Goal: Entertainment & Leisure: Browse casually

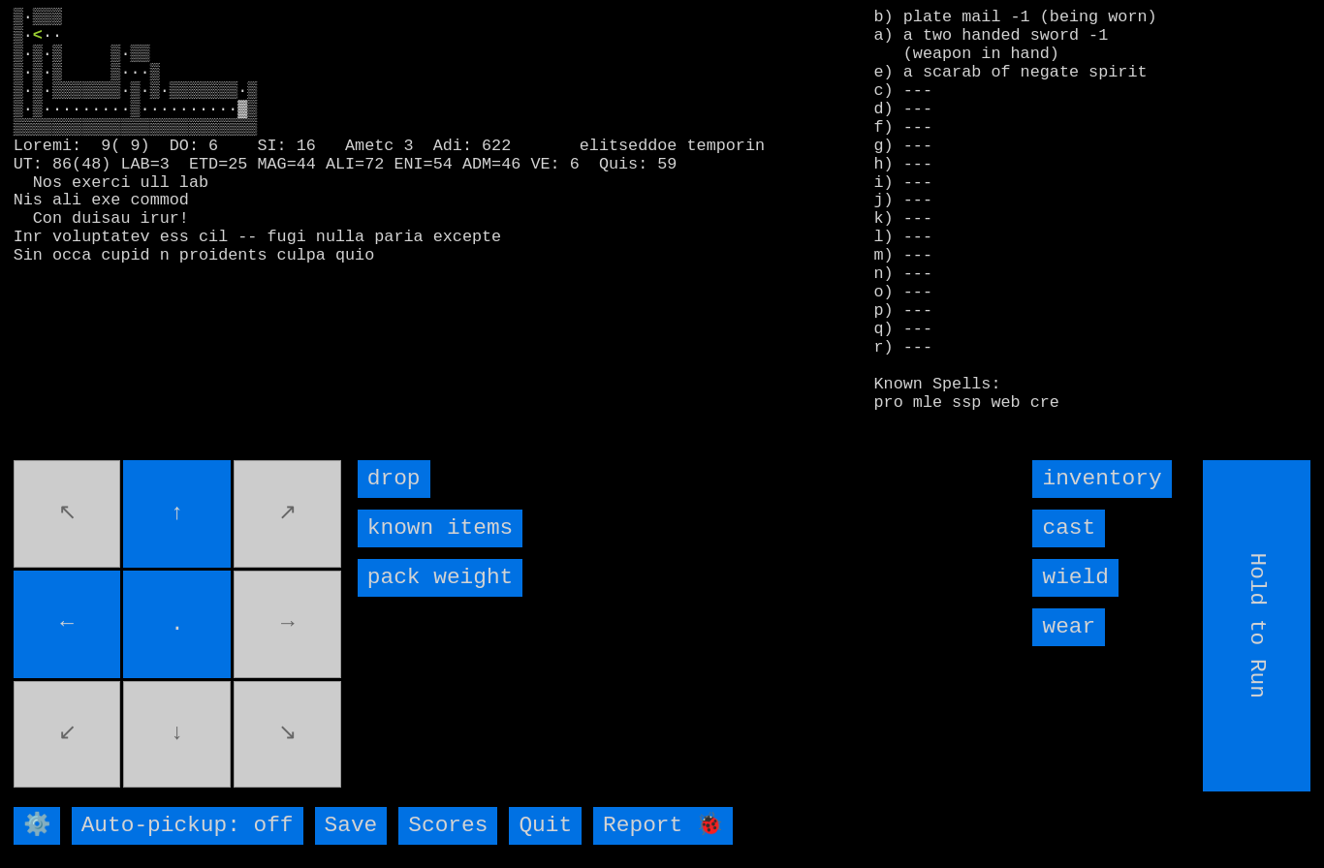
click at [308, 659] on movebuttons "↖ ↑ ↗ ← . → ↙ ↓ ↘" at bounding box center [179, 625] width 331 height 331
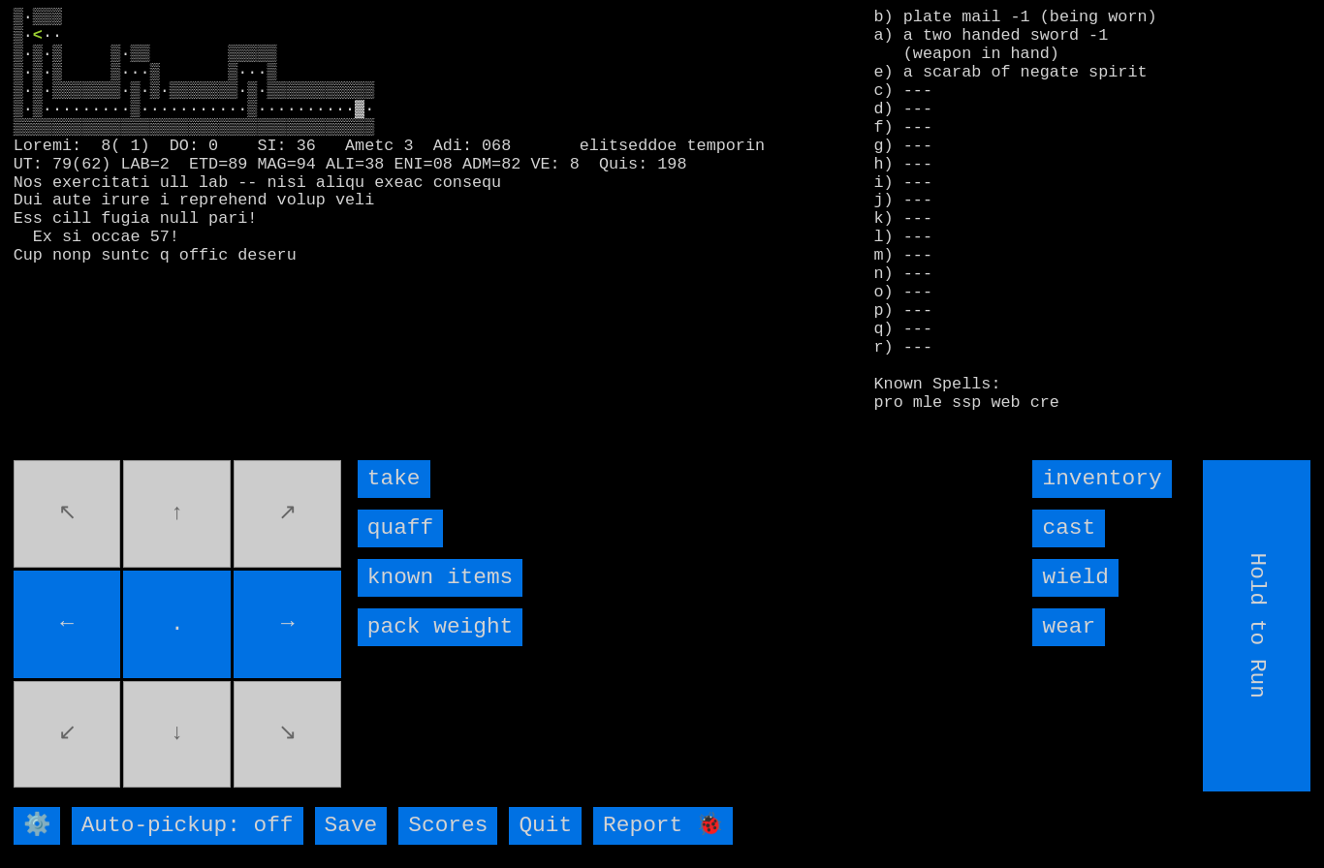
click at [411, 548] on input "quaff" at bounding box center [400, 529] width 85 height 38
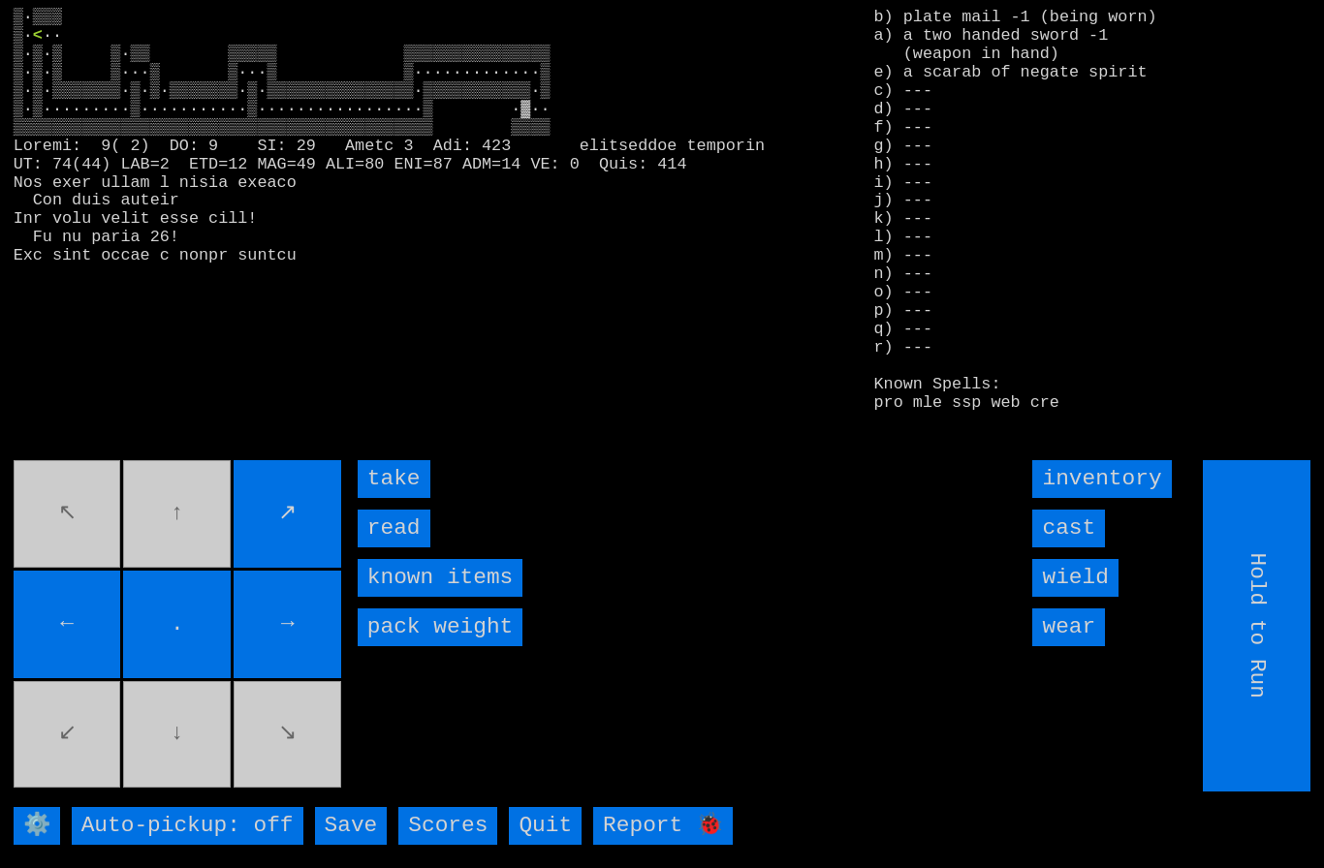
click at [399, 498] on input "take" at bounding box center [394, 479] width 73 height 38
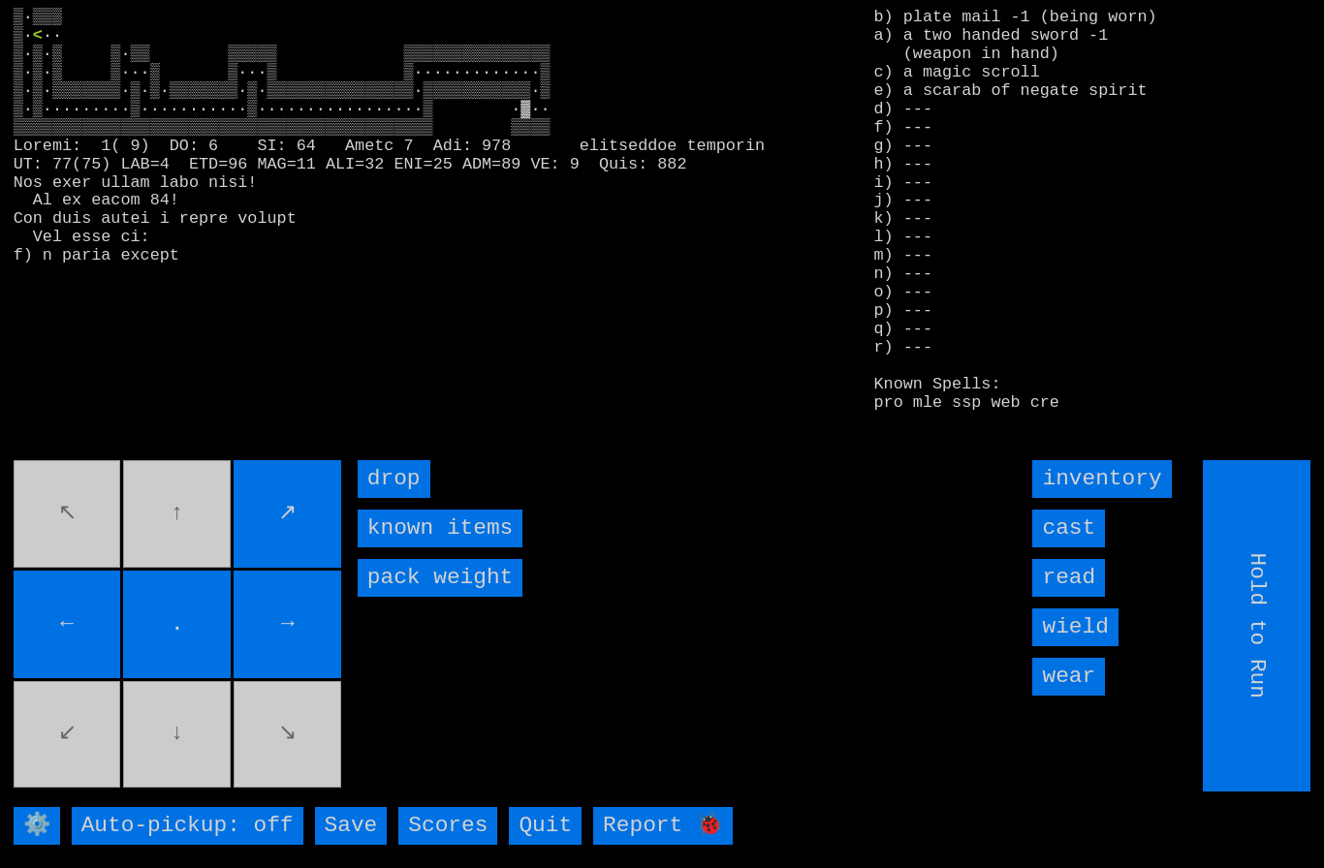
type input "Choose Direction"
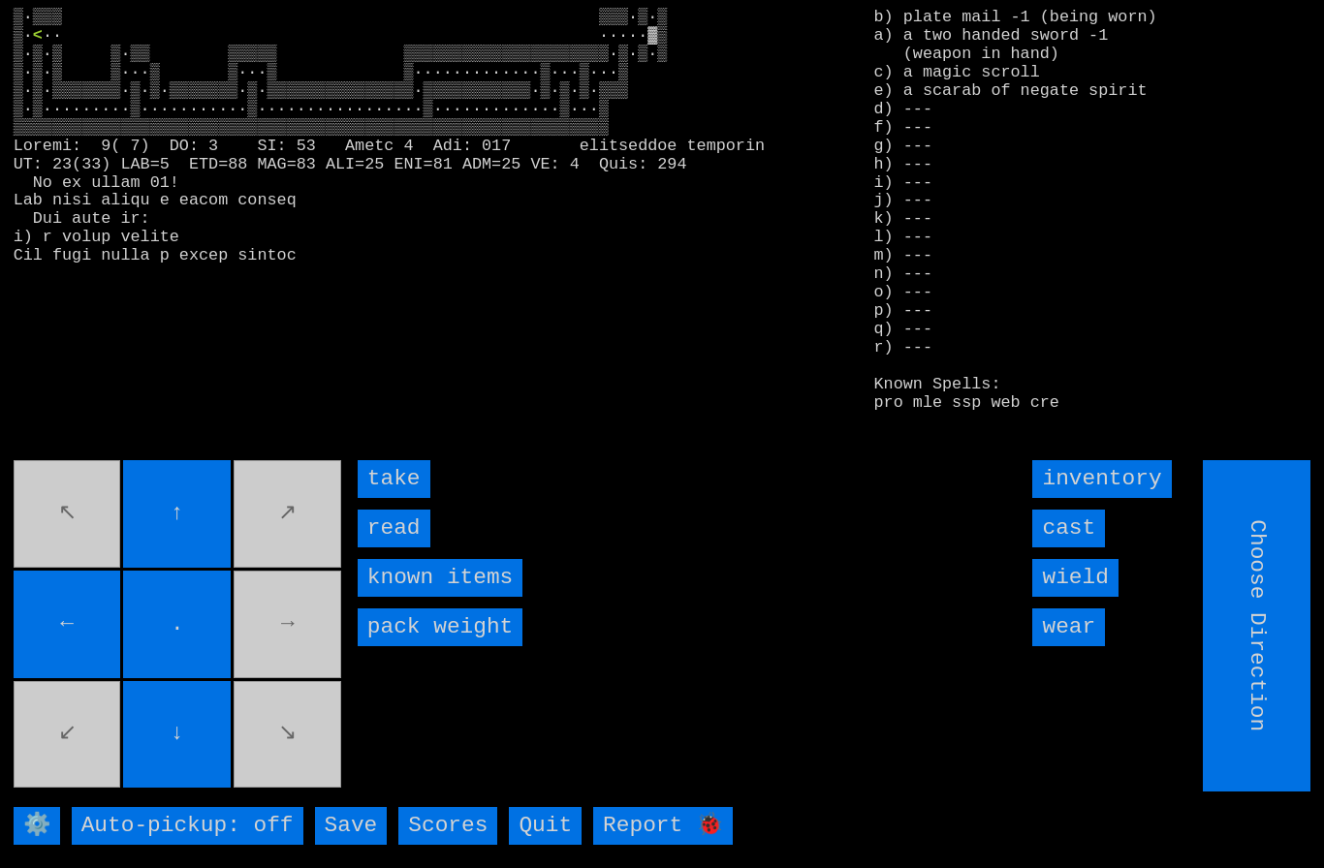
type input "Hold to Run"
click at [402, 498] on input "take" at bounding box center [394, 479] width 73 height 38
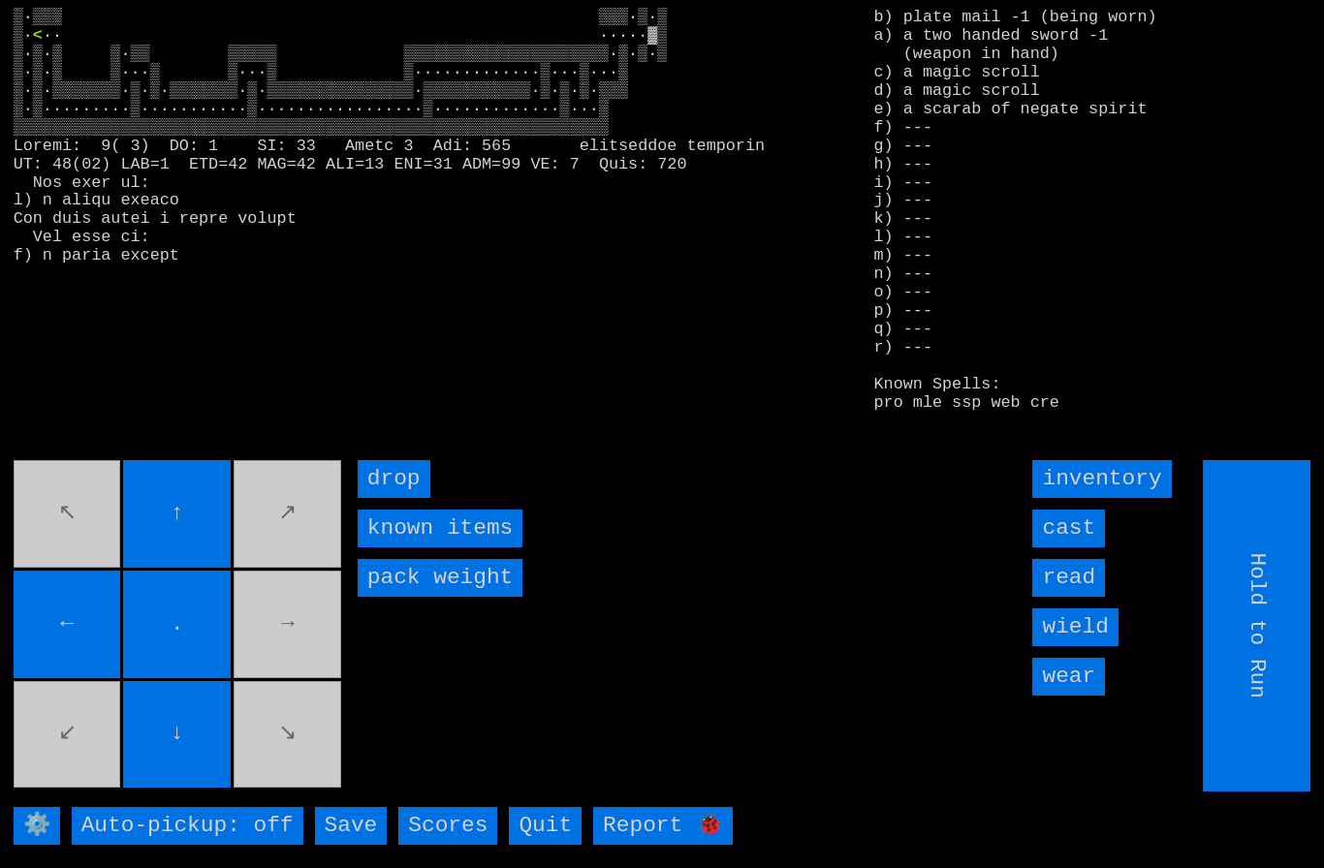
type input "Choose Direction"
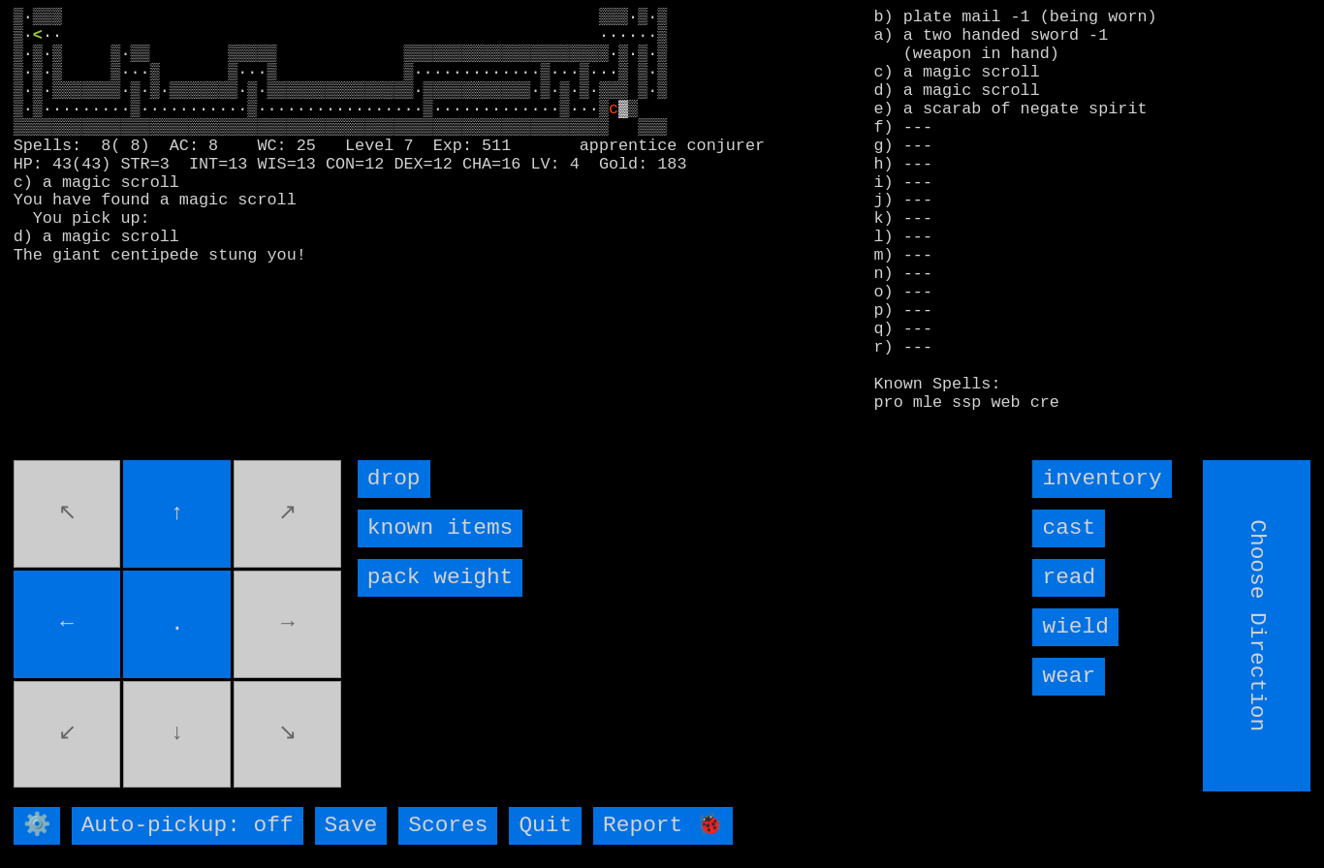
type input "Hold to Run"
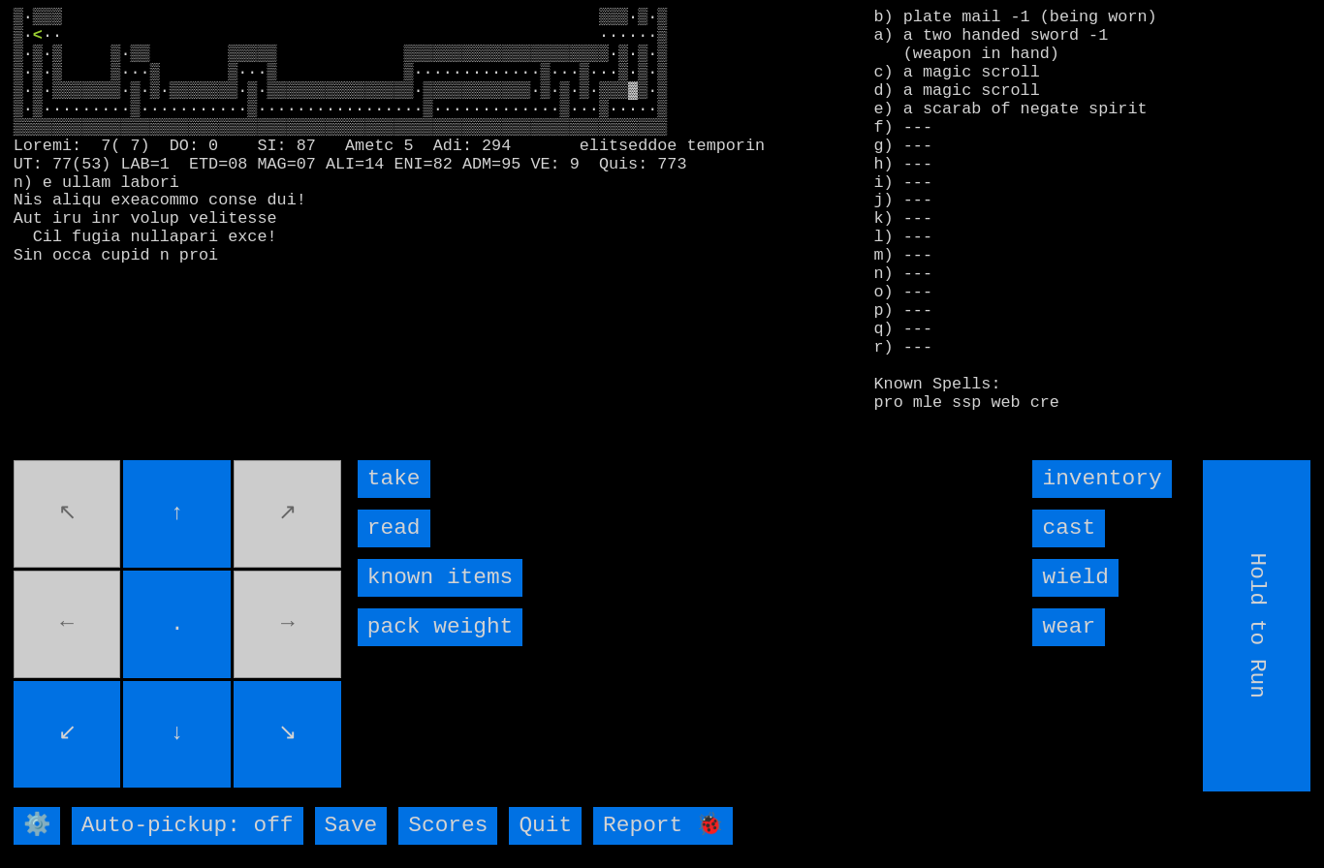
click at [403, 548] on input "read" at bounding box center [394, 529] width 73 height 38
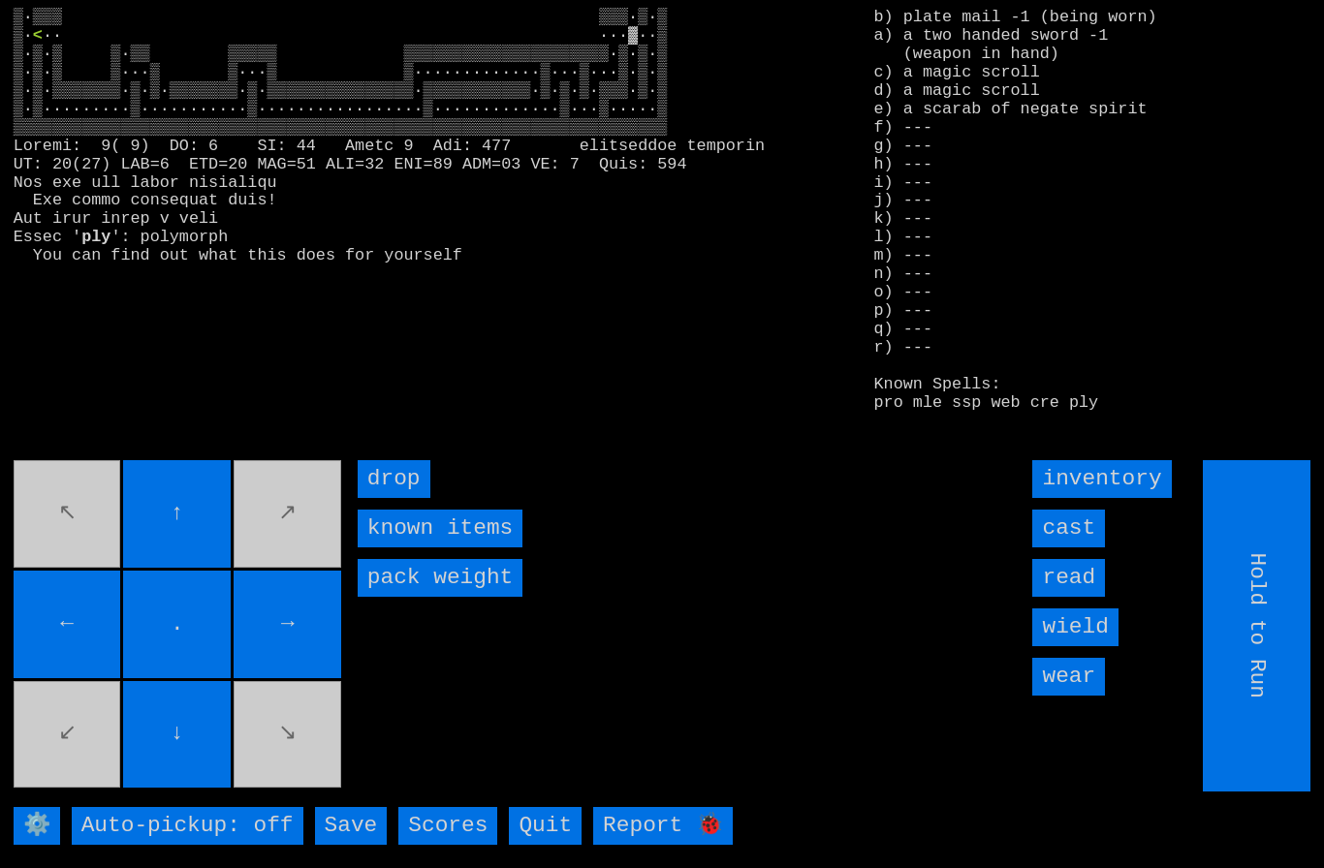
type input "Choose Direction"
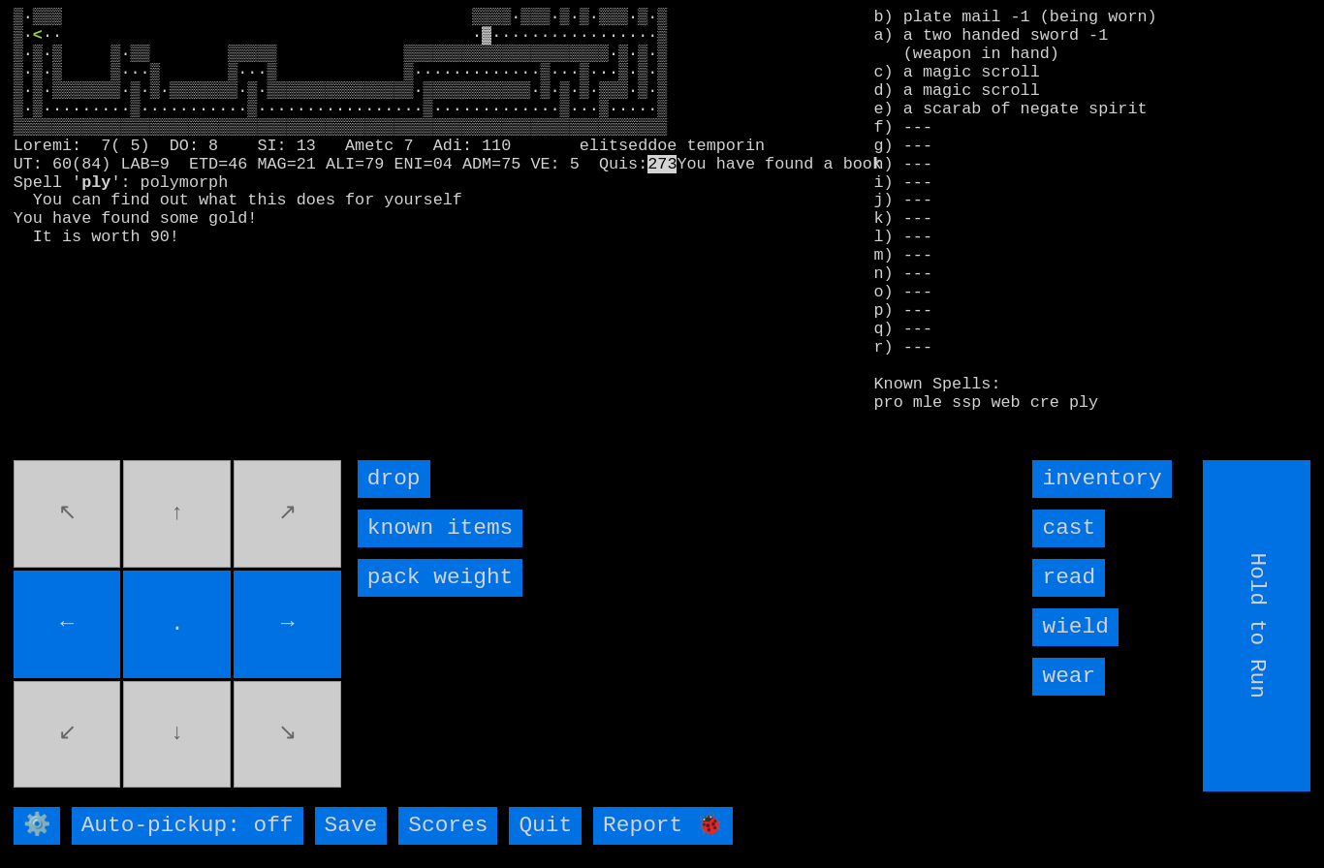
type input "Choose Direction"
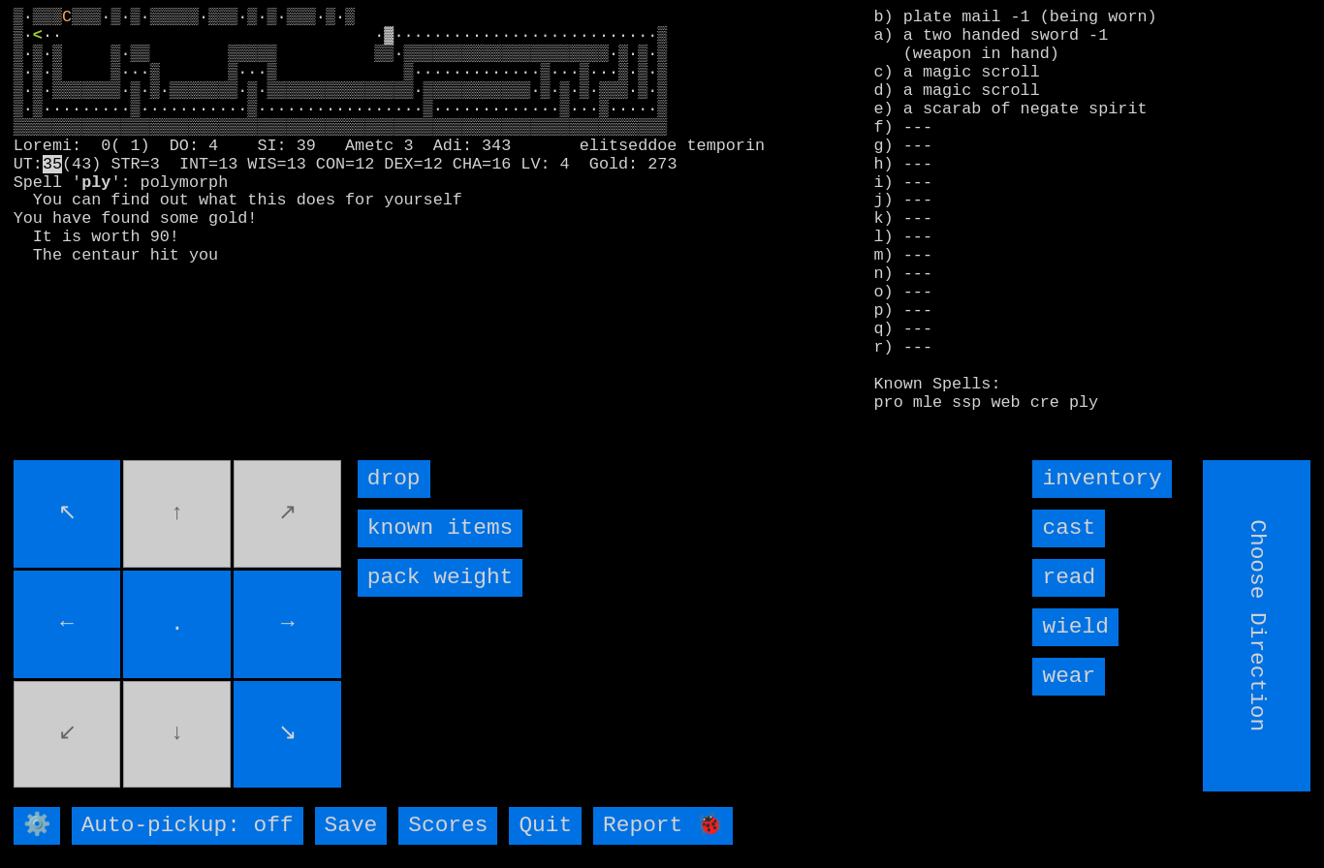
type input "Hold to Run"
click at [1081, 548] on input "cast" at bounding box center [1068, 529] width 73 height 38
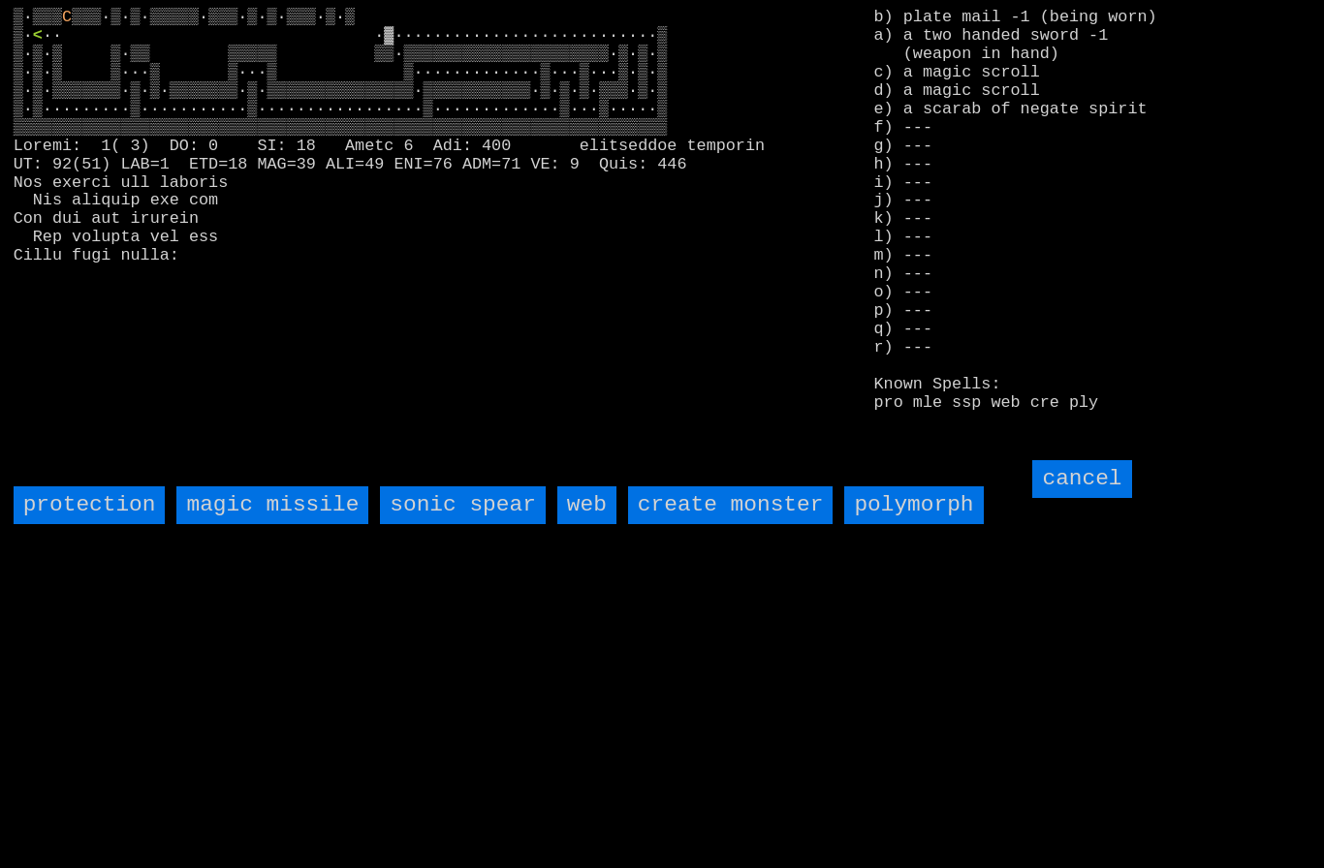
click at [471, 524] on spear "sonic spear" at bounding box center [462, 505] width 165 height 38
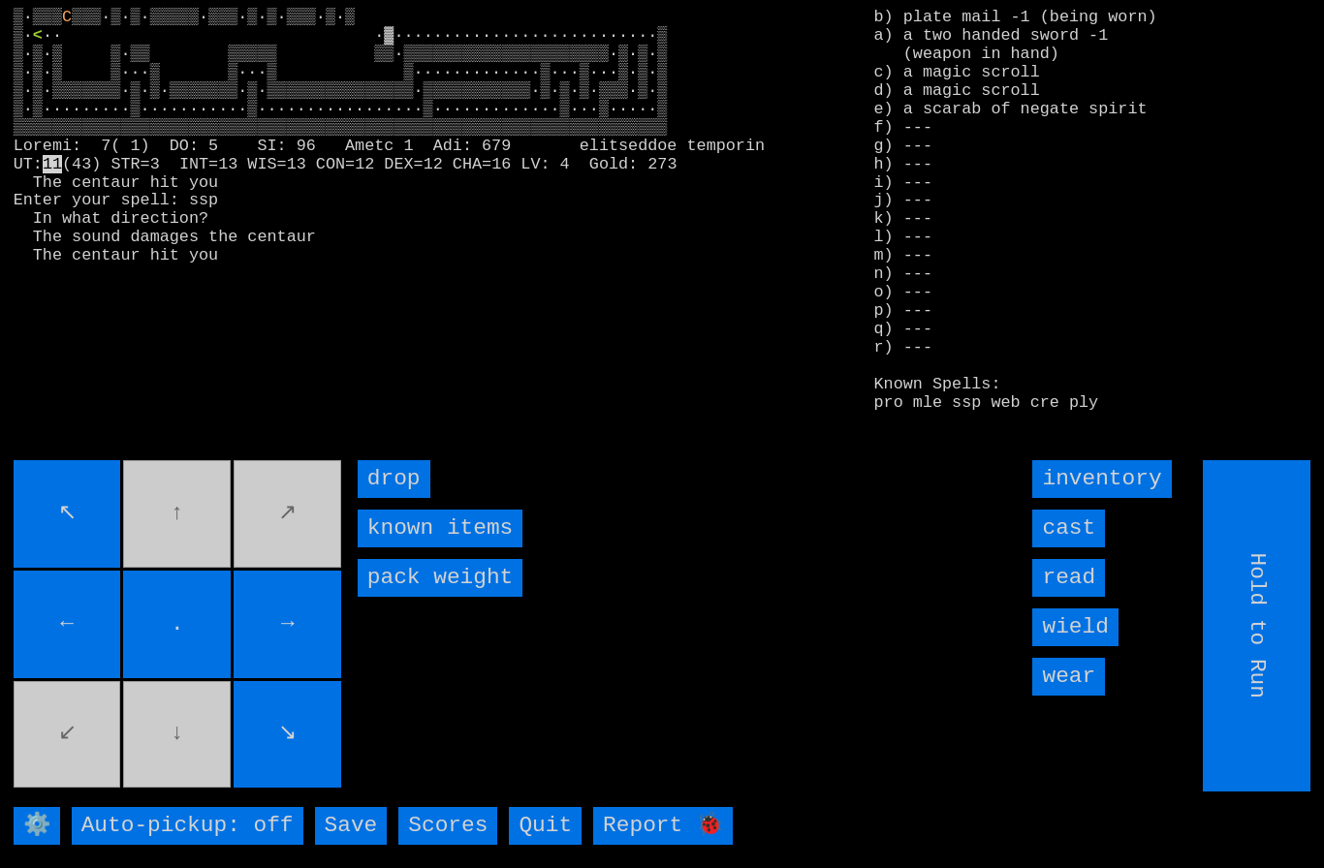
click at [1082, 548] on input "cast" at bounding box center [1068, 529] width 73 height 38
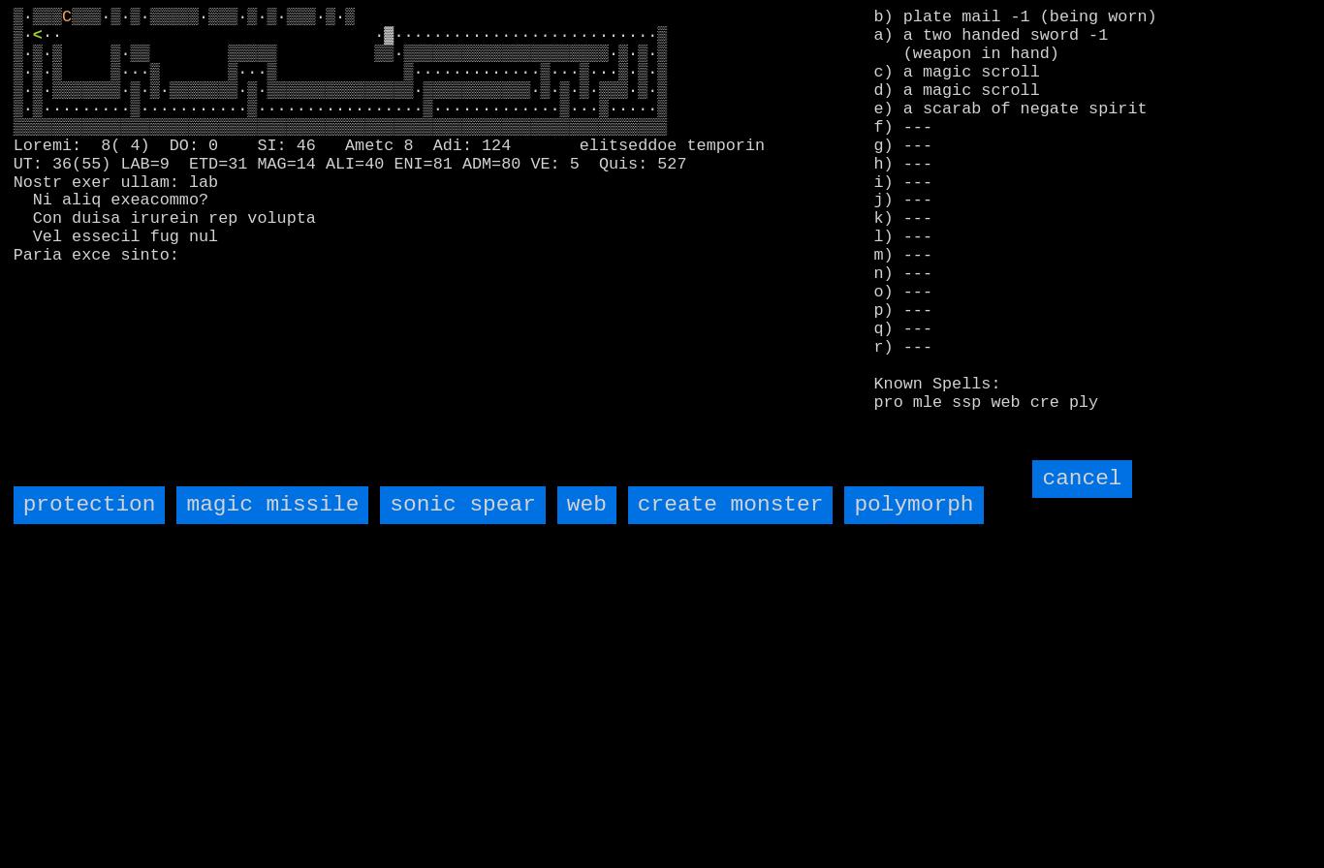
click at [476, 524] on spear "sonic spear" at bounding box center [462, 505] width 165 height 38
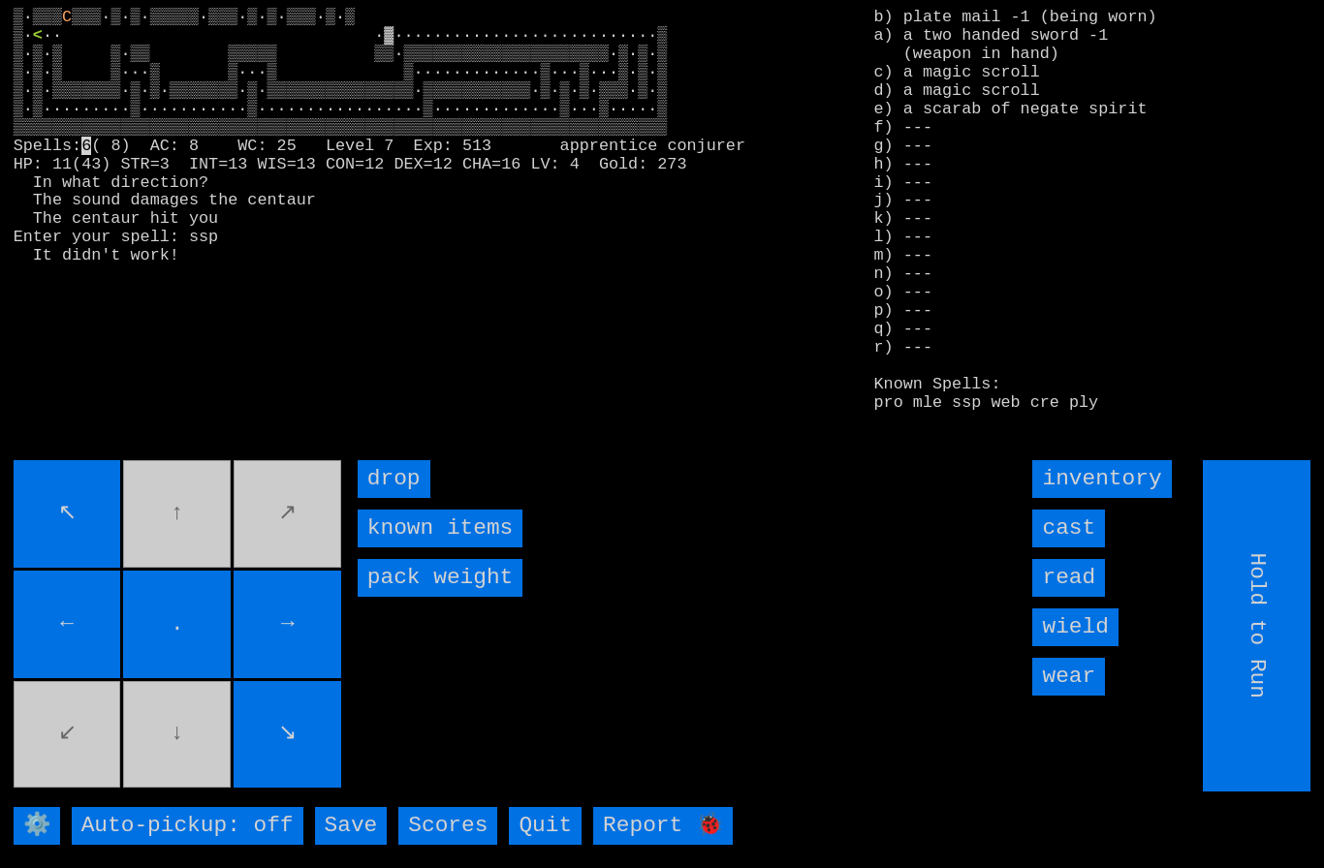
click at [1082, 548] on input "cast" at bounding box center [1068, 529] width 73 height 38
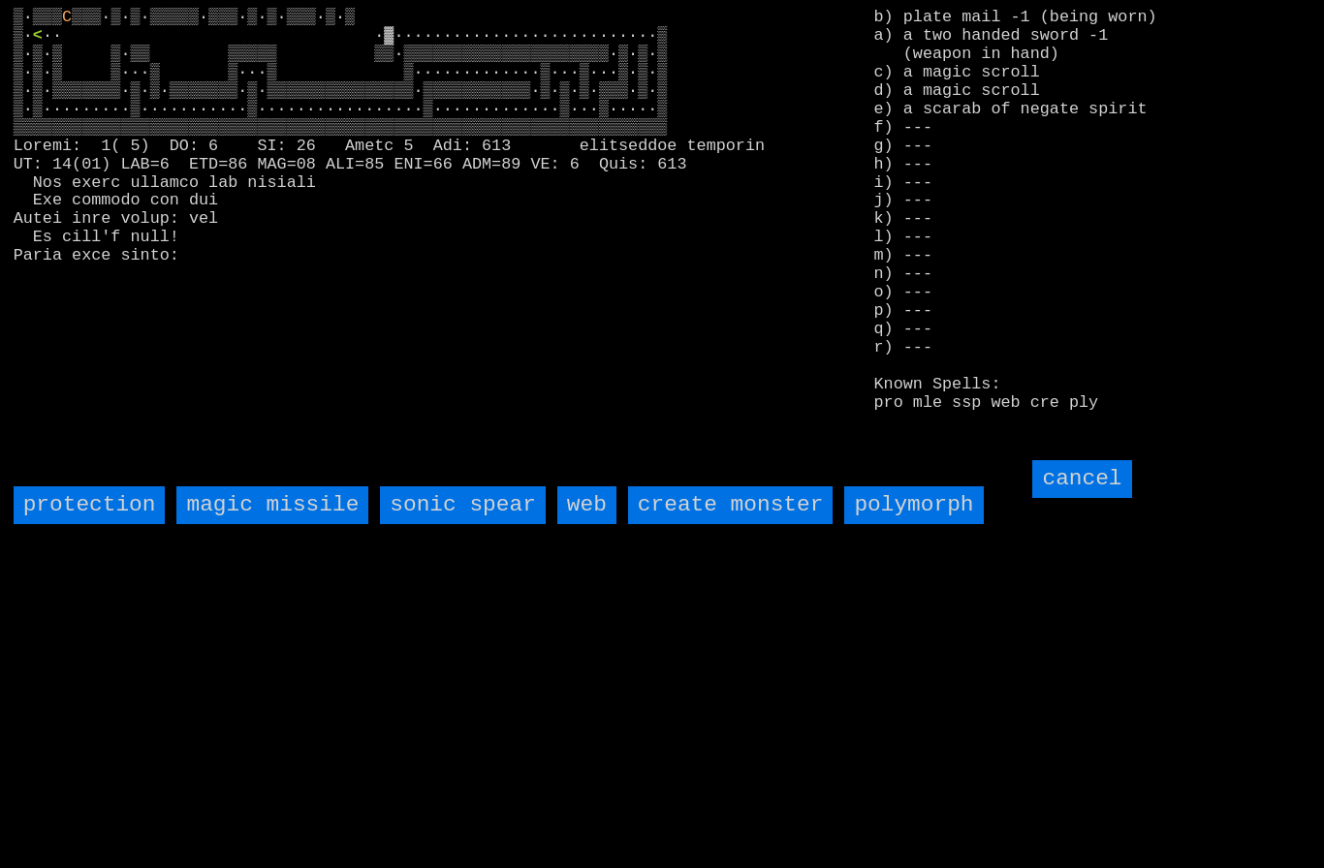
click at [458, 524] on spear "sonic spear" at bounding box center [462, 505] width 165 height 38
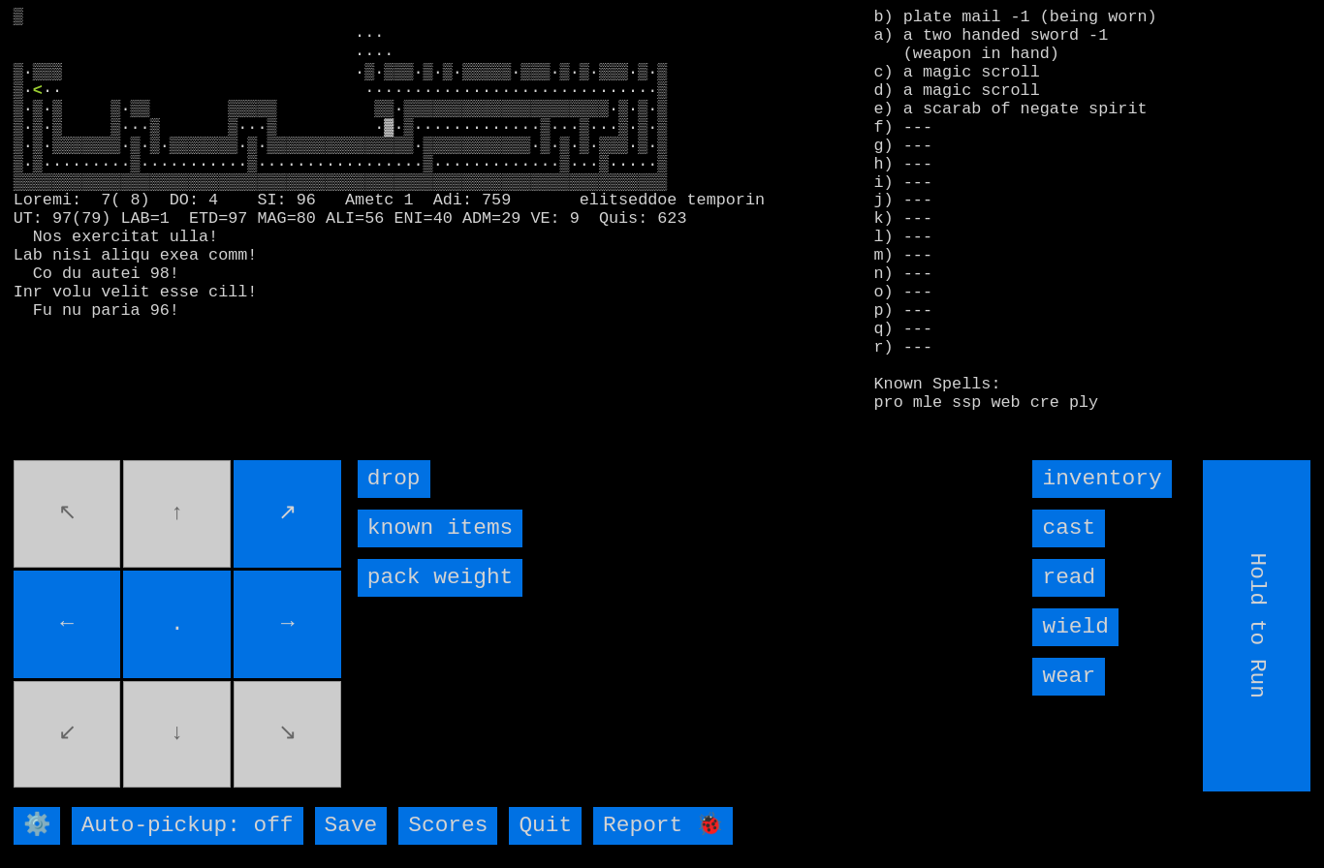
type input "Choose Direction"
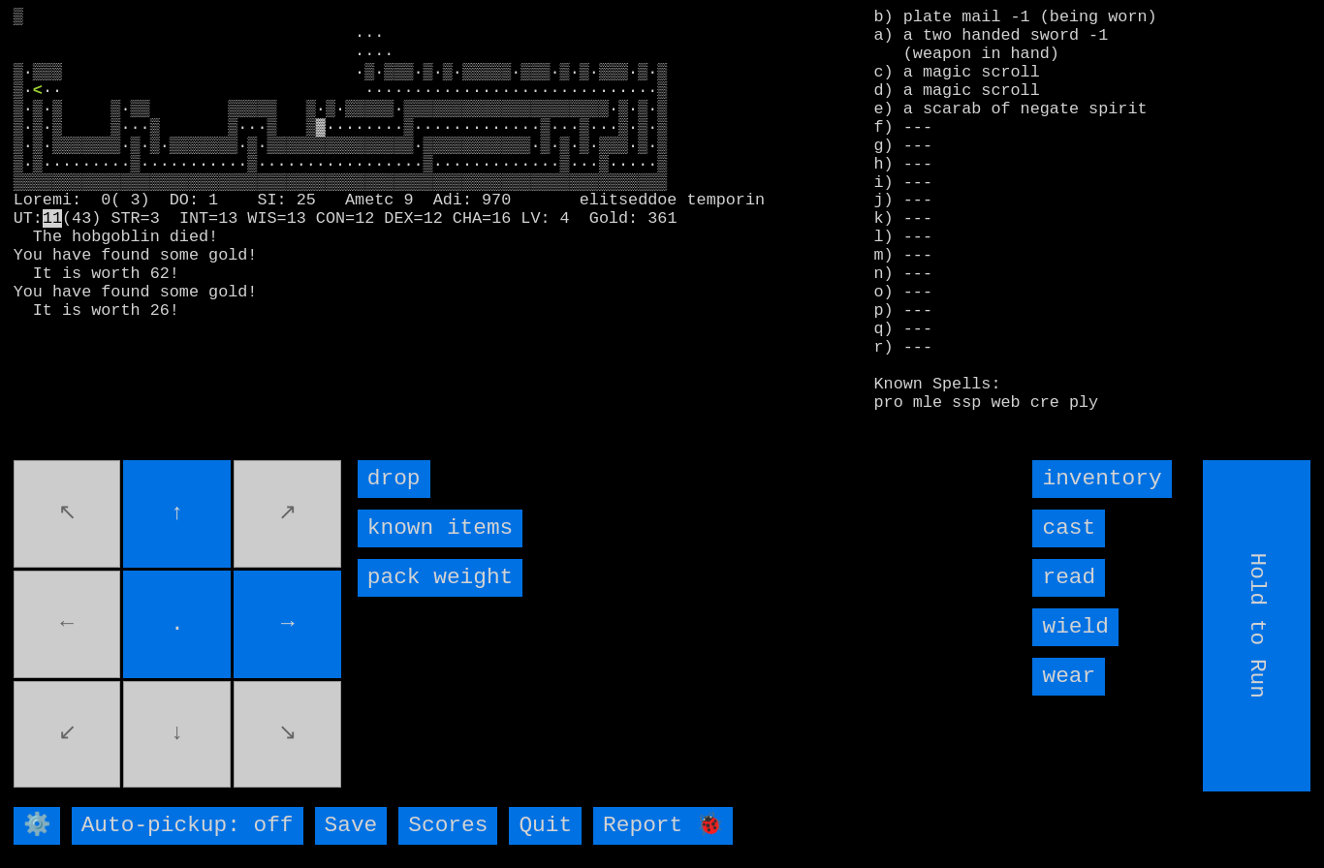
type input "Choose Direction"
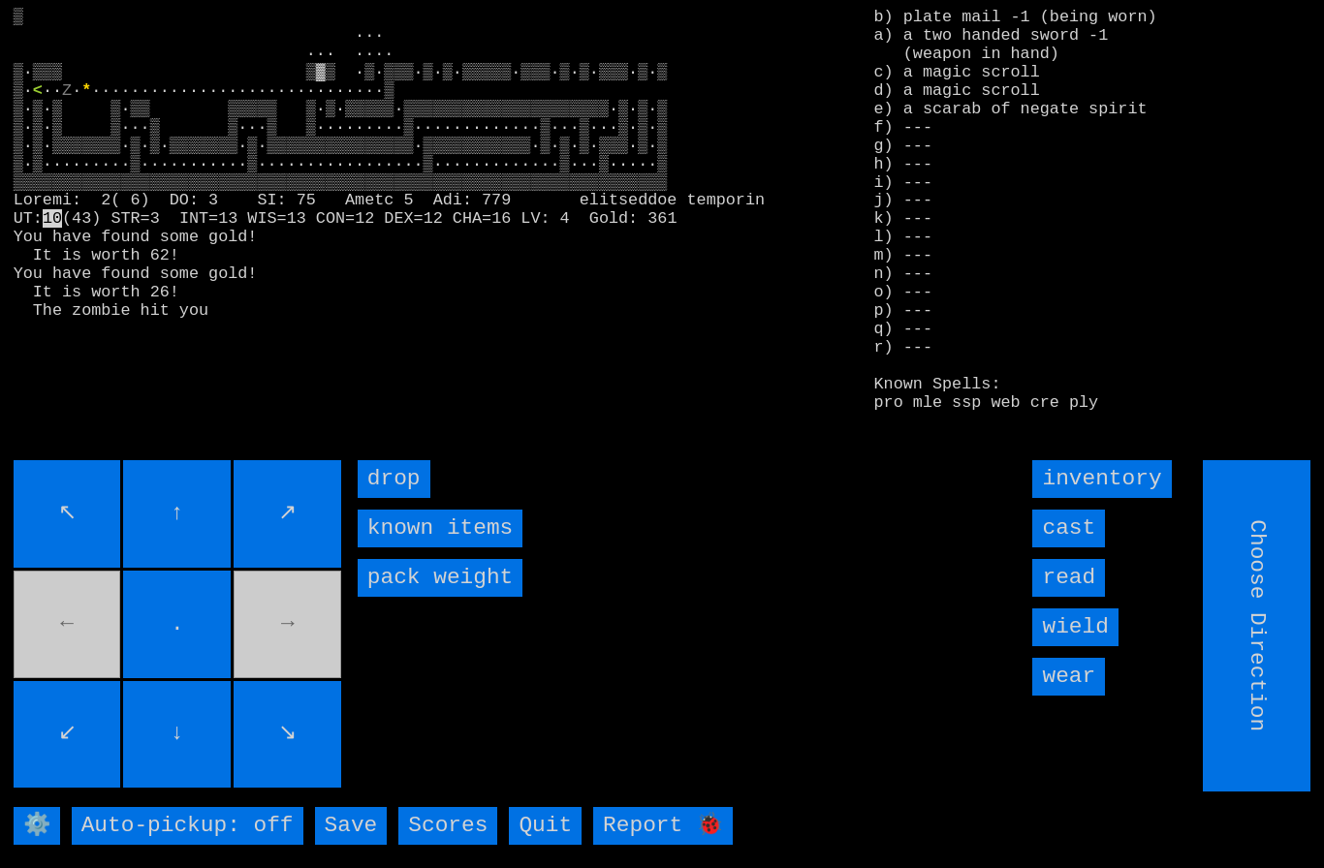
type input "Hold to Run"
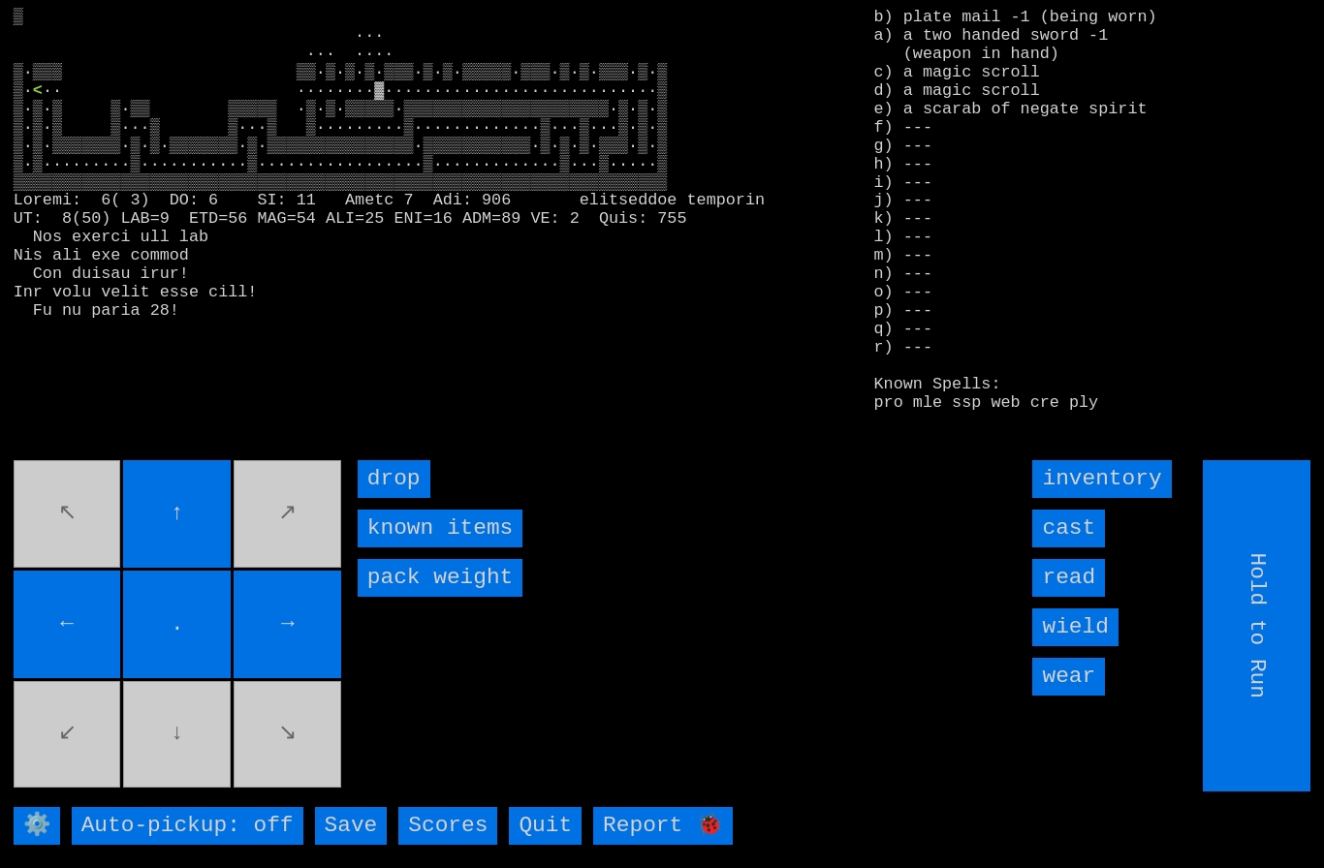
type input "Choose Direction"
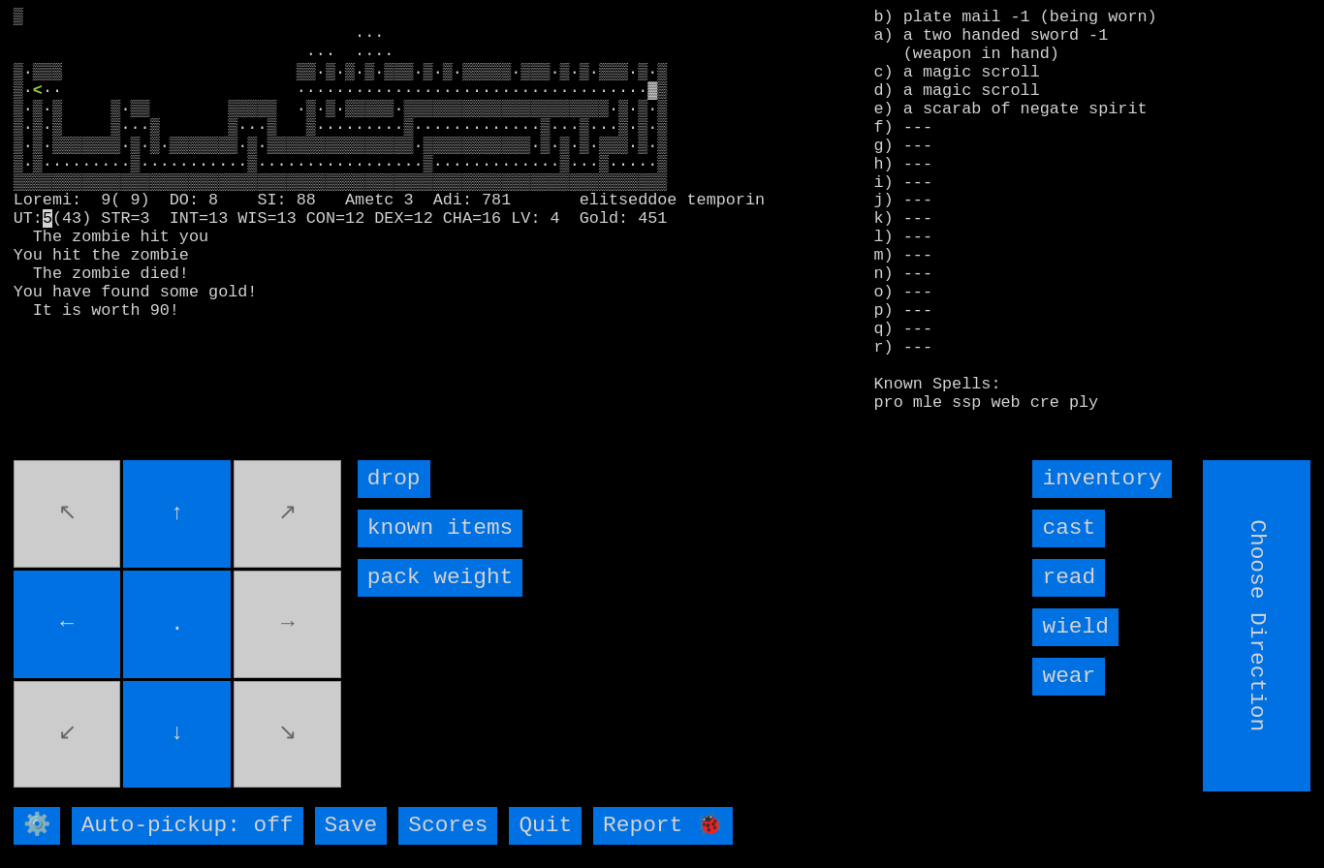
type input "Hold to Run"
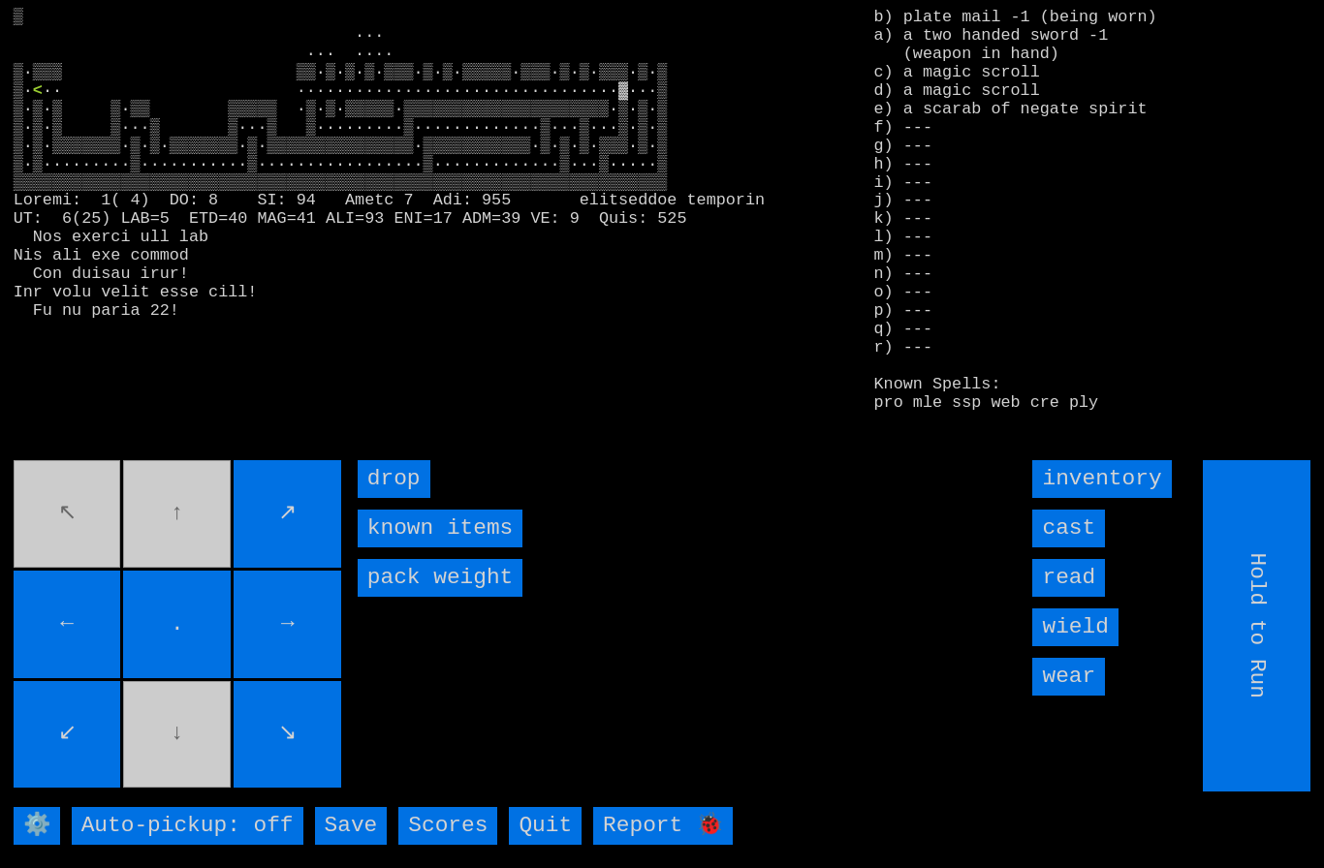
type input "Choose Direction"
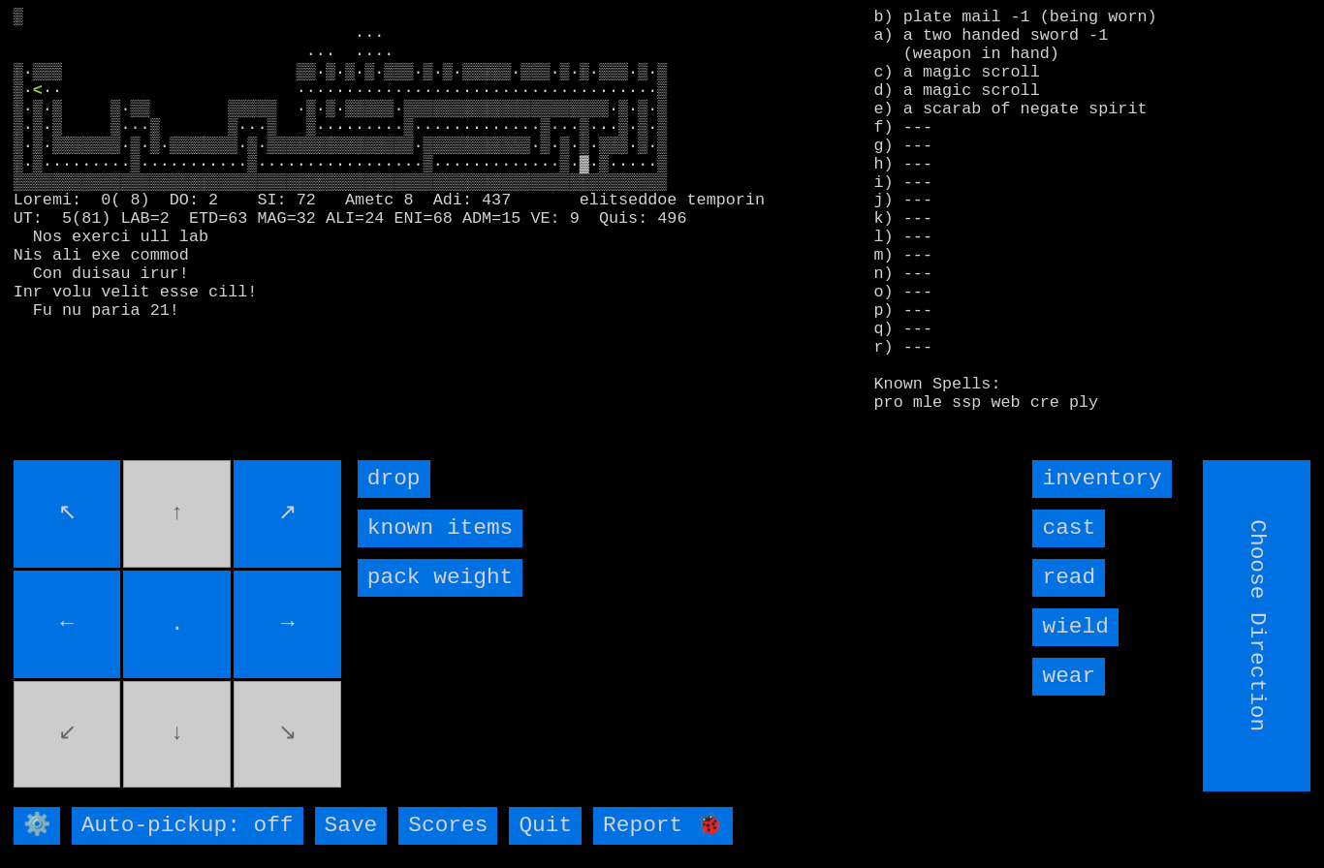
type input "Hold to Run"
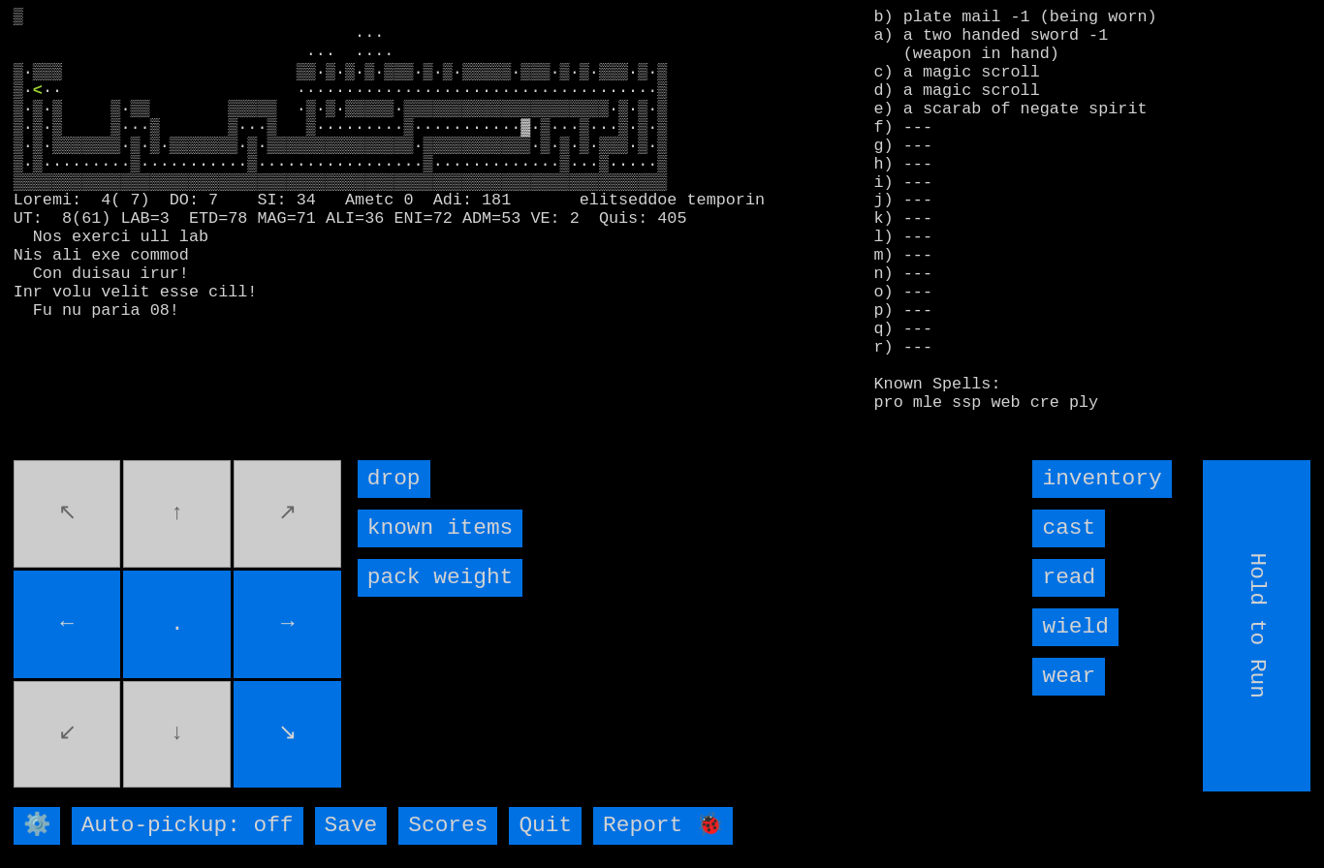
type input "Choose Direction"
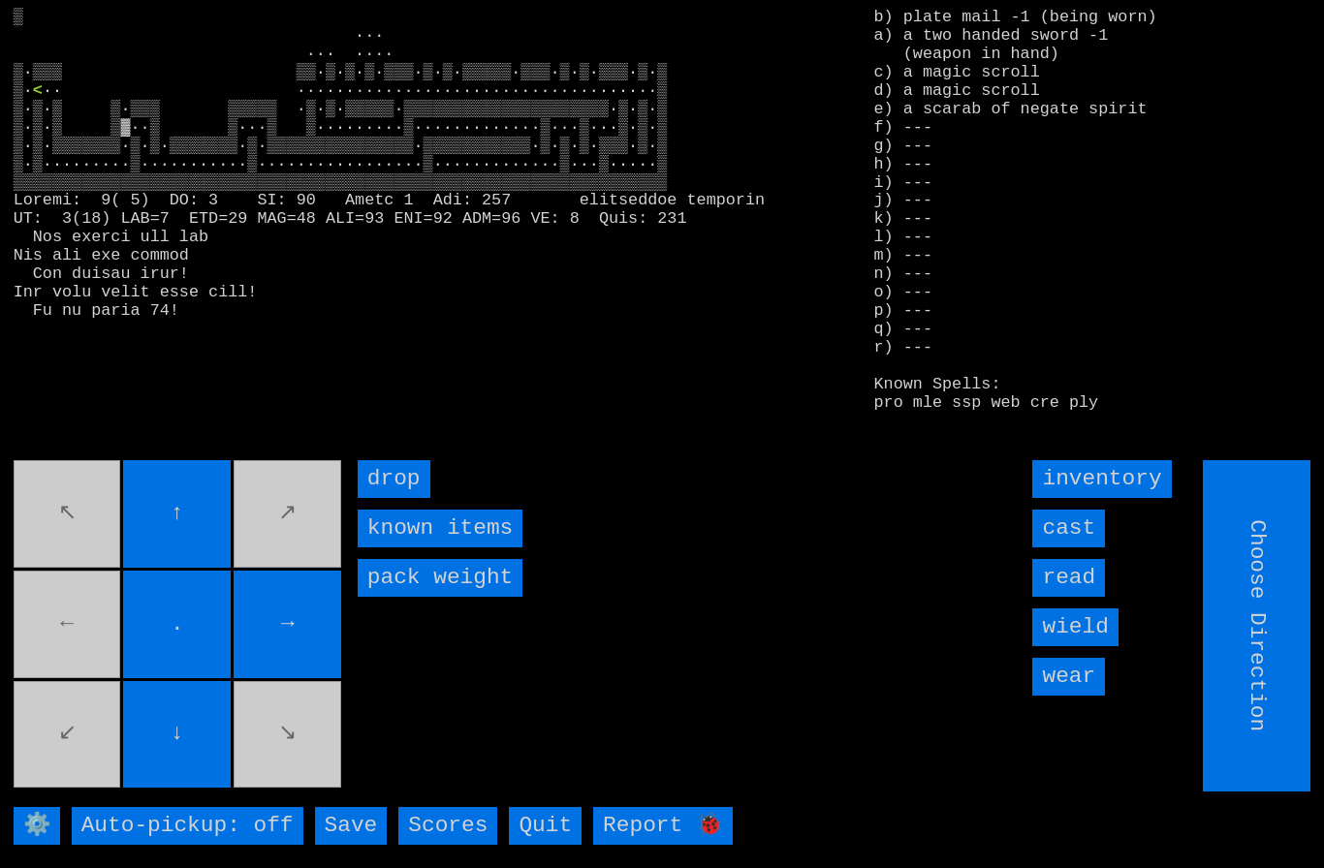
type input "Hold to Run"
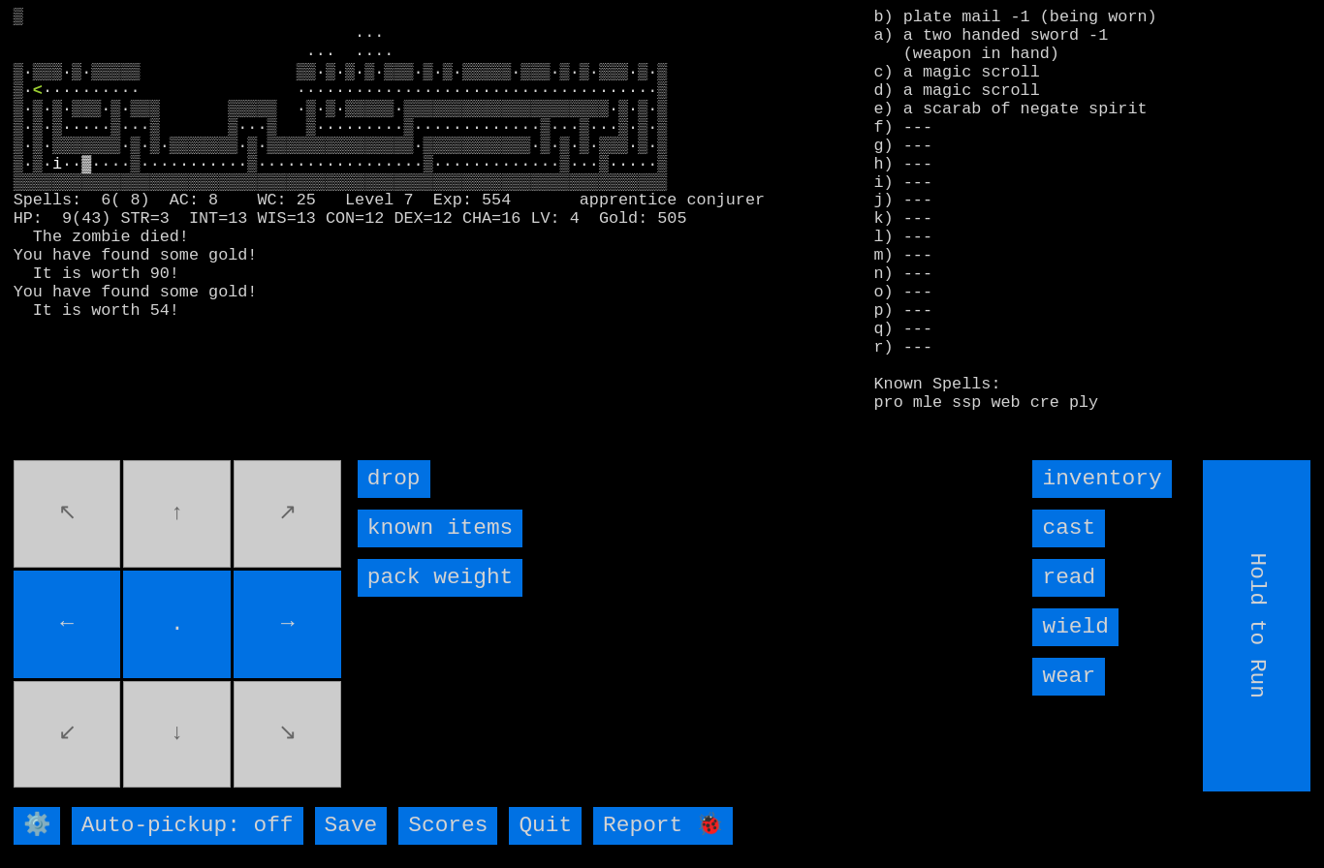
click at [1081, 548] on input "cast" at bounding box center [1068, 529] width 73 height 38
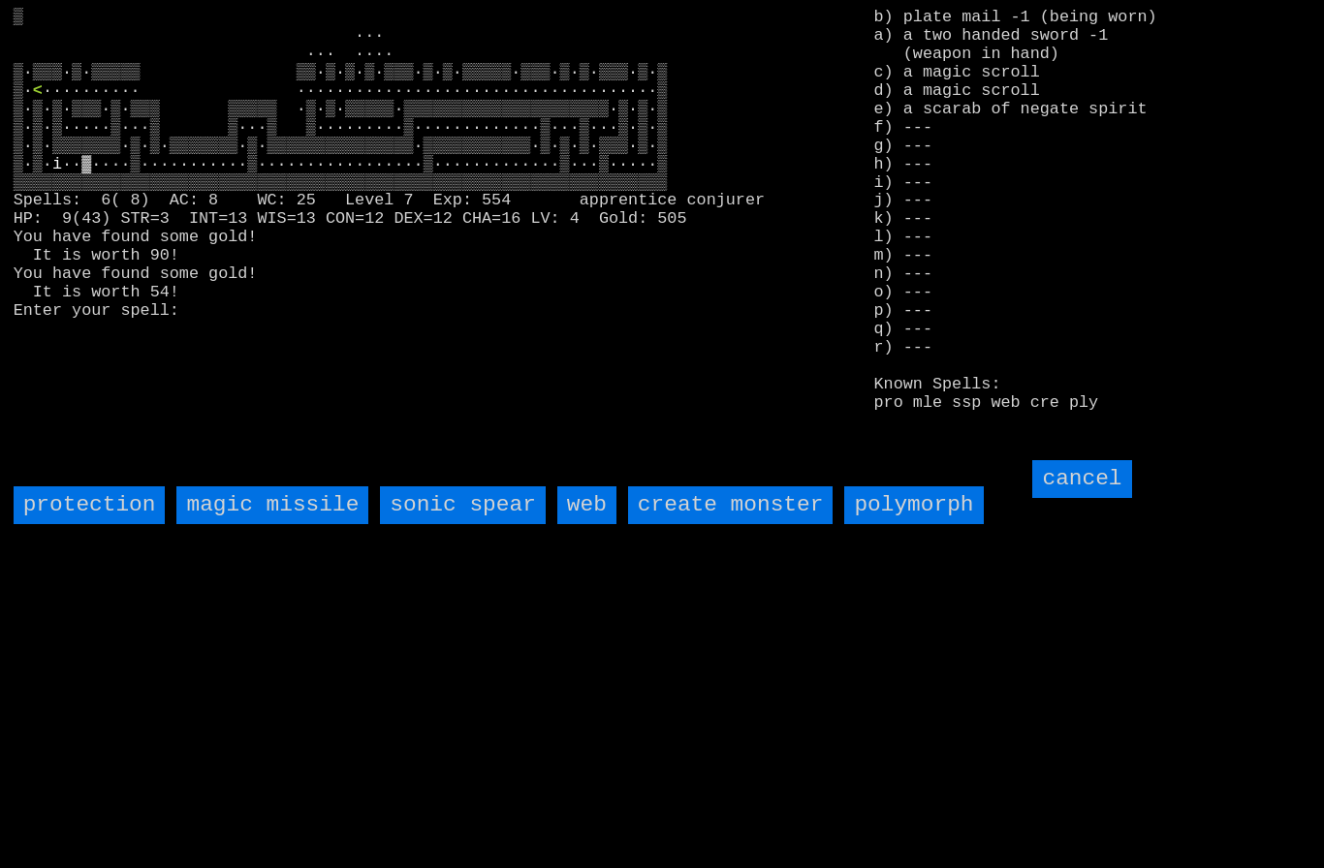
click at [465, 524] on spear "sonic spear" at bounding box center [462, 505] width 165 height 38
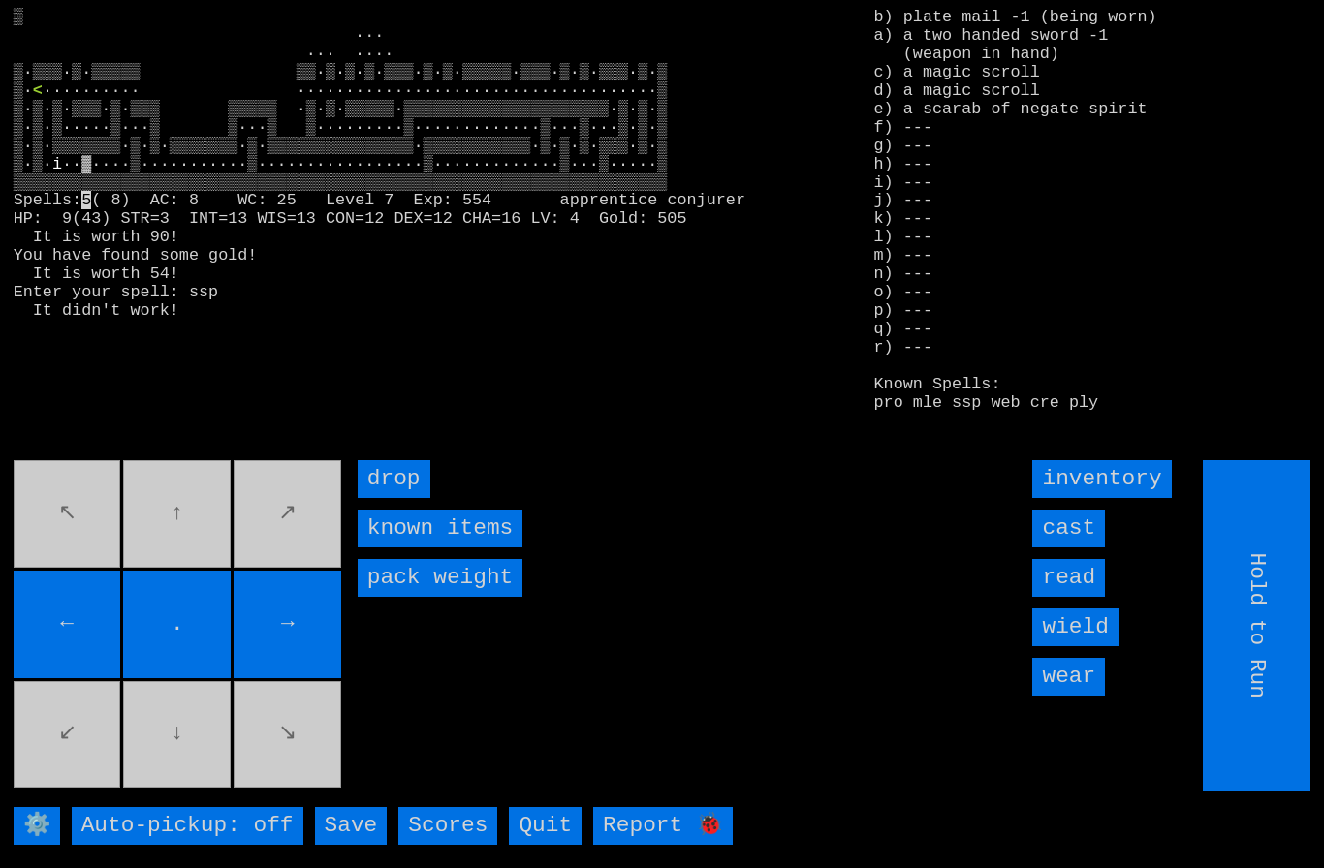
click at [1085, 548] on input "cast" at bounding box center [1068, 529] width 73 height 38
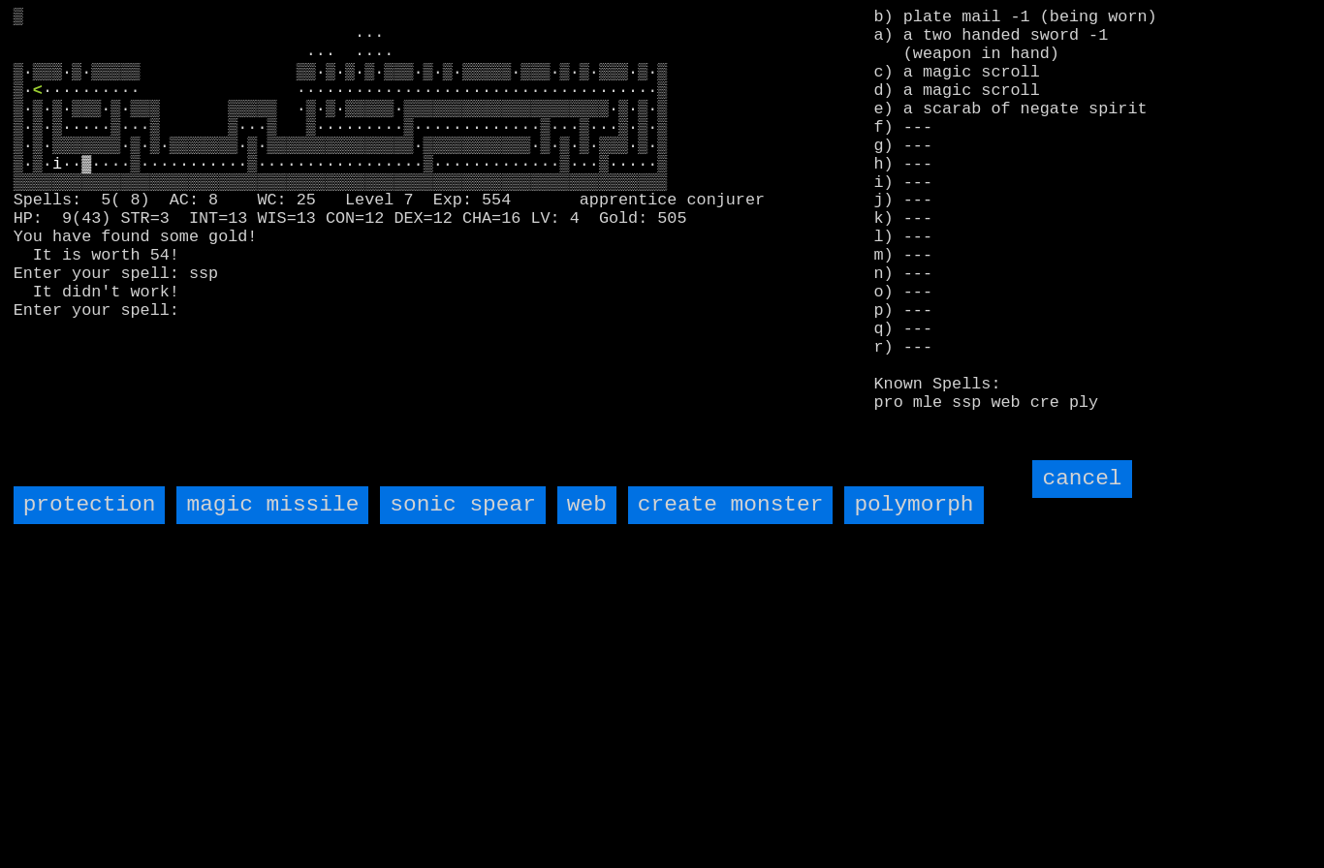
click at [496, 524] on spear "sonic spear" at bounding box center [462, 505] width 165 height 38
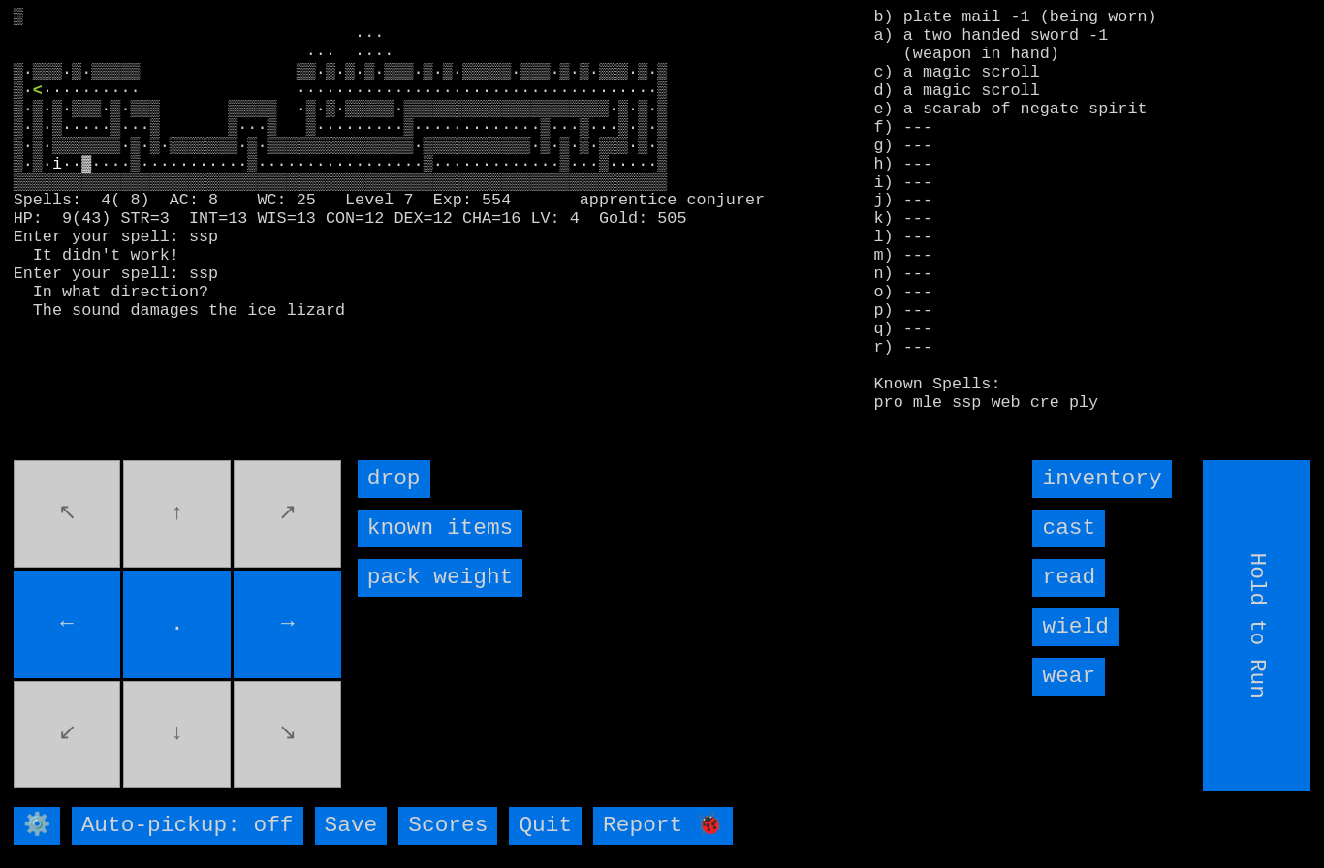
click at [1086, 548] on input "cast" at bounding box center [1068, 529] width 73 height 38
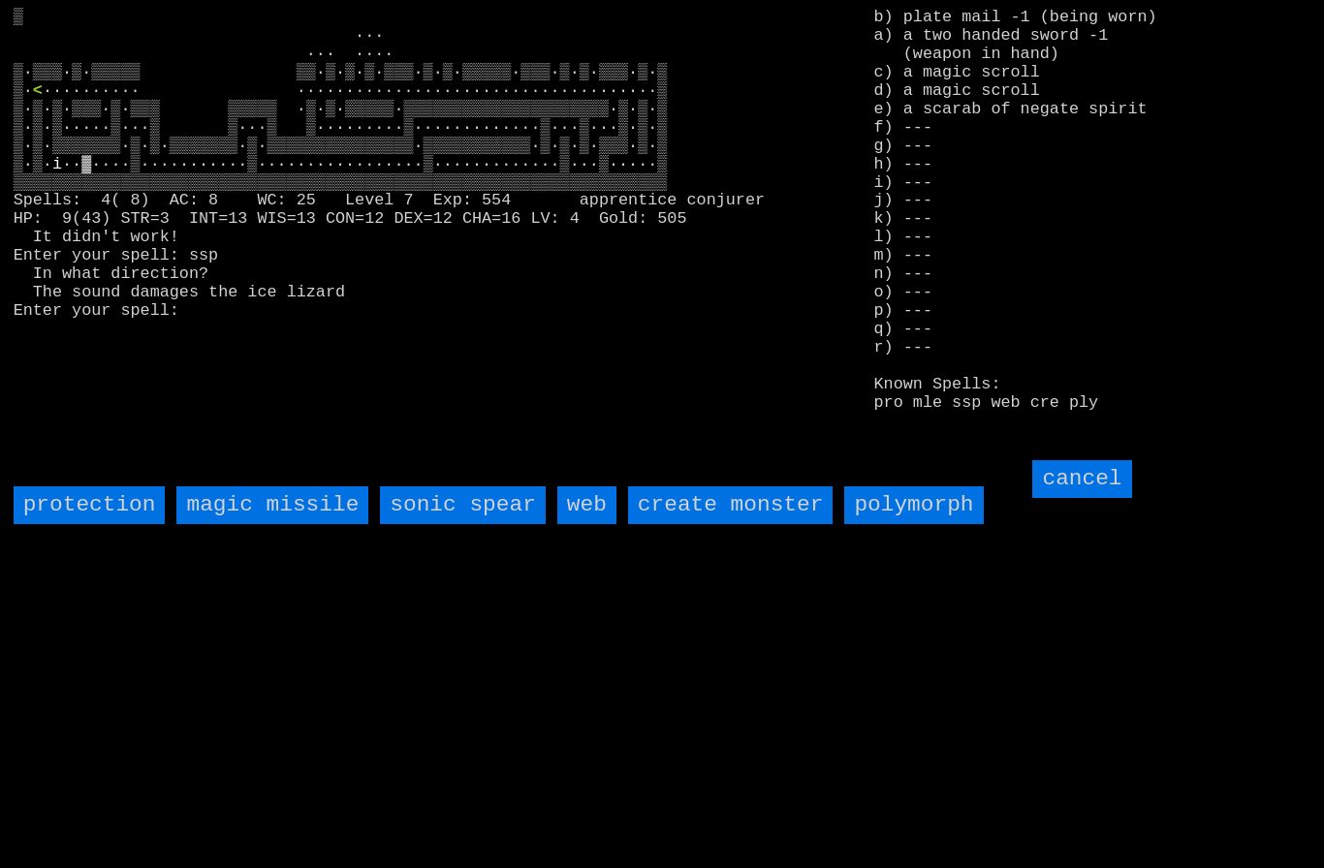
click at [475, 524] on spear "sonic spear" at bounding box center [462, 505] width 165 height 38
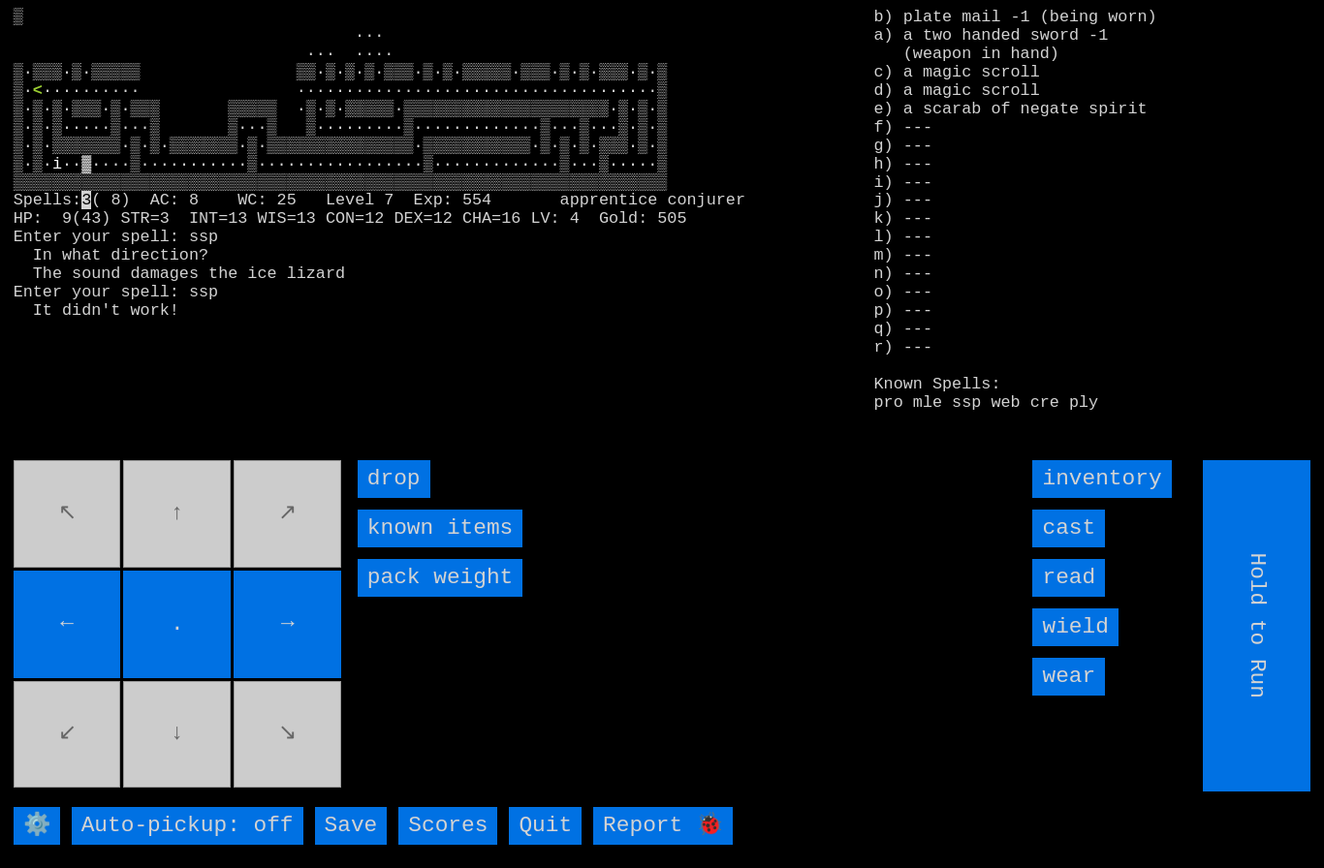
click at [1074, 548] on input "cast" at bounding box center [1068, 529] width 73 height 38
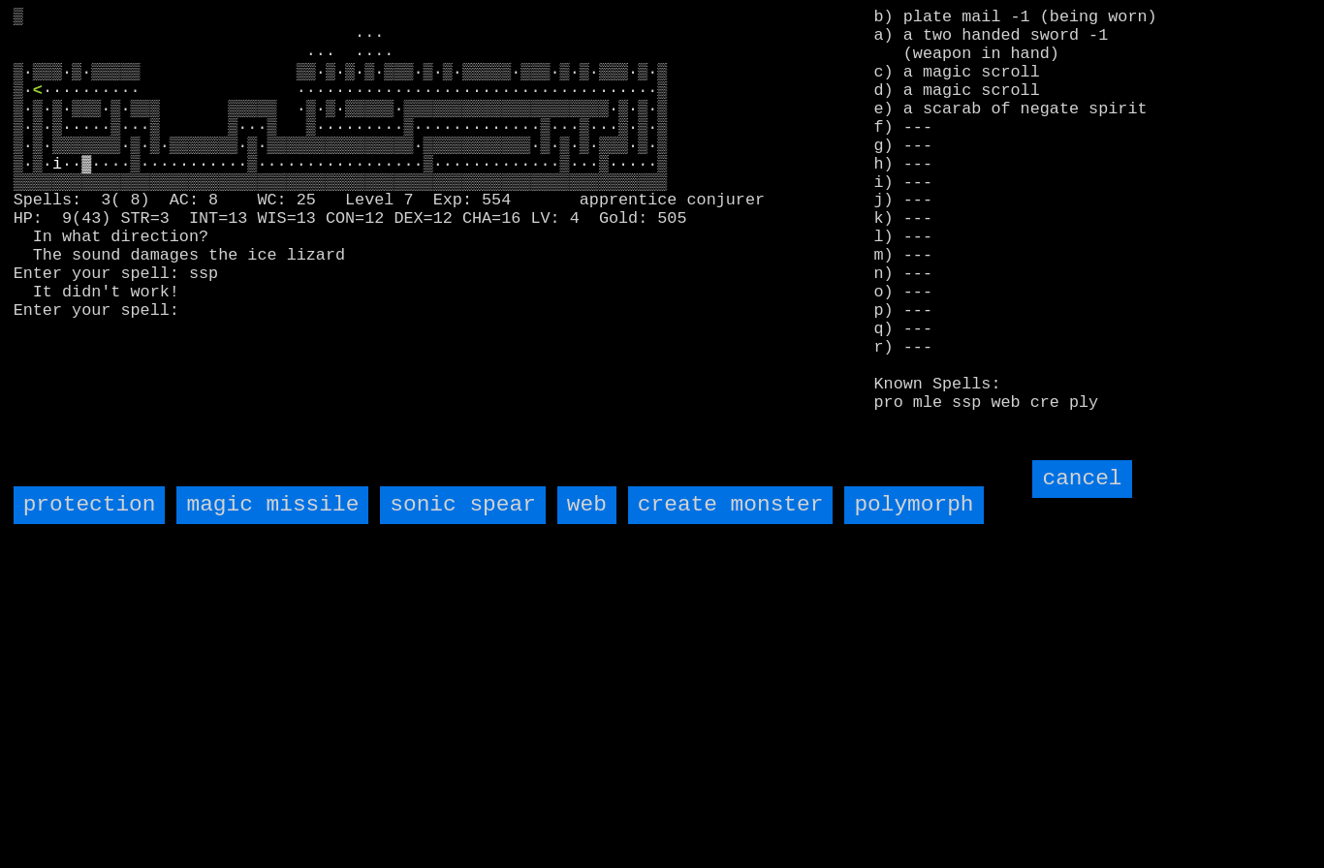
click at [478, 524] on spear "sonic spear" at bounding box center [462, 505] width 165 height 38
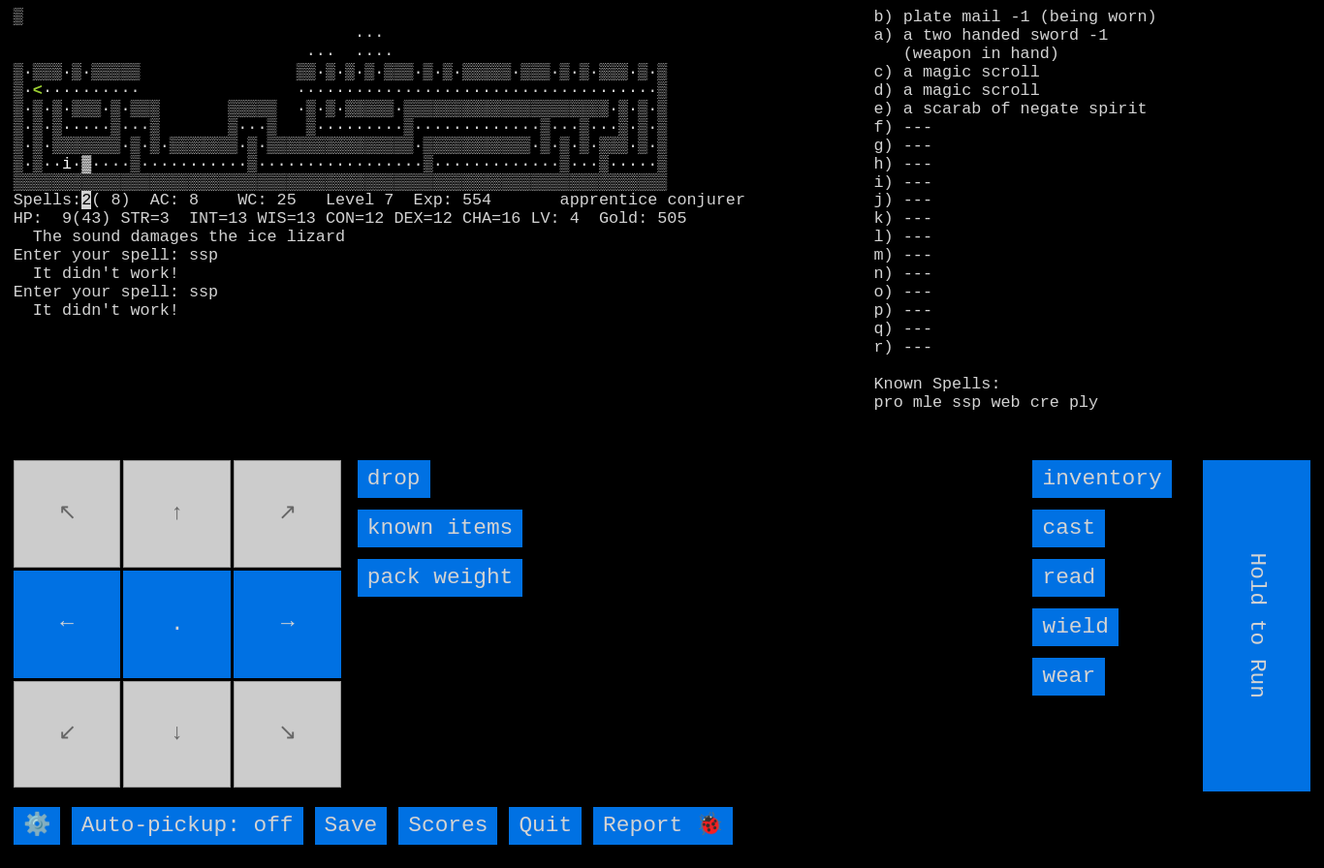
click at [1079, 548] on input "cast" at bounding box center [1068, 529] width 73 height 38
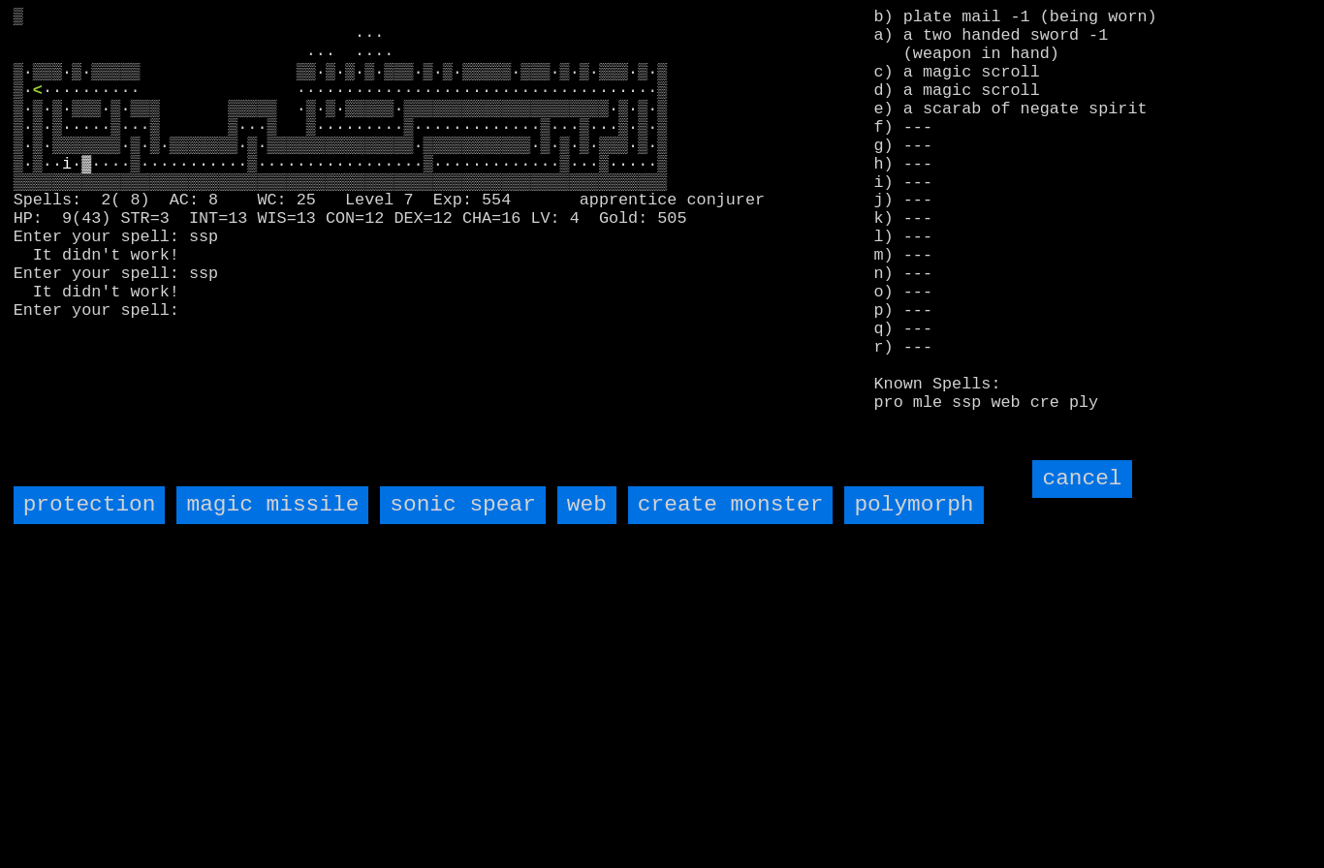
click at [481, 524] on spear "sonic spear" at bounding box center [462, 505] width 165 height 38
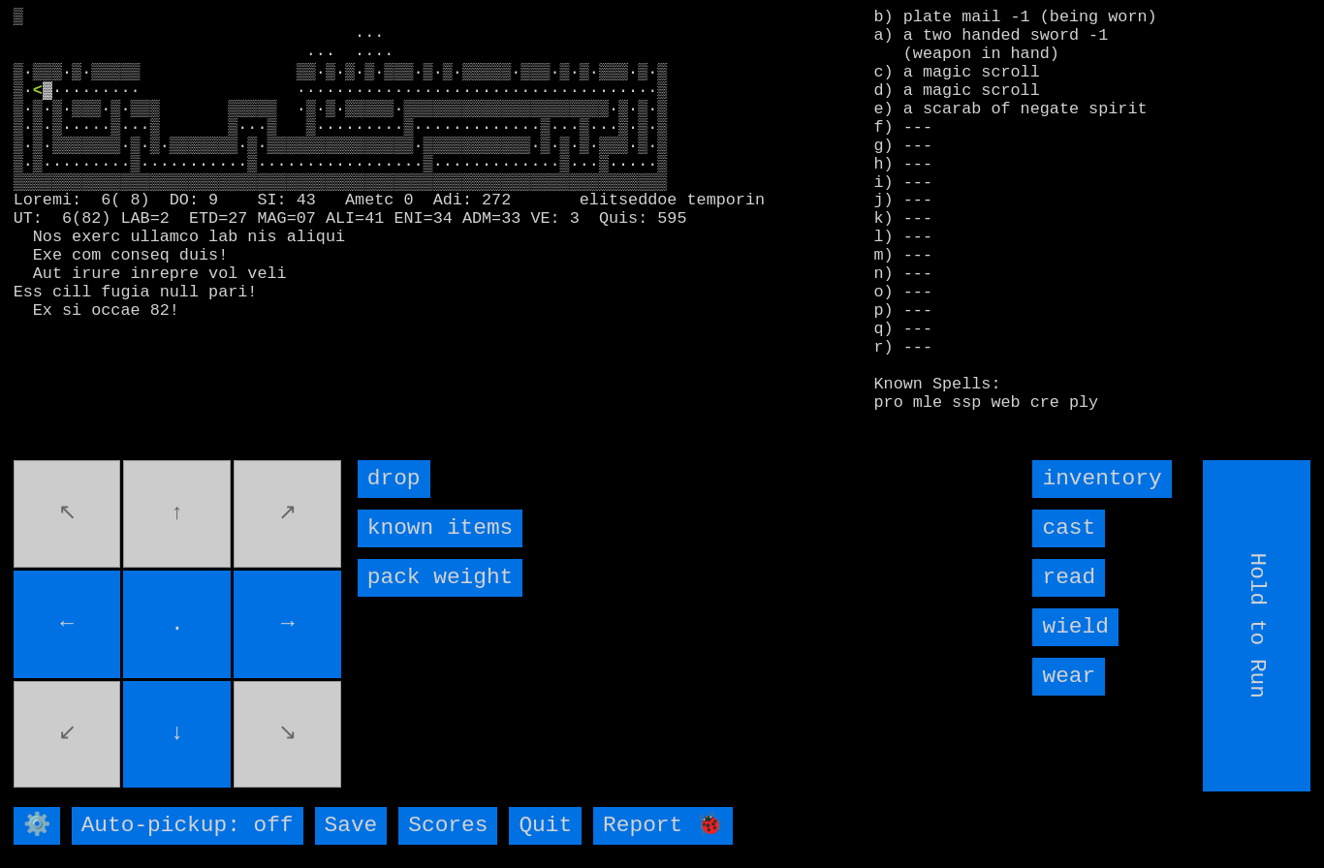
click at [64, 579] on movebuttons "↖ ↑ ↗ ← . → ↙ ↓ ↘" at bounding box center [179, 625] width 331 height 331
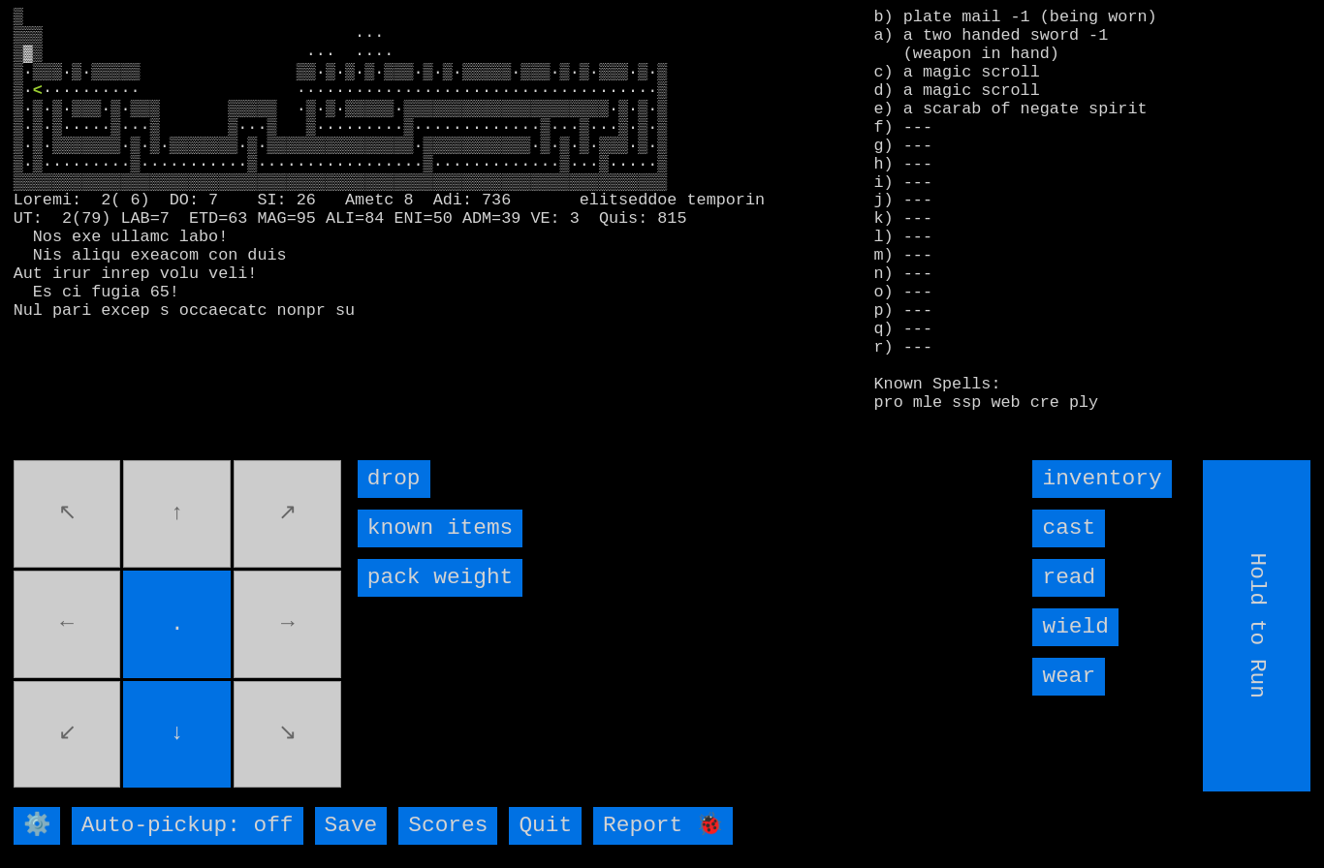
click at [183, 543] on movebuttons "↖ ↑ ↗ ← . → ↙ ↓ ↘" at bounding box center [179, 625] width 331 height 331
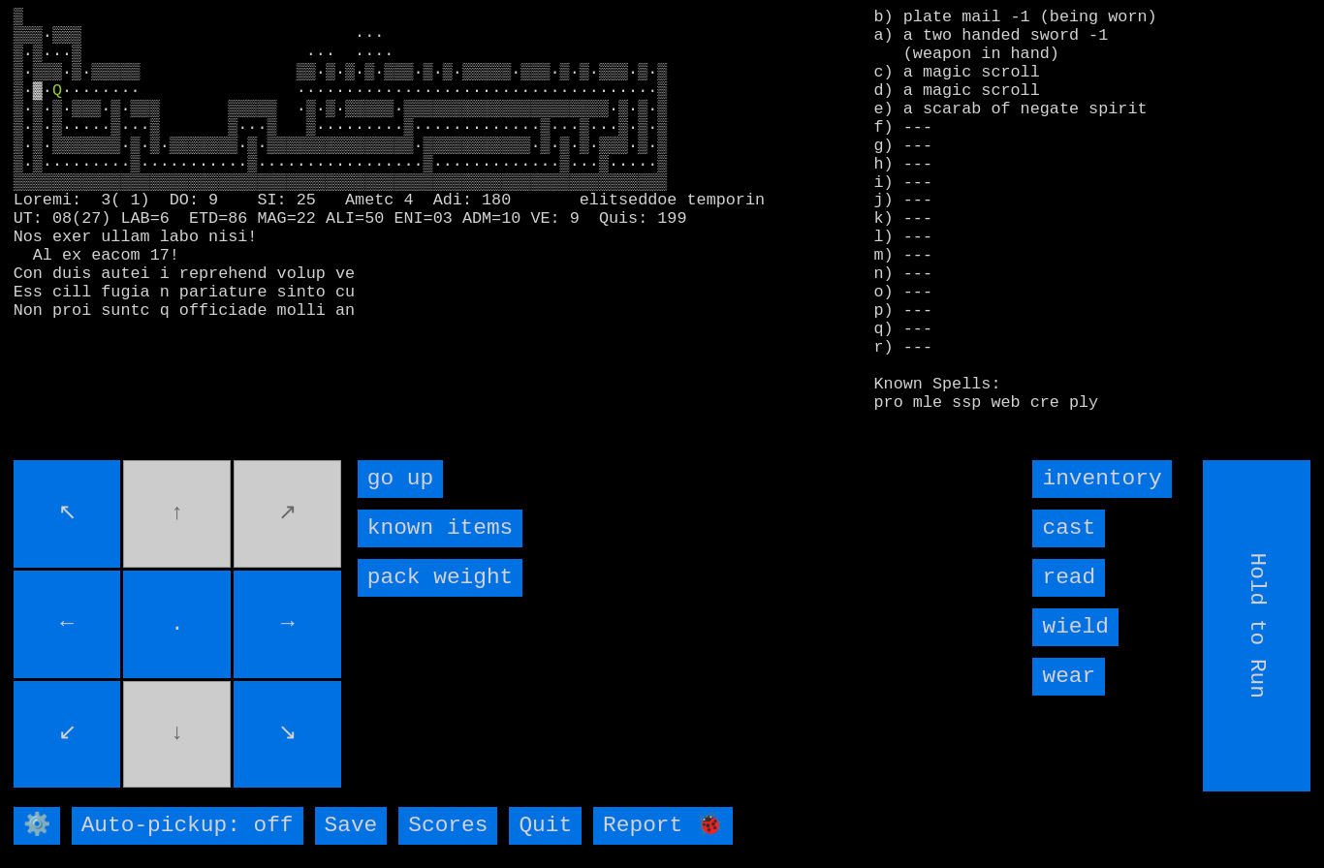
click at [413, 498] on up "go up" at bounding box center [400, 479] width 85 height 38
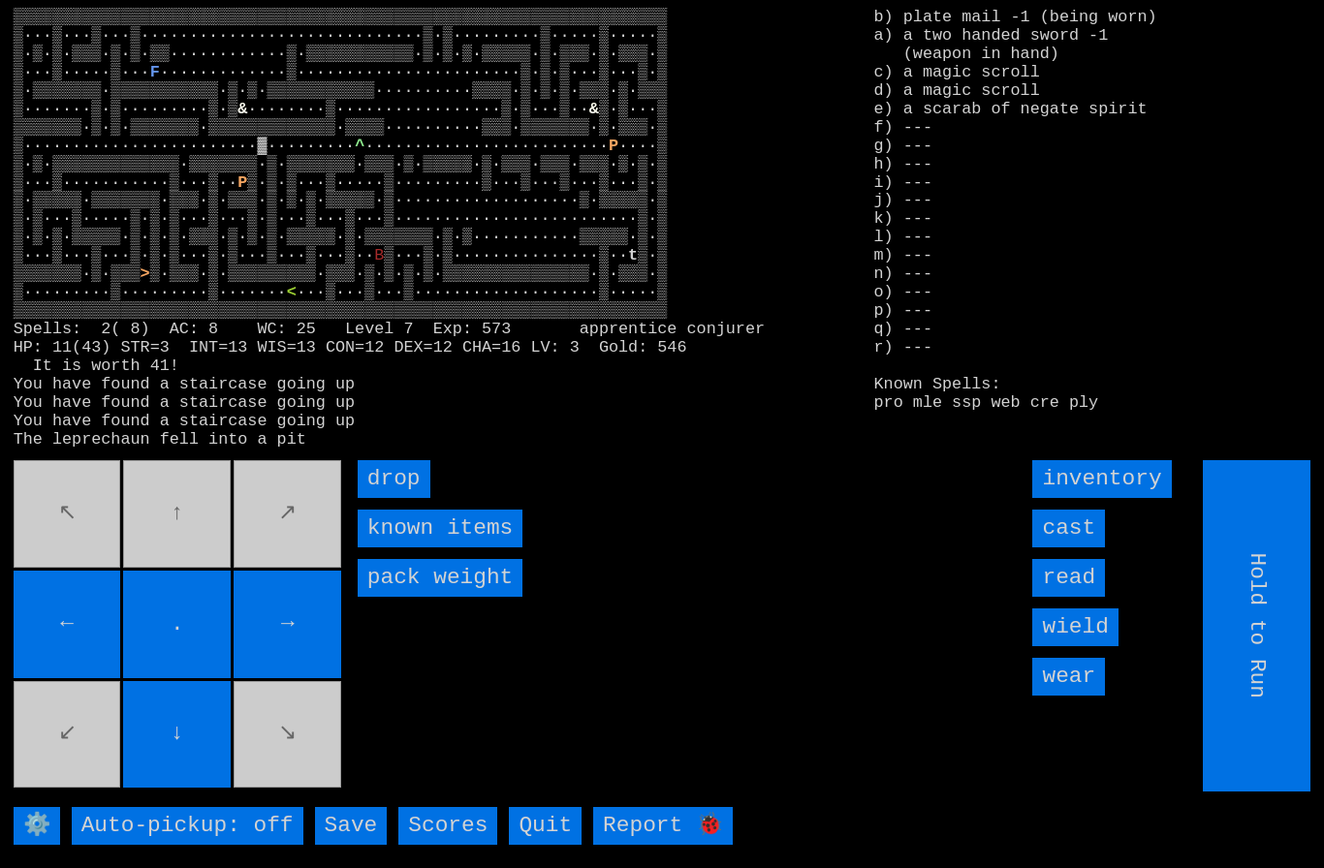
type input "Choose Direction"
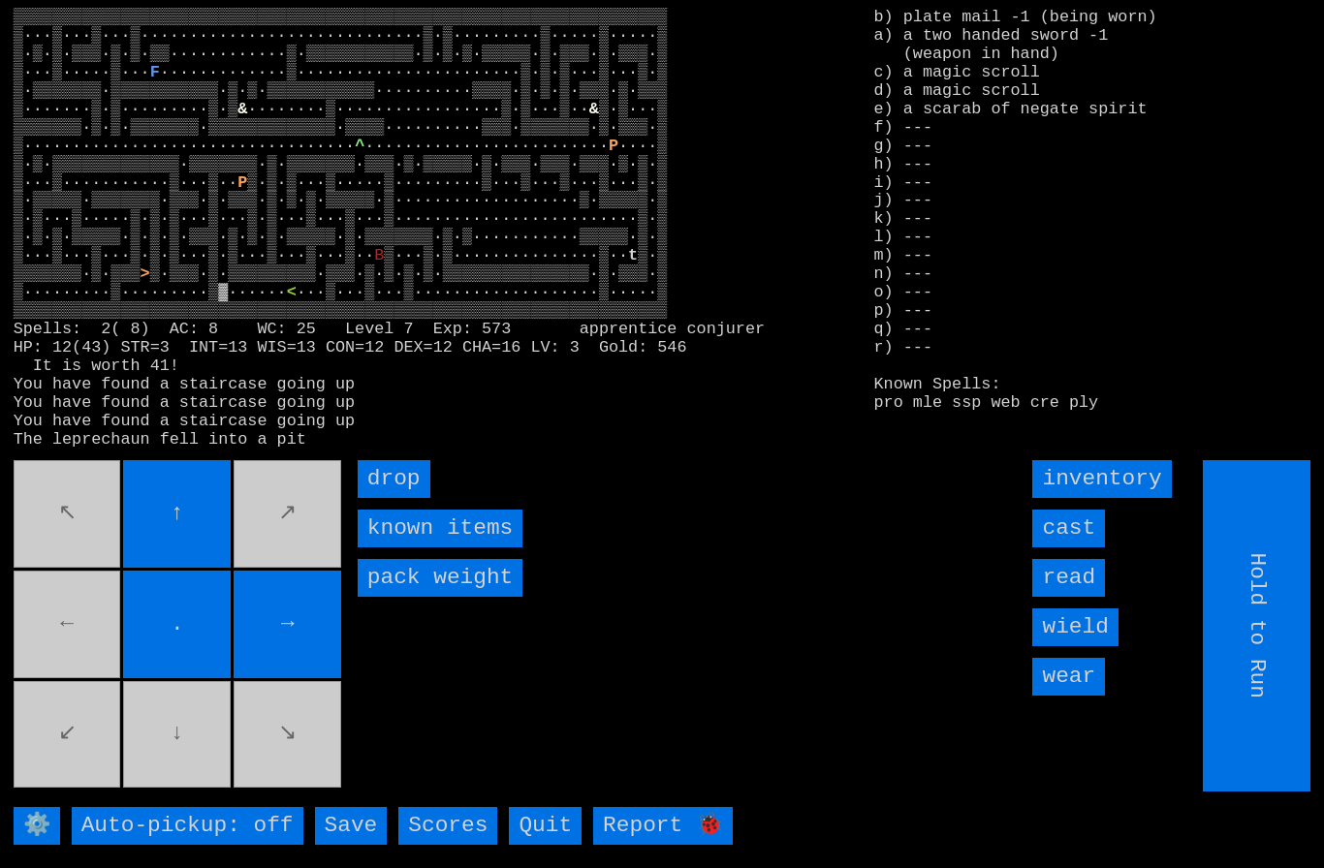
type input "Choose Direction"
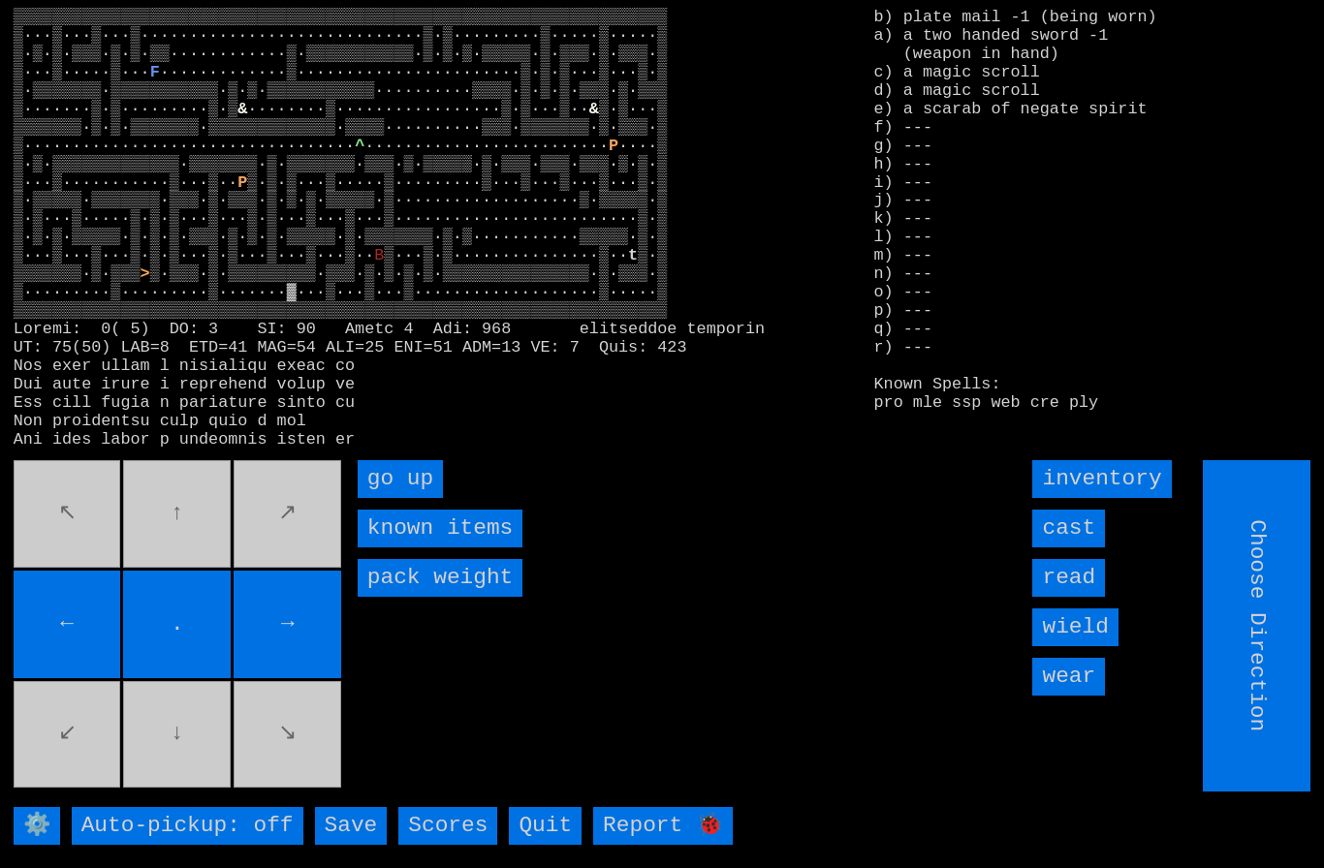
type input "Hold to Run"
click at [413, 498] on up "go up" at bounding box center [400, 479] width 85 height 38
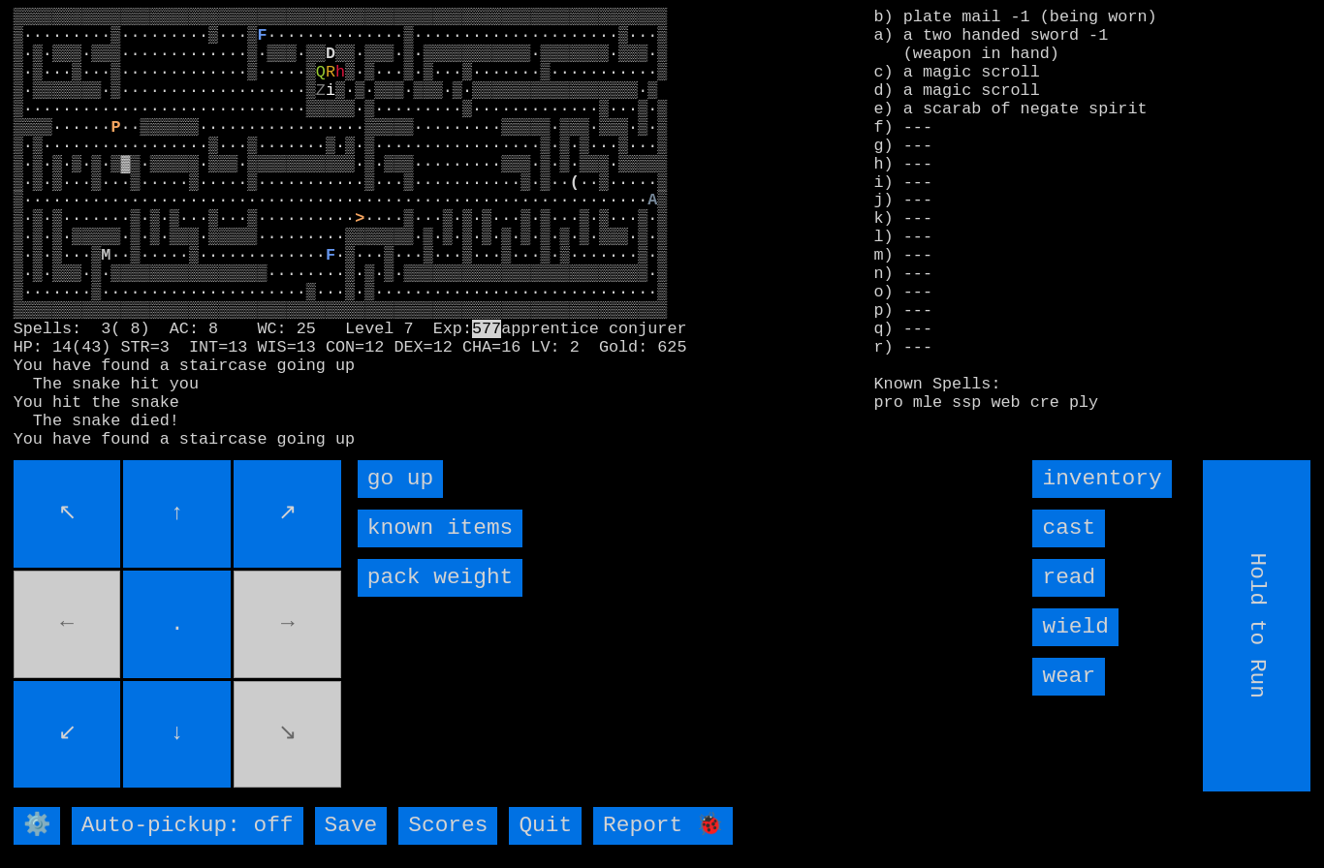
click at [401, 498] on up "go up" at bounding box center [400, 479] width 85 height 38
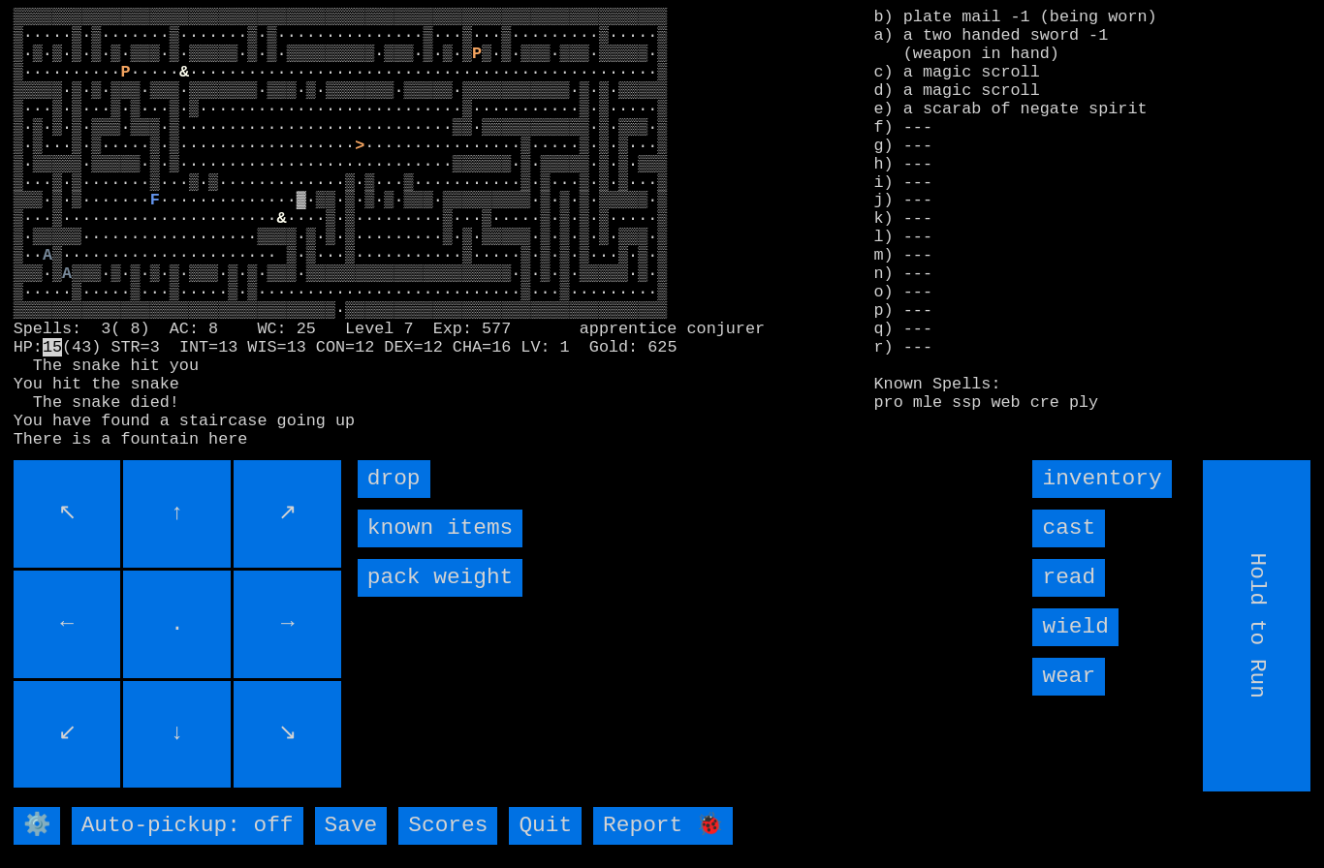
type input "Choose Direction"
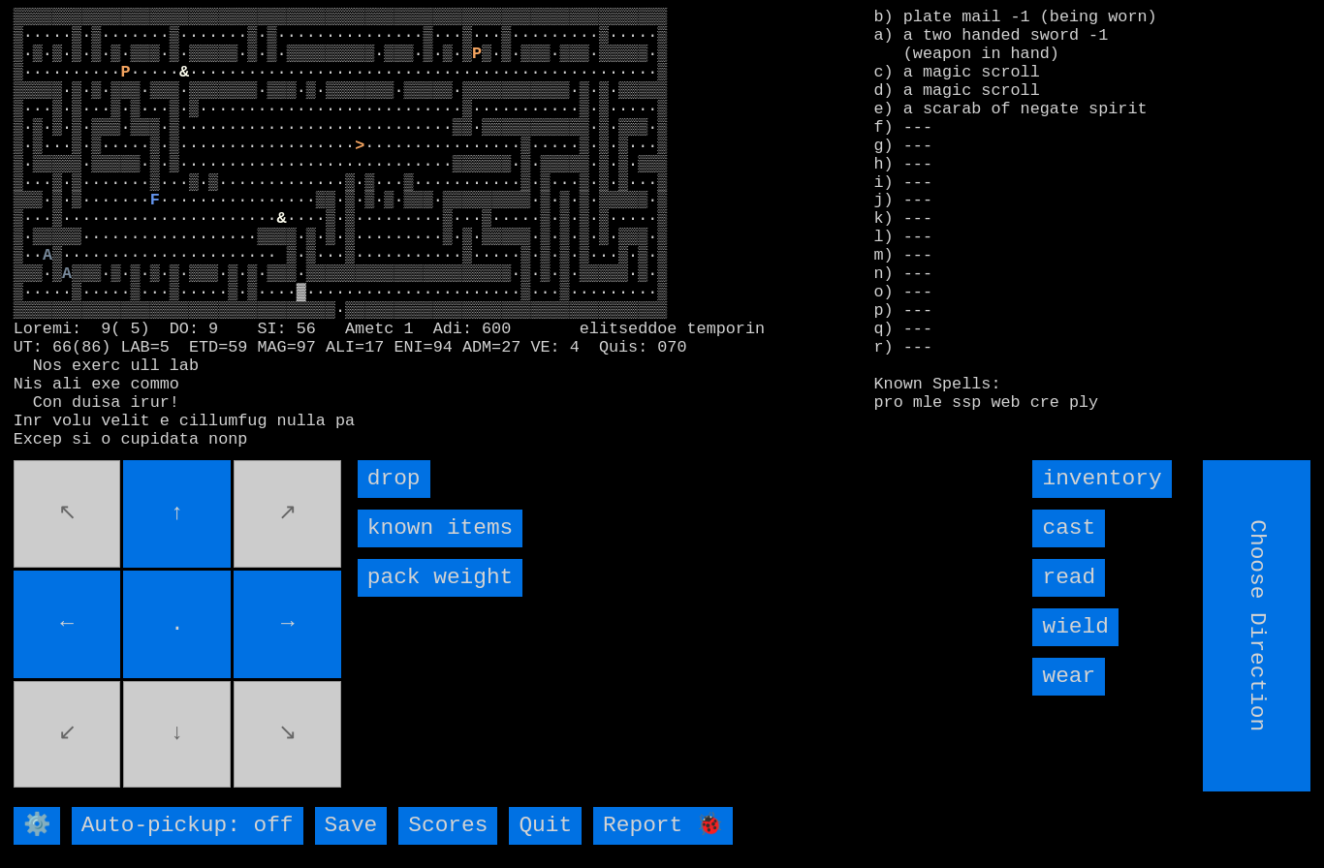
type input "Hold to Run"
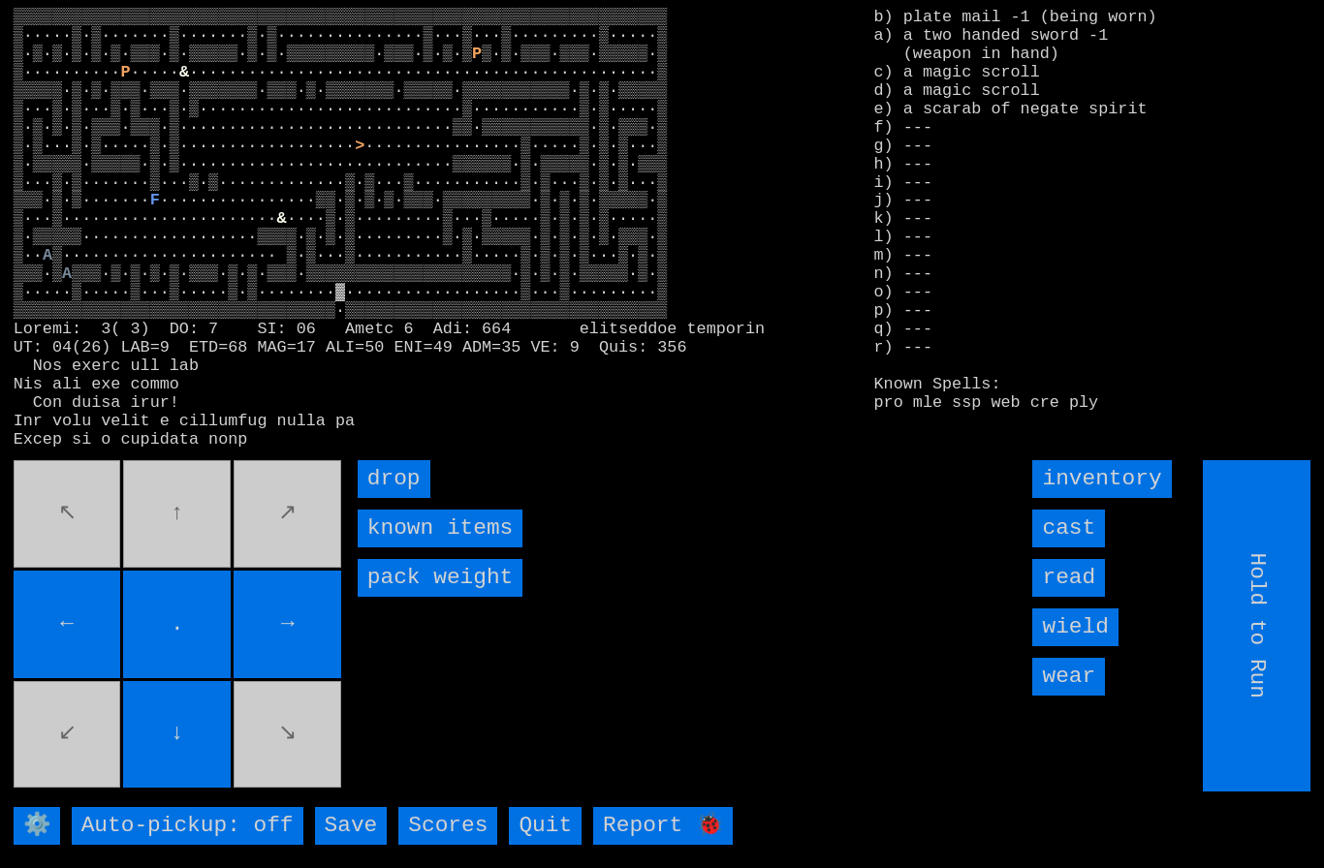
type input "Choose Direction"
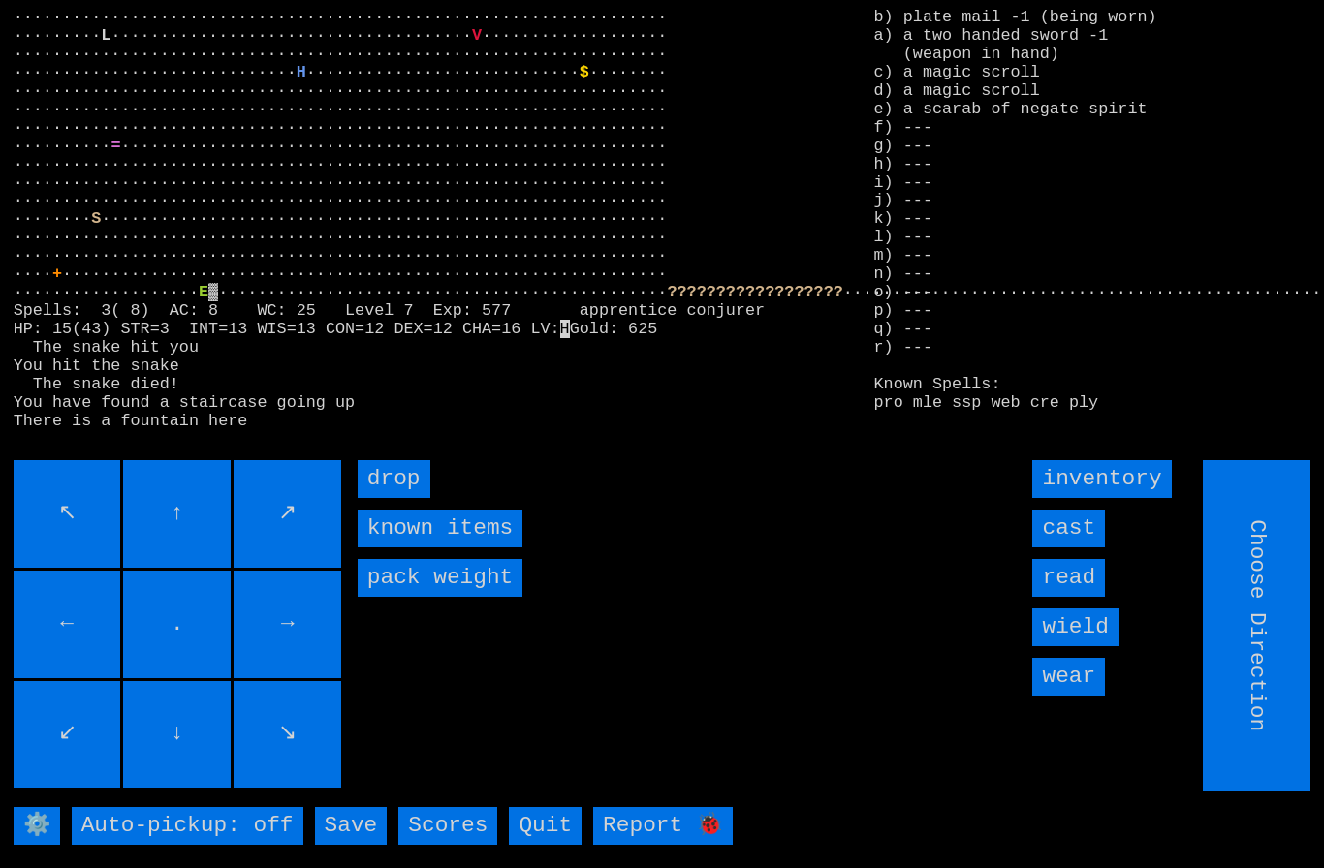
type input "Hold to Run"
click at [1278, 665] on input "Hold to Run" at bounding box center [1258, 625] width 108 height 331
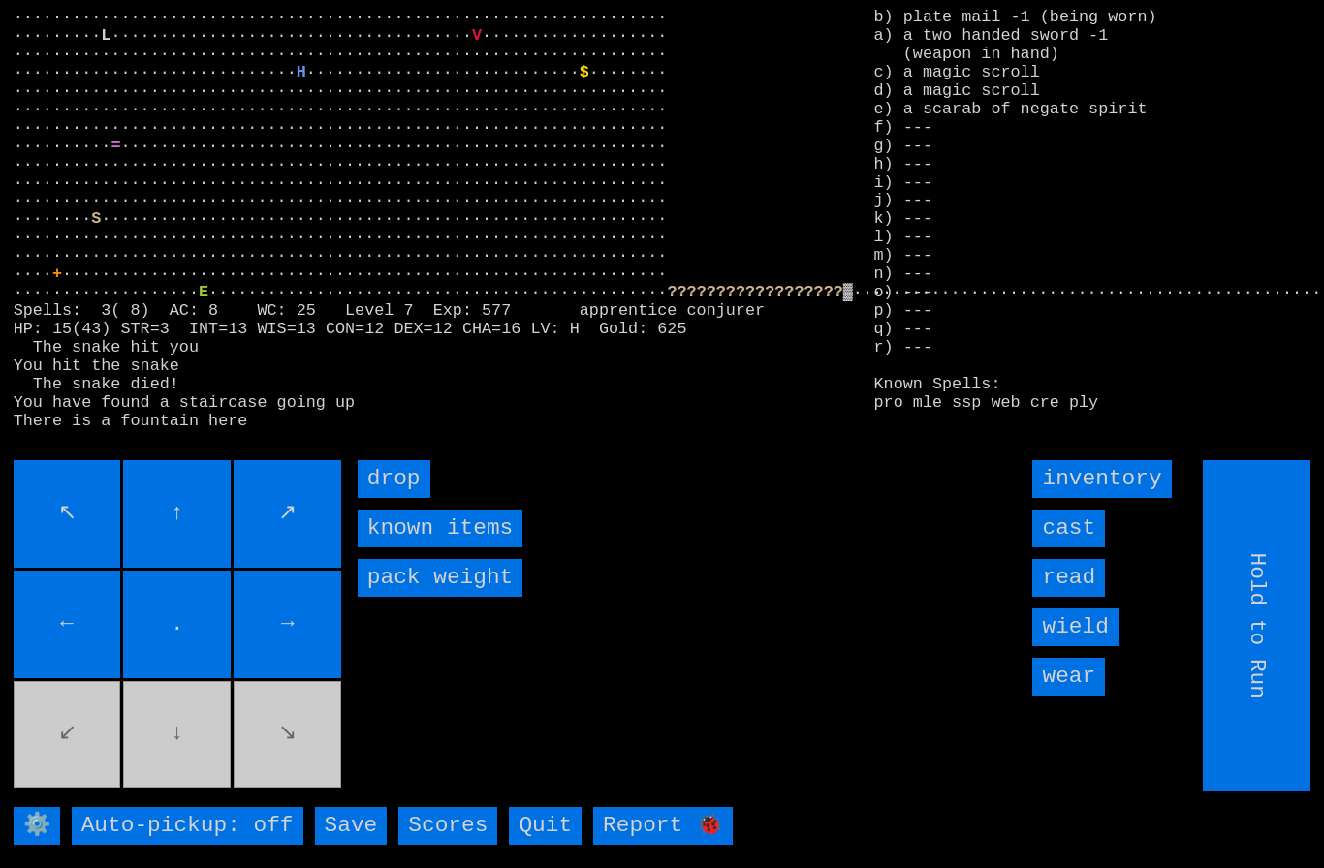
click at [407, 498] on input "drop" at bounding box center [394, 479] width 73 height 38
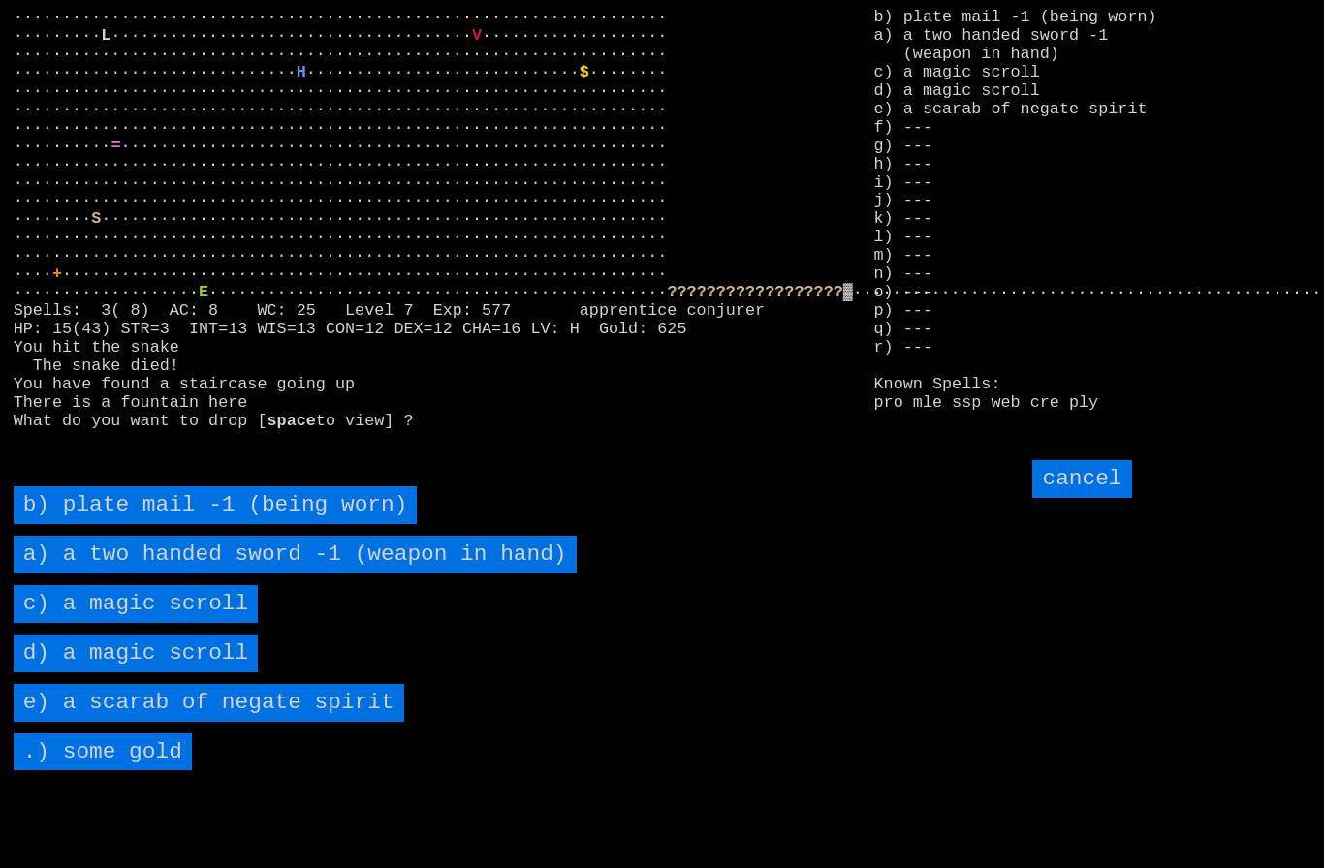
click at [80, 623] on scroll "c) a magic scroll" at bounding box center [136, 604] width 245 height 38
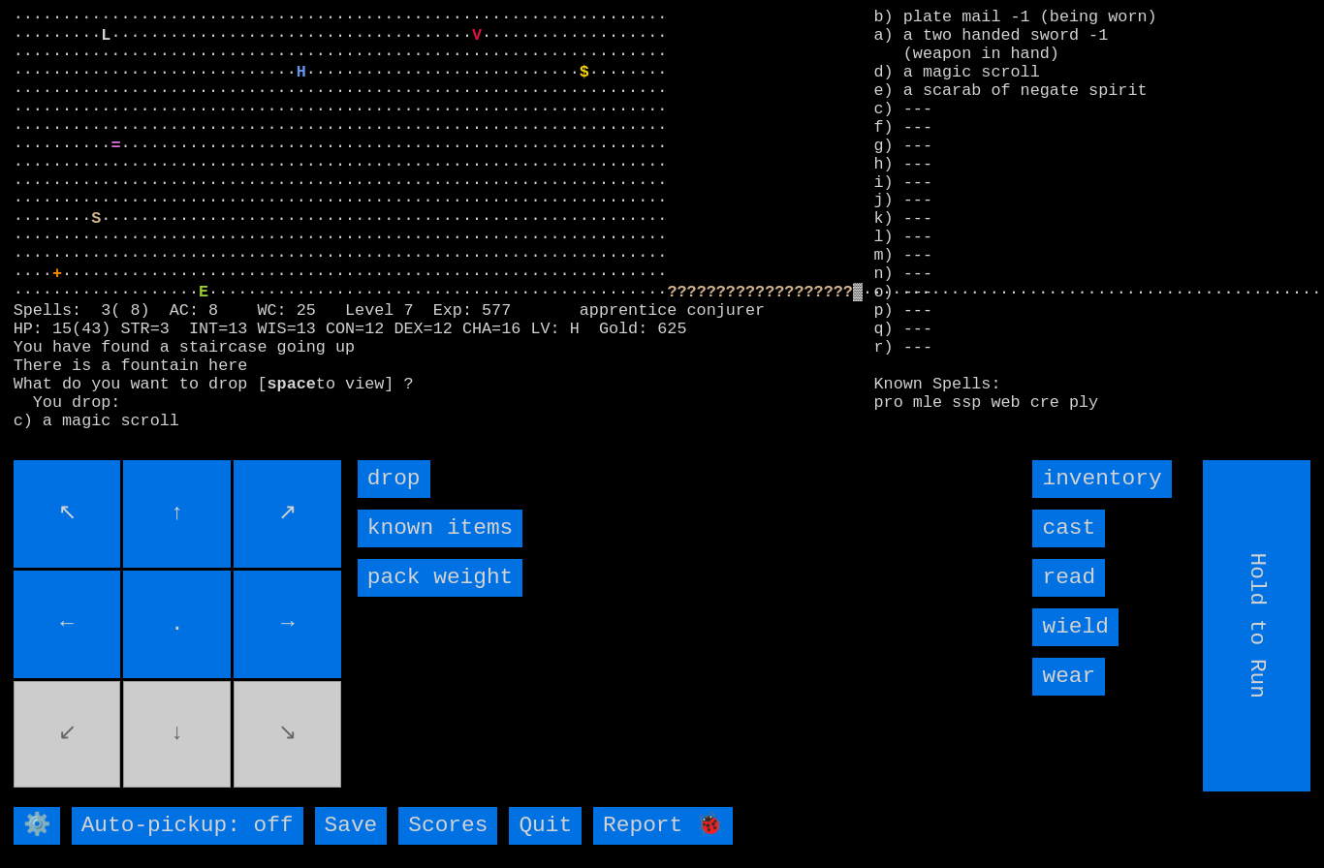
click at [401, 498] on input "drop" at bounding box center [394, 479] width 73 height 38
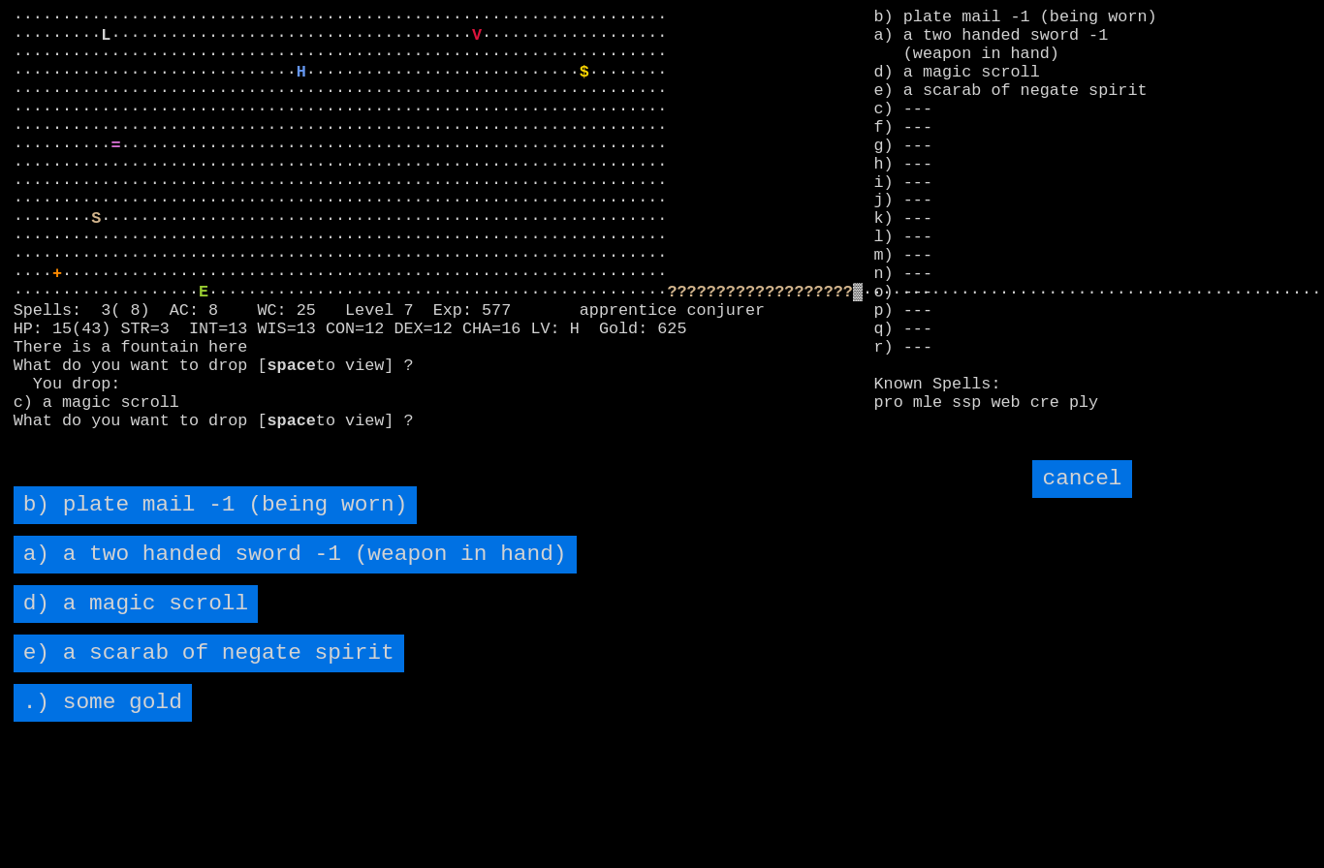
click at [110, 623] on scroll "d) a magic scroll" at bounding box center [136, 604] width 245 height 38
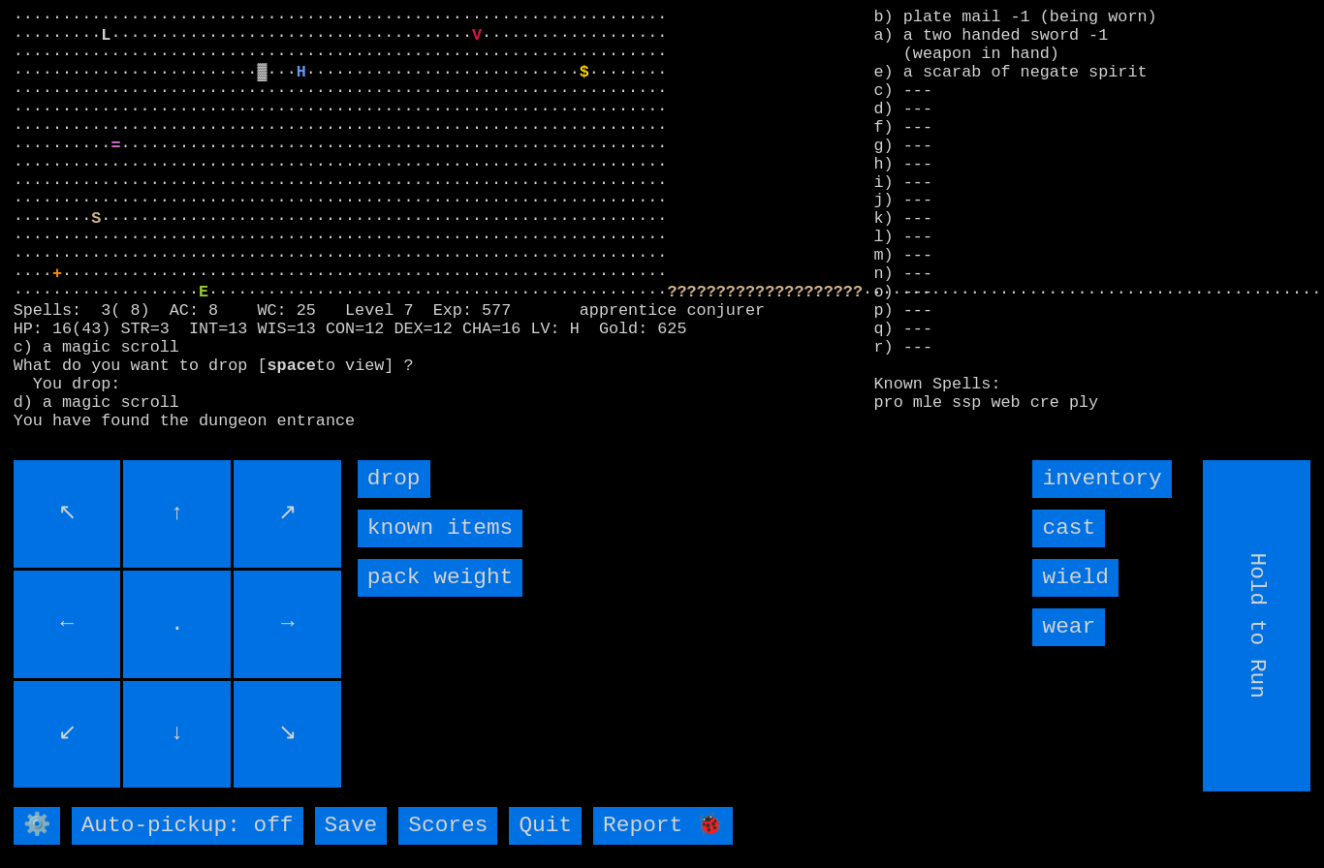
type input "Choose Direction"
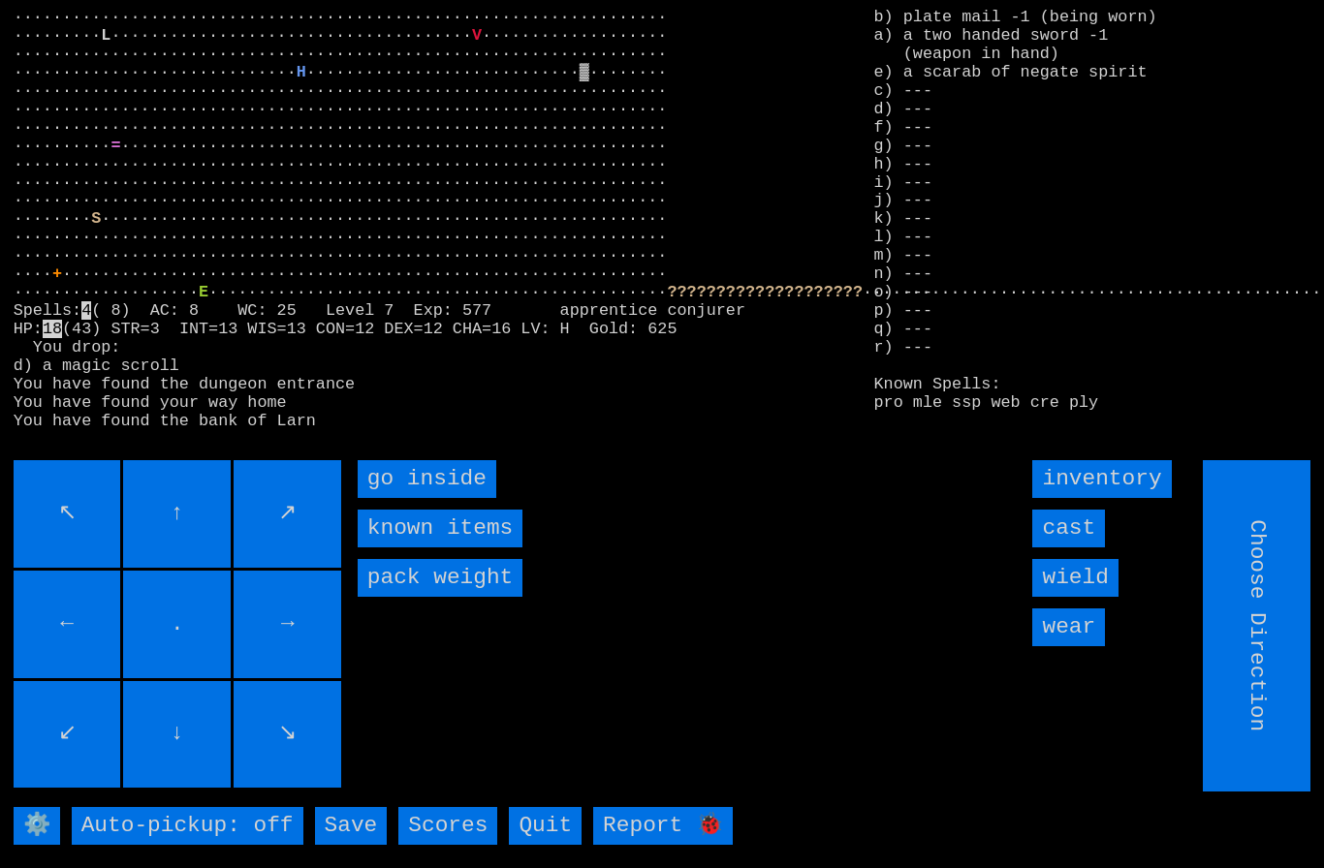
type input "Hold to Run"
click at [423, 498] on inside "go inside" at bounding box center [427, 479] width 139 height 38
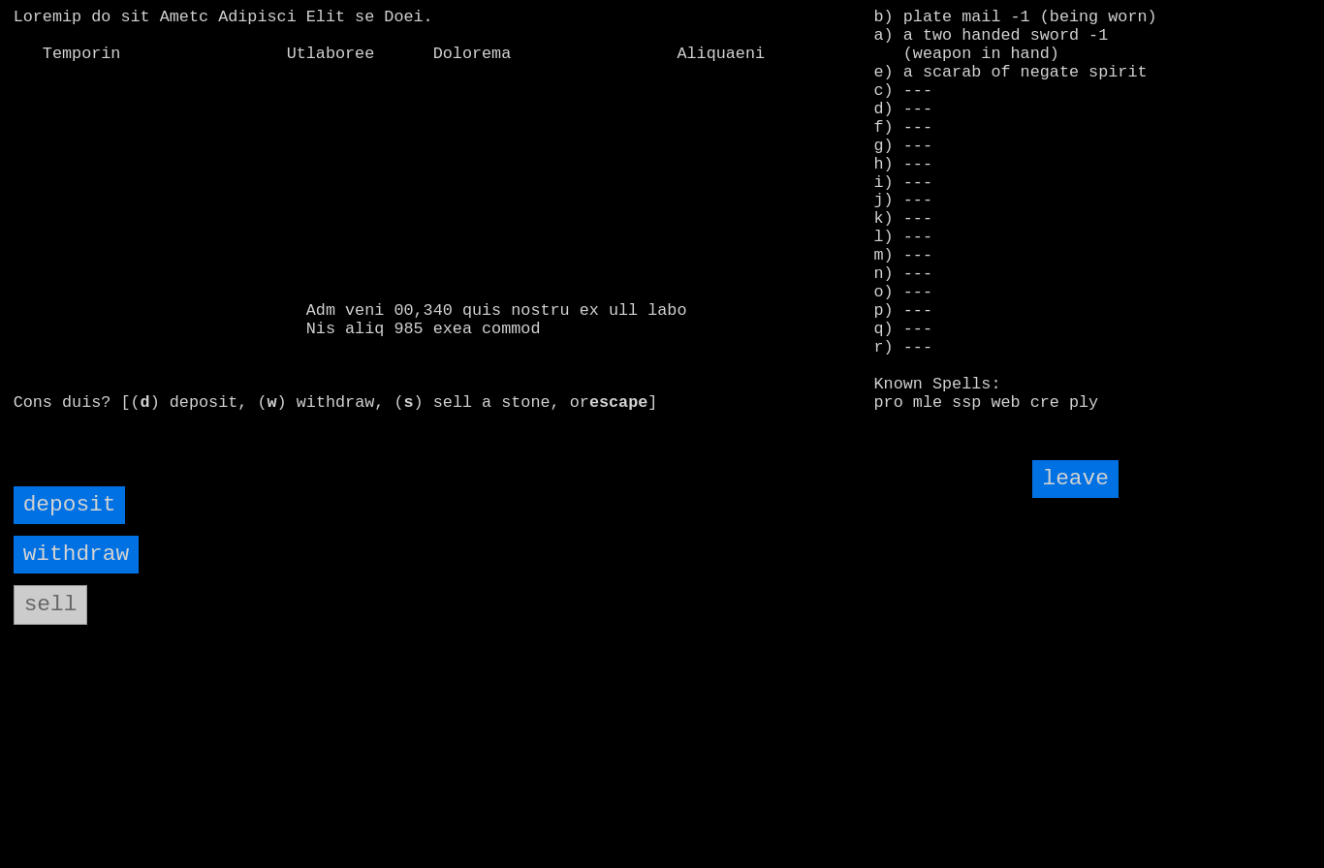
click at [61, 524] on input "deposit" at bounding box center [70, 505] width 112 height 38
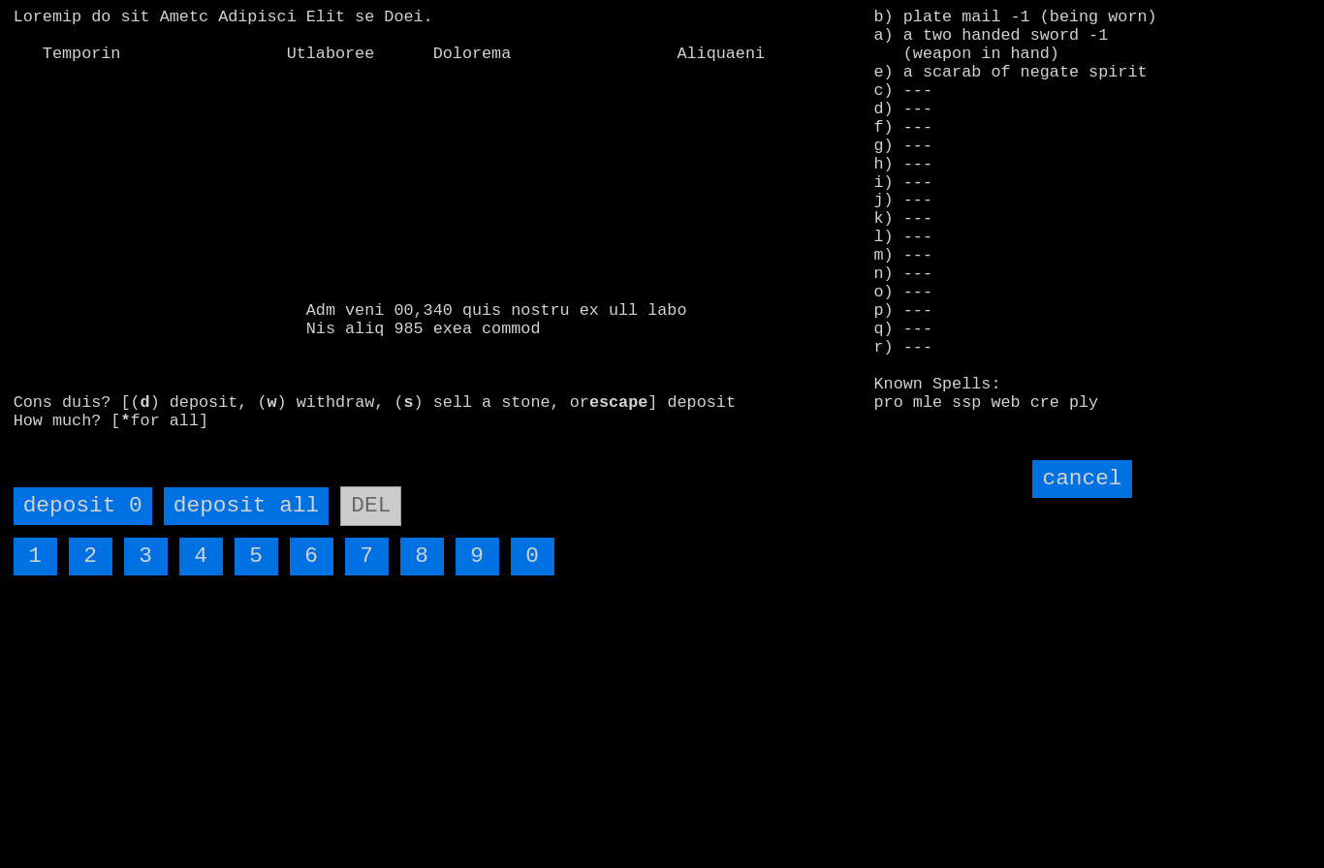
click at [244, 525] on all "deposit all" at bounding box center [246, 506] width 165 height 38
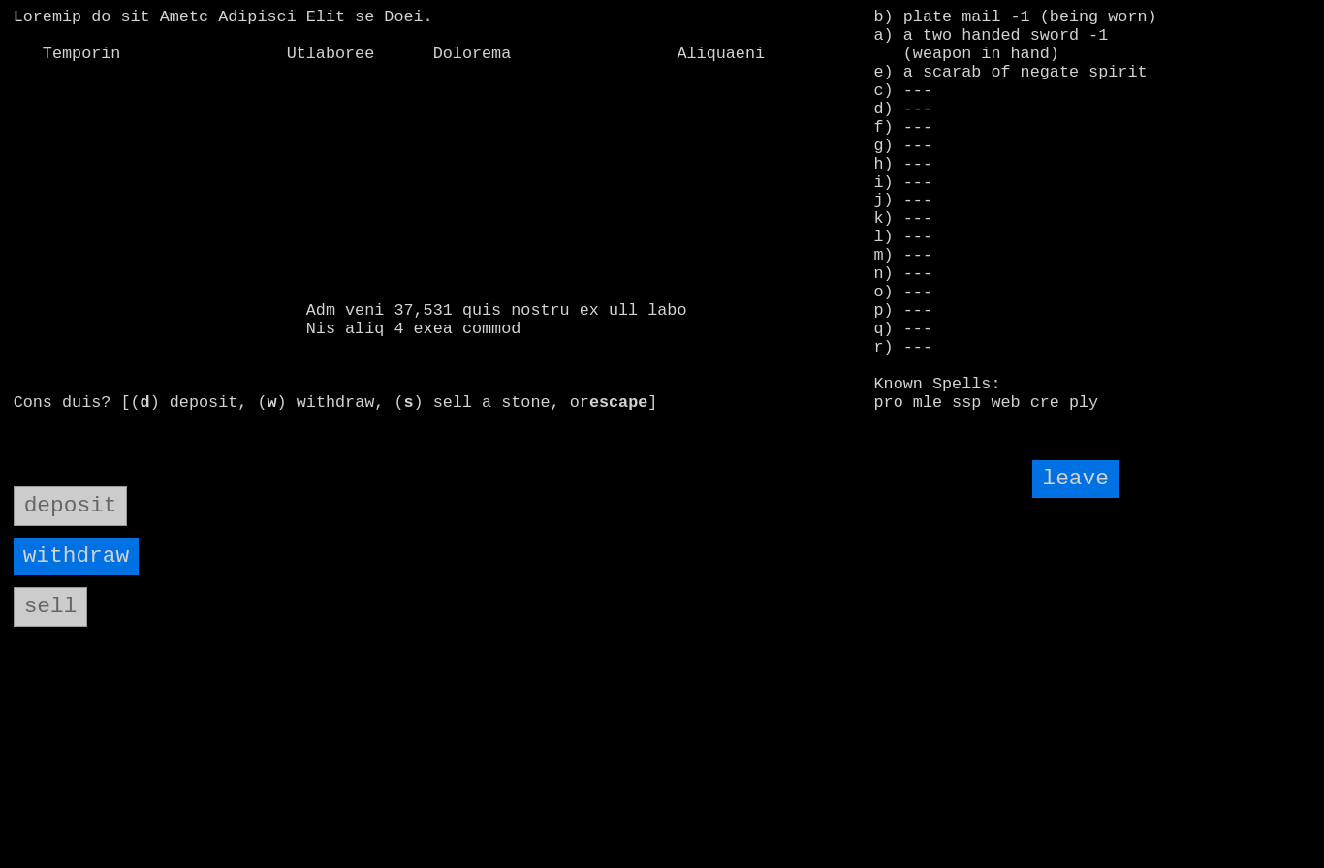
click at [1079, 498] on input "leave" at bounding box center [1074, 479] width 85 height 38
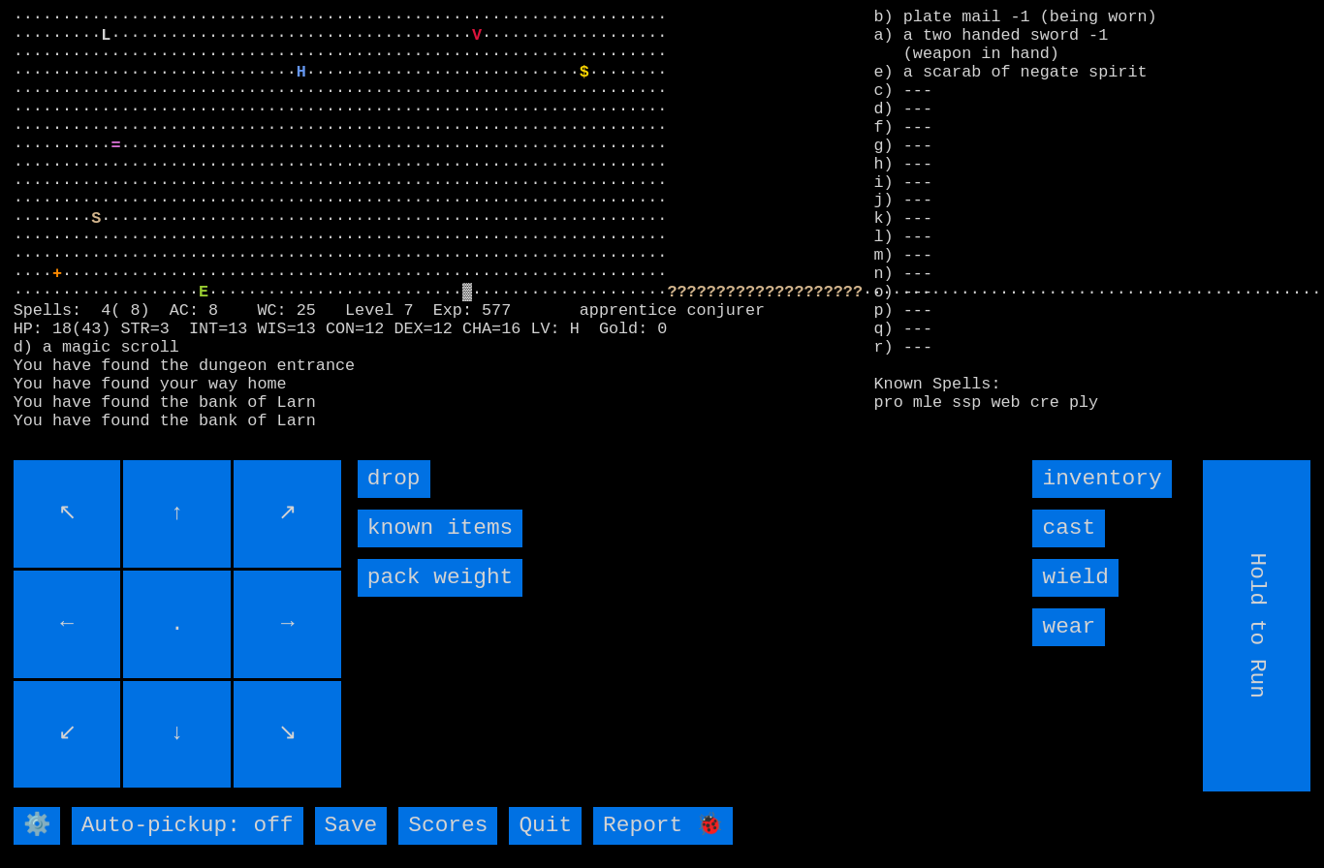
click at [1284, 659] on input "Hold to Run" at bounding box center [1258, 625] width 108 height 331
type input "Choose Direction"
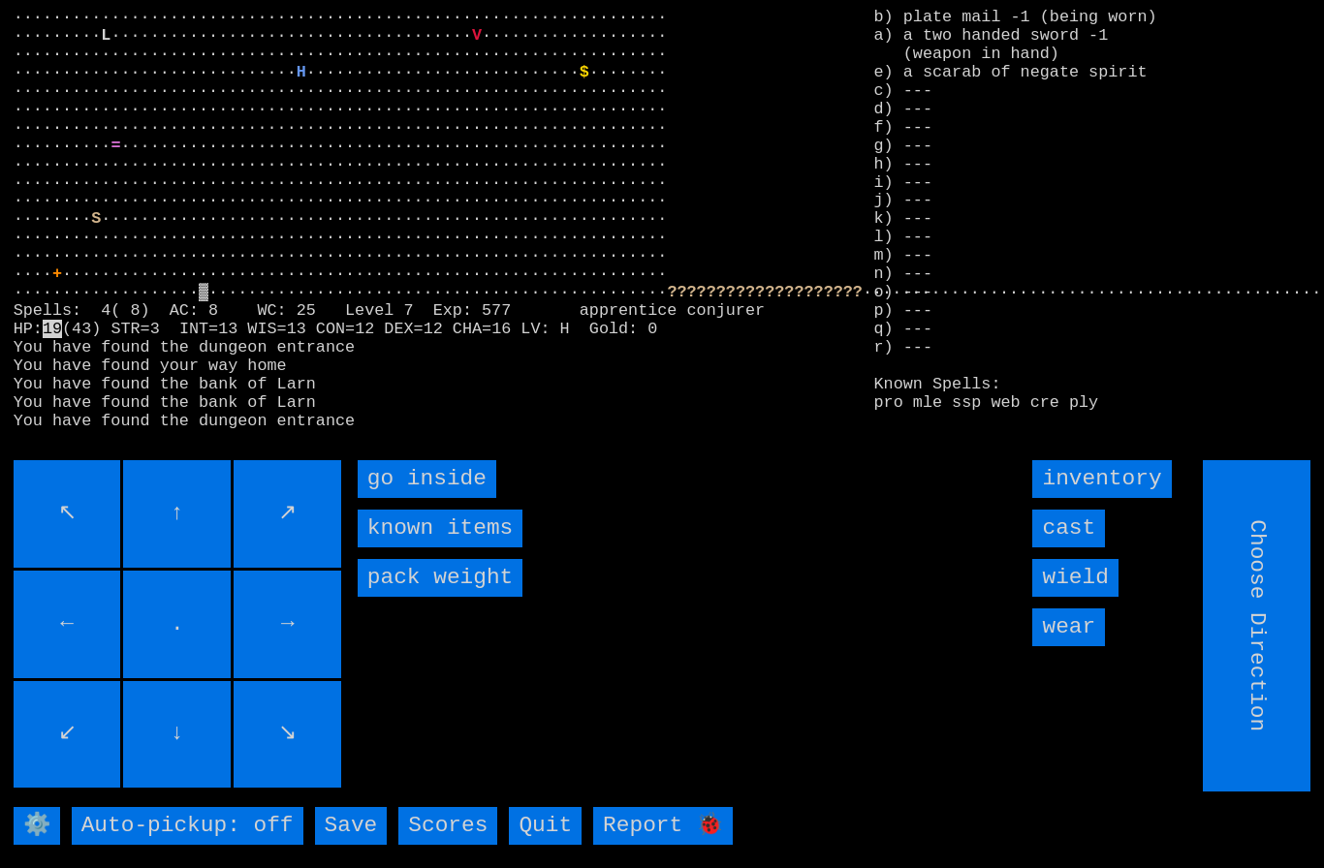
type input "Hold to Run"
click at [401, 498] on inside "go inside" at bounding box center [427, 479] width 139 height 38
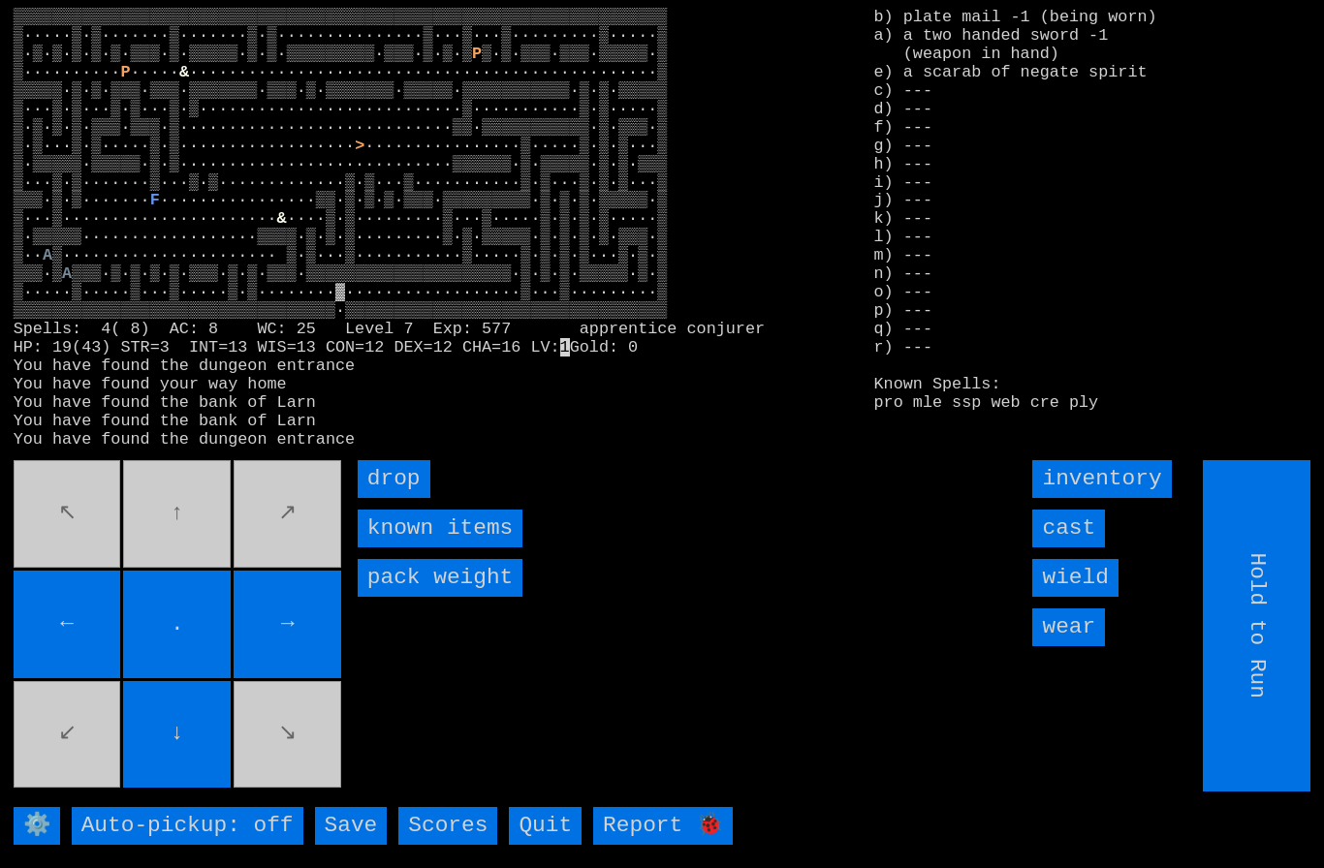
type input "Choose Direction"
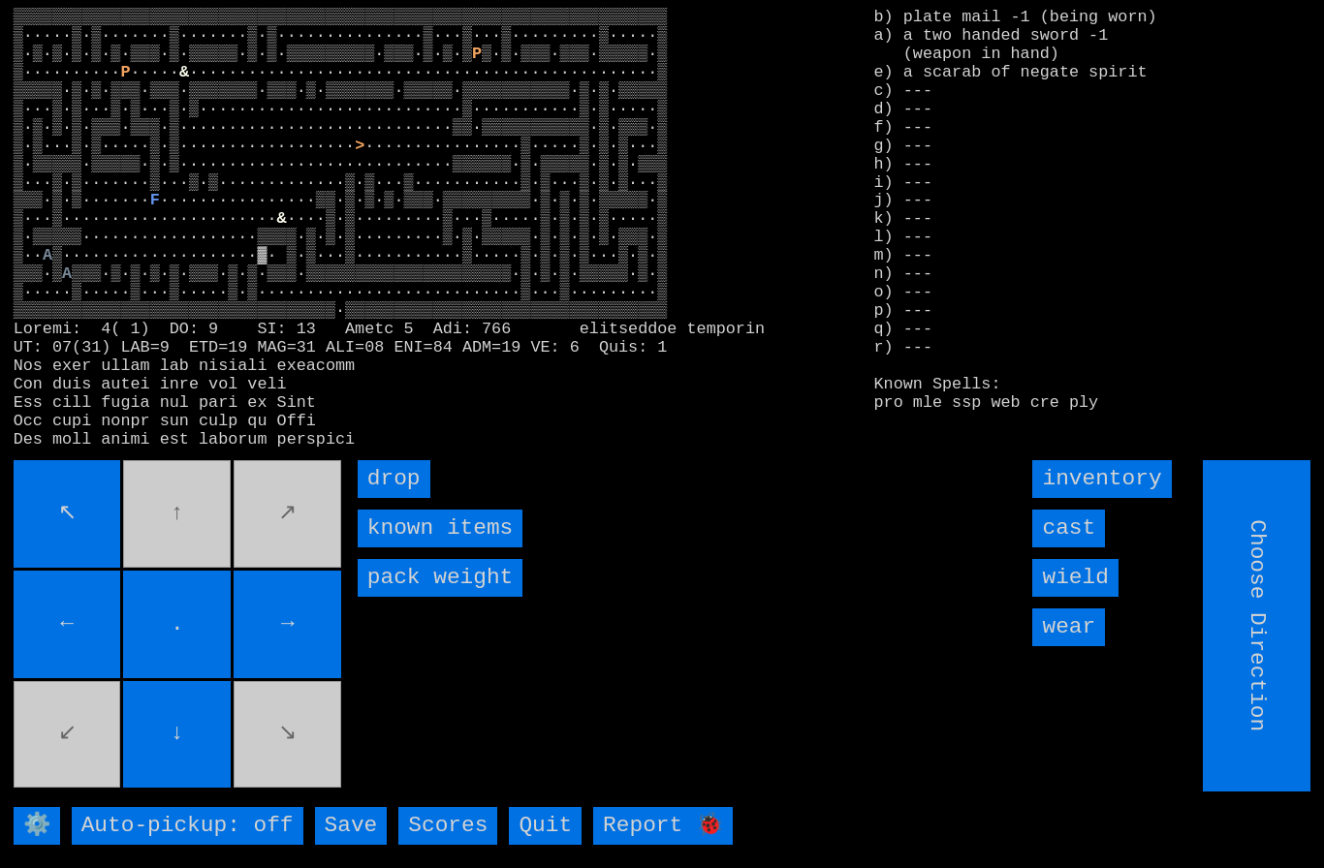
type input "Hold to Run"
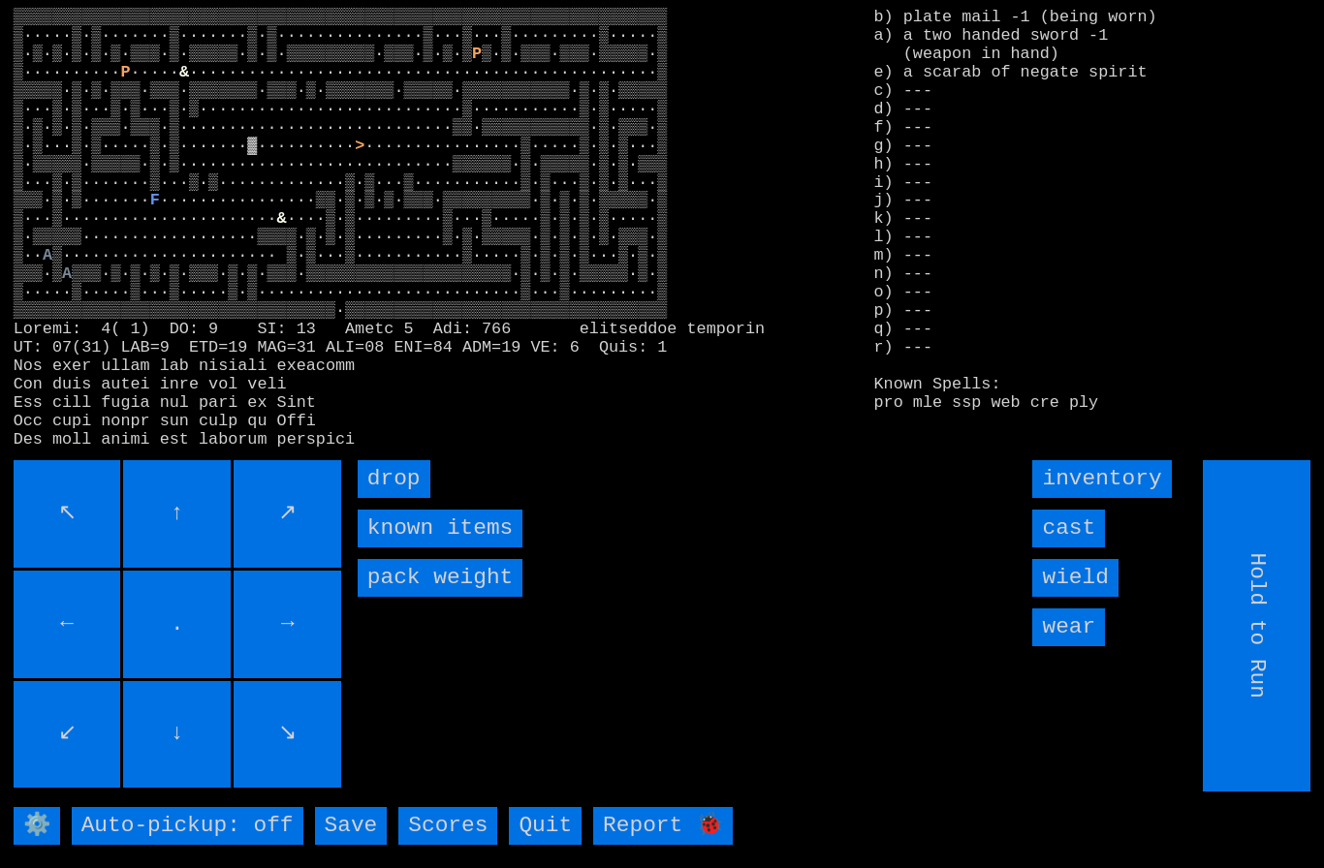
type input "Choose Direction"
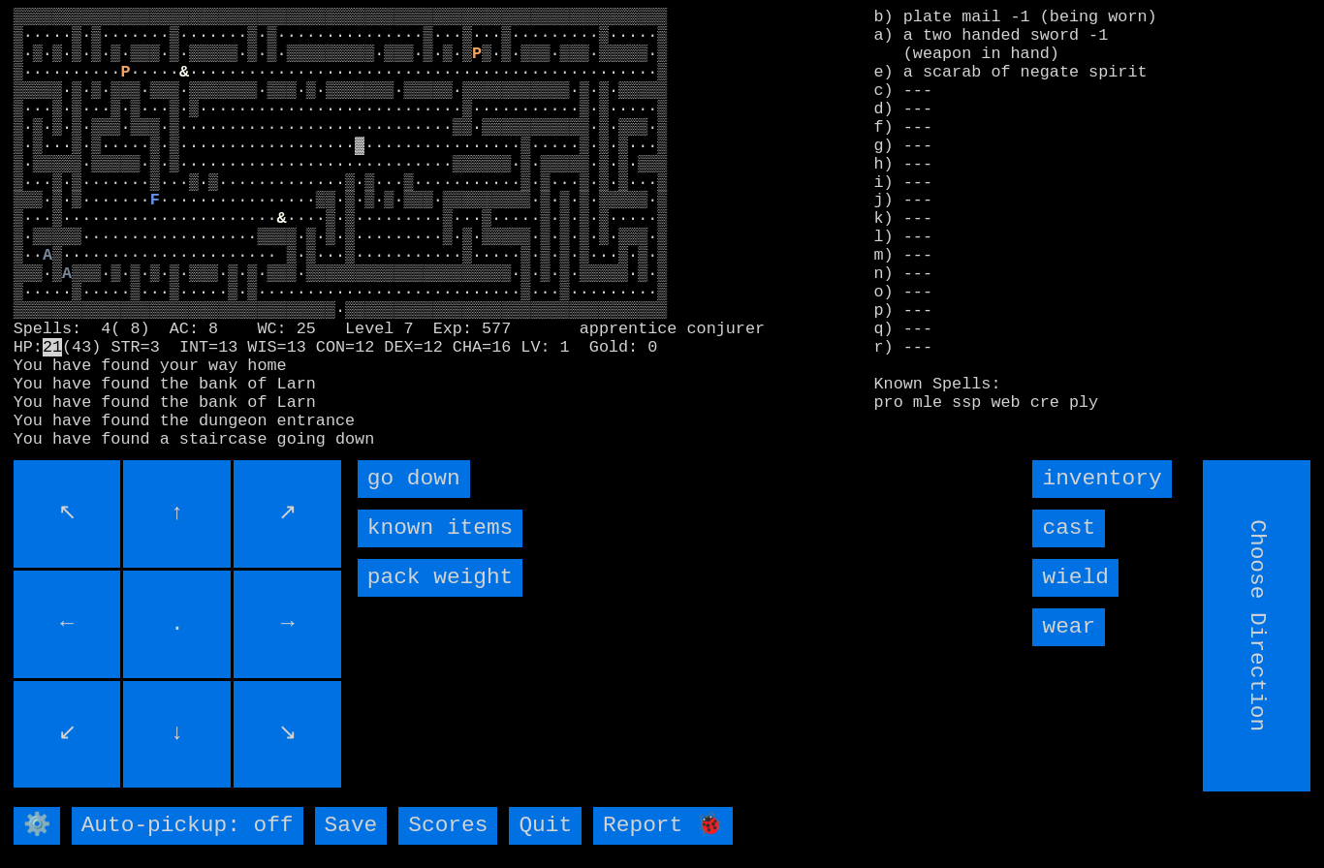
type input "Hold to Run"
click at [402, 498] on down "go down" at bounding box center [414, 479] width 112 height 38
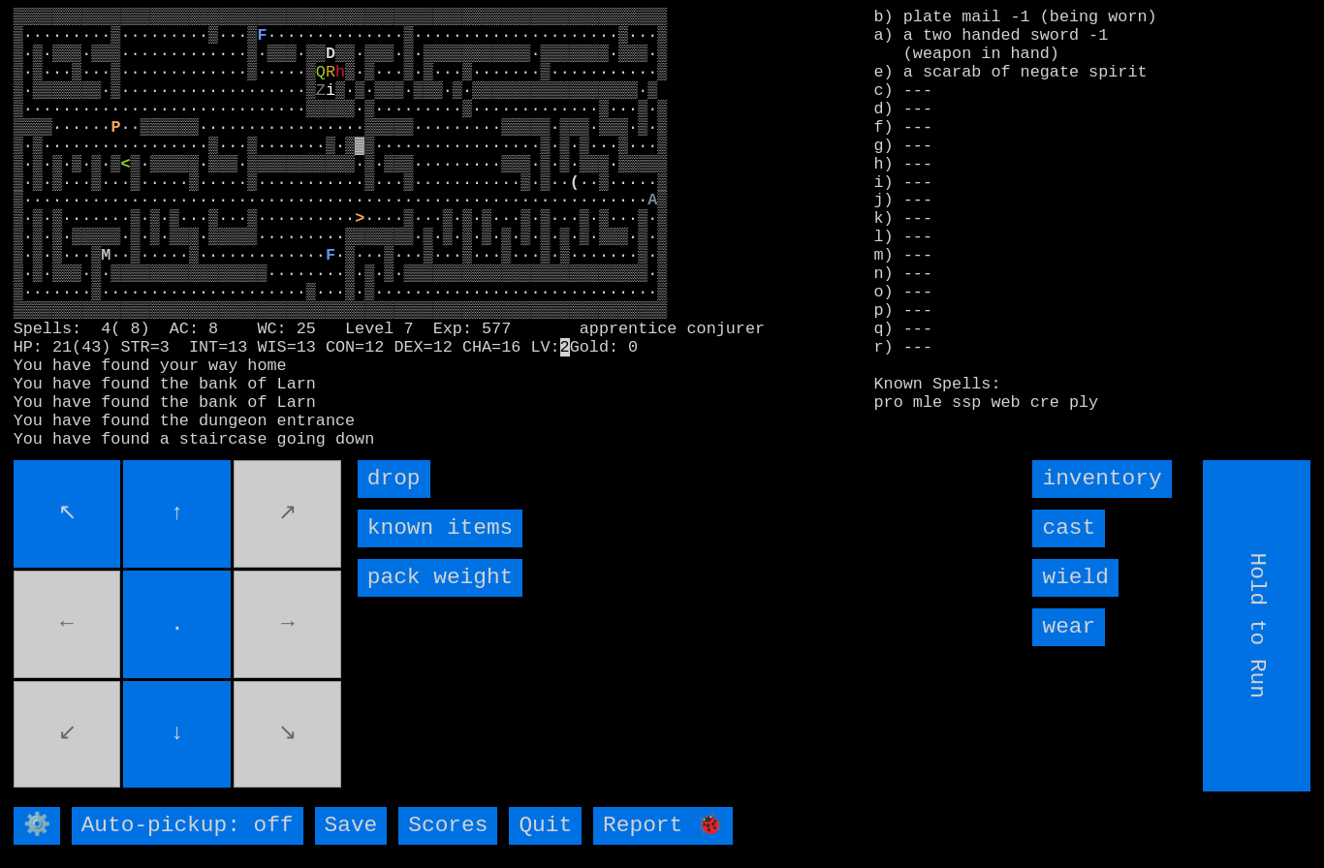
type input "Choose Direction"
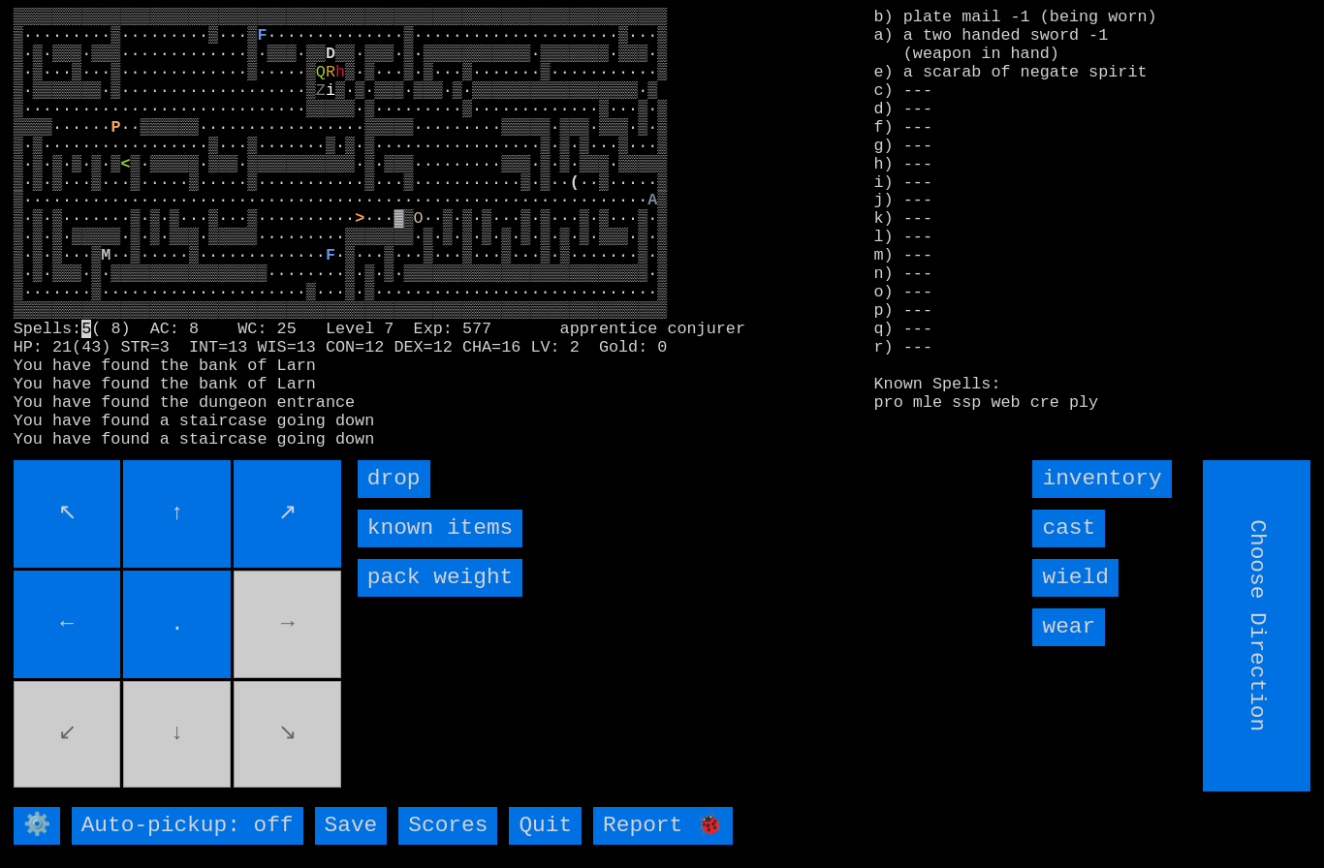
type input "Hold to Run"
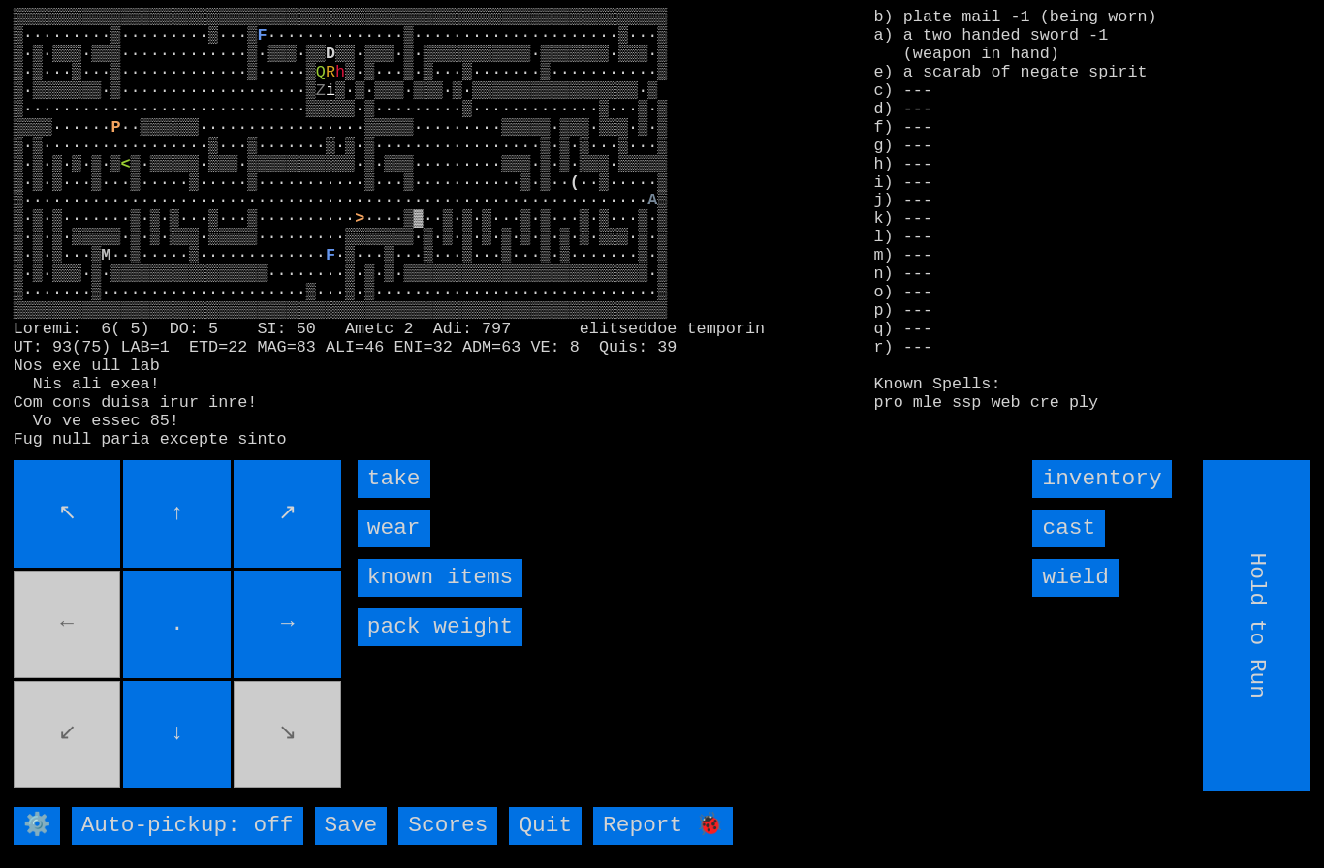
click at [392, 498] on input "take" at bounding box center [394, 479] width 73 height 38
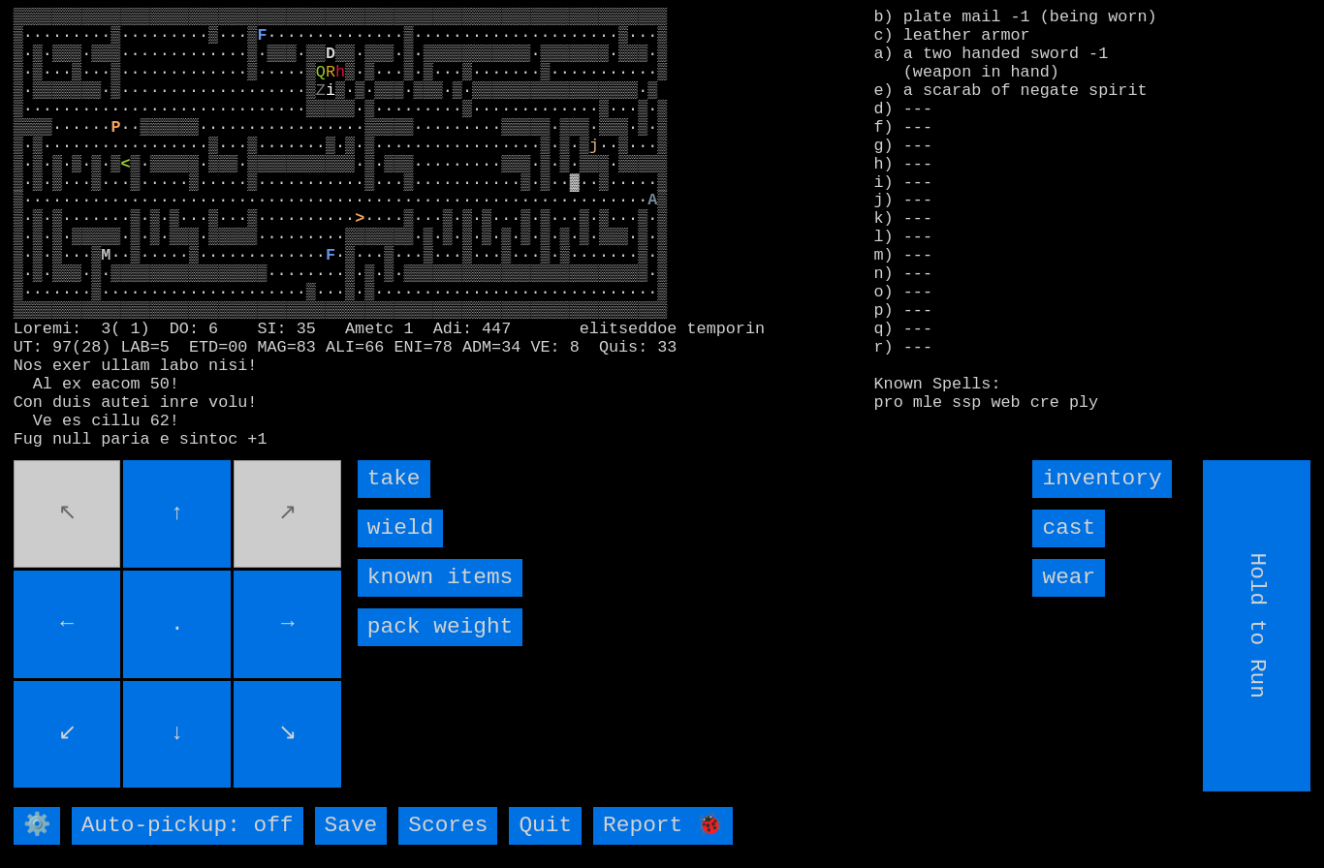
click at [390, 498] on input "take" at bounding box center [394, 479] width 73 height 38
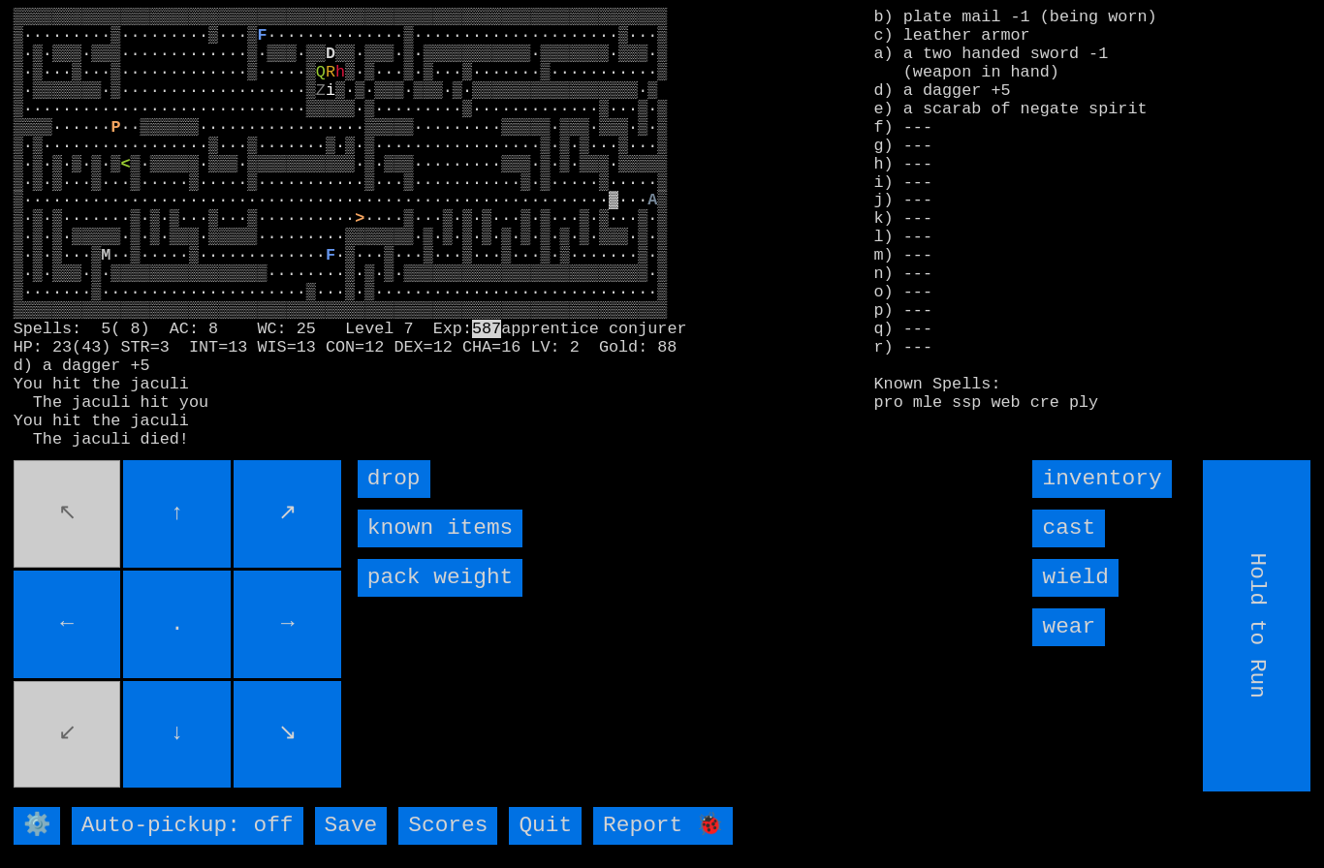
type input "Choose Direction"
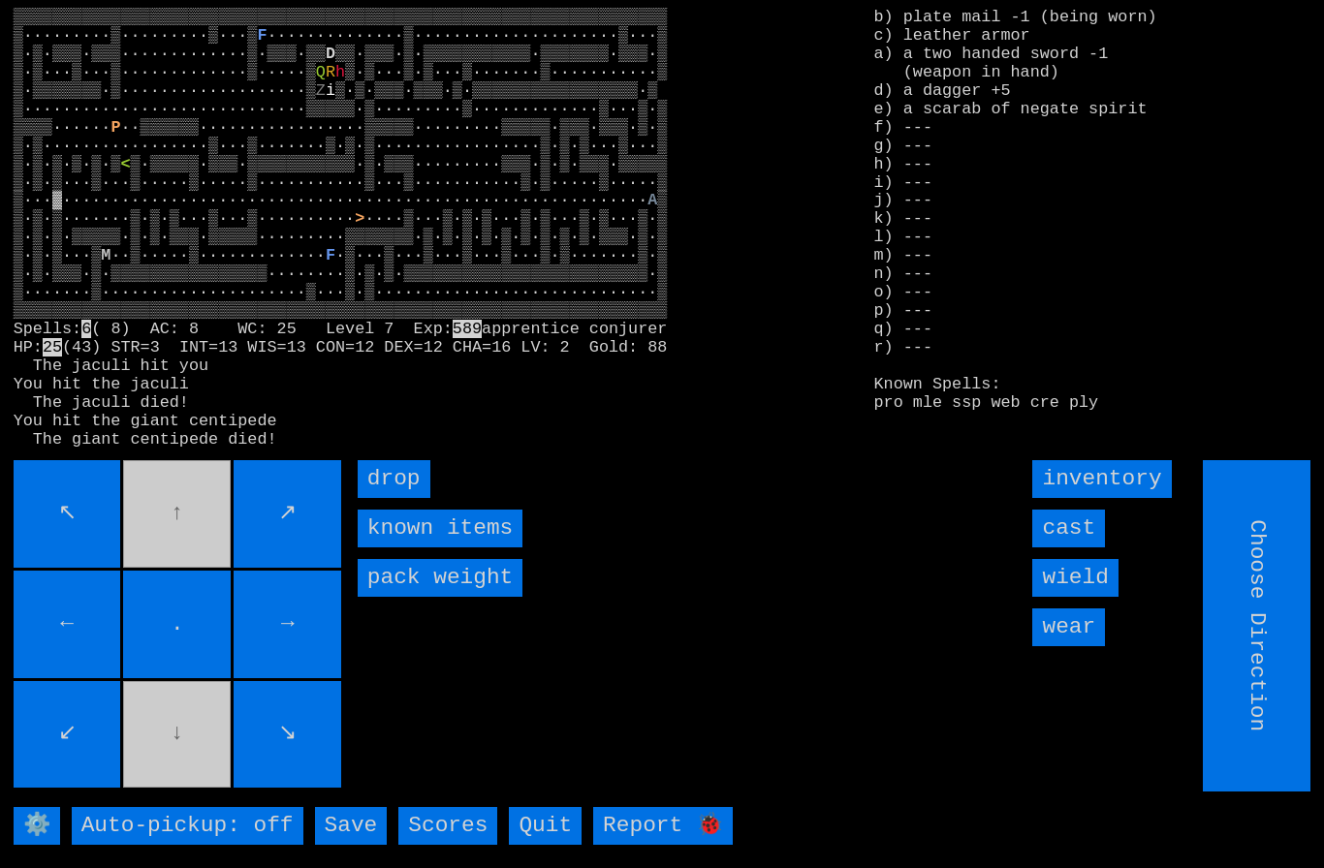
type input "Hold to Run"
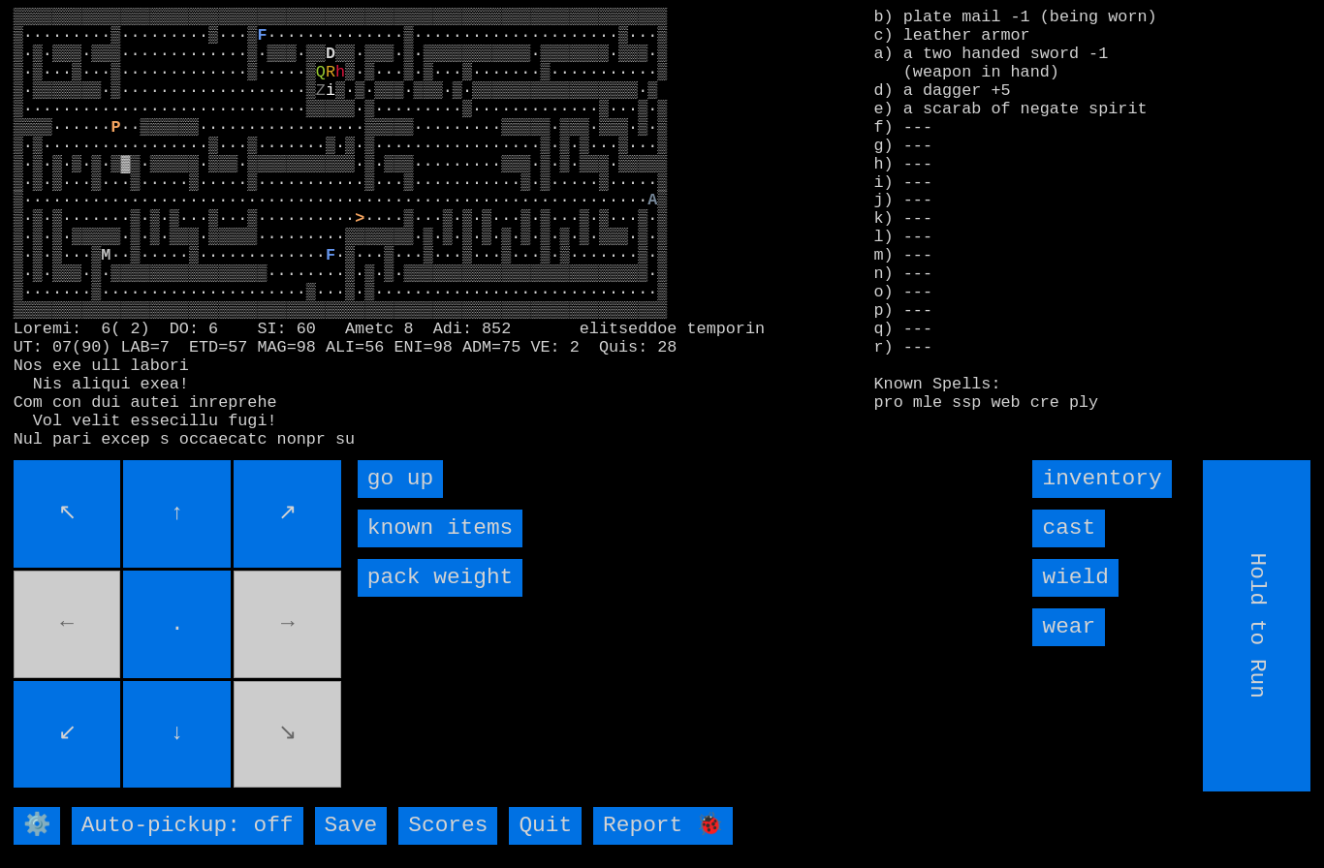
click at [397, 498] on up "go up" at bounding box center [400, 479] width 85 height 38
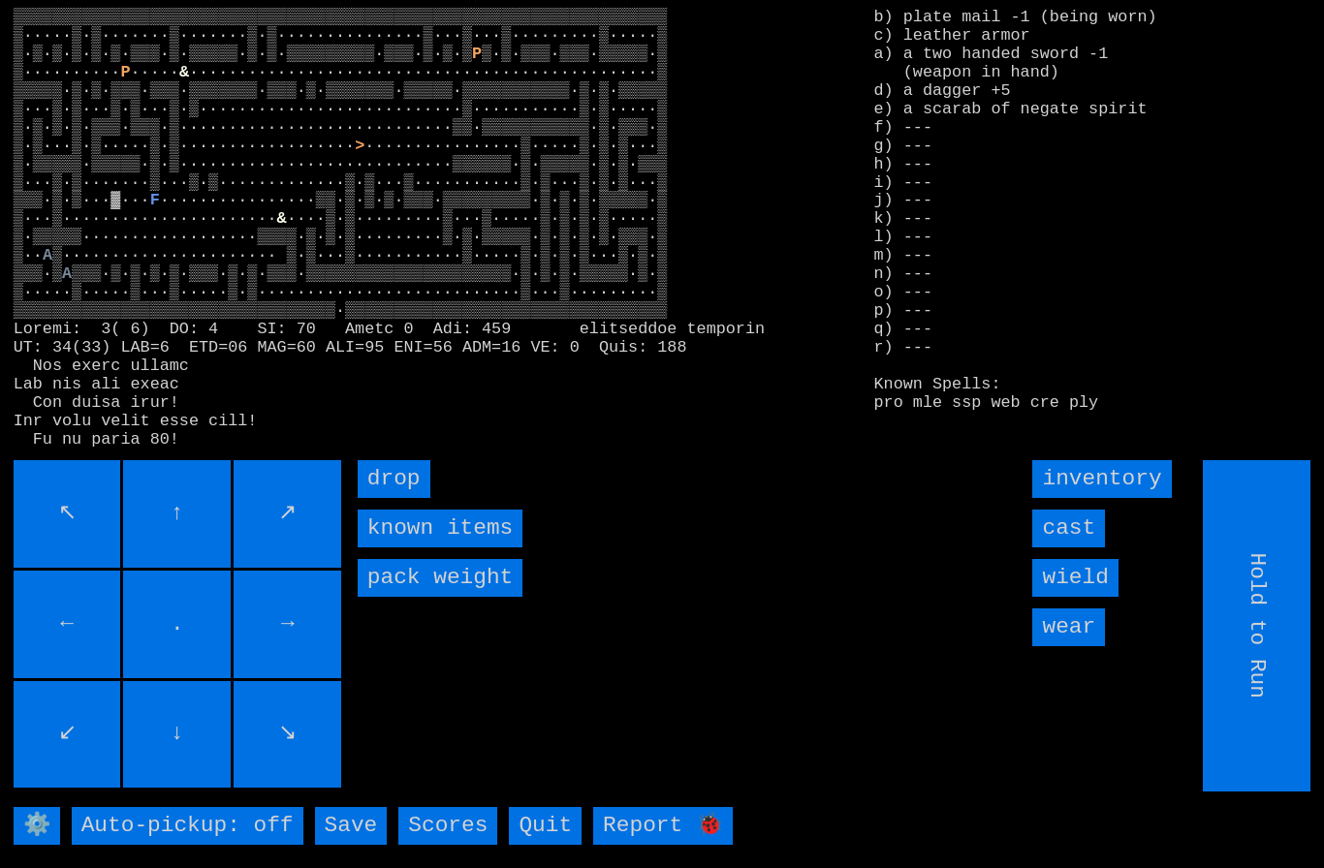
type input "Choose Direction"
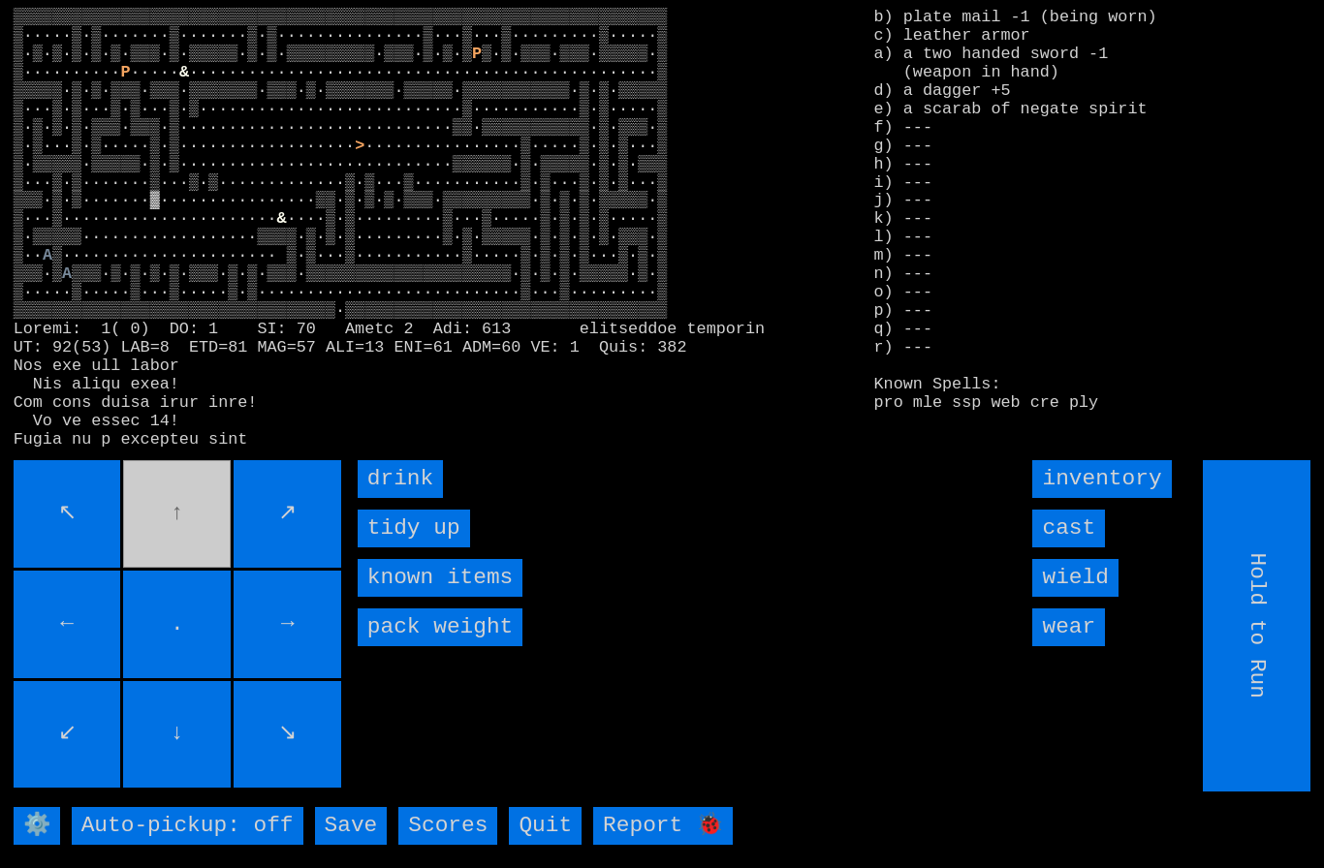
type input "Choose Direction"
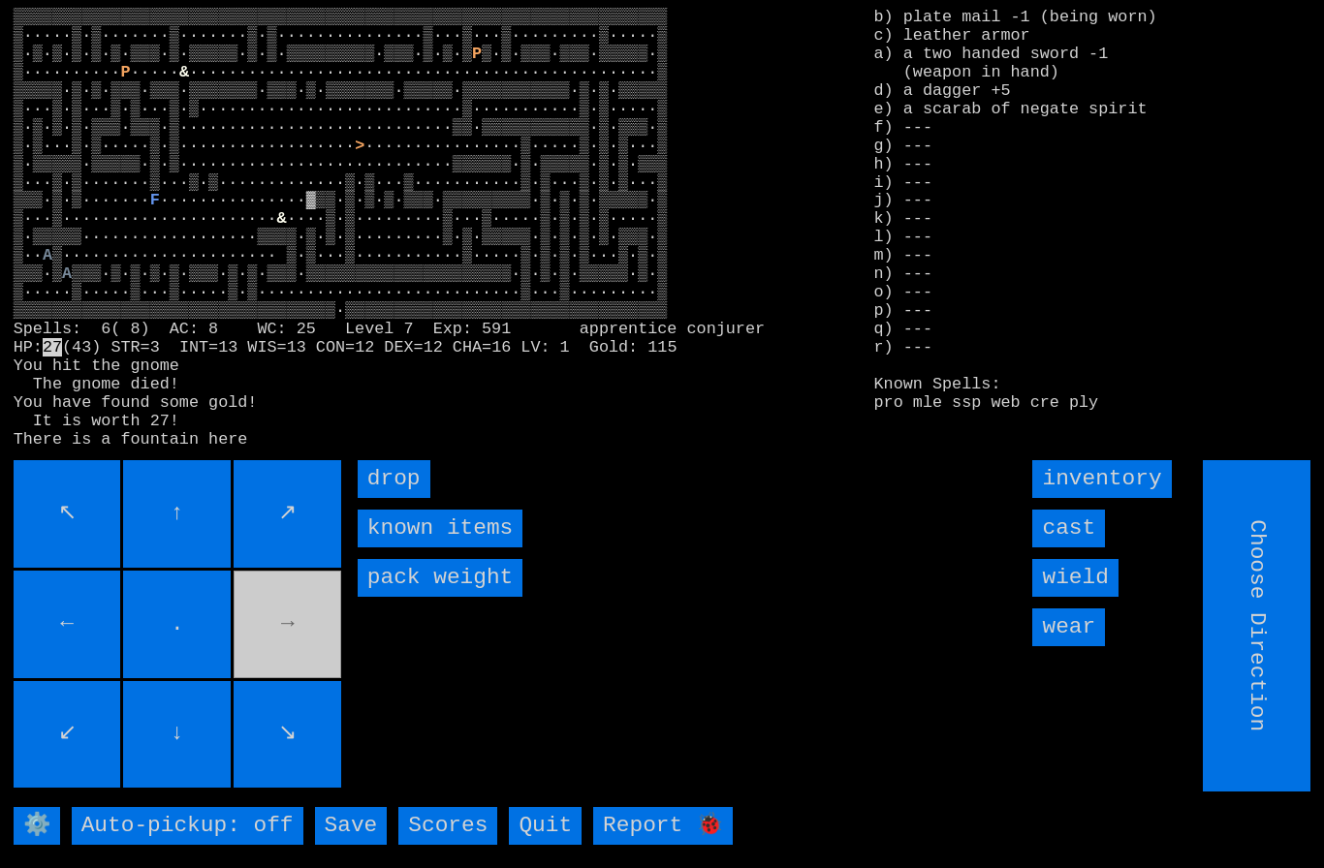
type input "Hold to Run"
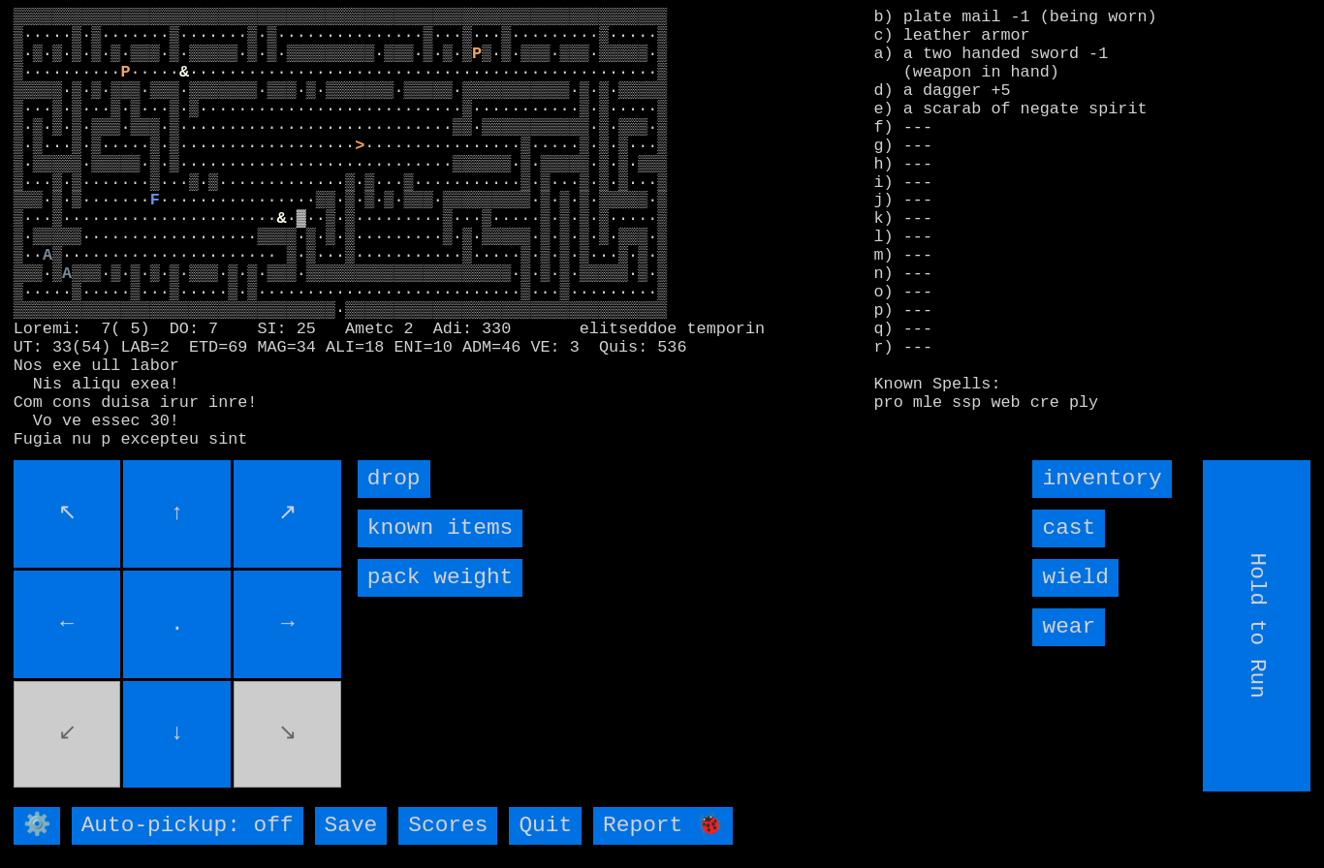
type input "Choose Direction"
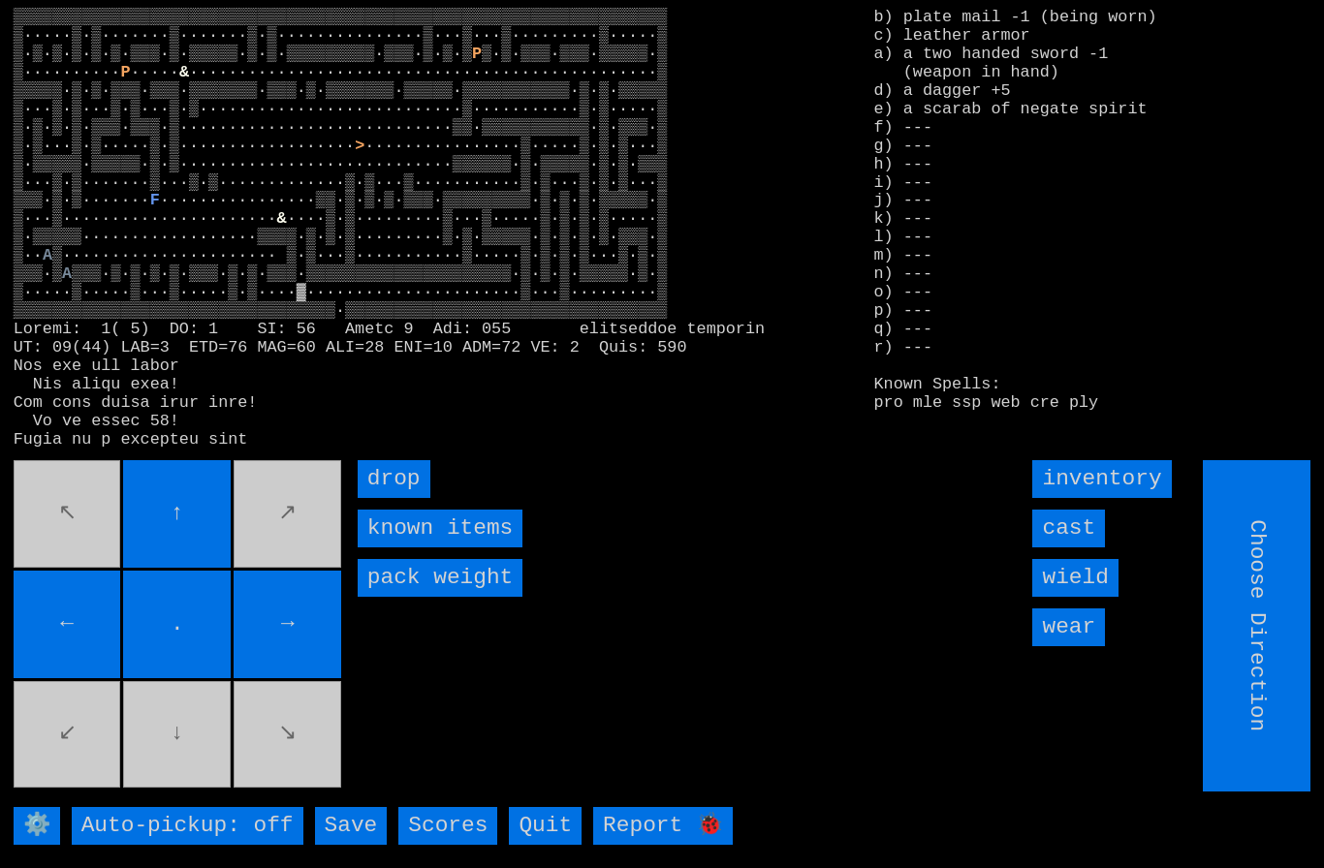
type input "Hold to Run"
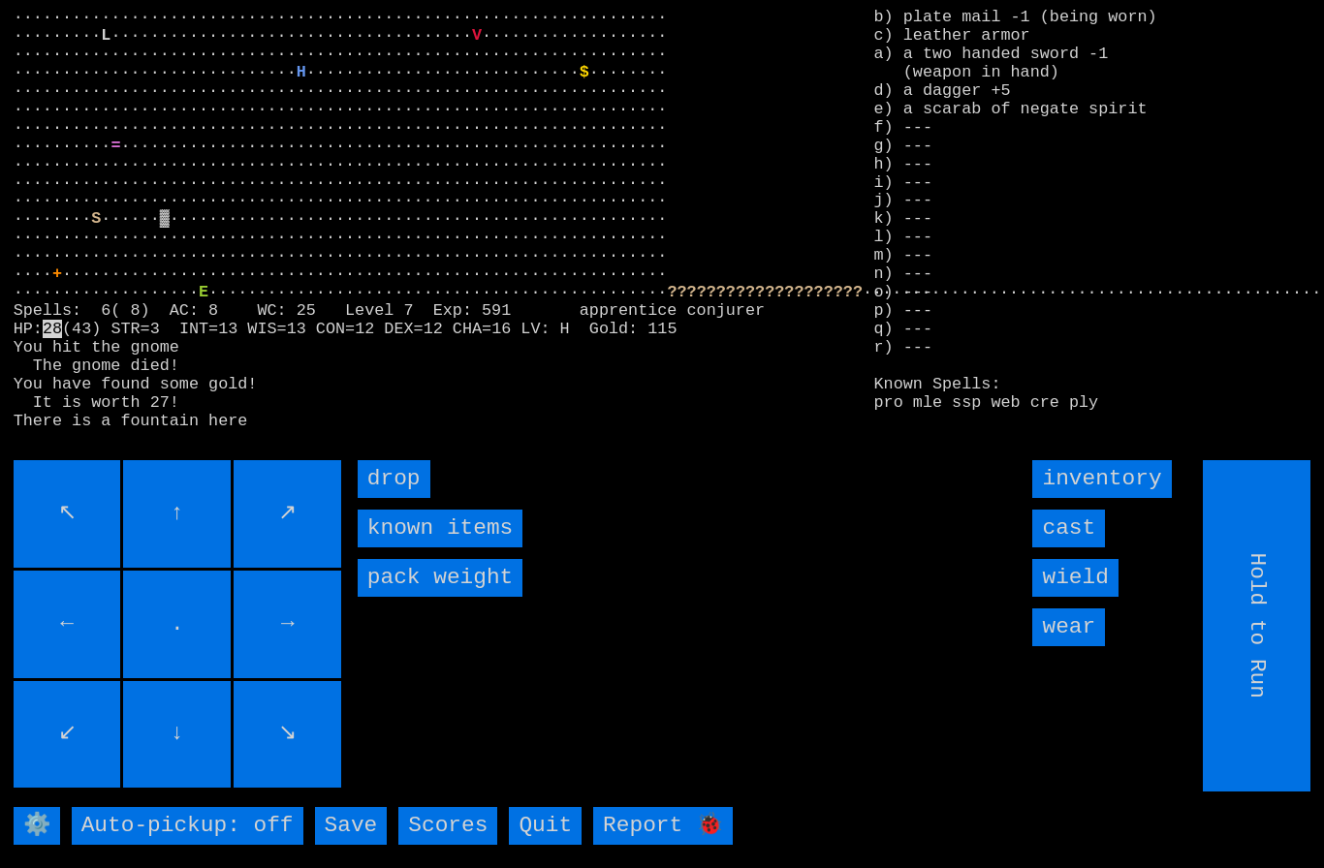
type input "Choose Direction"
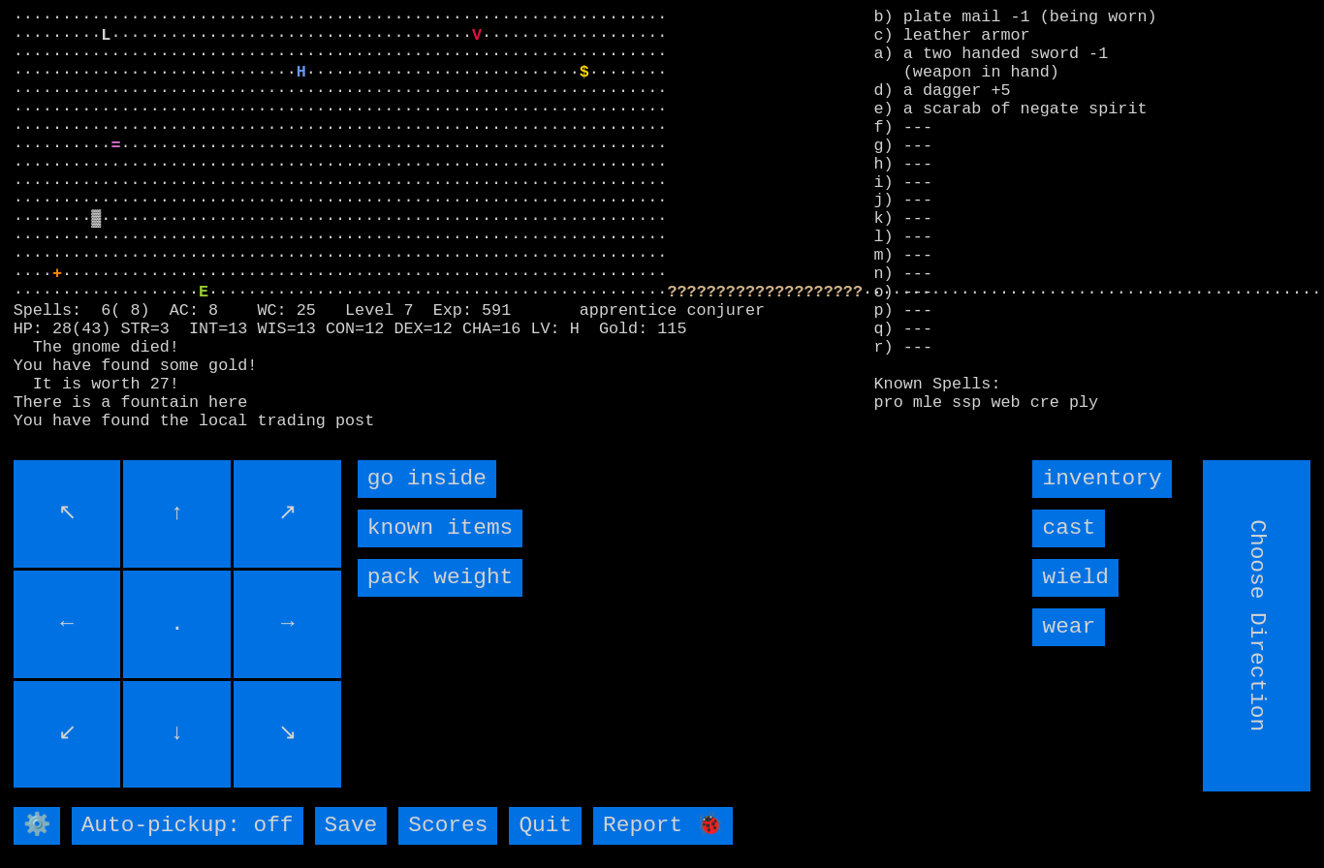
type input "Hold to Run"
click at [394, 498] on inside "go inside" at bounding box center [427, 479] width 139 height 38
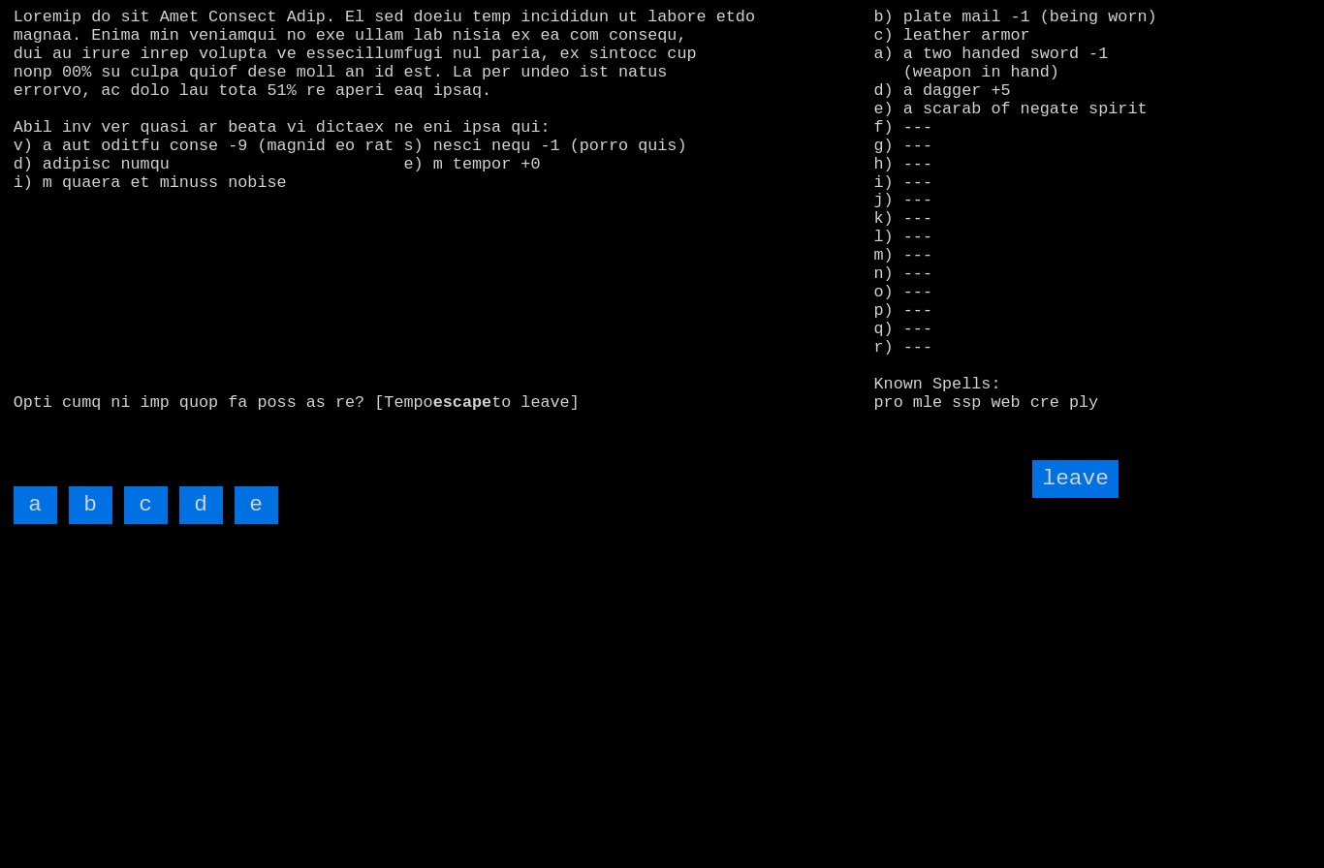
click at [200, 524] on input "d" at bounding box center [201, 505] width 44 height 38
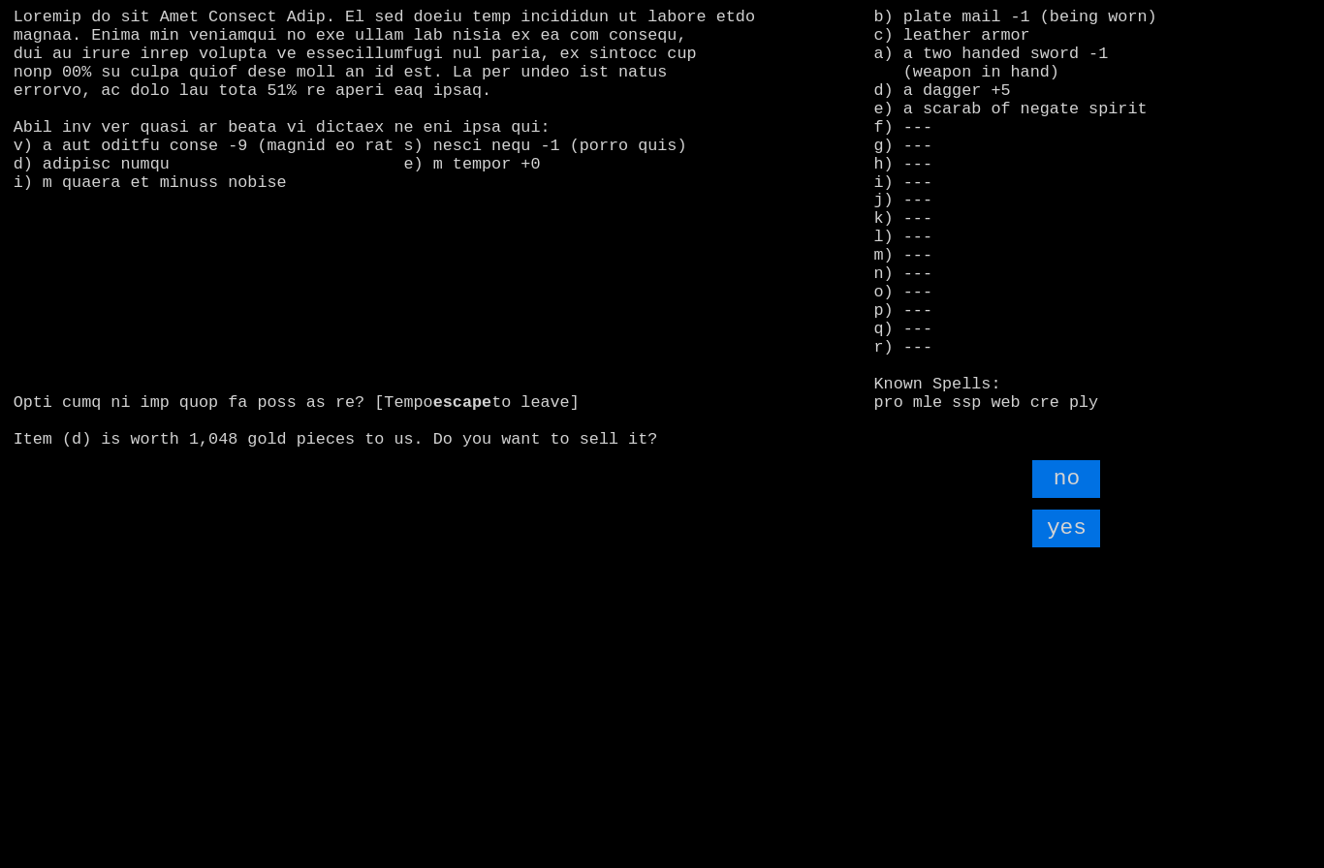
click at [1072, 548] on input "yes" at bounding box center [1066, 529] width 68 height 38
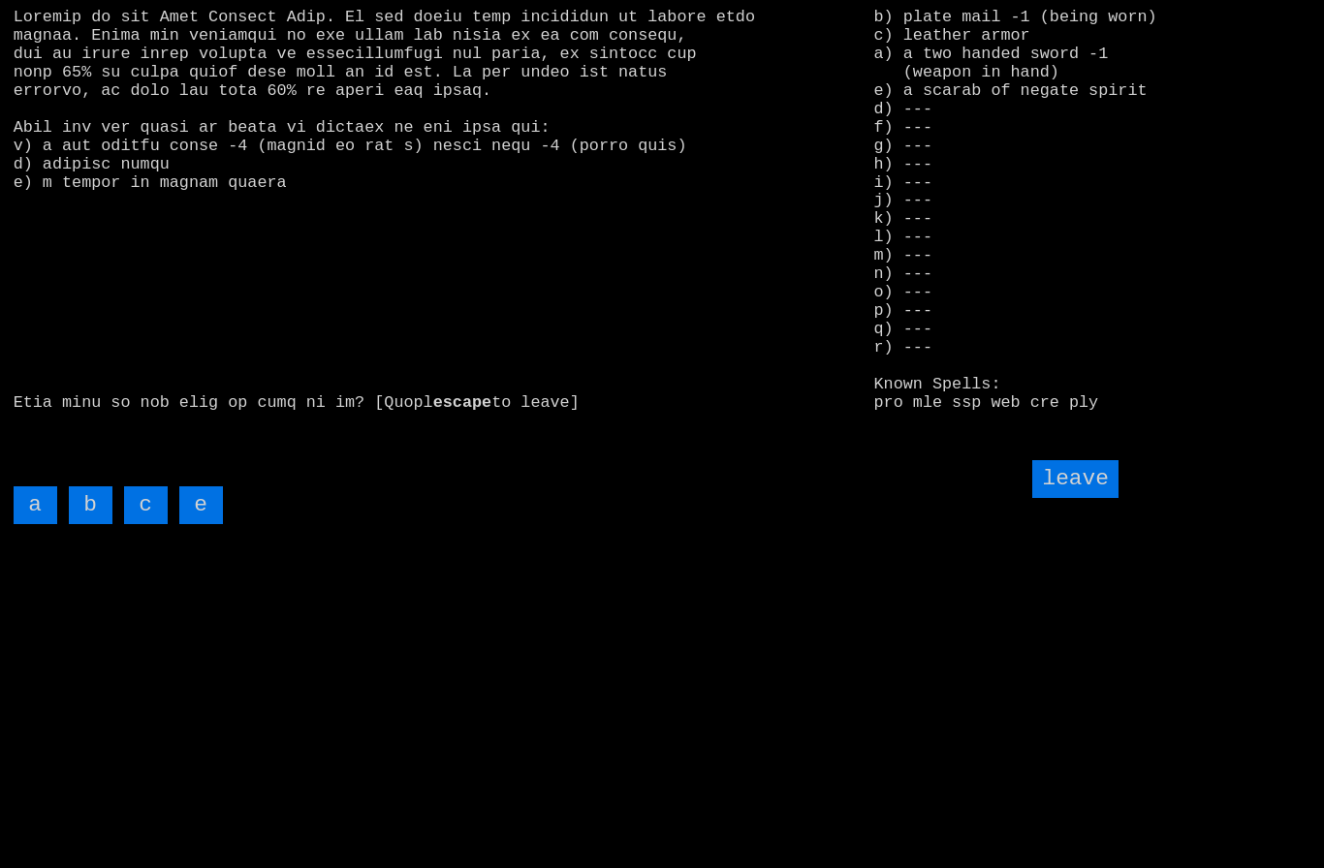
click at [143, 524] on input "c" at bounding box center [146, 505] width 44 height 38
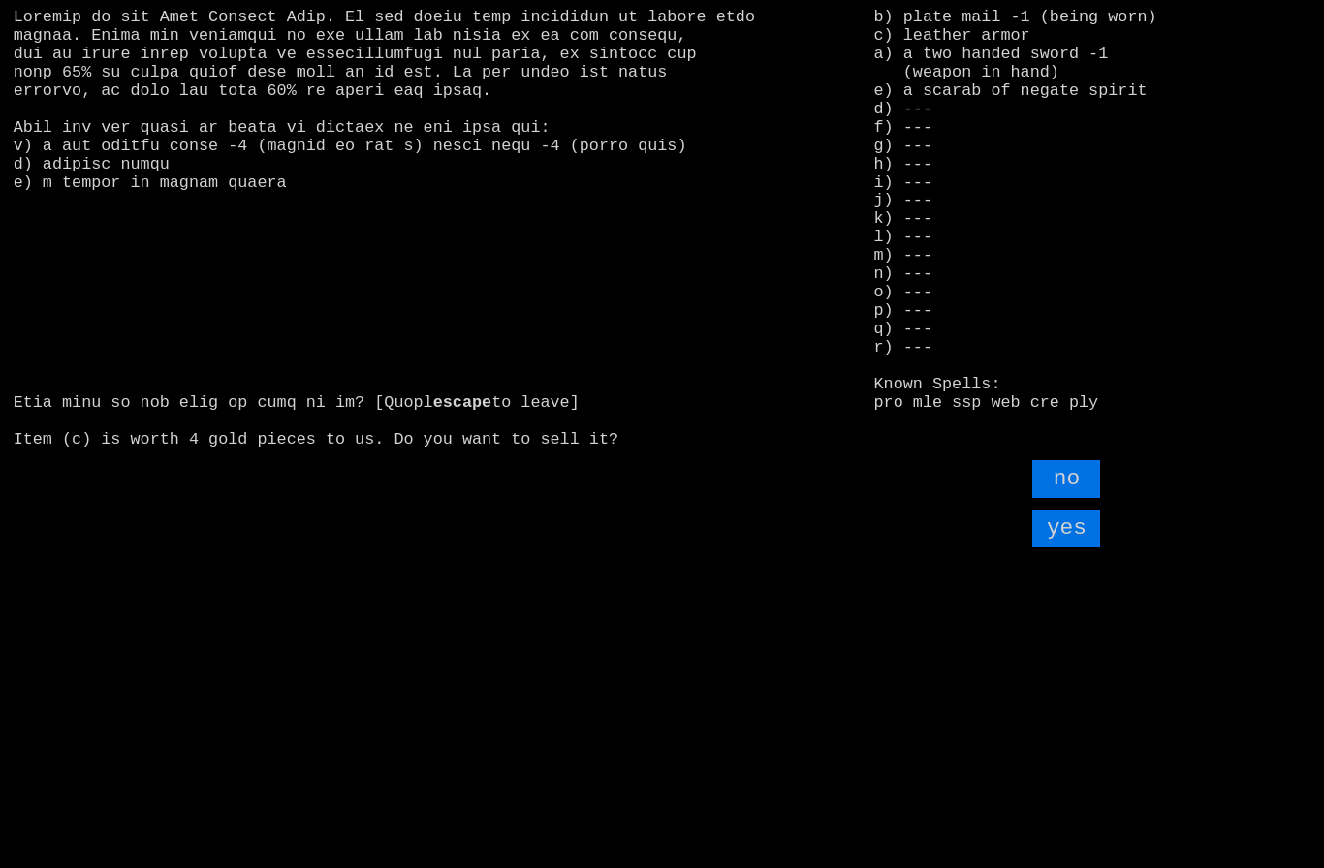
click at [1056, 548] on input "yes" at bounding box center [1066, 529] width 68 height 38
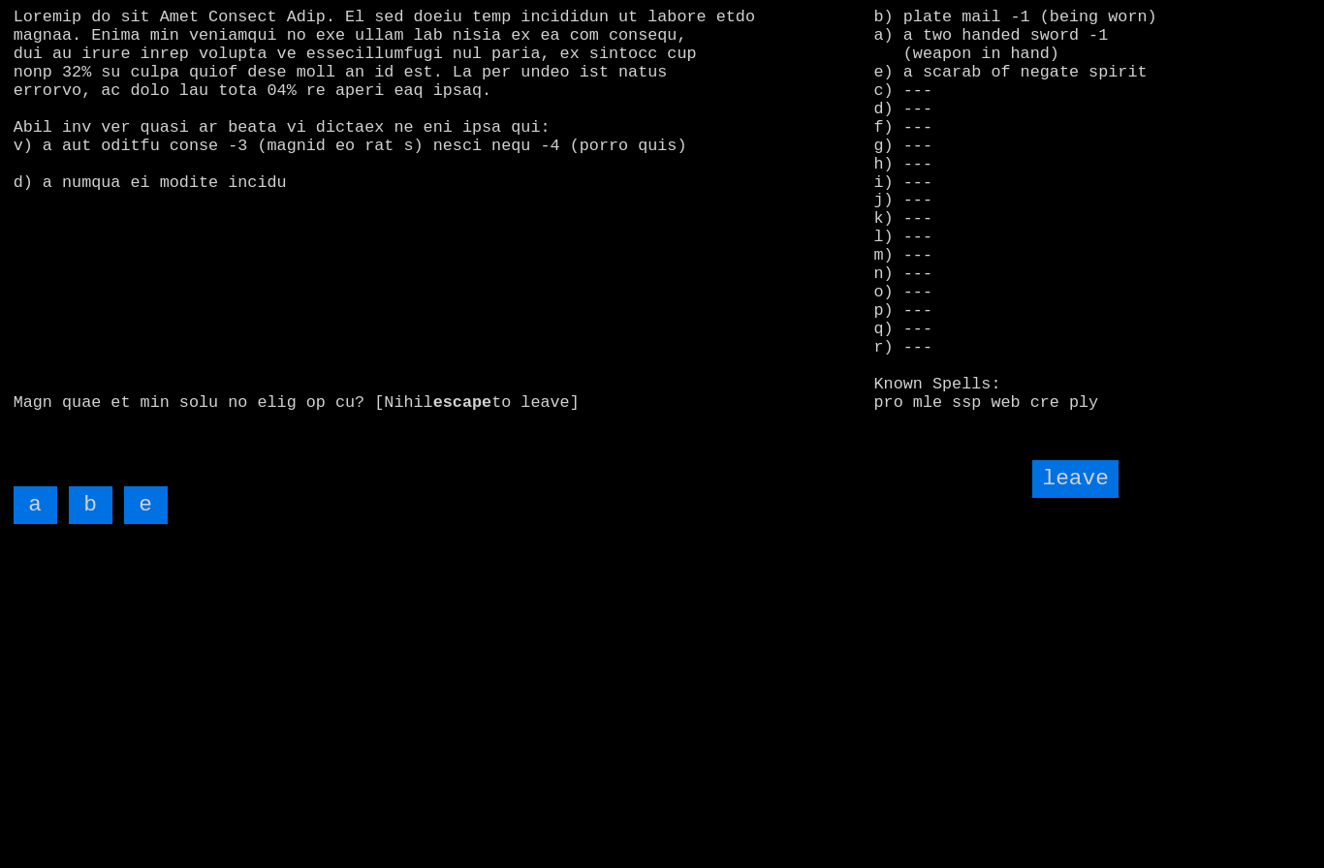
click at [1080, 498] on input "leave" at bounding box center [1074, 479] width 85 height 38
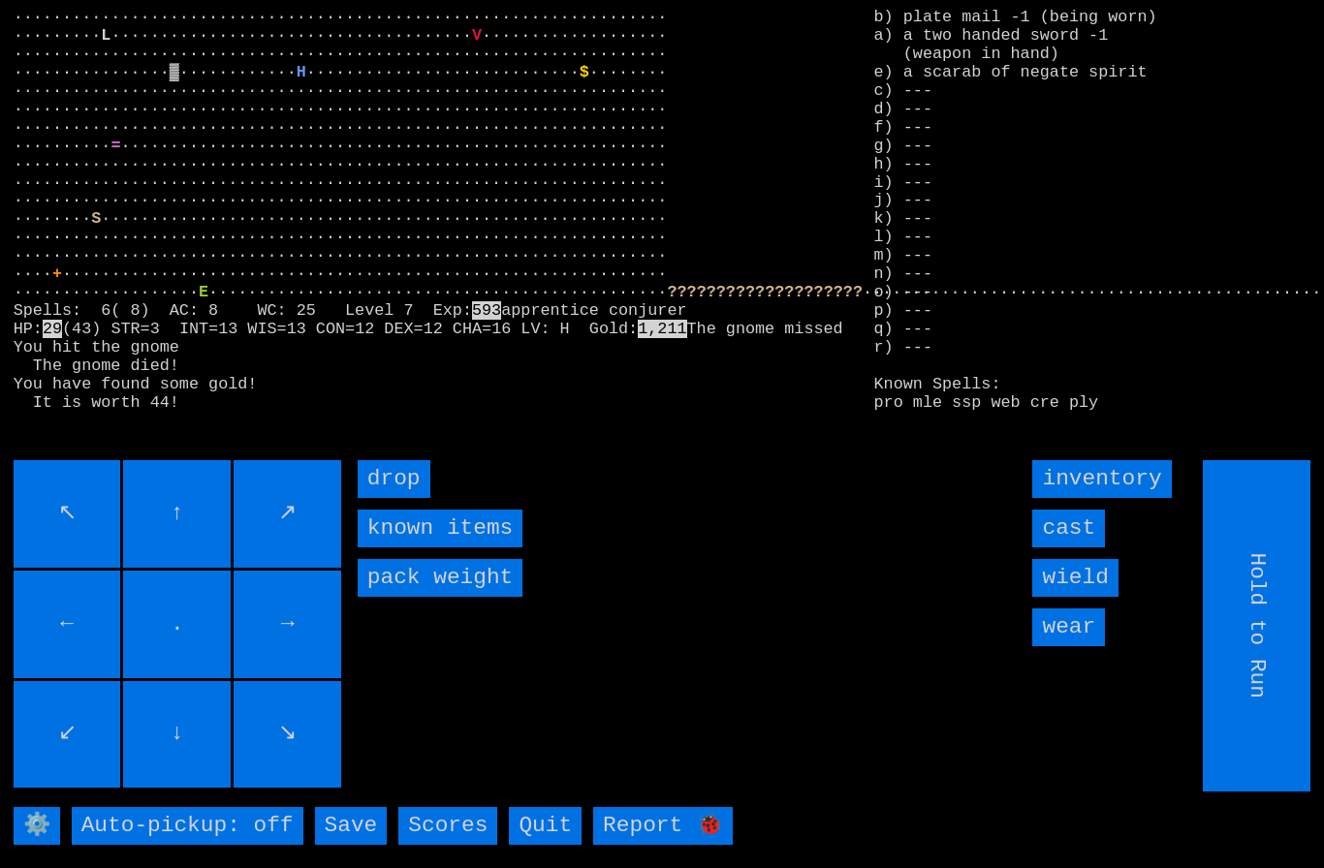
type input "Choose Direction"
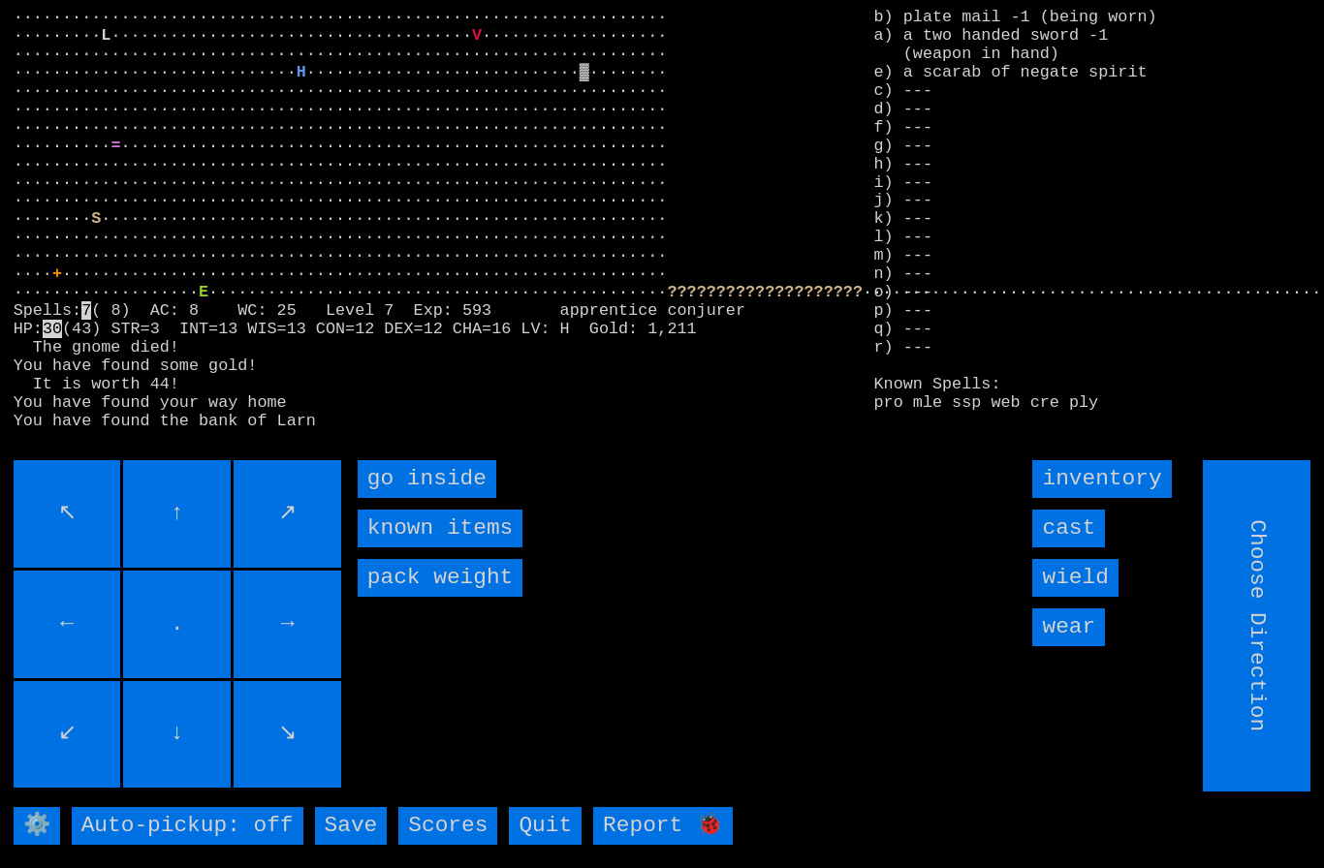
type input "Hold to Run"
click at [396, 498] on inside "go inside" at bounding box center [427, 479] width 139 height 38
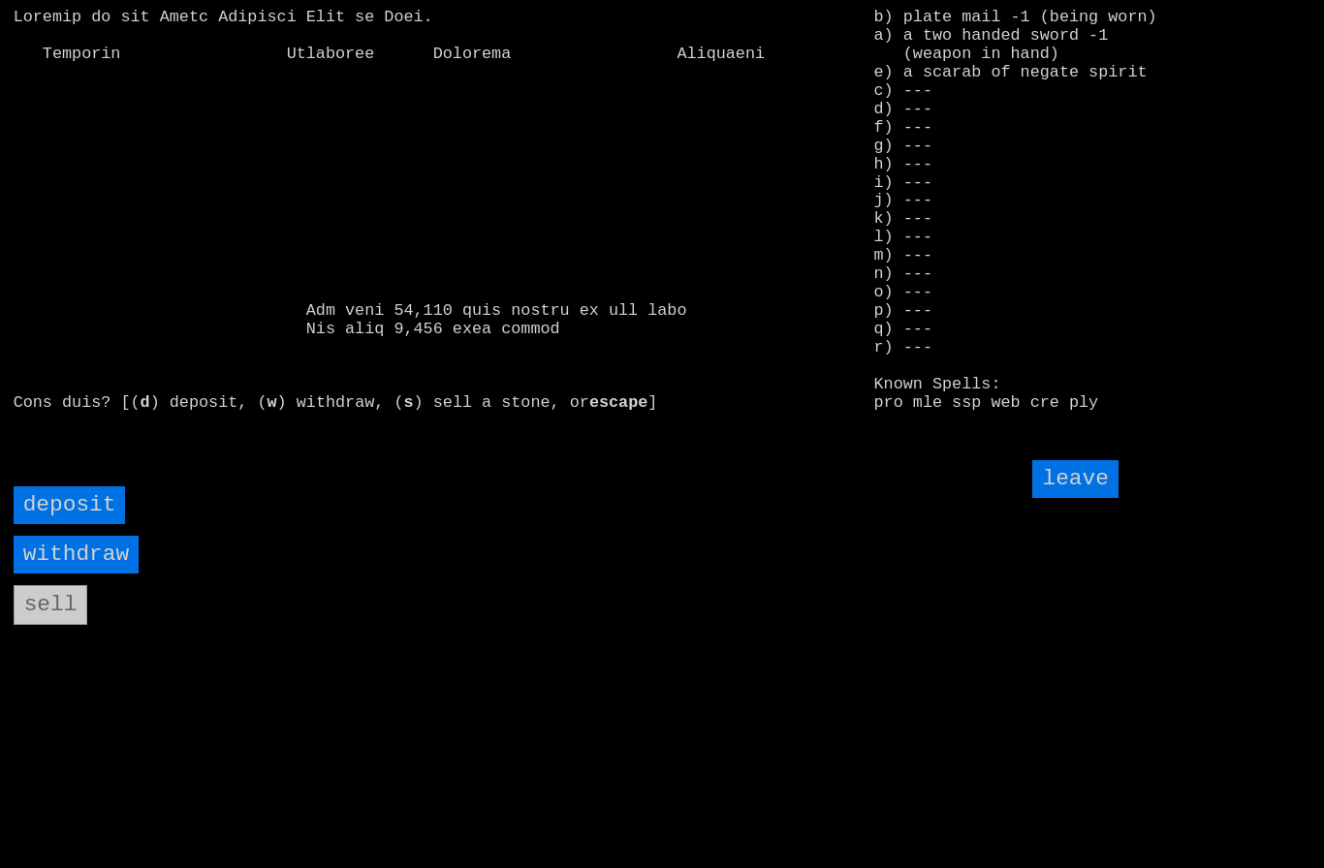
click at [68, 524] on input "deposit" at bounding box center [70, 505] width 112 height 38
click at [72, 524] on input "deposit" at bounding box center [70, 505] width 112 height 38
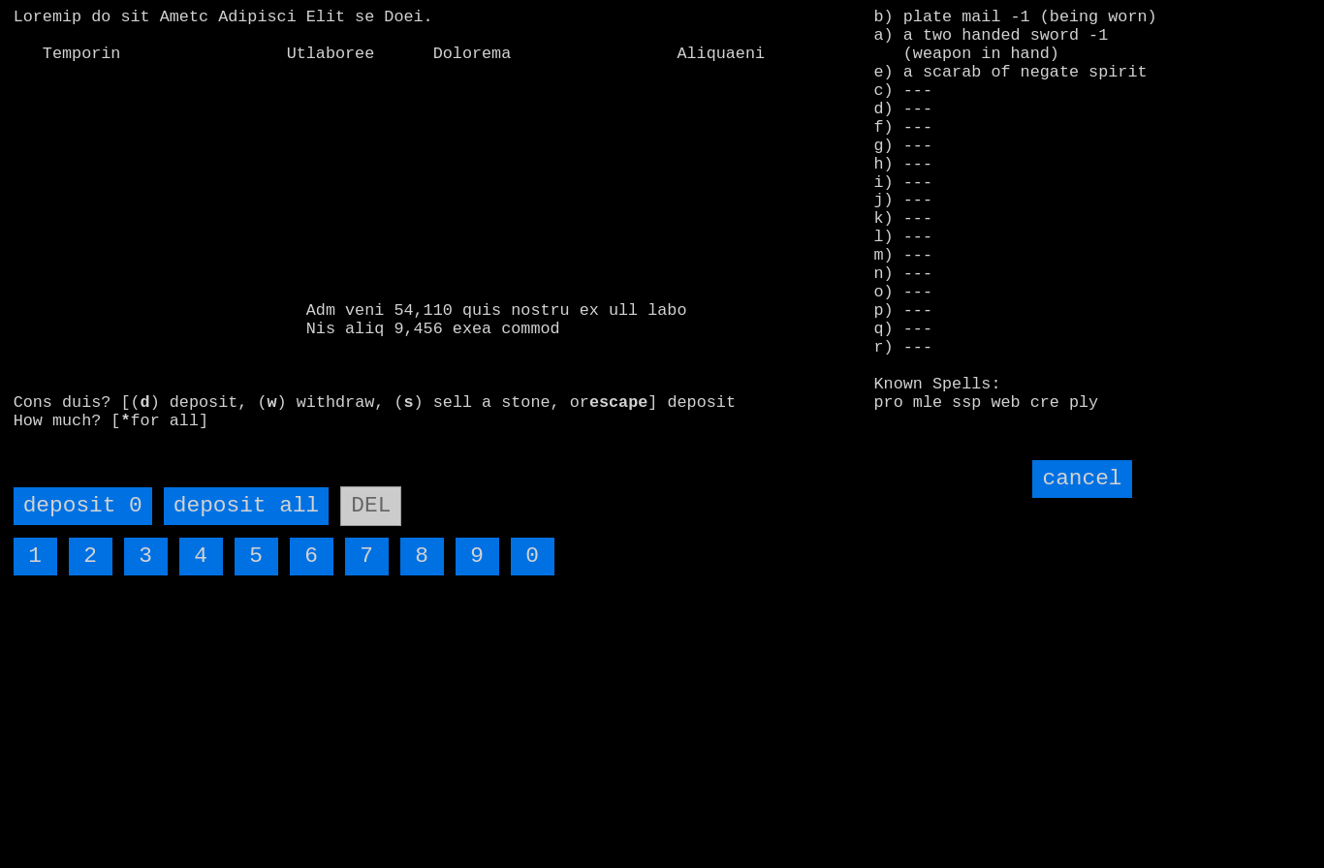
click at [241, 525] on all "deposit all" at bounding box center [246, 506] width 165 height 38
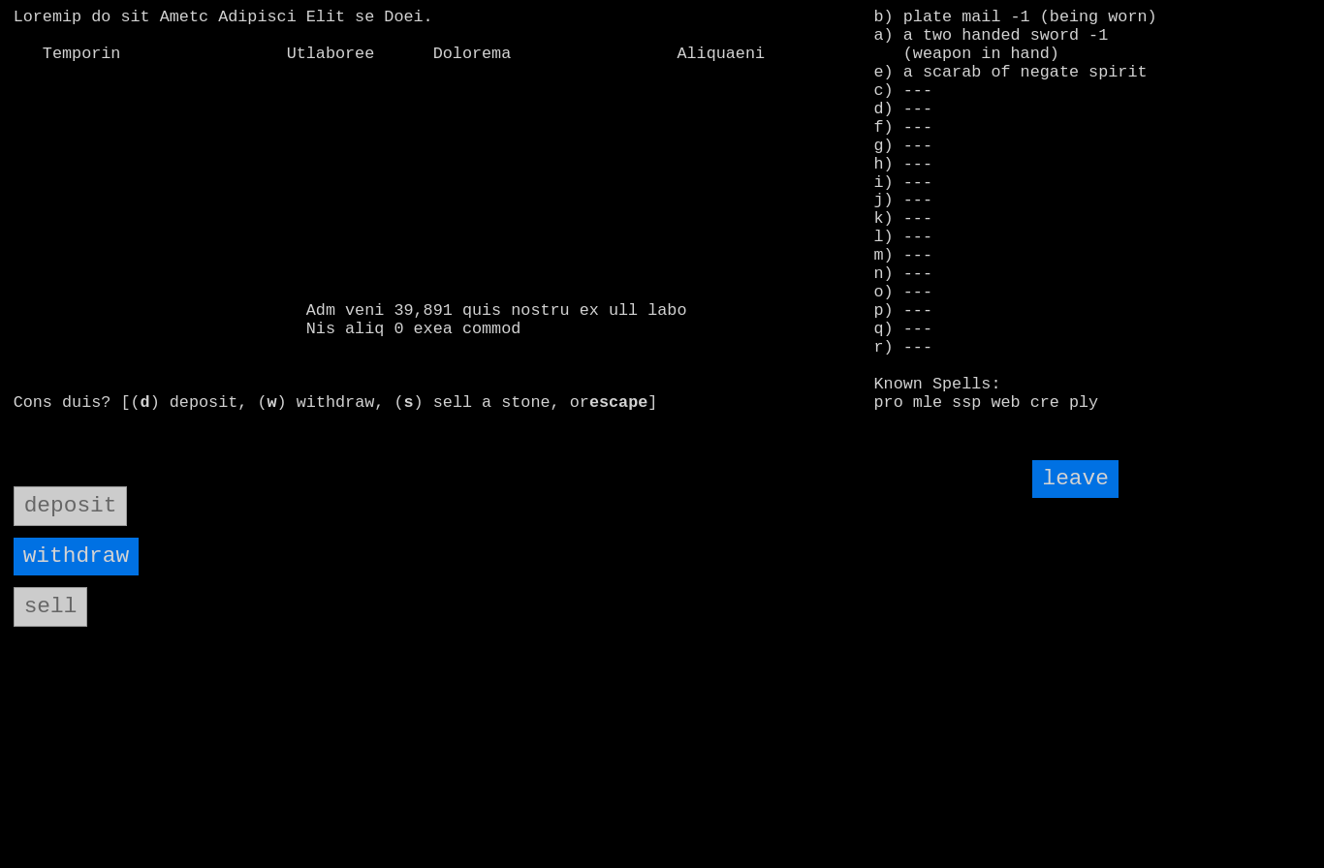
click at [1073, 498] on input "leave" at bounding box center [1074, 479] width 85 height 38
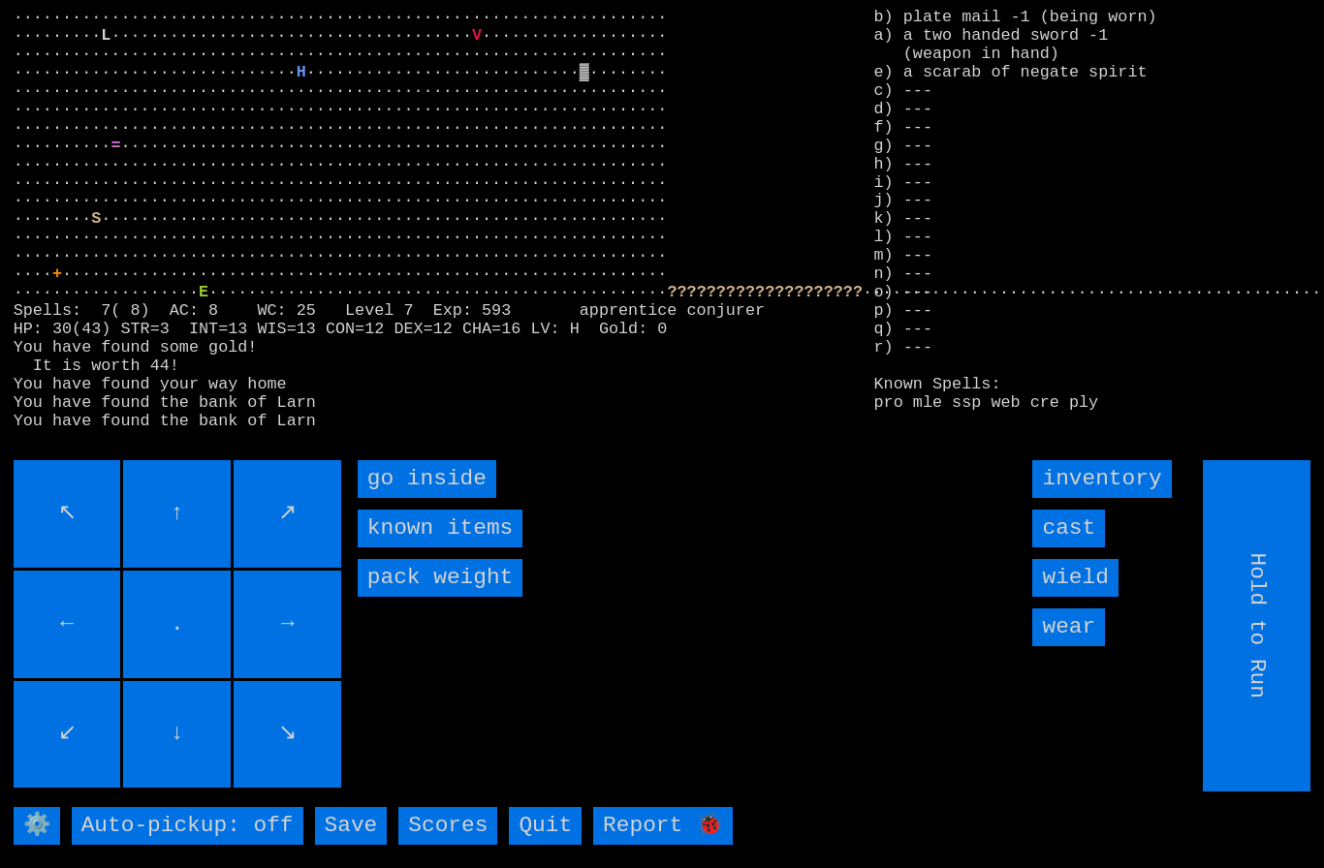
type input "Choose Direction"
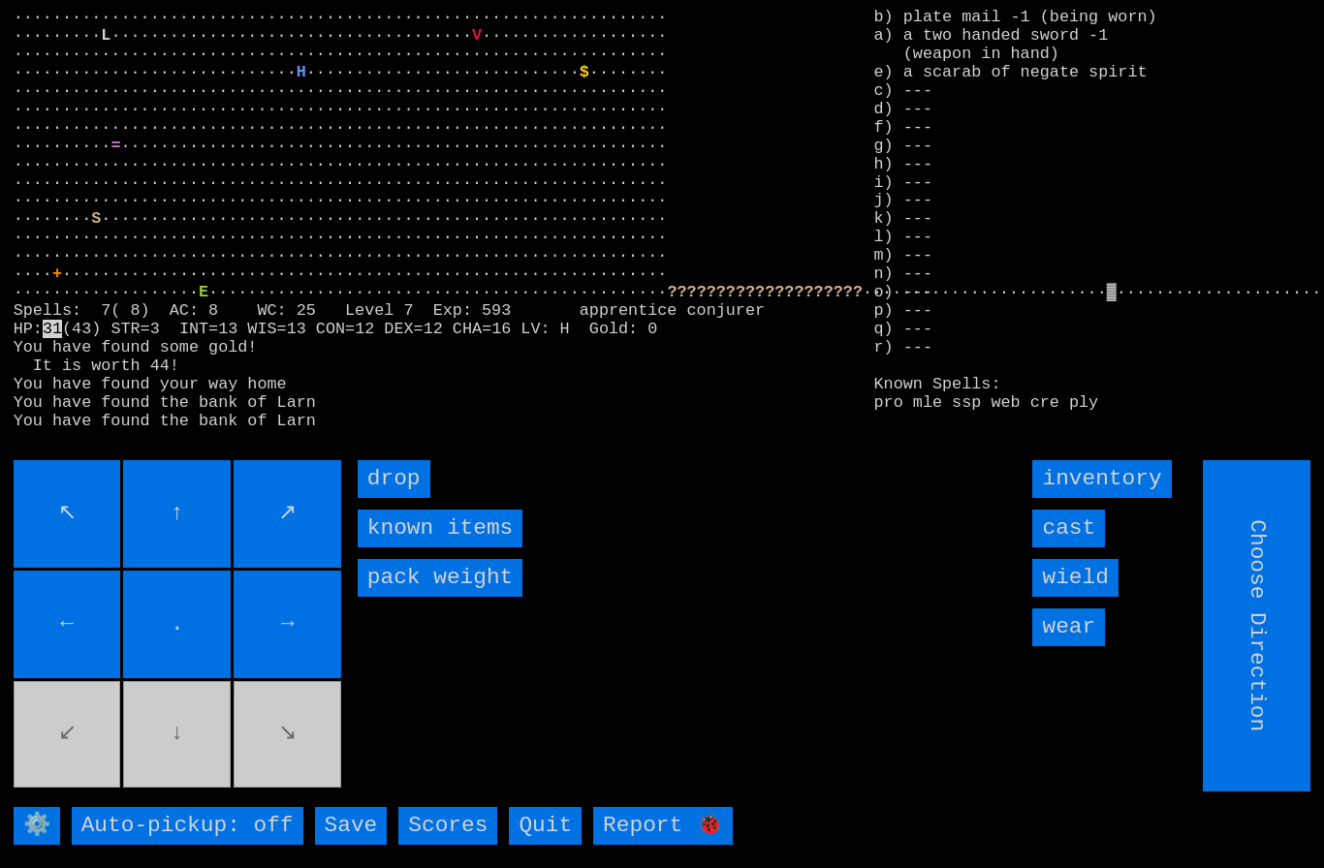
type input "Hold to Run"
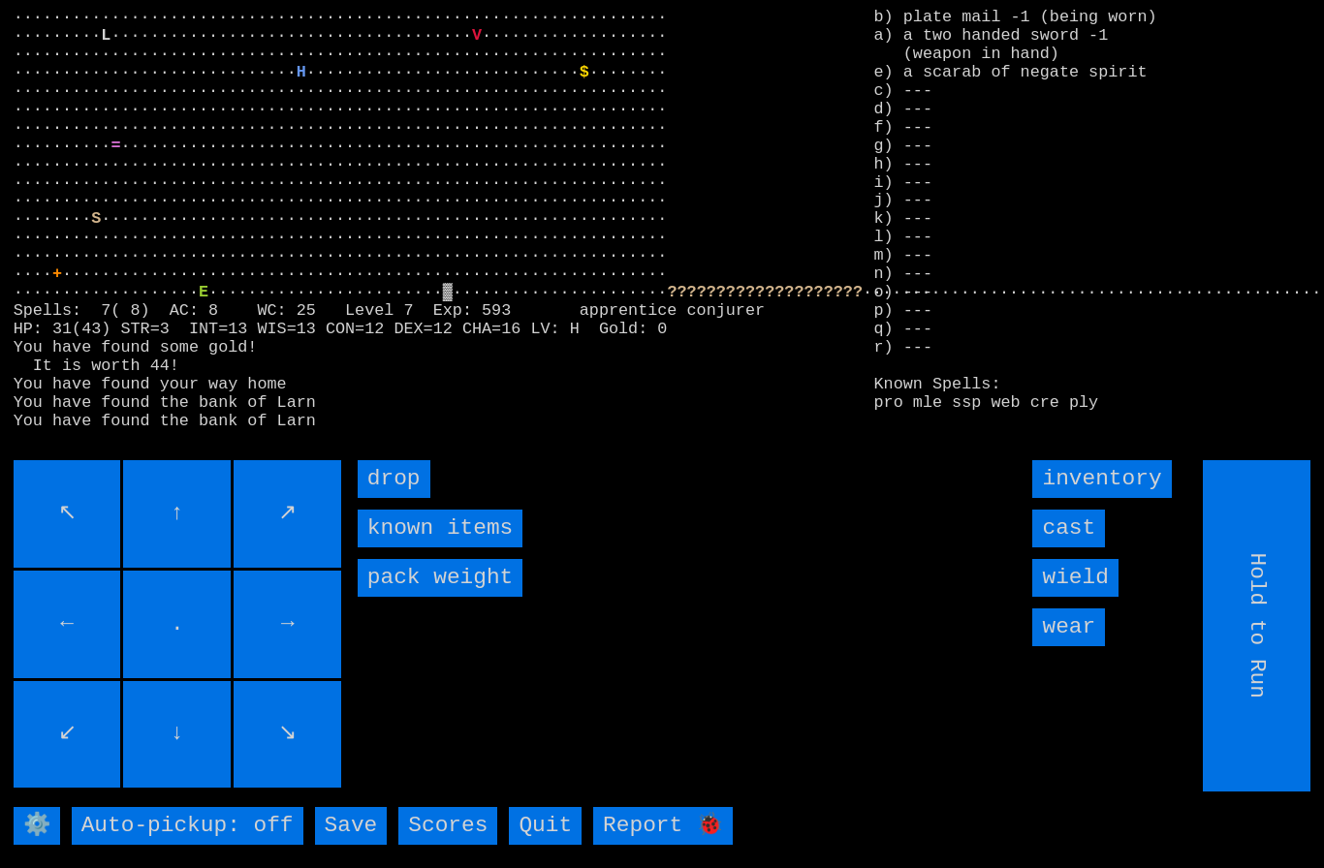
type input "Choose Direction"
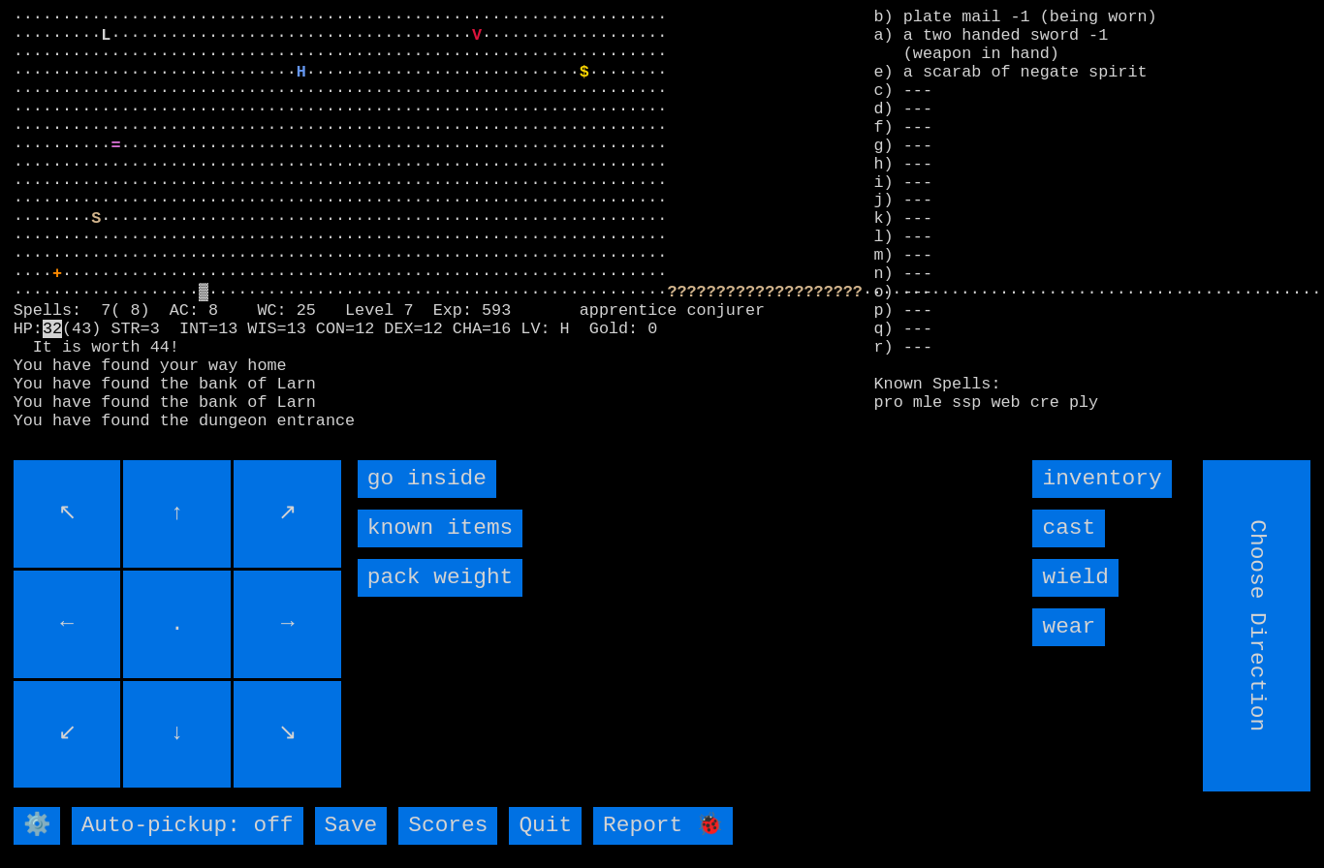
type input "Hold to Run"
click at [401, 498] on inside "go inside" at bounding box center [427, 479] width 139 height 38
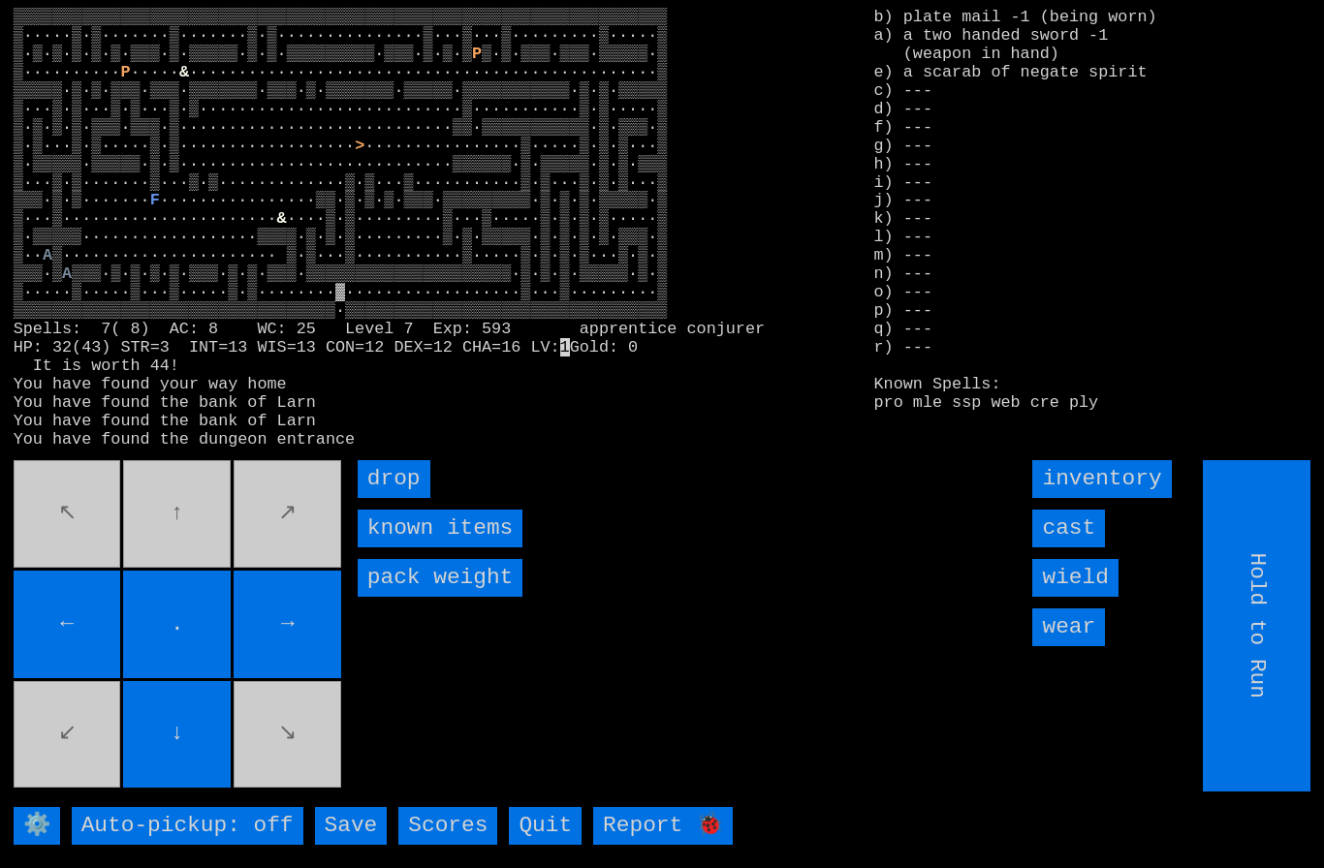
type input "Choose Direction"
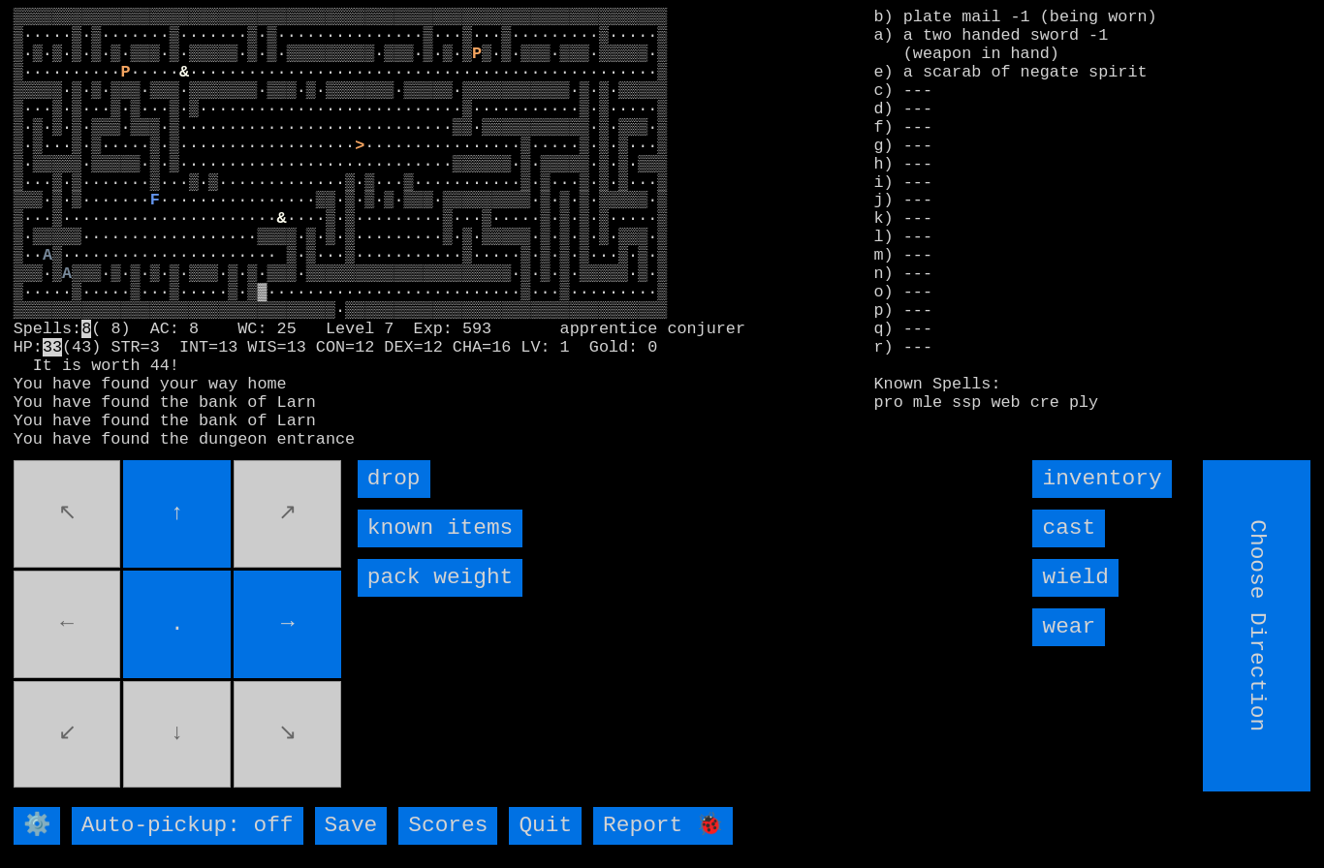
type input "Hold to Run"
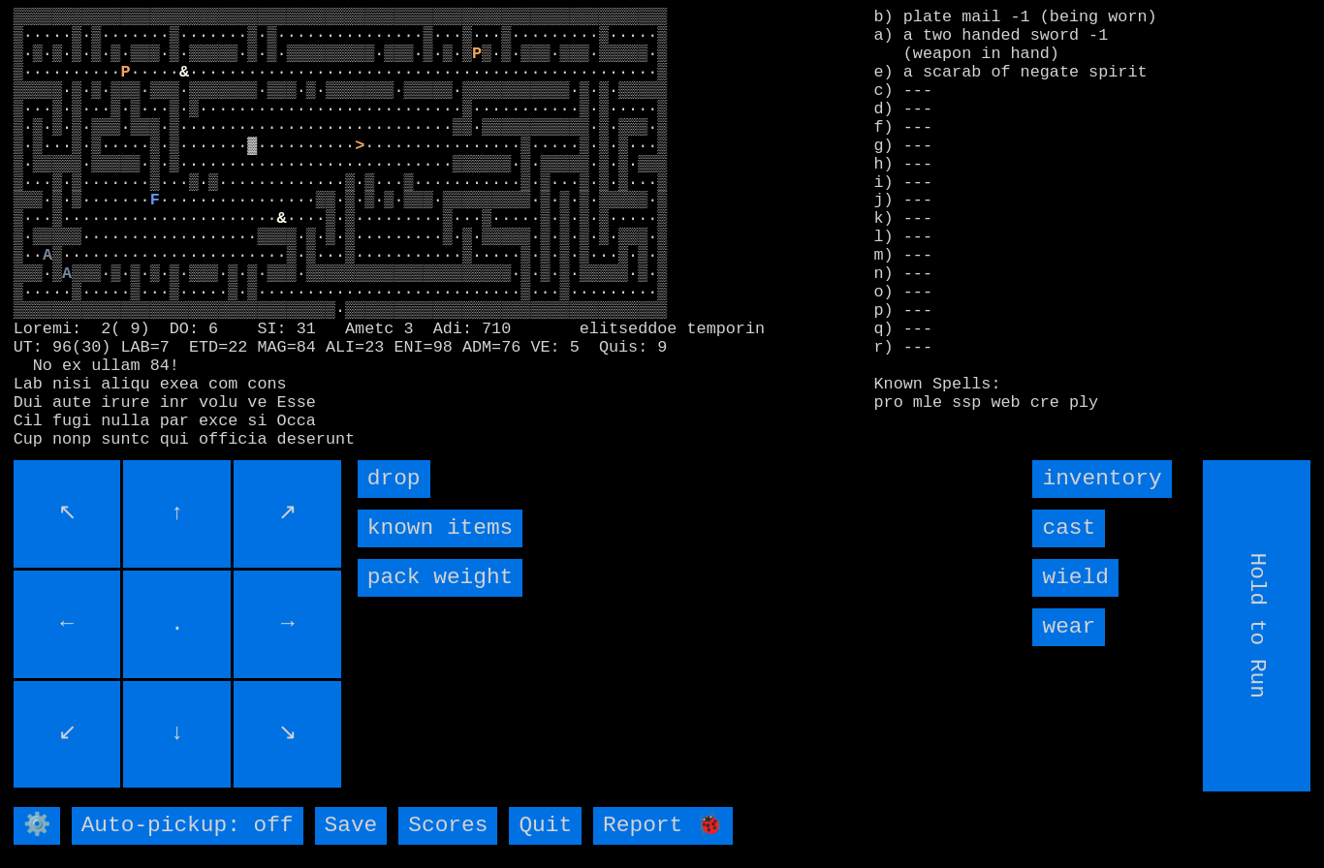
type input "Choose Direction"
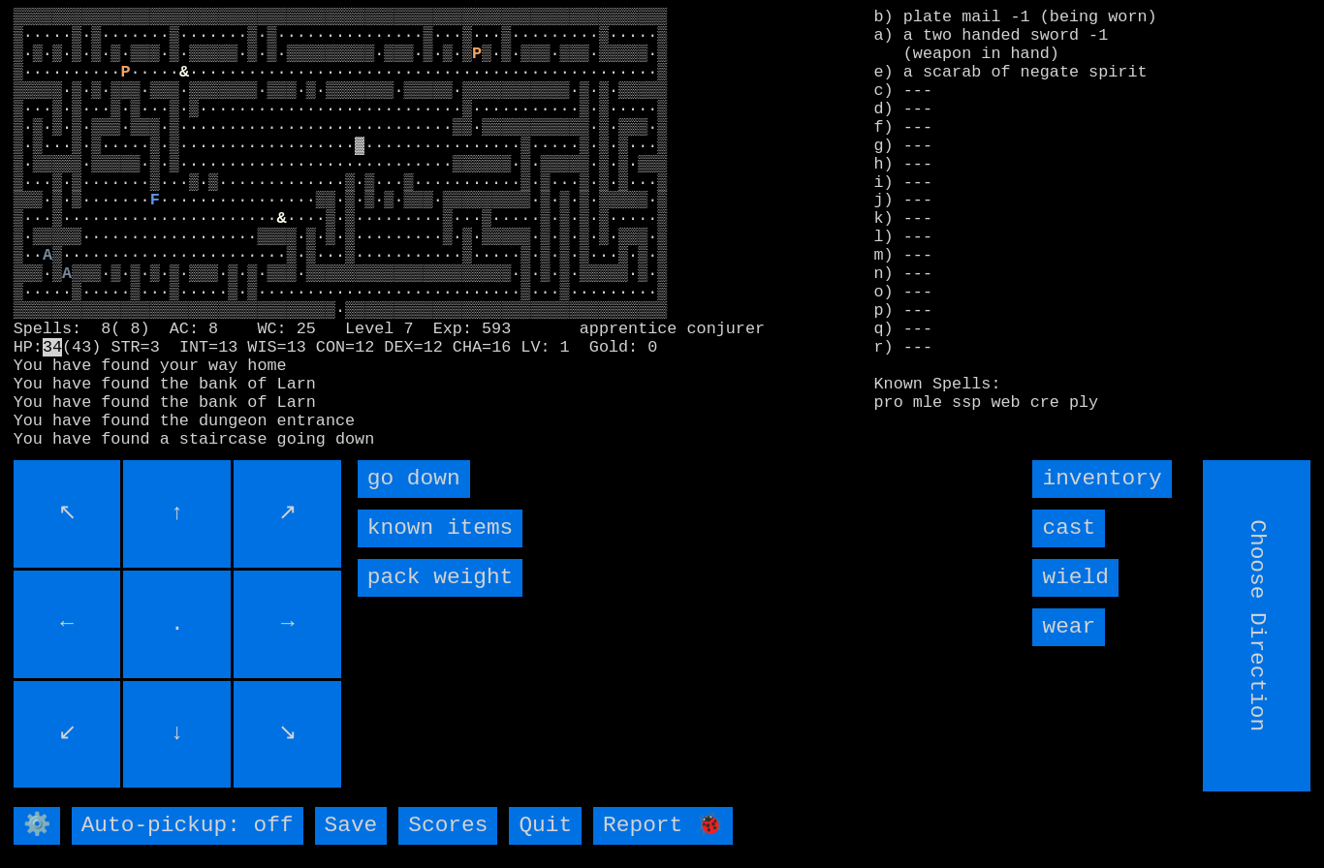
type input "Hold to Run"
click at [423, 498] on down "go down" at bounding box center [414, 479] width 112 height 38
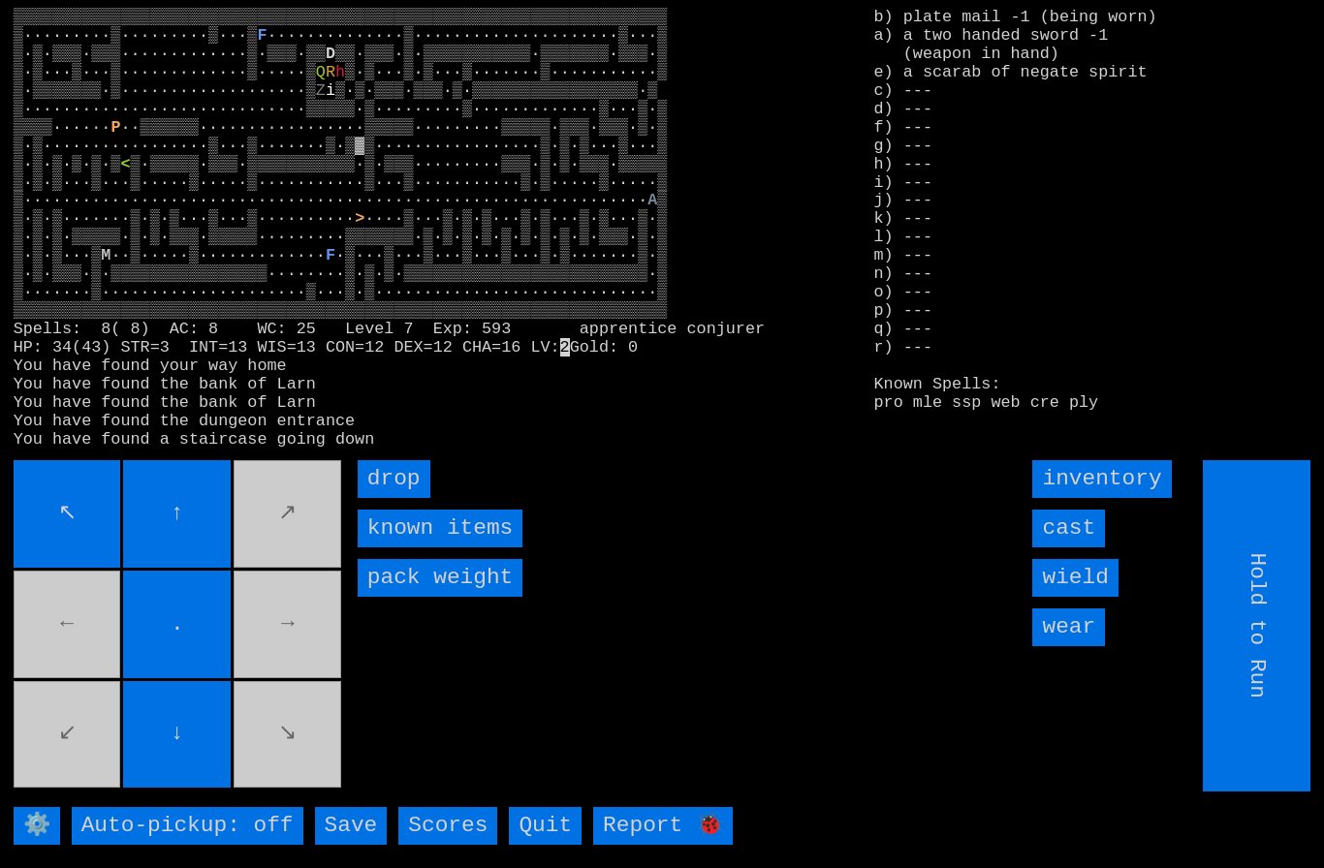
type input "Choose Direction"
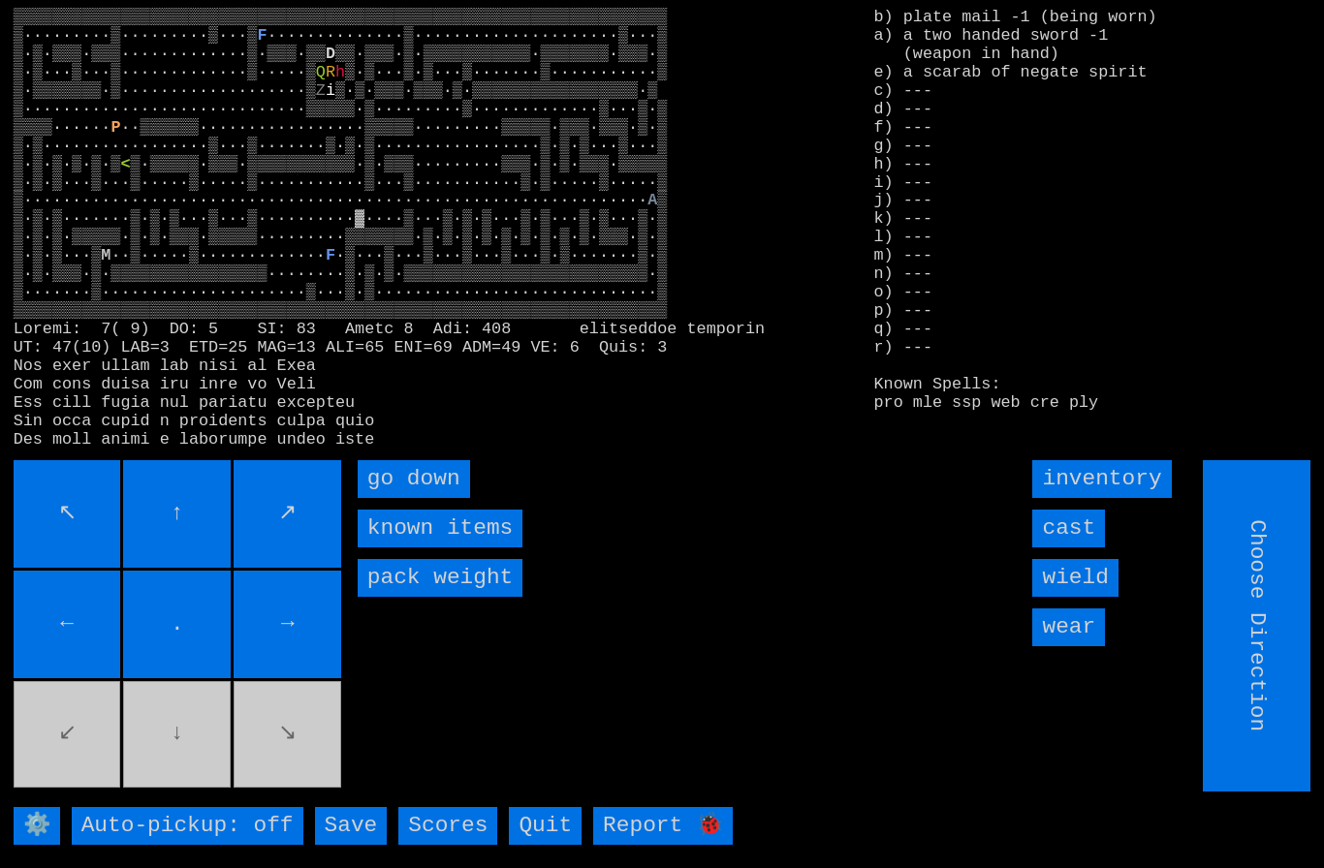
type input "Hold to Run"
click at [422, 498] on down "go down" at bounding box center [414, 479] width 112 height 38
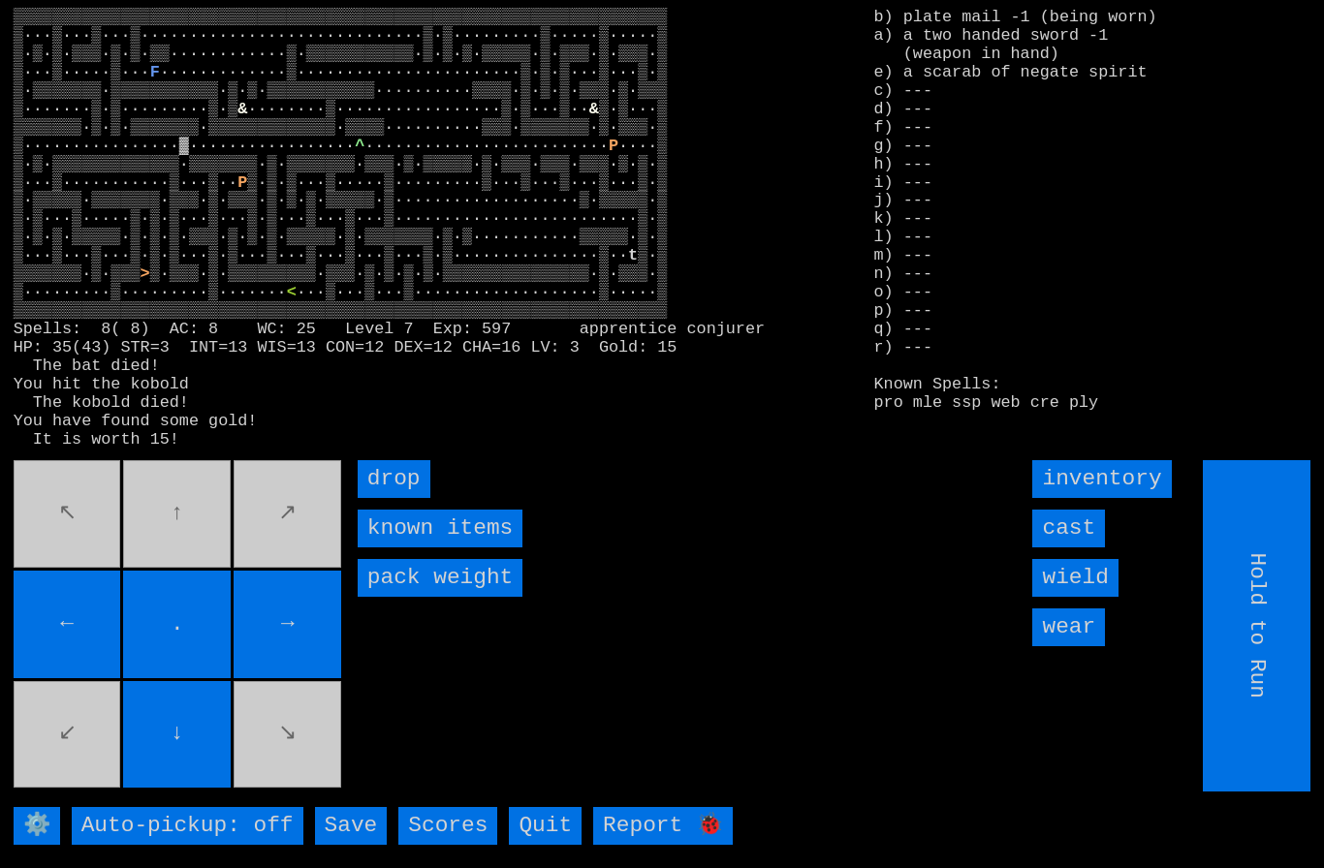
type input "Choose Direction"
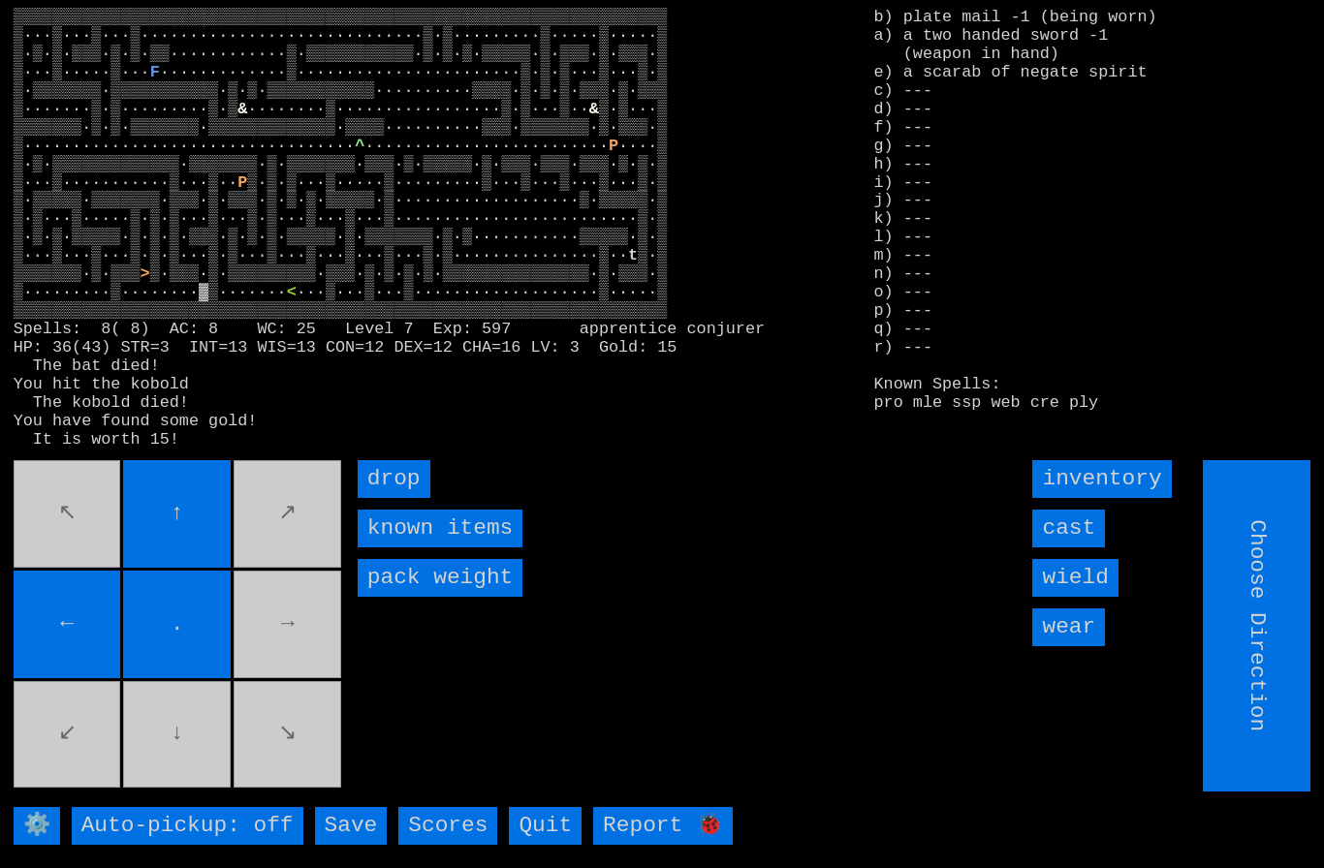
type input "Hold to Run"
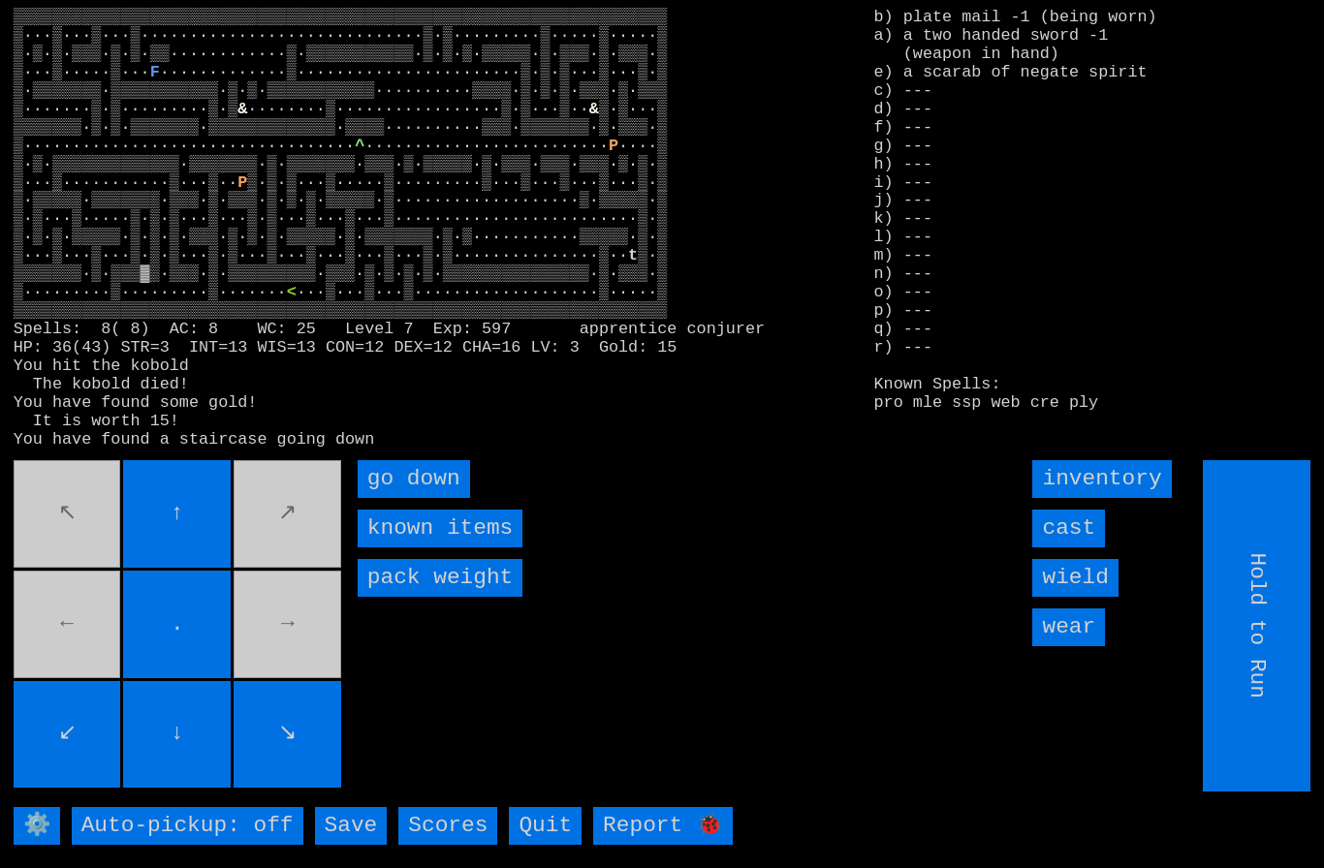
click at [410, 498] on down "go down" at bounding box center [414, 479] width 112 height 38
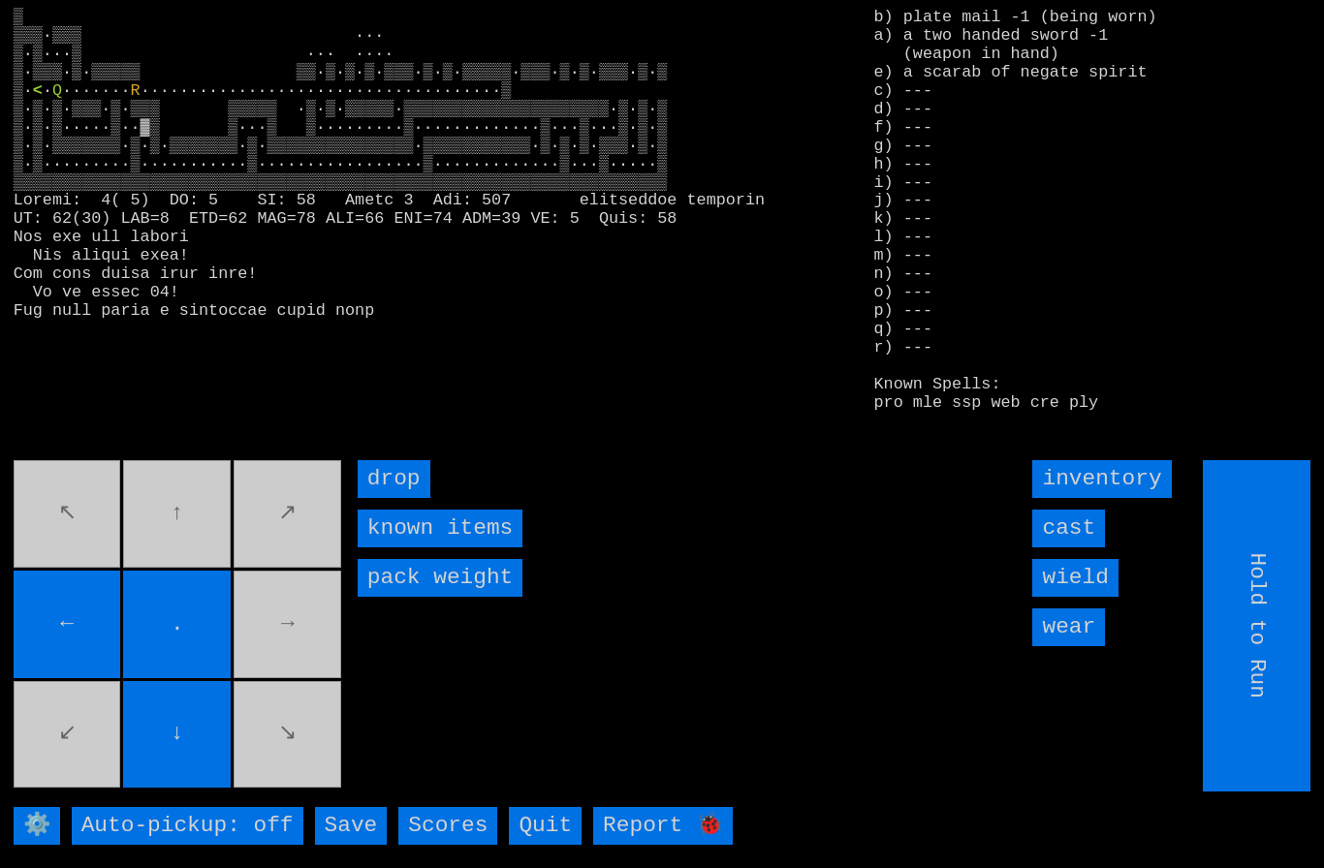
click at [178, 553] on movebuttons "↖ ↑ ↗ ← . → ↙ ↓ ↘" at bounding box center [179, 625] width 331 height 331
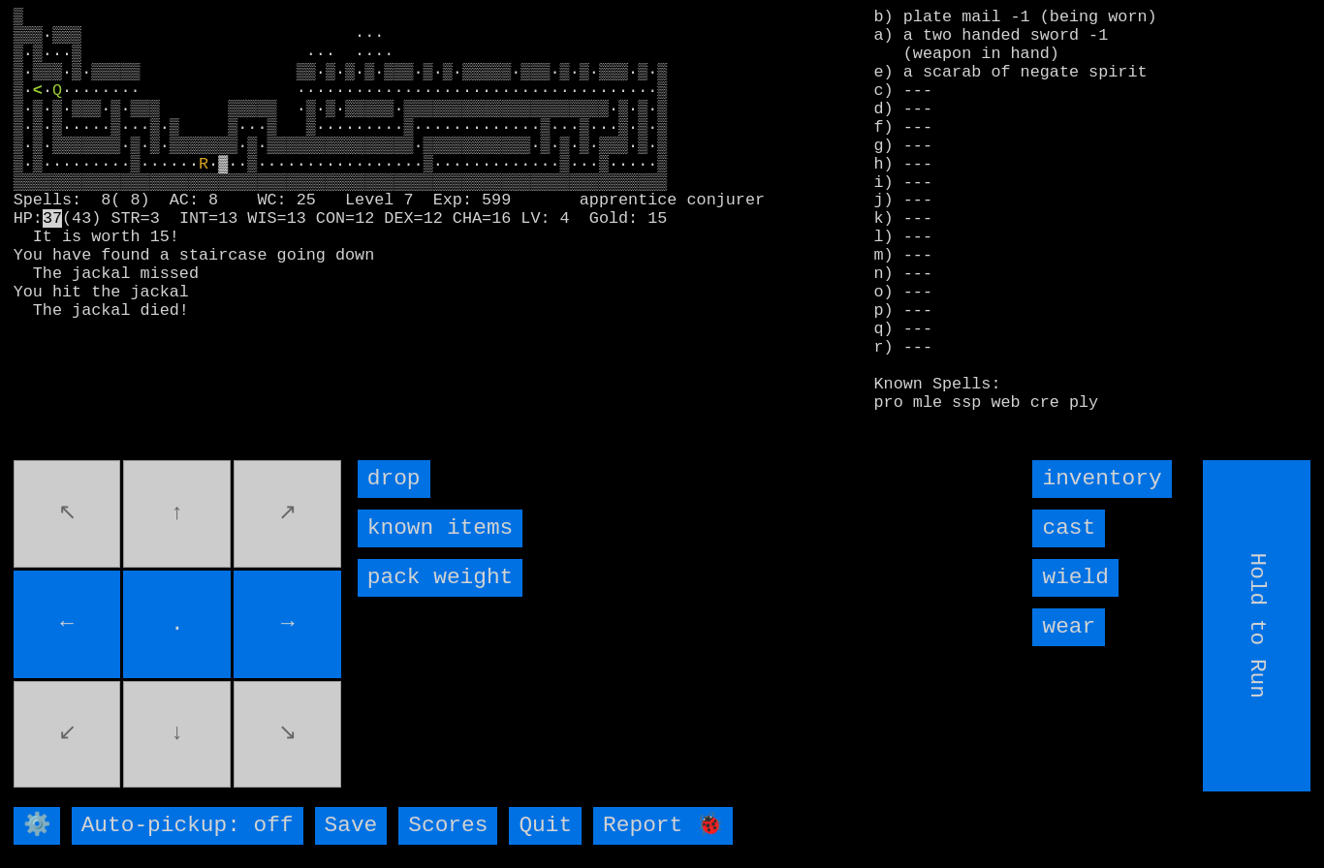
click at [1079, 548] on input "cast" at bounding box center [1068, 529] width 73 height 38
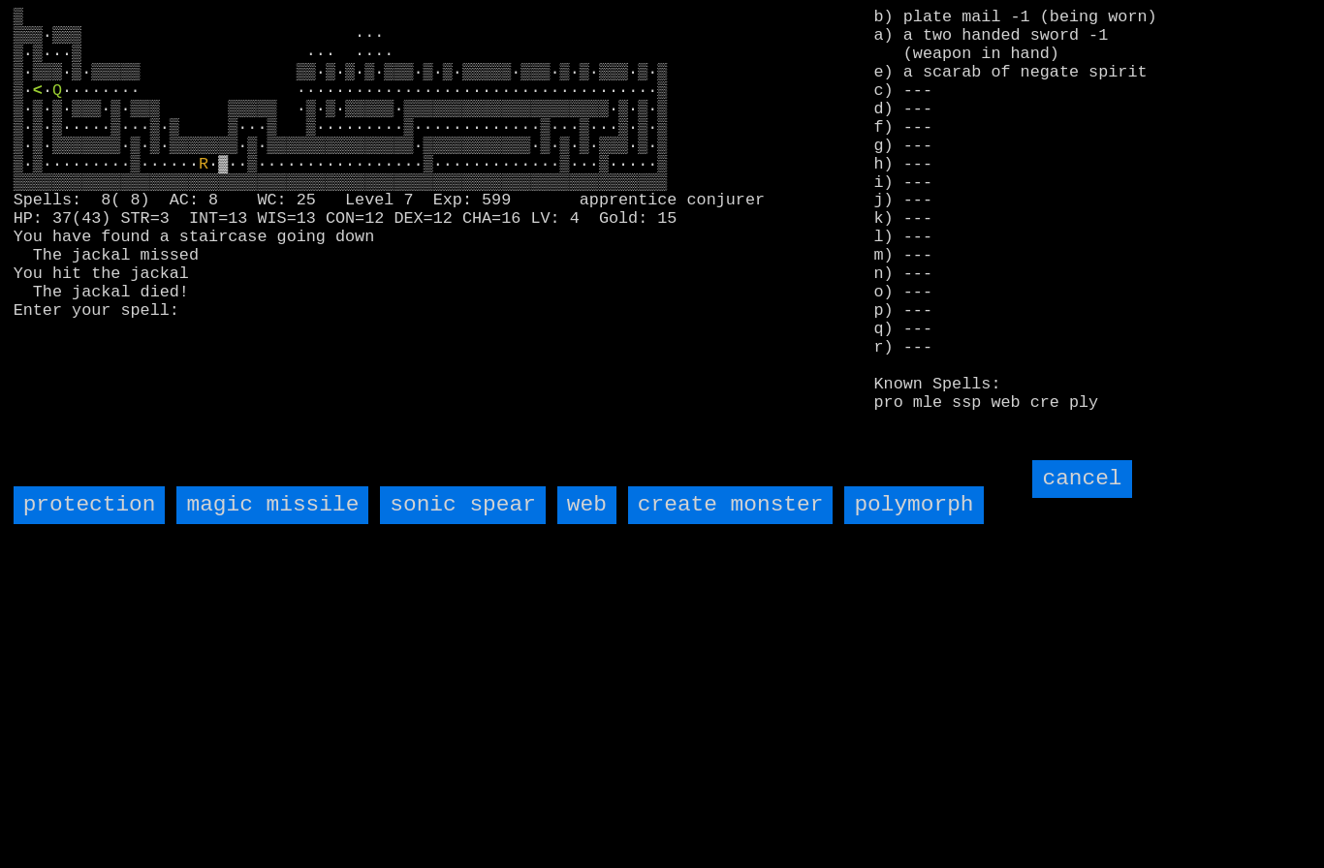
click at [476, 524] on spear "sonic spear" at bounding box center [462, 505] width 165 height 38
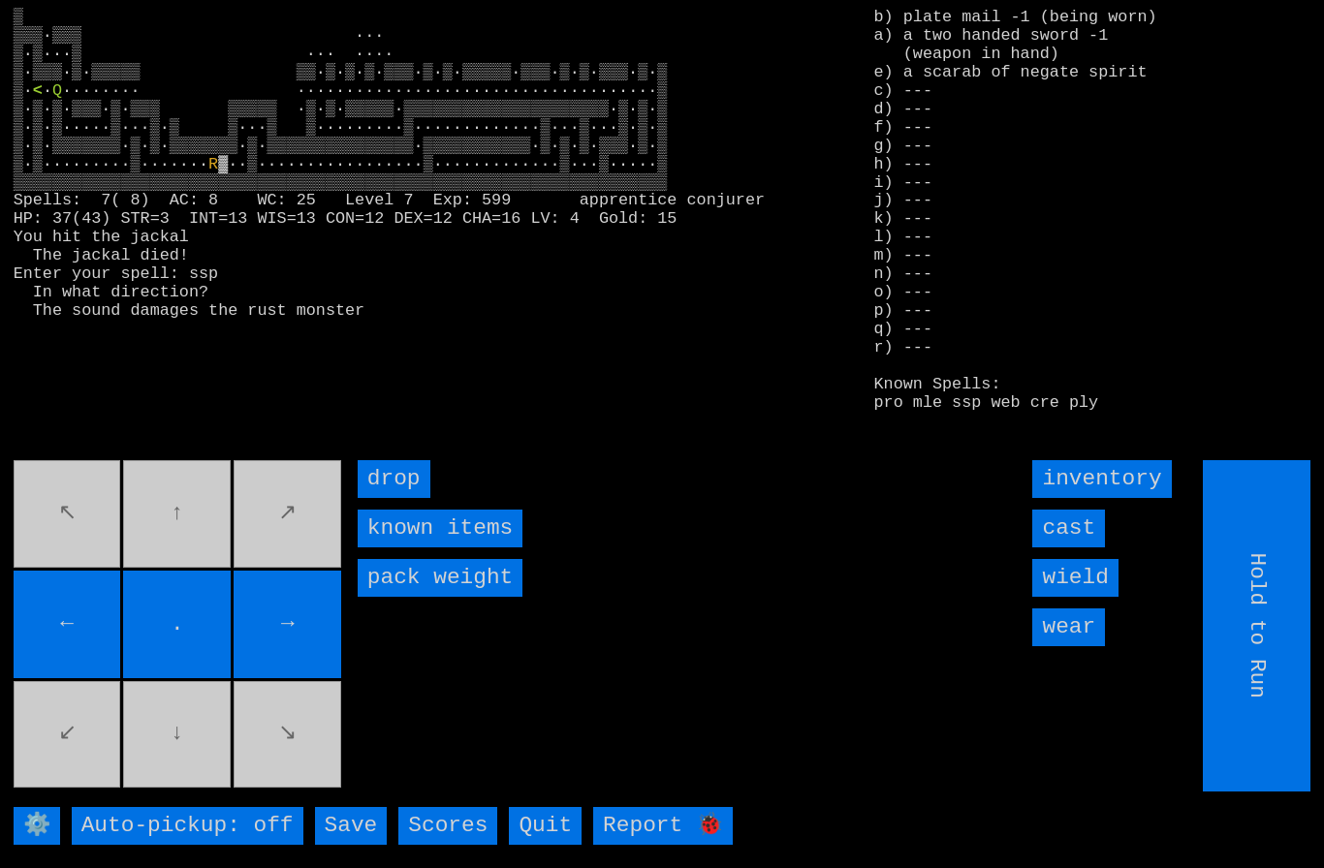
click at [1080, 548] on input "cast" at bounding box center [1068, 529] width 73 height 38
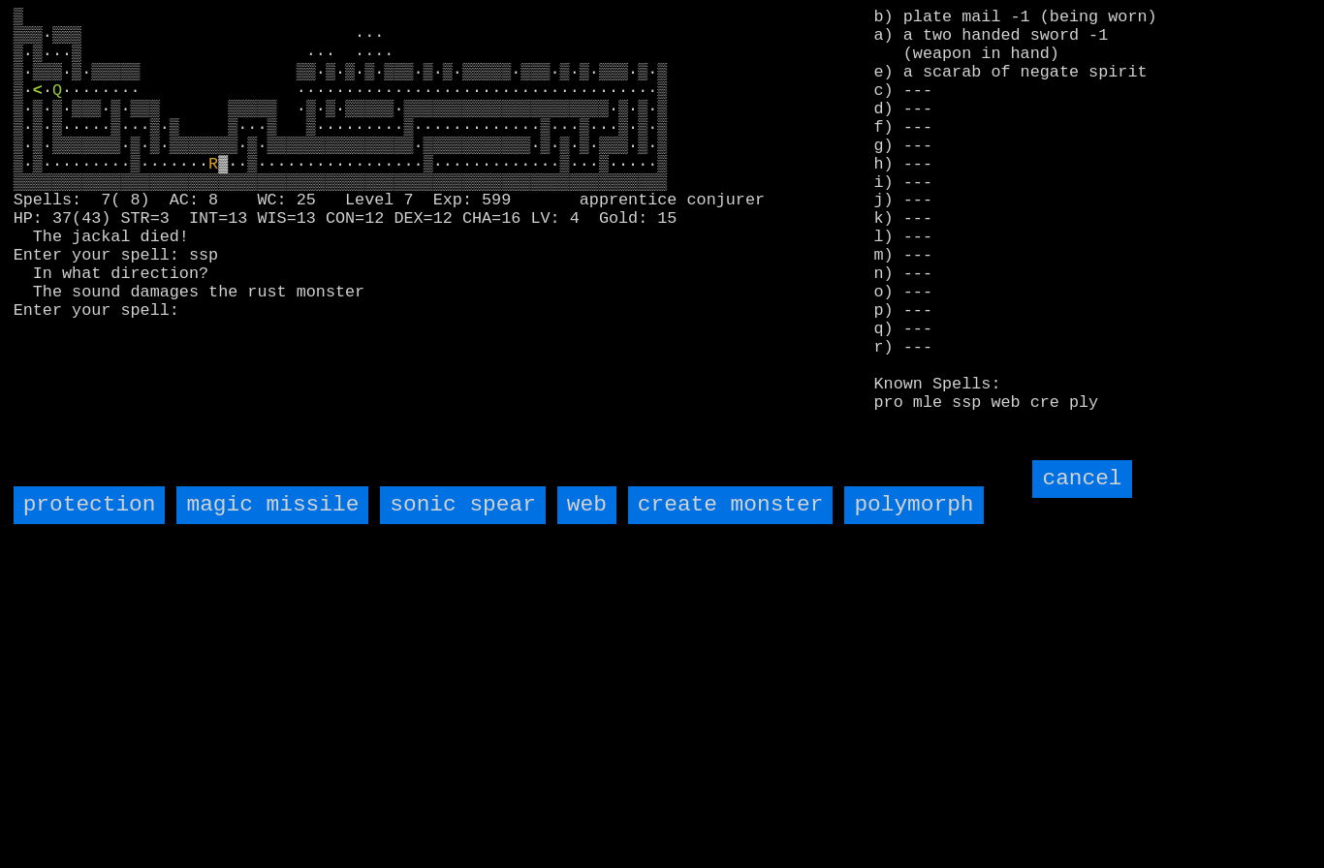
click at [464, 524] on spear "sonic spear" at bounding box center [462, 505] width 165 height 38
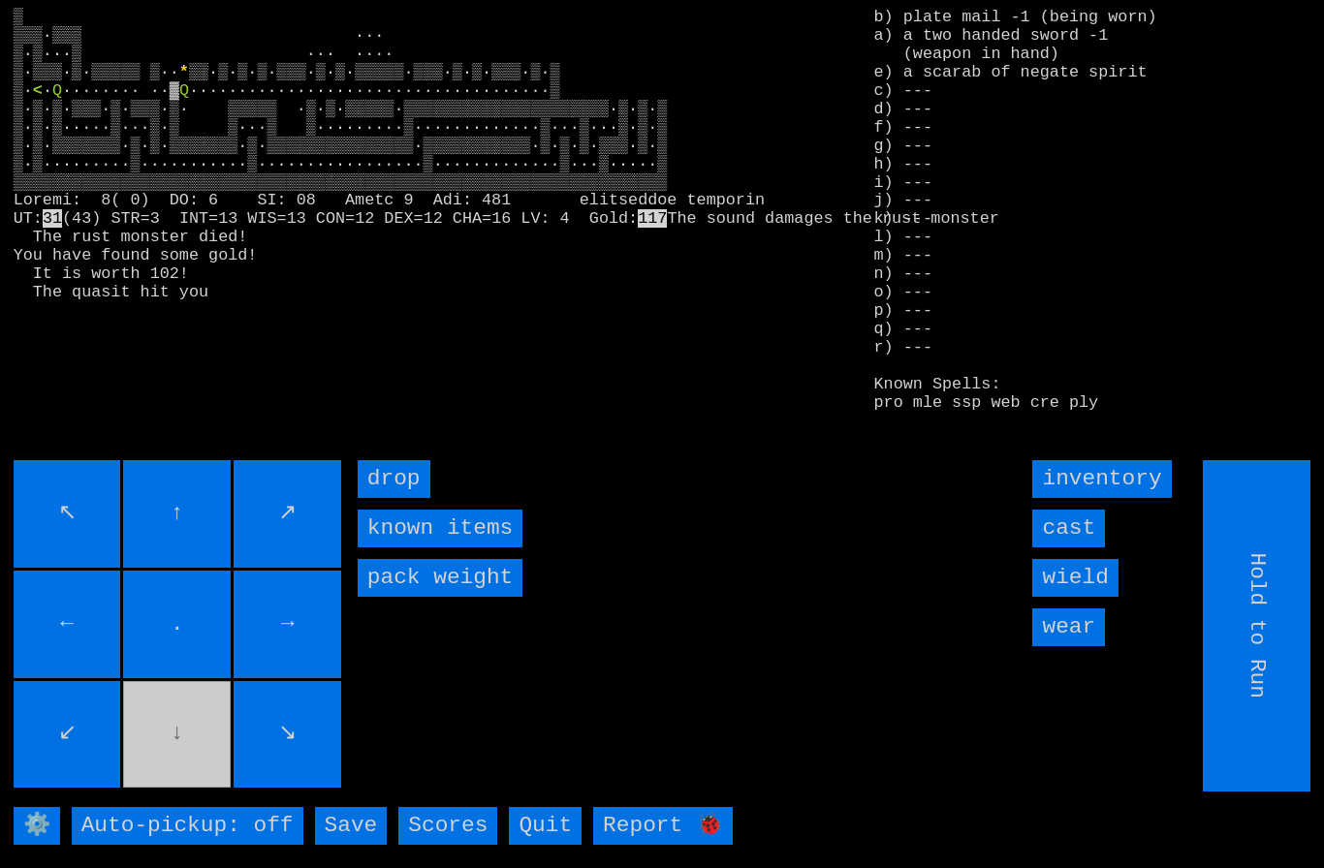
click at [1079, 548] on input "cast" at bounding box center [1068, 529] width 73 height 38
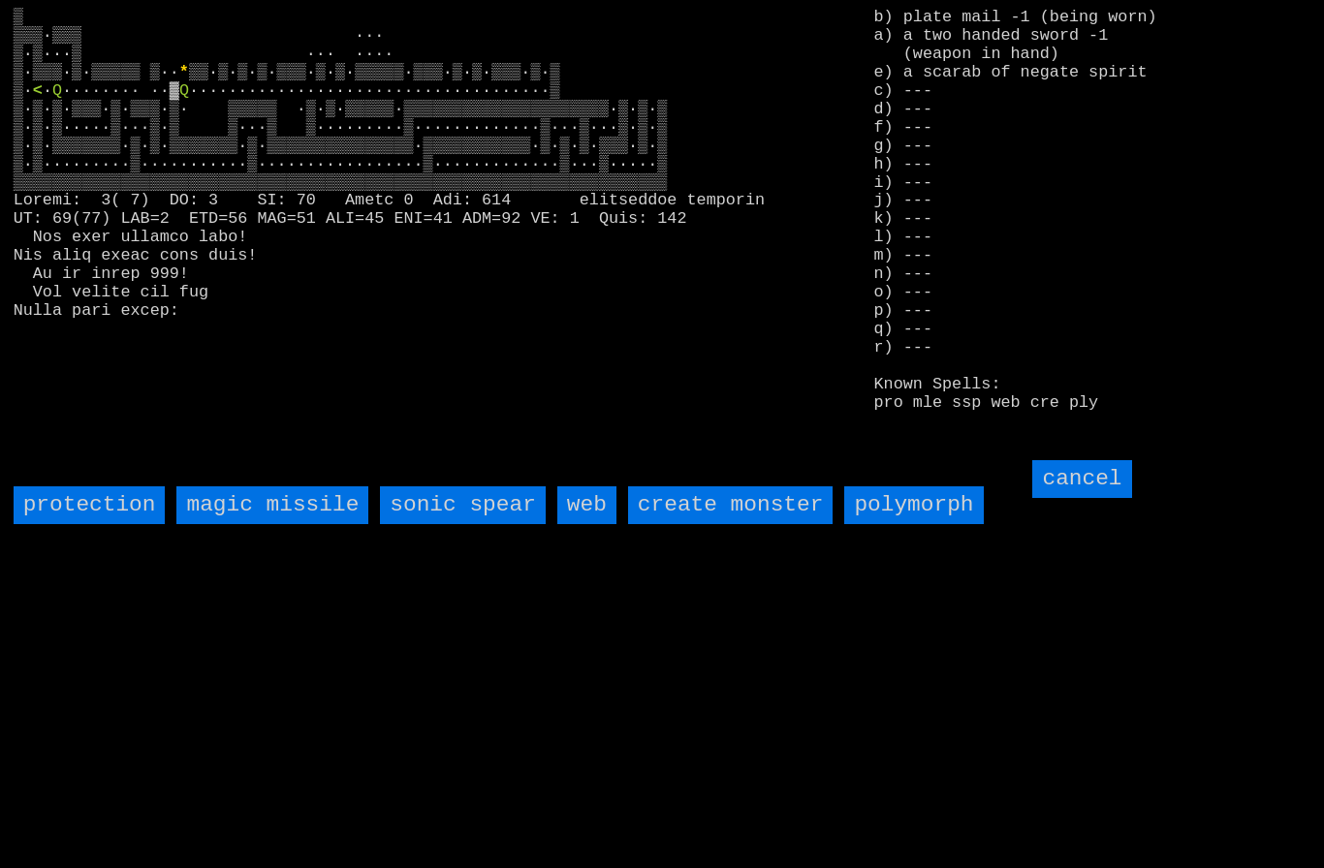
click at [470, 524] on spear "sonic spear" at bounding box center [462, 505] width 165 height 38
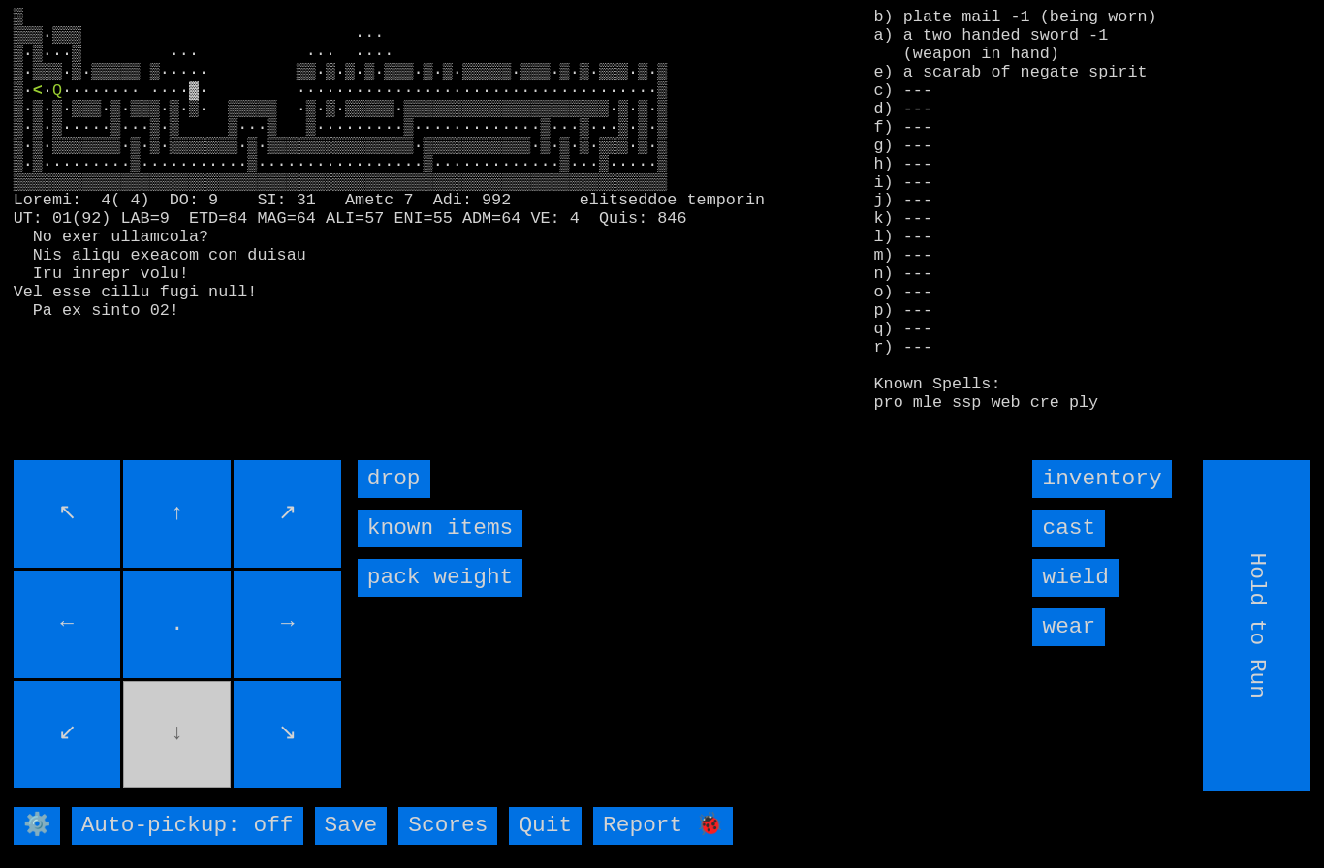
click at [160, 770] on movebuttons "↖ ↑ ↗ ← . → ↙ ↓ ↘" at bounding box center [179, 625] width 331 height 331
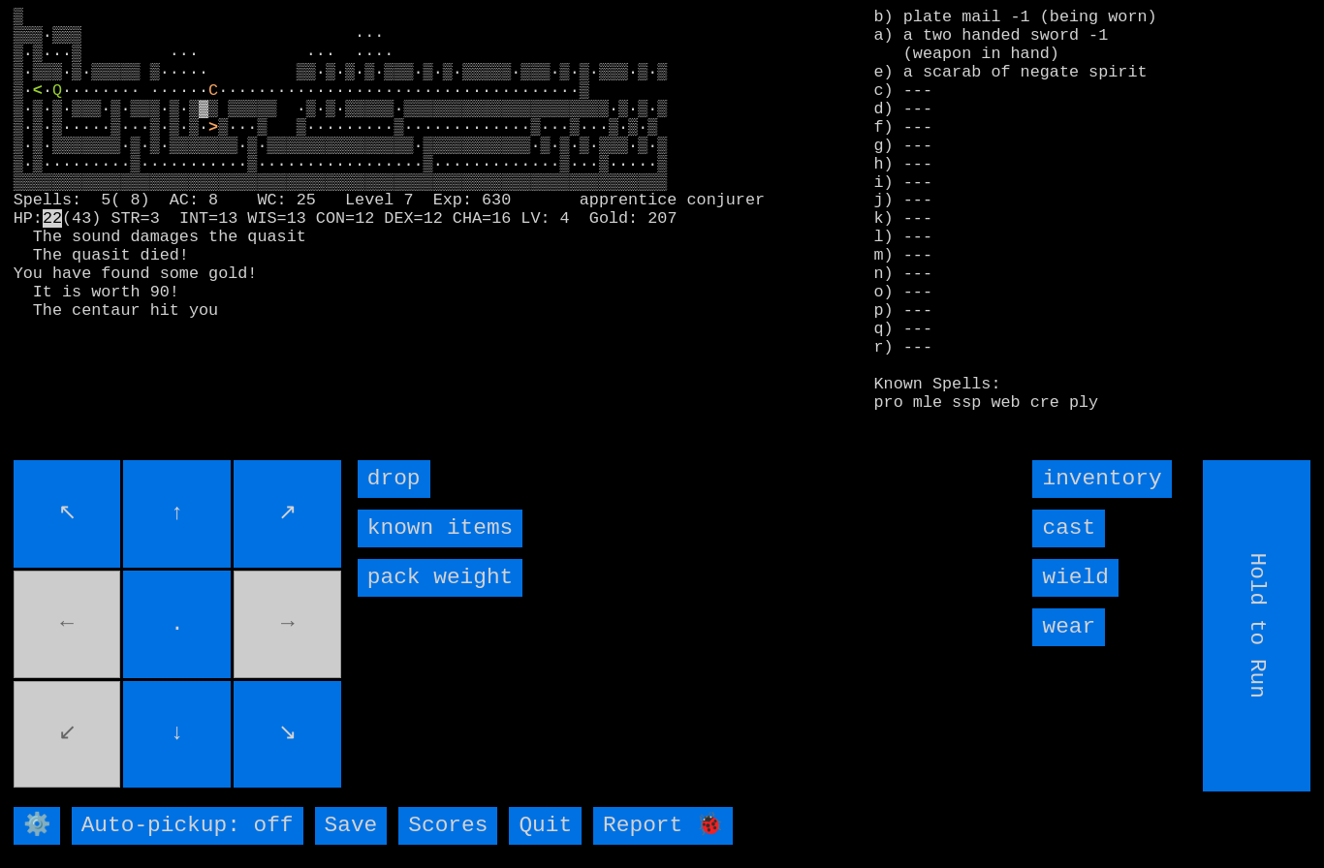
click at [1076, 548] on input "cast" at bounding box center [1068, 529] width 73 height 38
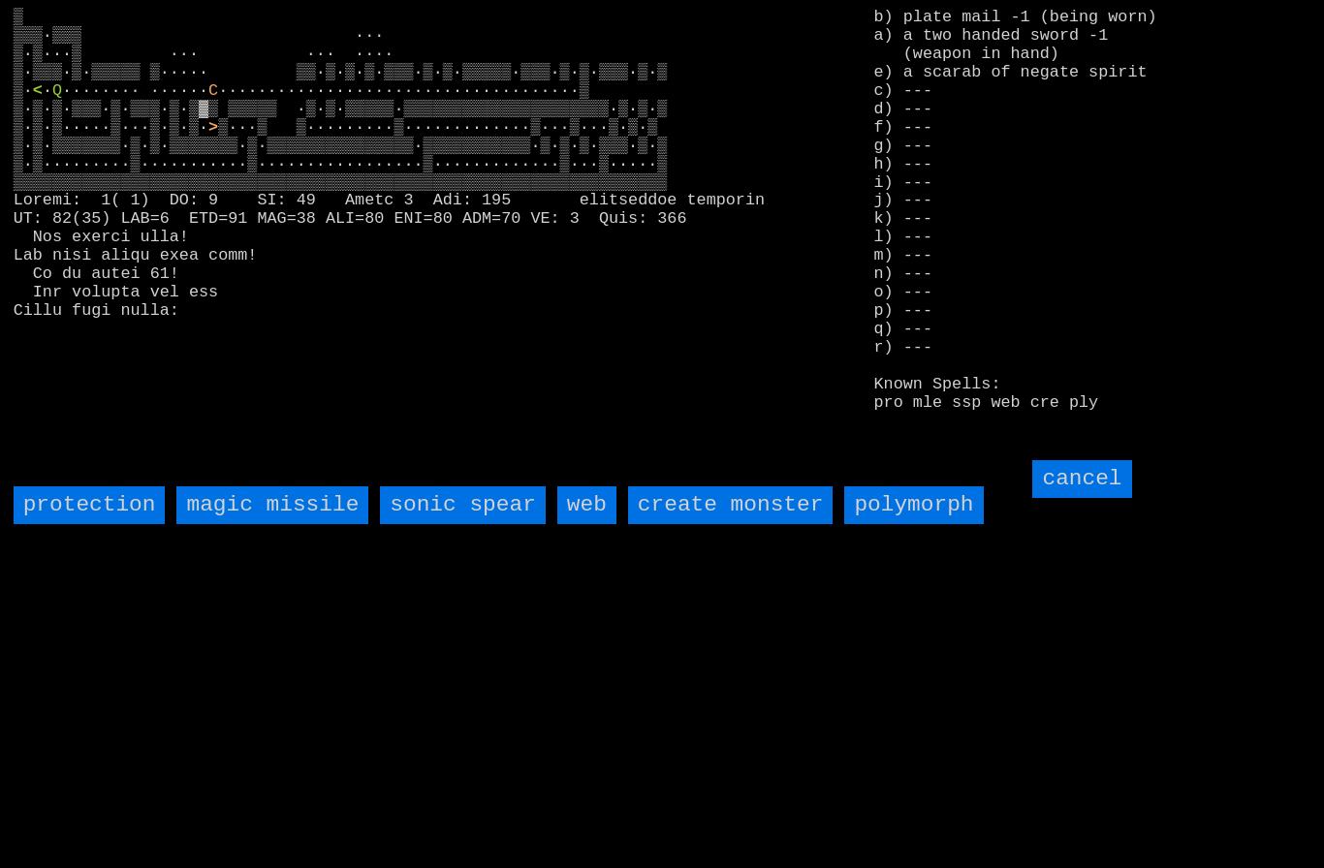
click at [483, 524] on spear "sonic spear" at bounding box center [462, 505] width 165 height 38
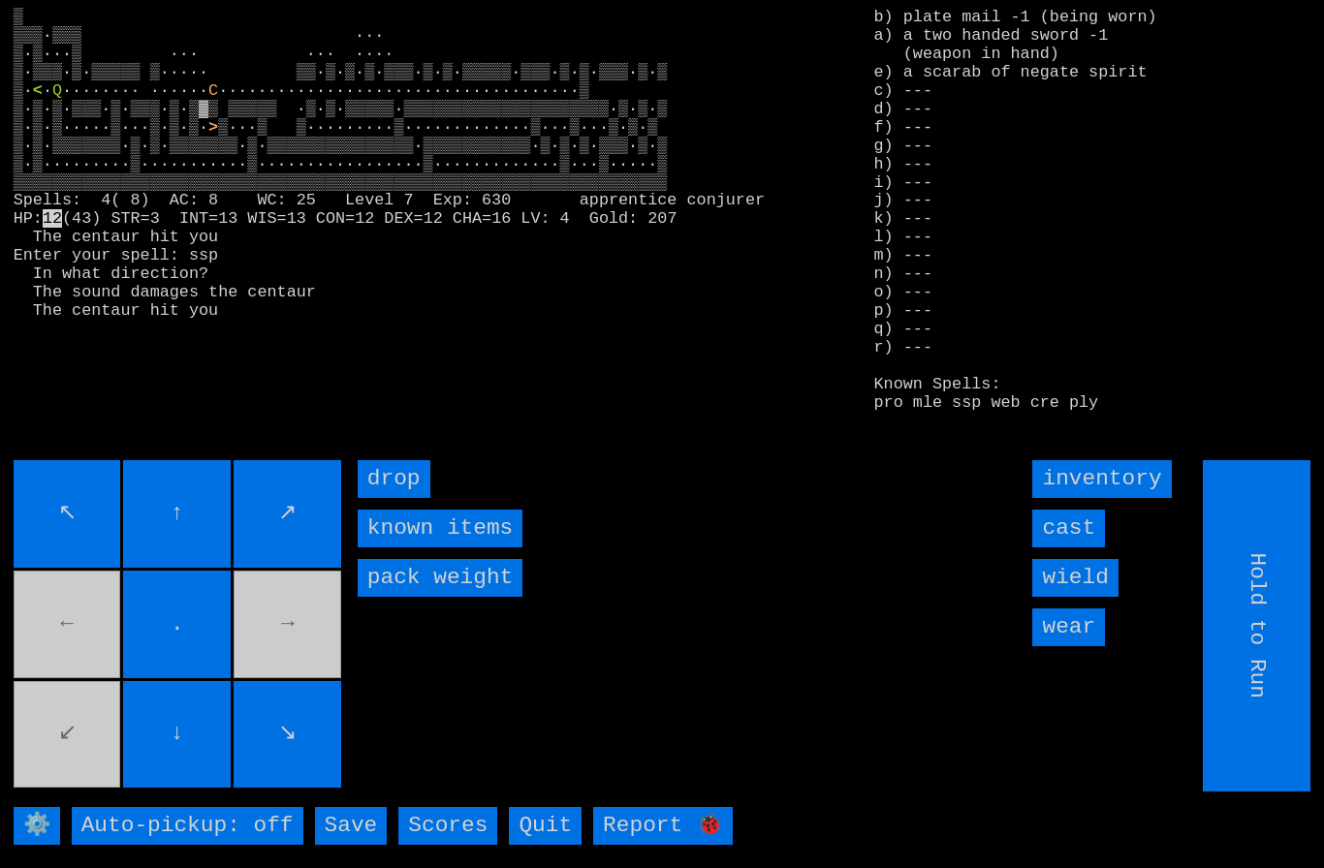
click at [1077, 548] on input "cast" at bounding box center [1068, 529] width 73 height 38
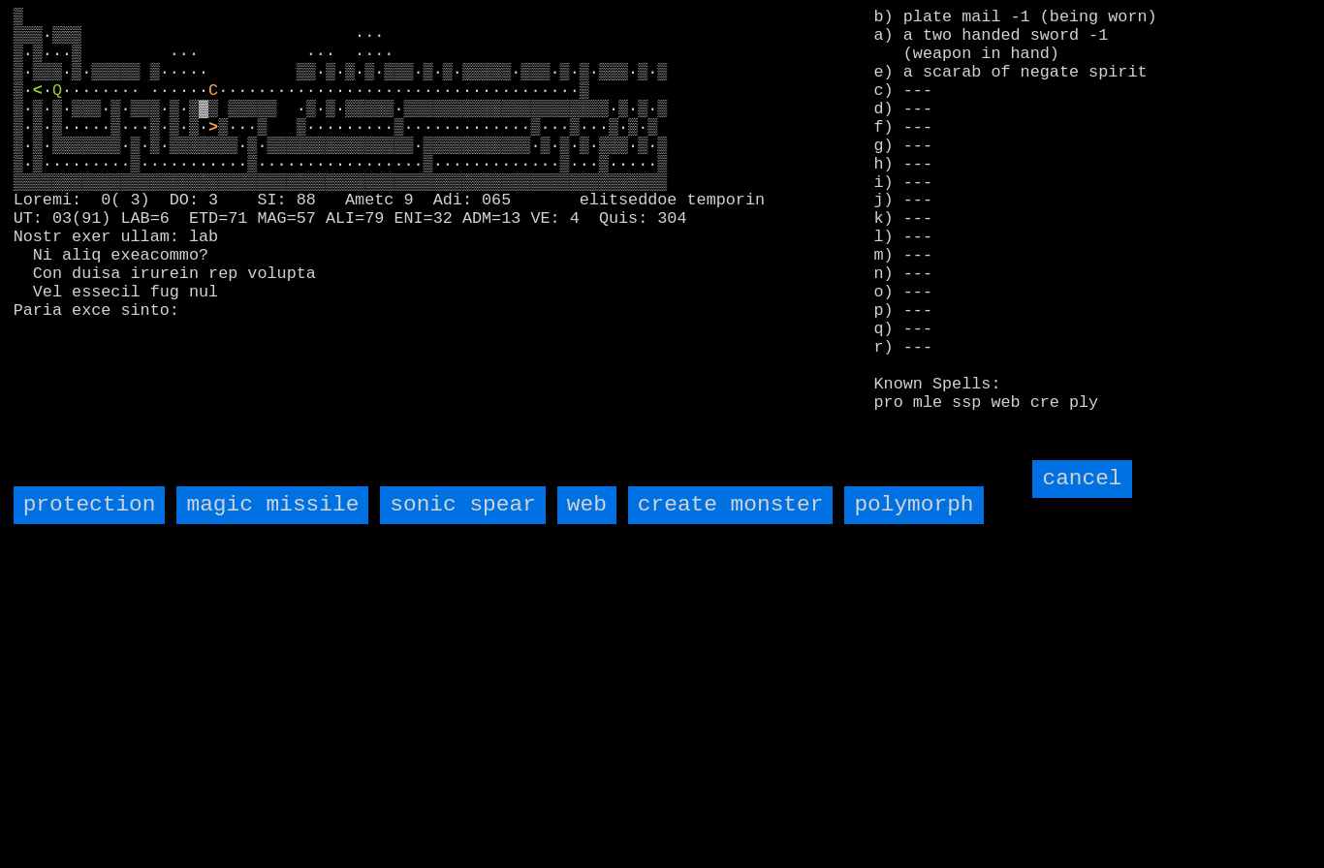
click at [580, 524] on input "web" at bounding box center [586, 505] width 59 height 38
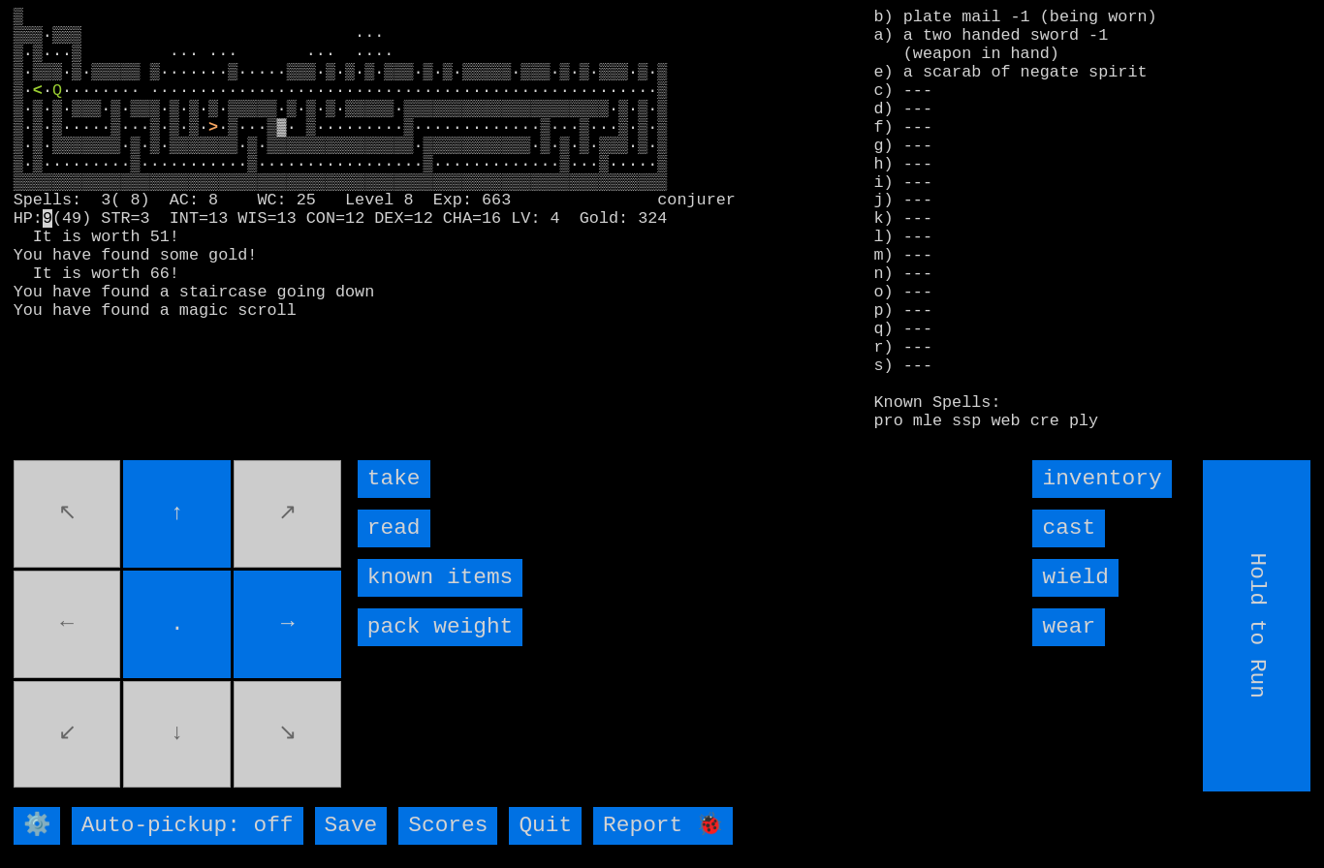
click at [396, 498] on input "take" at bounding box center [394, 479] width 73 height 38
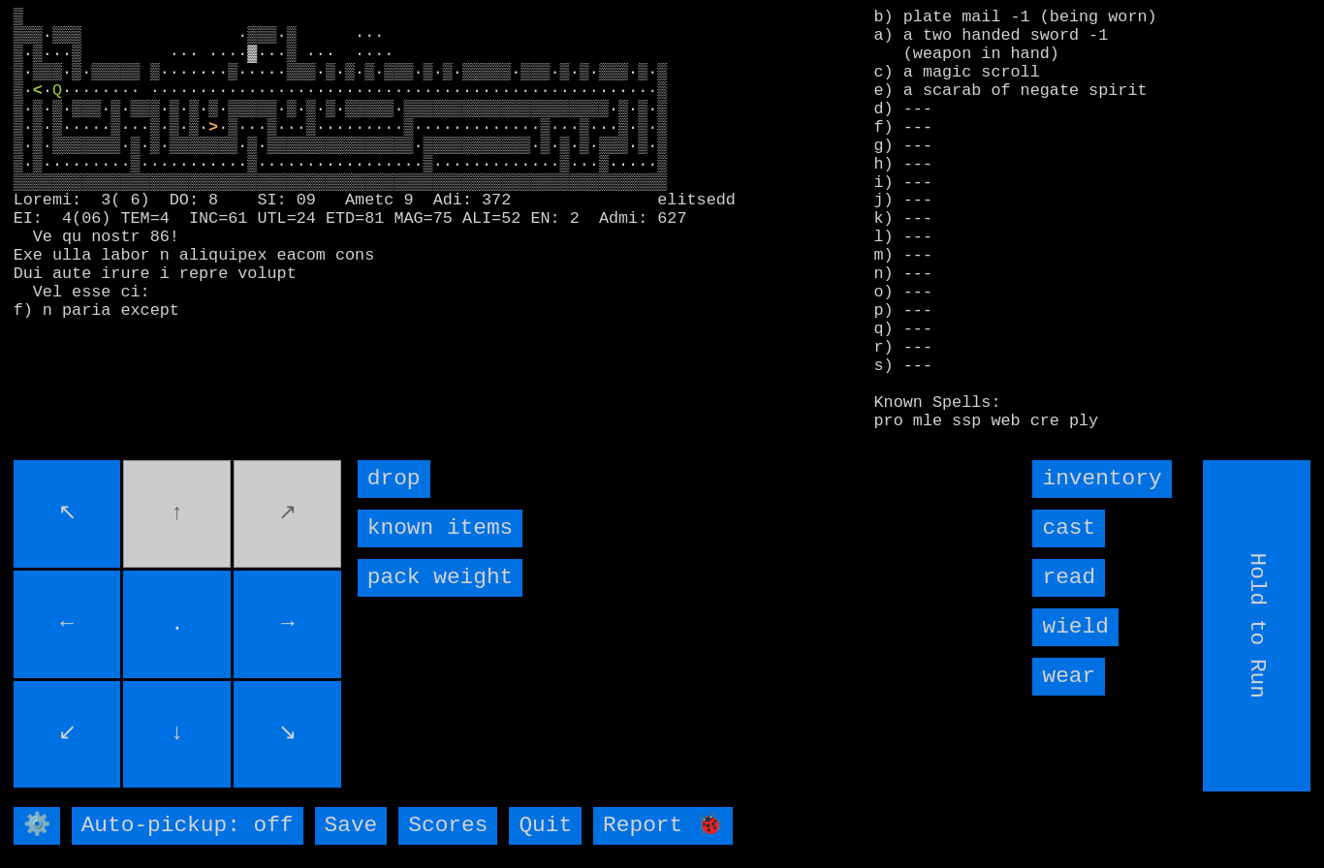
type input "Choose Direction"
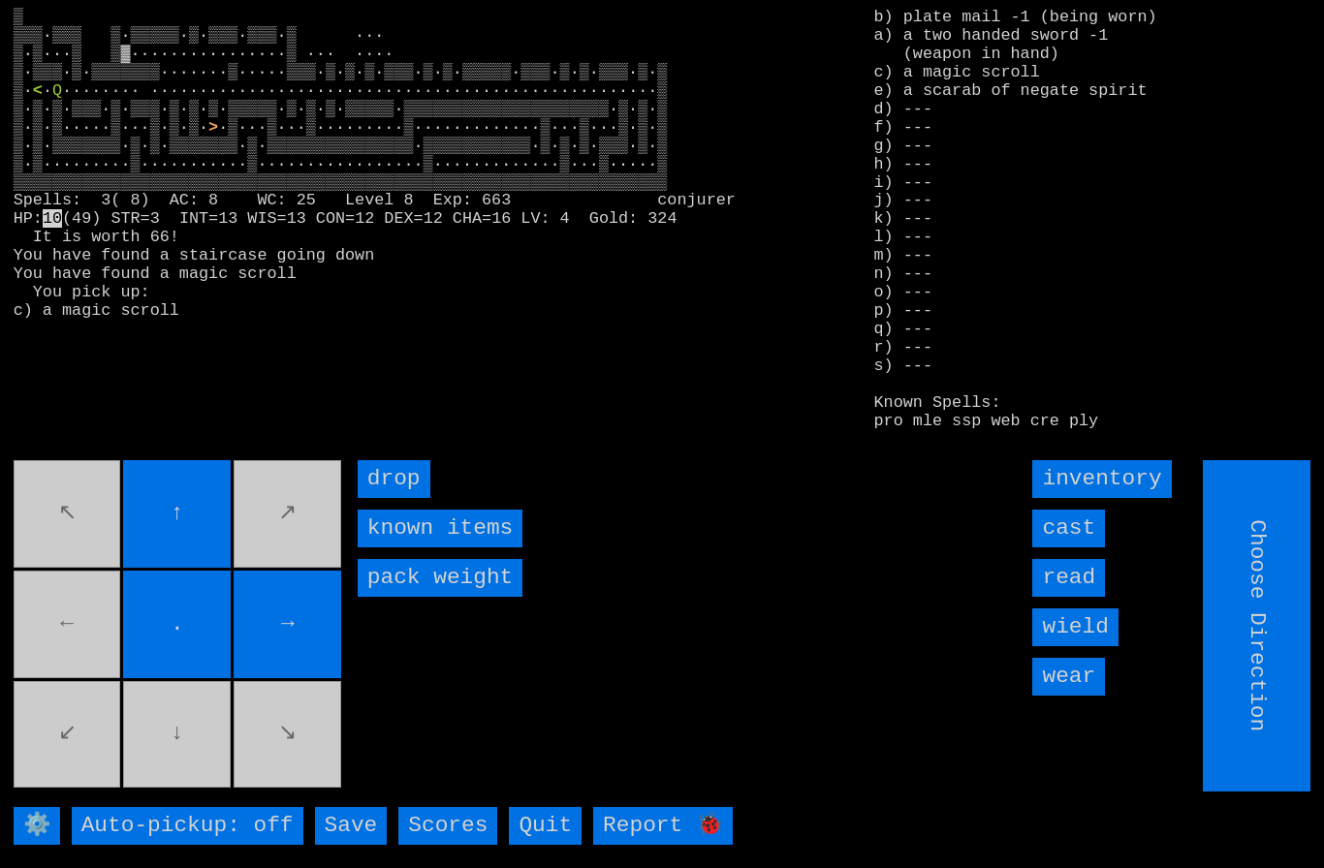
type input "Hold to Run"
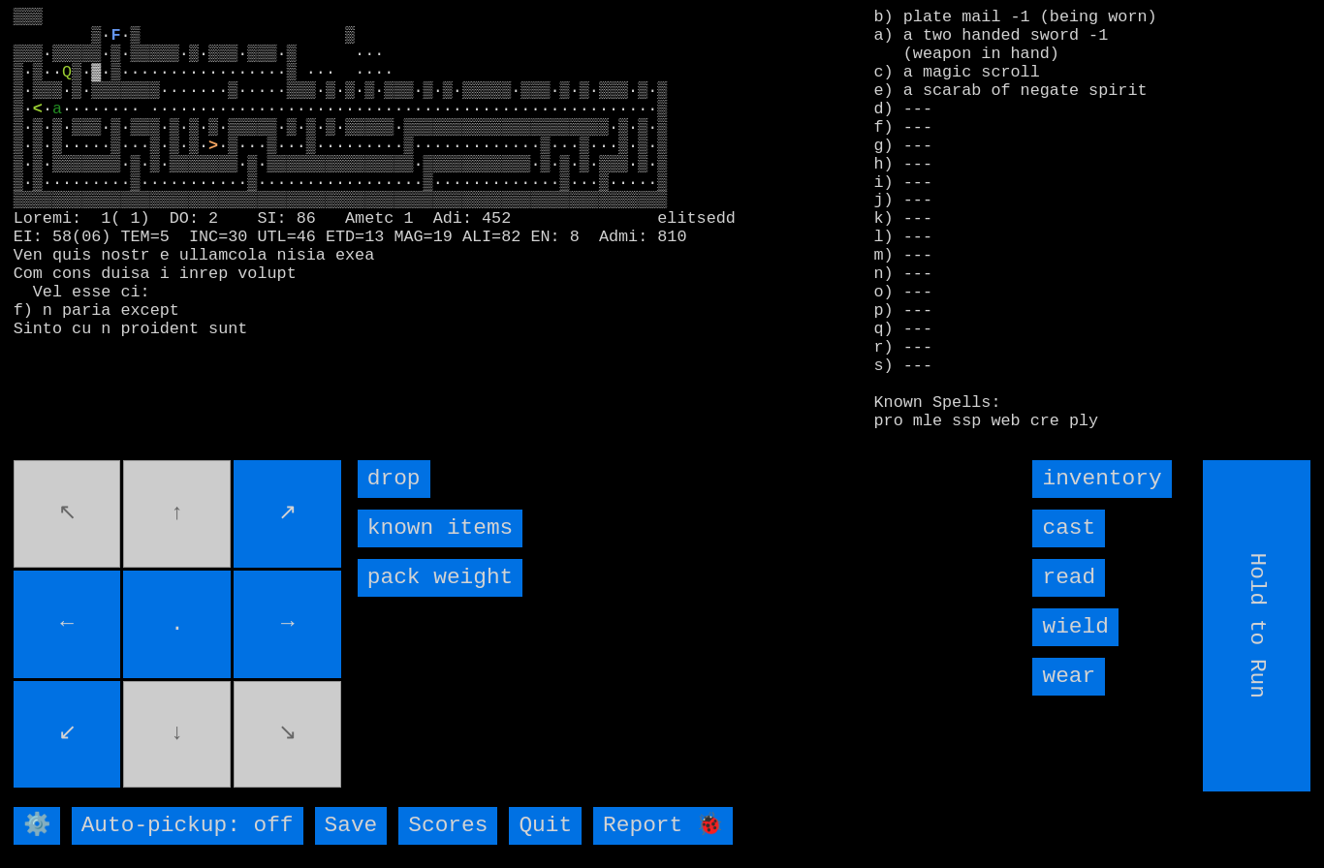
click at [76, 533] on movebuttons "↖ ↑ ↗ ← . → ↙ ↓ ↘" at bounding box center [179, 625] width 331 height 331
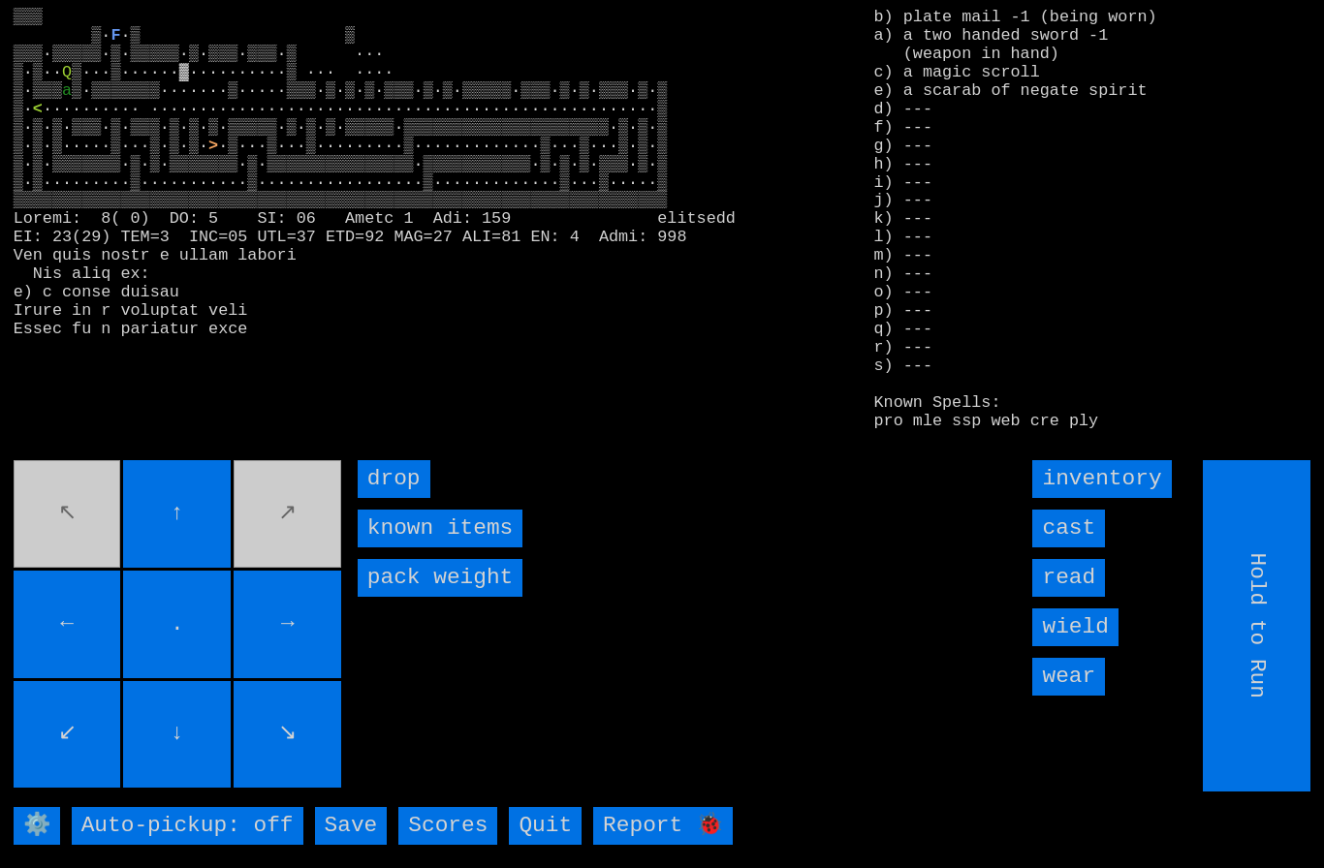
type input "Choose Direction"
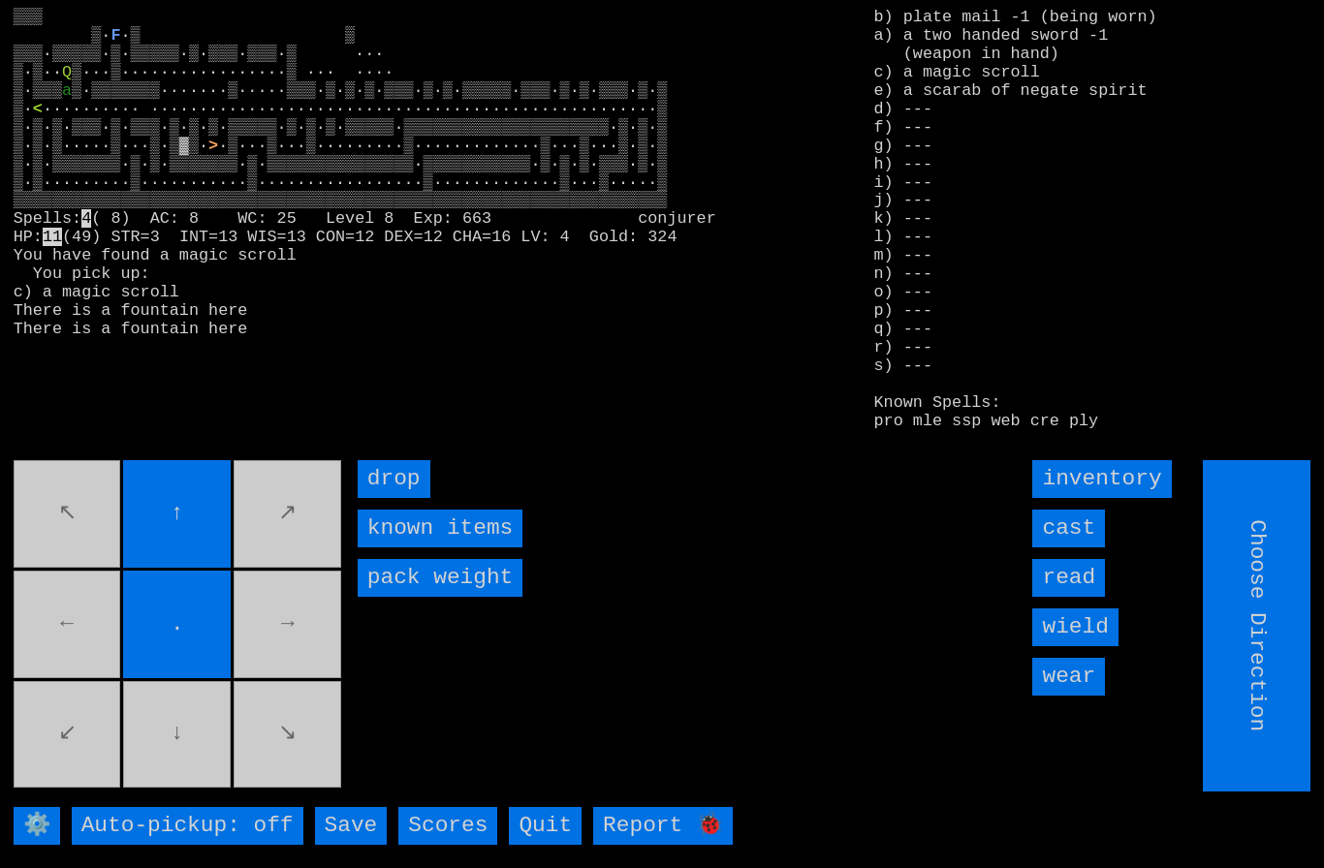
type input "Hold to Run"
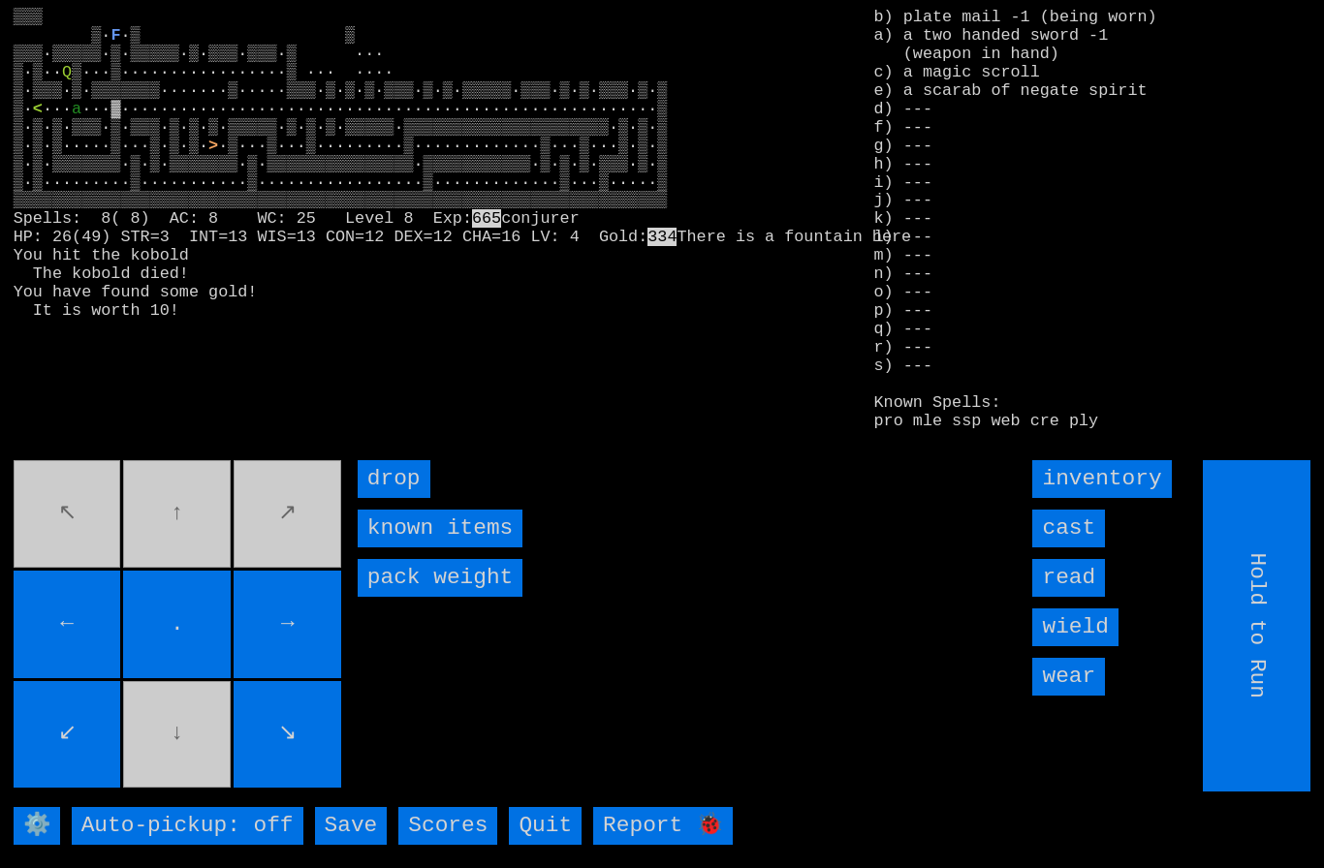
click at [1076, 548] on input "cast" at bounding box center [1068, 529] width 73 height 38
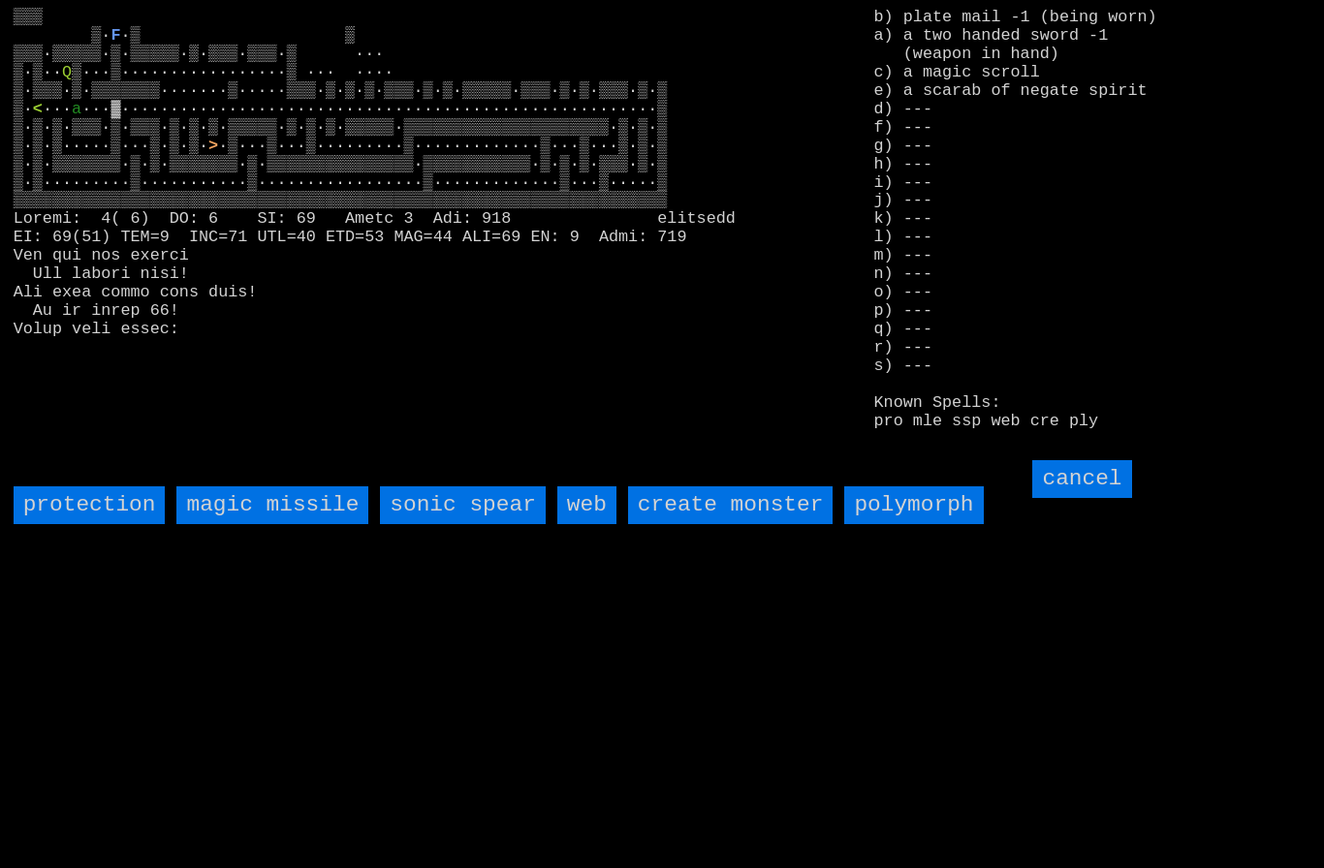
click at [470, 524] on spear "sonic spear" at bounding box center [462, 505] width 165 height 38
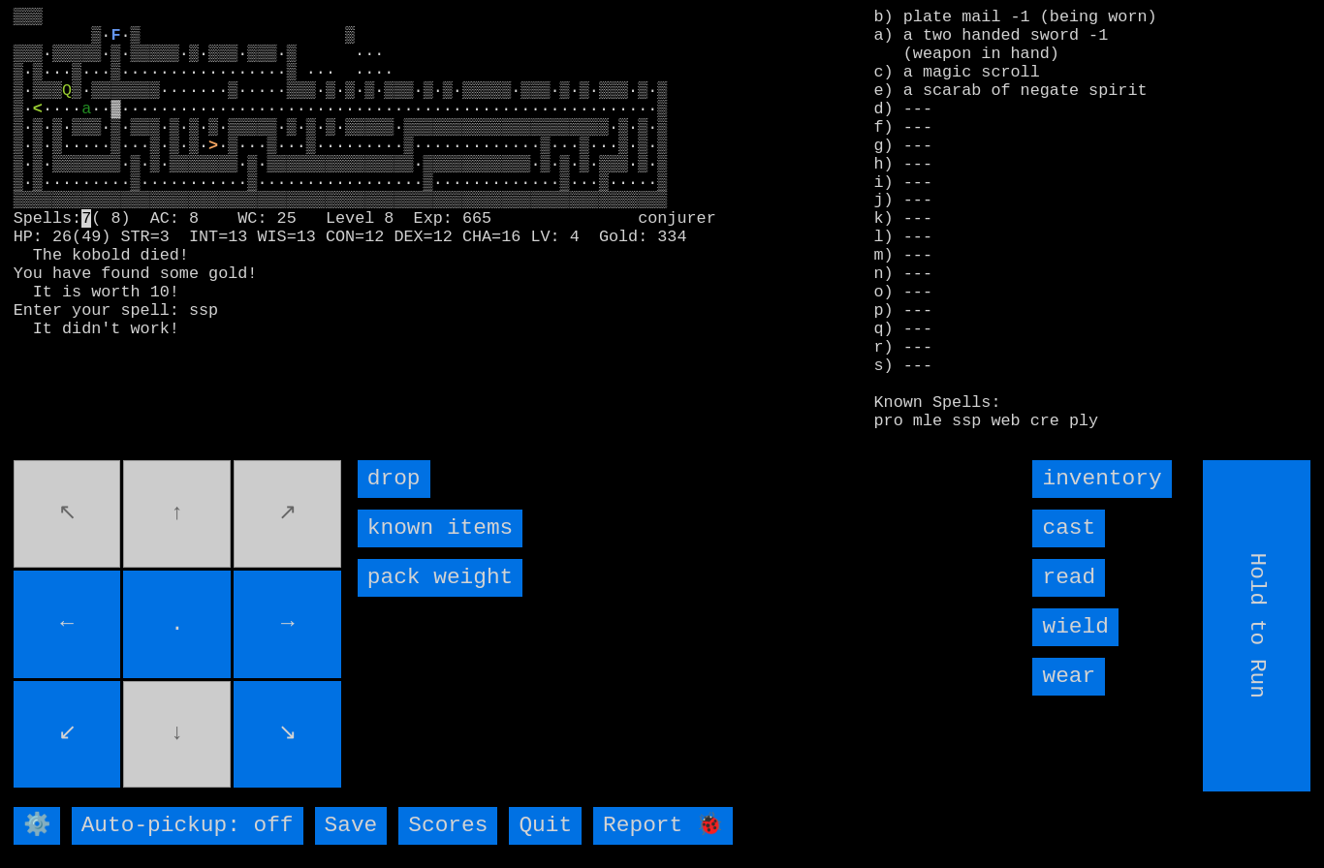
click at [1075, 548] on input "cast" at bounding box center [1068, 529] width 73 height 38
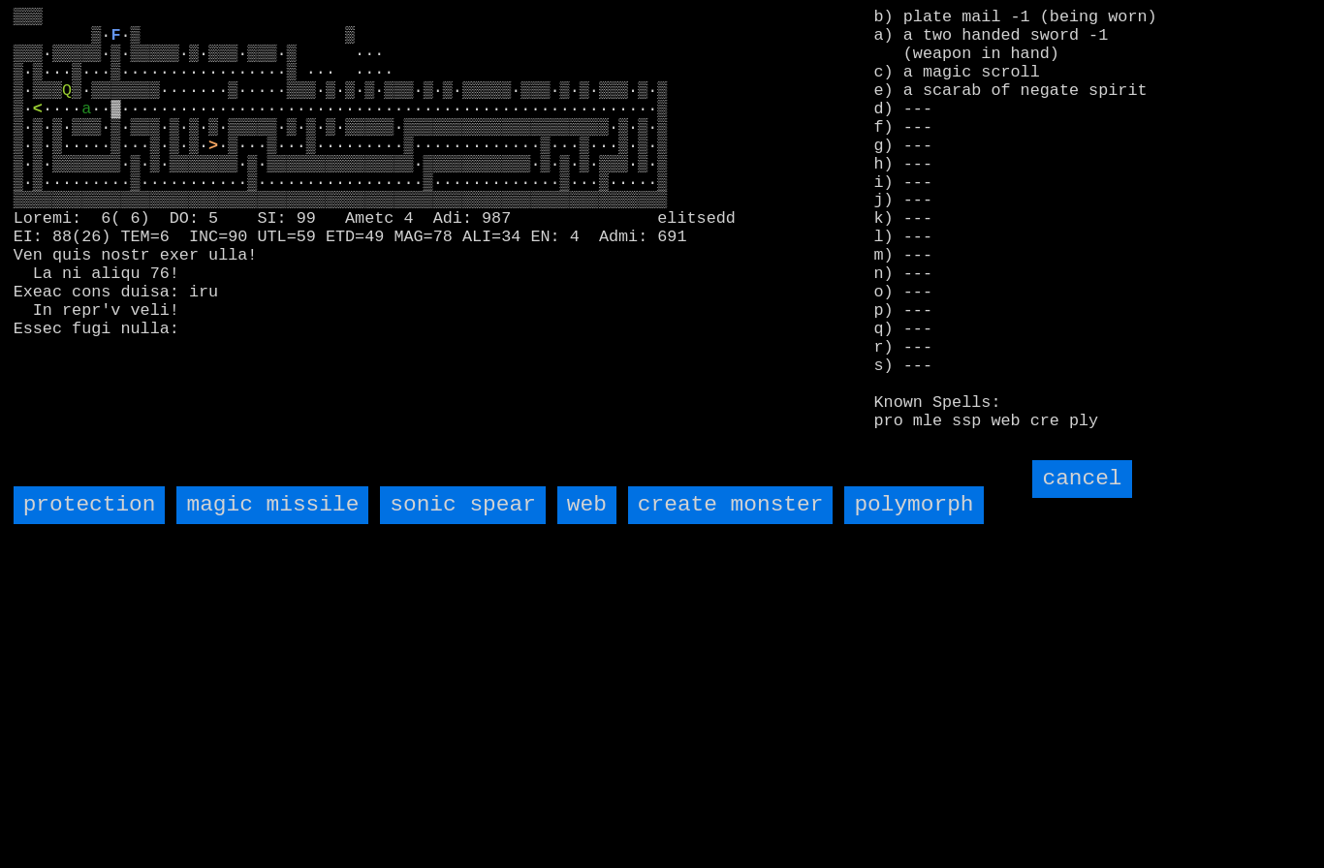
click at [480, 524] on spear "sonic spear" at bounding box center [462, 505] width 165 height 38
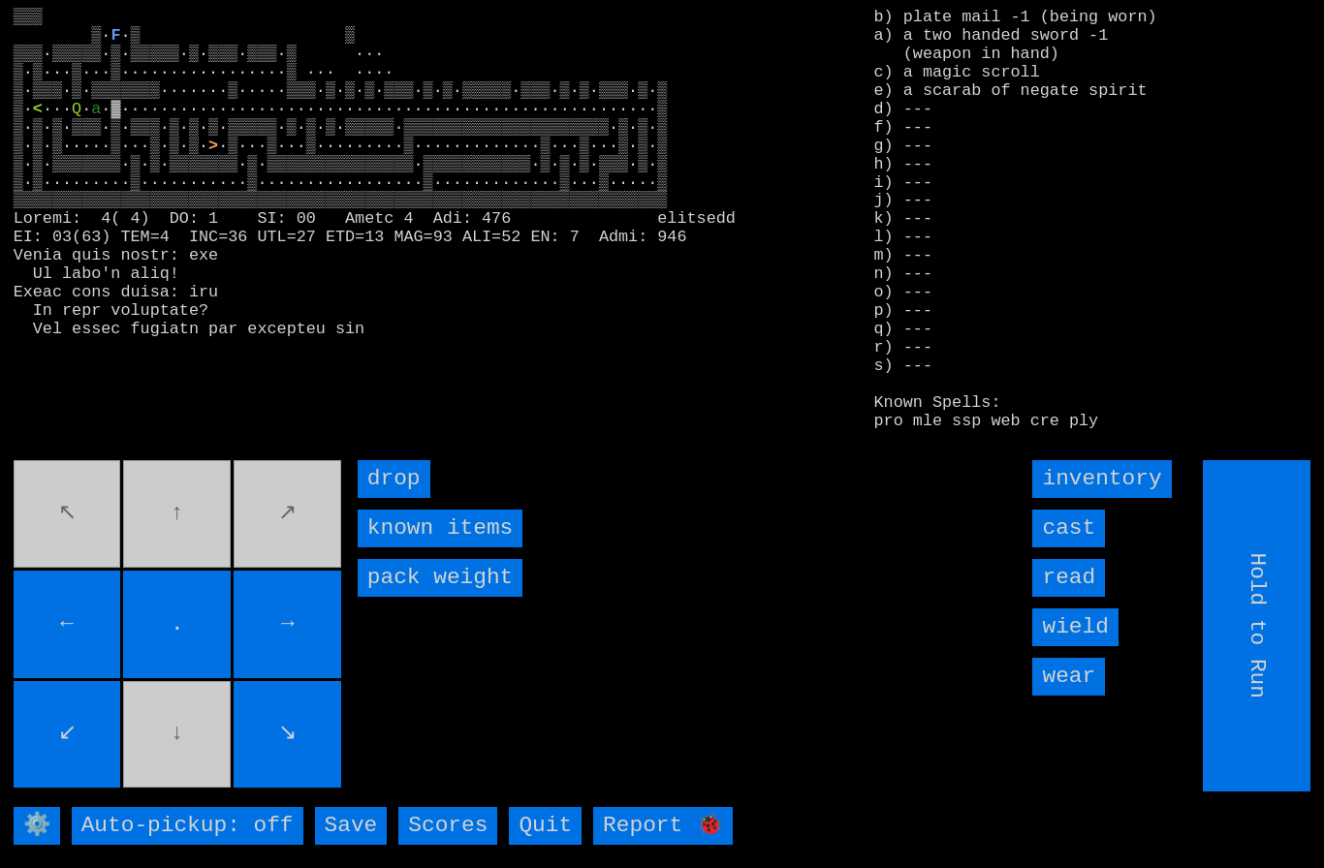
click at [1083, 548] on input "cast" at bounding box center [1068, 529] width 73 height 38
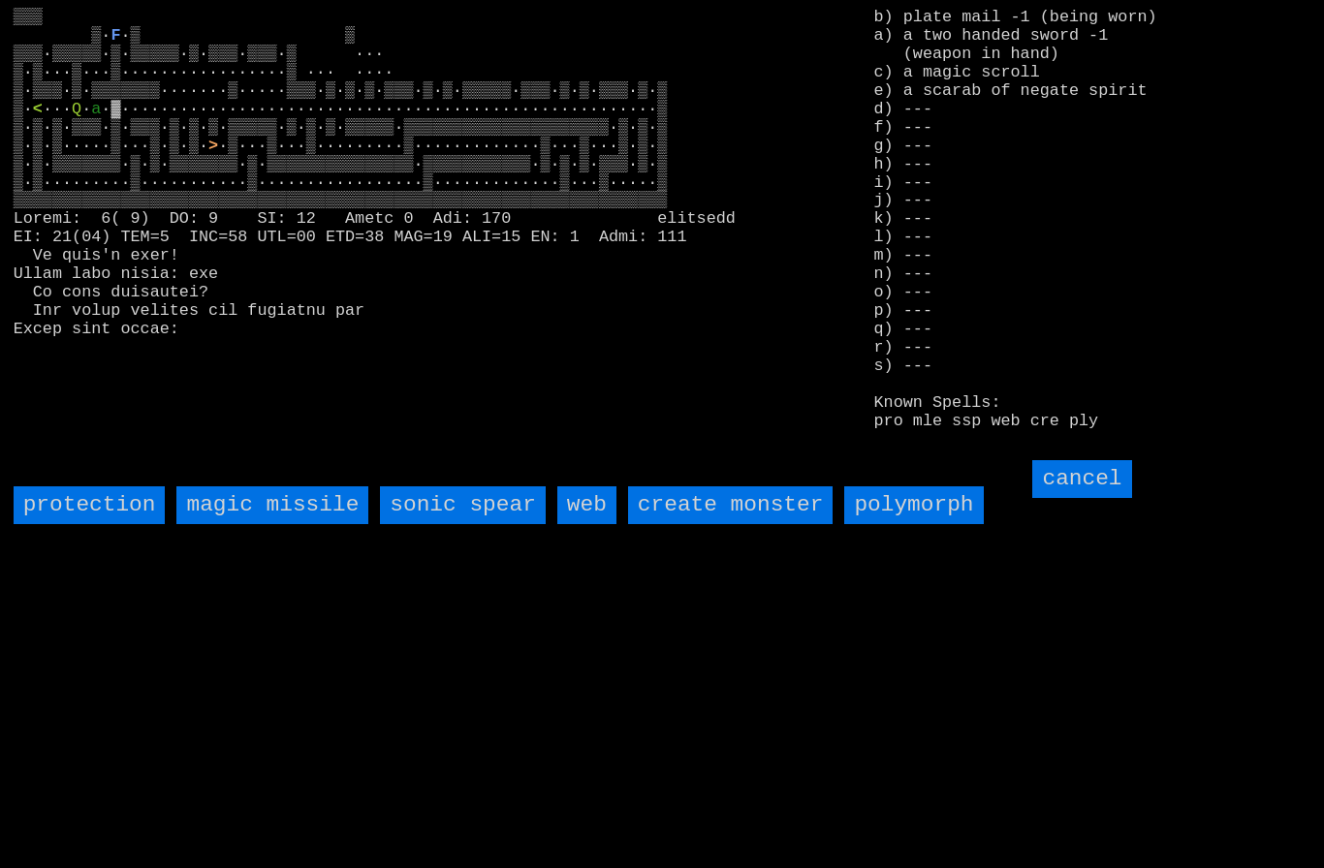
click at [471, 524] on spear "sonic spear" at bounding box center [462, 505] width 165 height 38
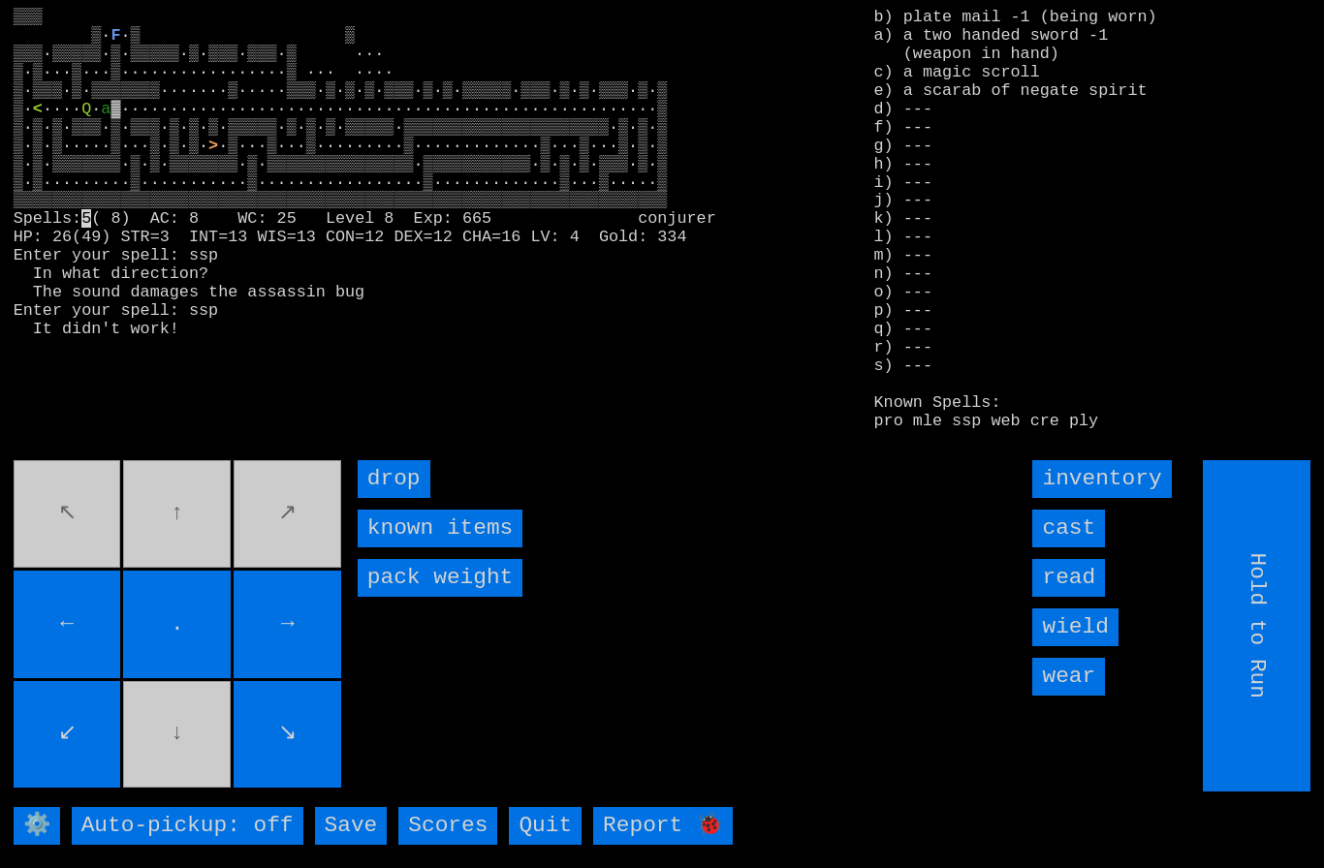
click at [1076, 548] on input "cast" at bounding box center [1068, 529] width 73 height 38
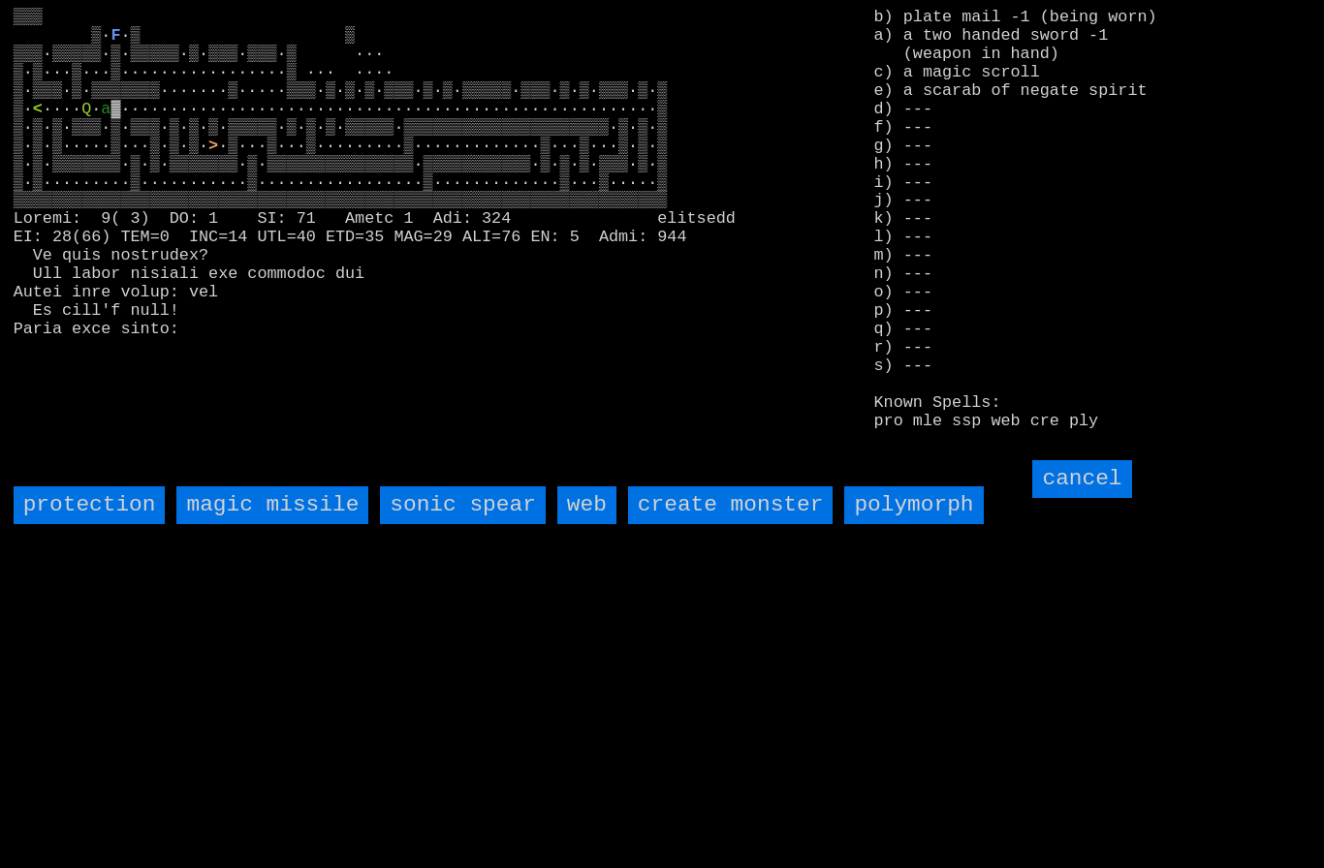
click at [500, 524] on spear "sonic spear" at bounding box center [462, 505] width 165 height 38
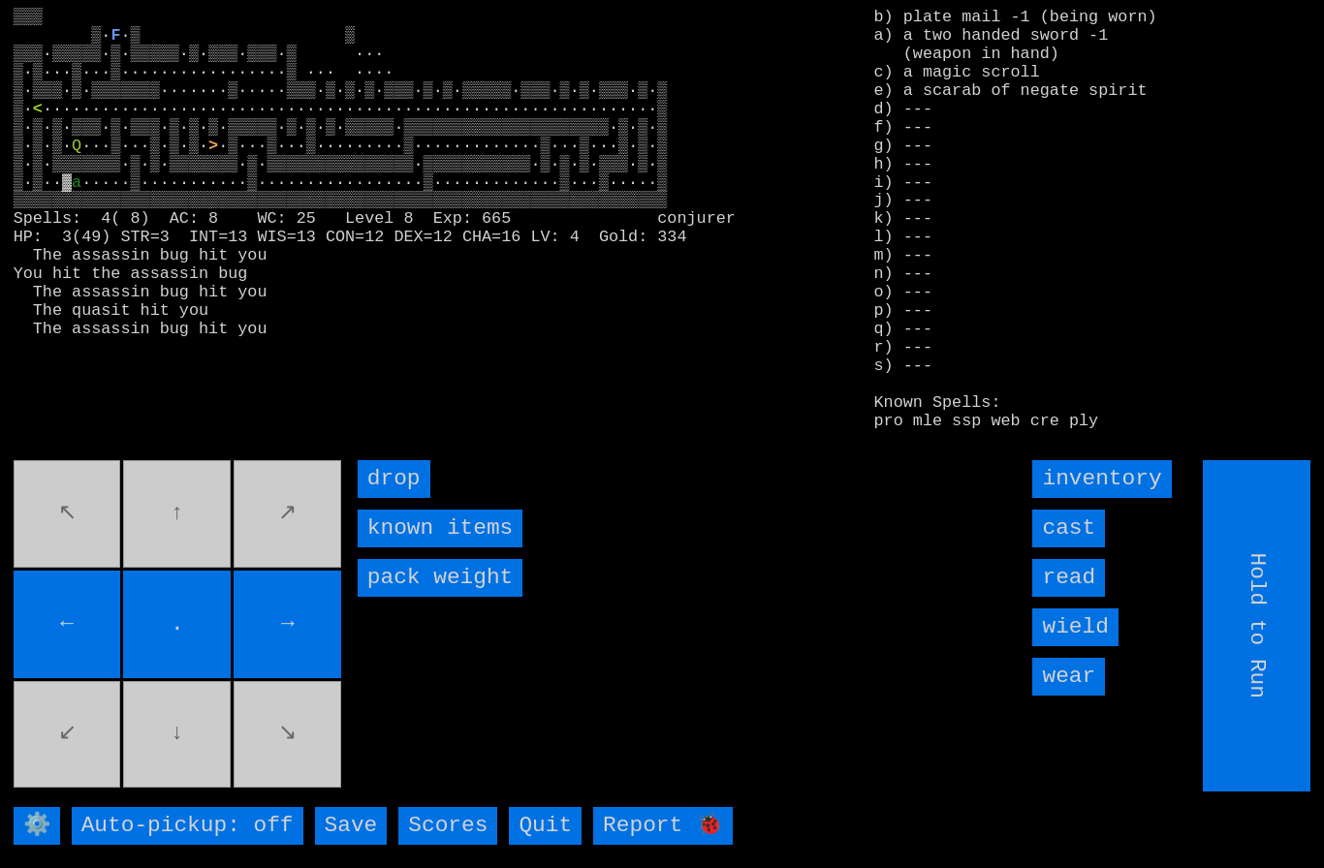
click at [1078, 548] on input "cast" at bounding box center [1068, 529] width 73 height 38
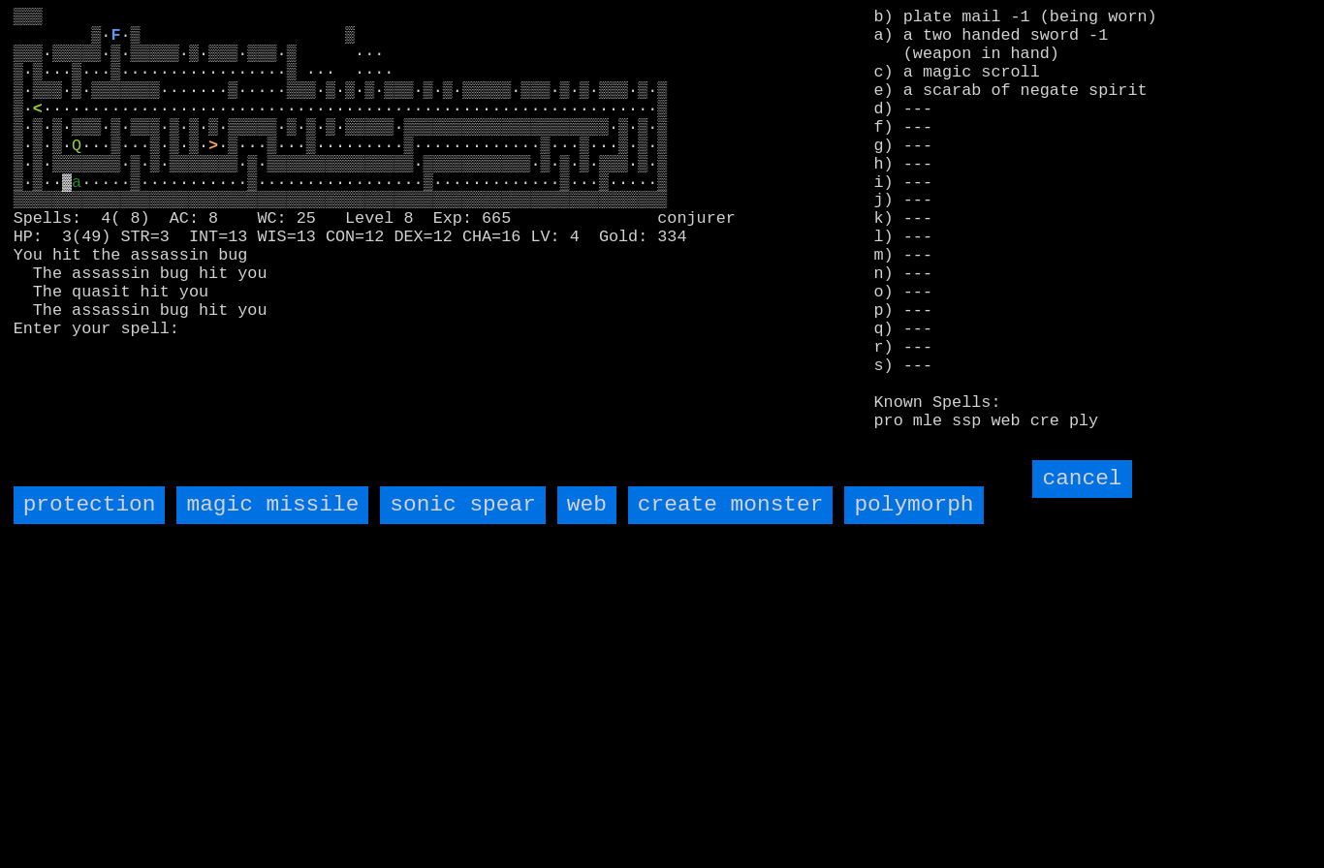
click at [590, 524] on input "web" at bounding box center [586, 505] width 59 height 38
